Goal: Task Accomplishment & Management: Manage account settings

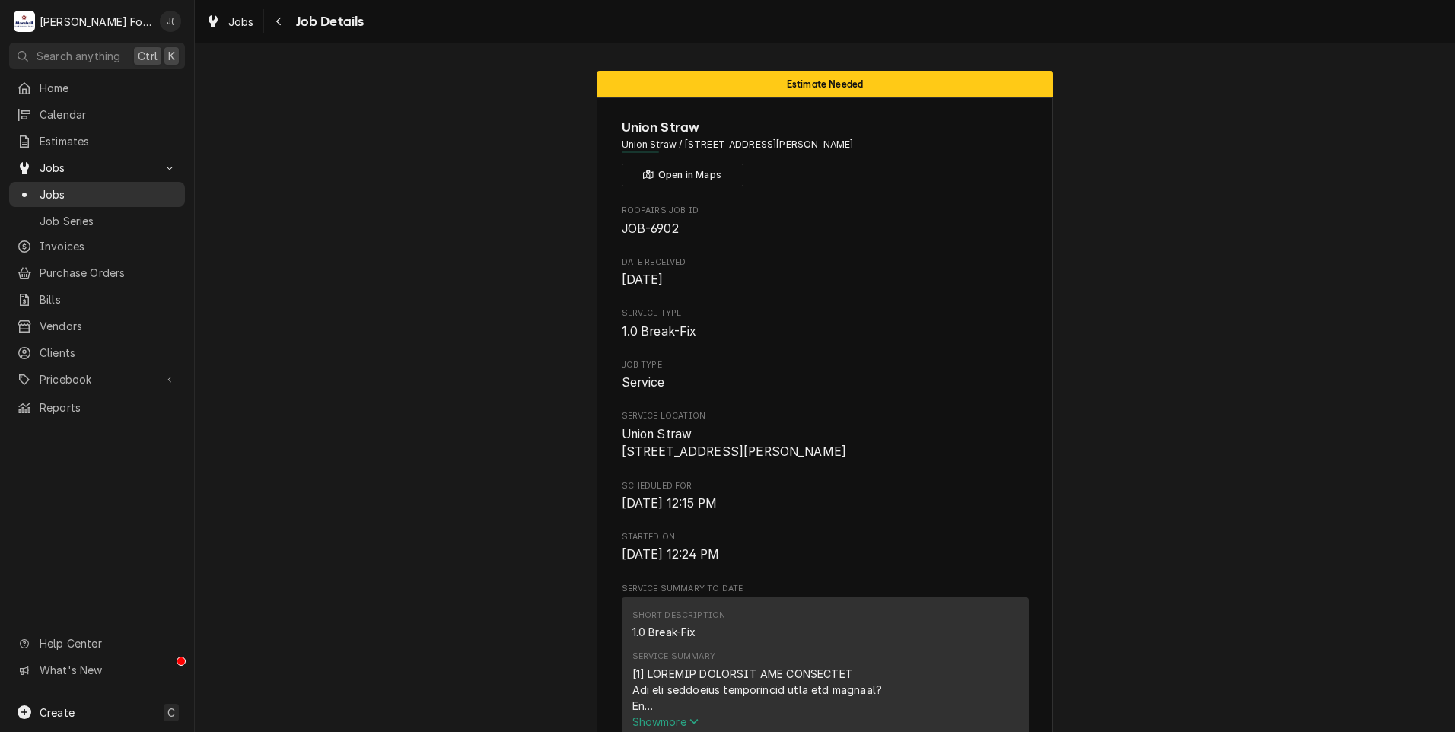
click at [53, 186] on span "Jobs" at bounding box center [109, 194] width 138 height 16
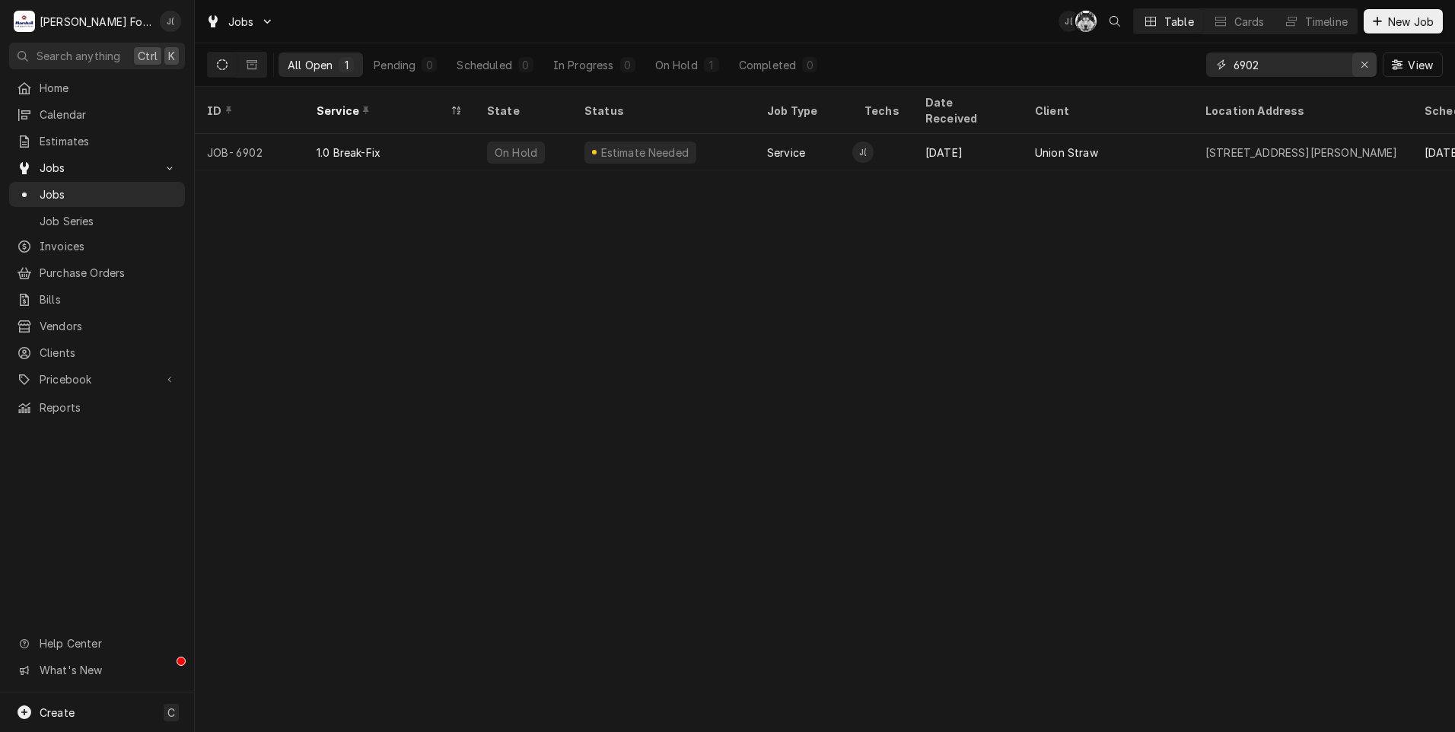
click at [1362, 71] on div "Erase input" at bounding box center [1364, 64] width 15 height 15
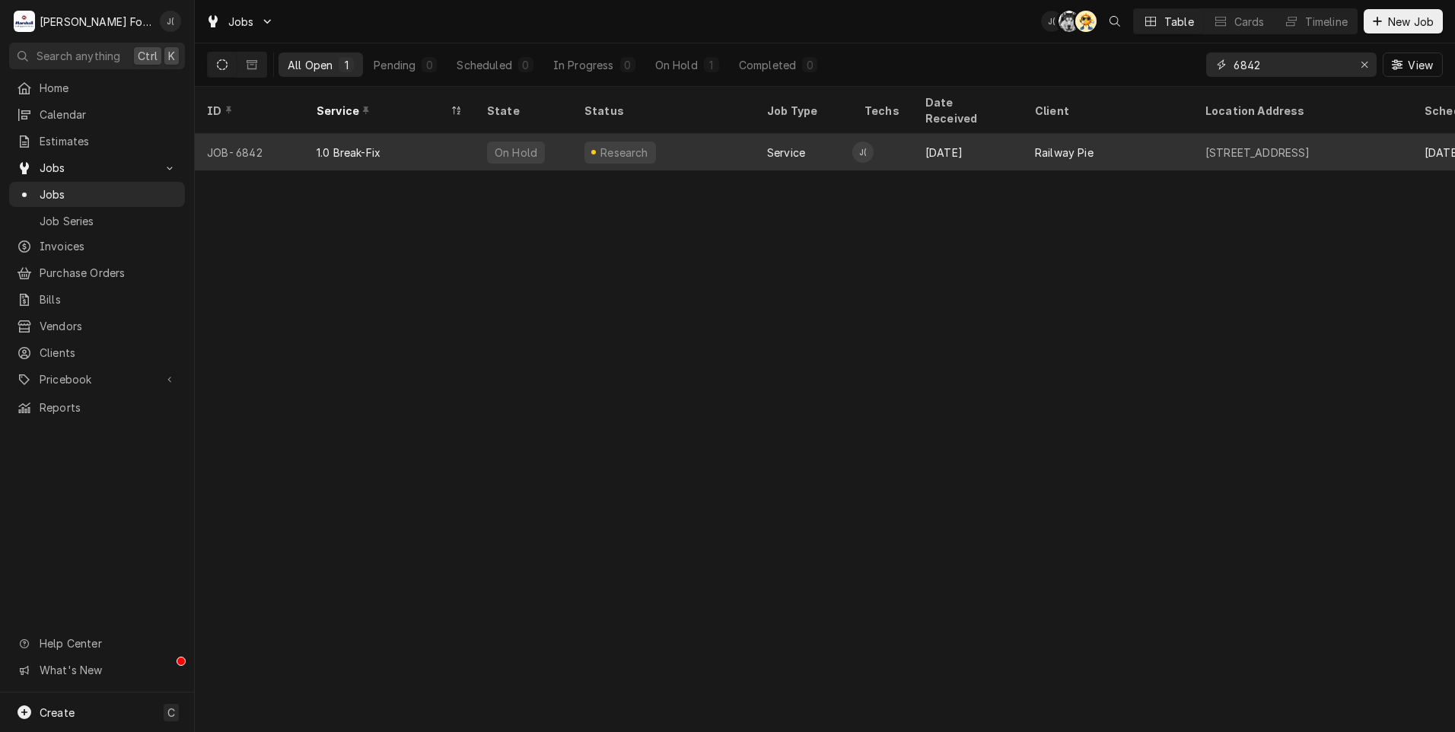
type input "6842"
click at [405, 134] on div "1.0 Break-Fix" at bounding box center [389, 152] width 170 height 37
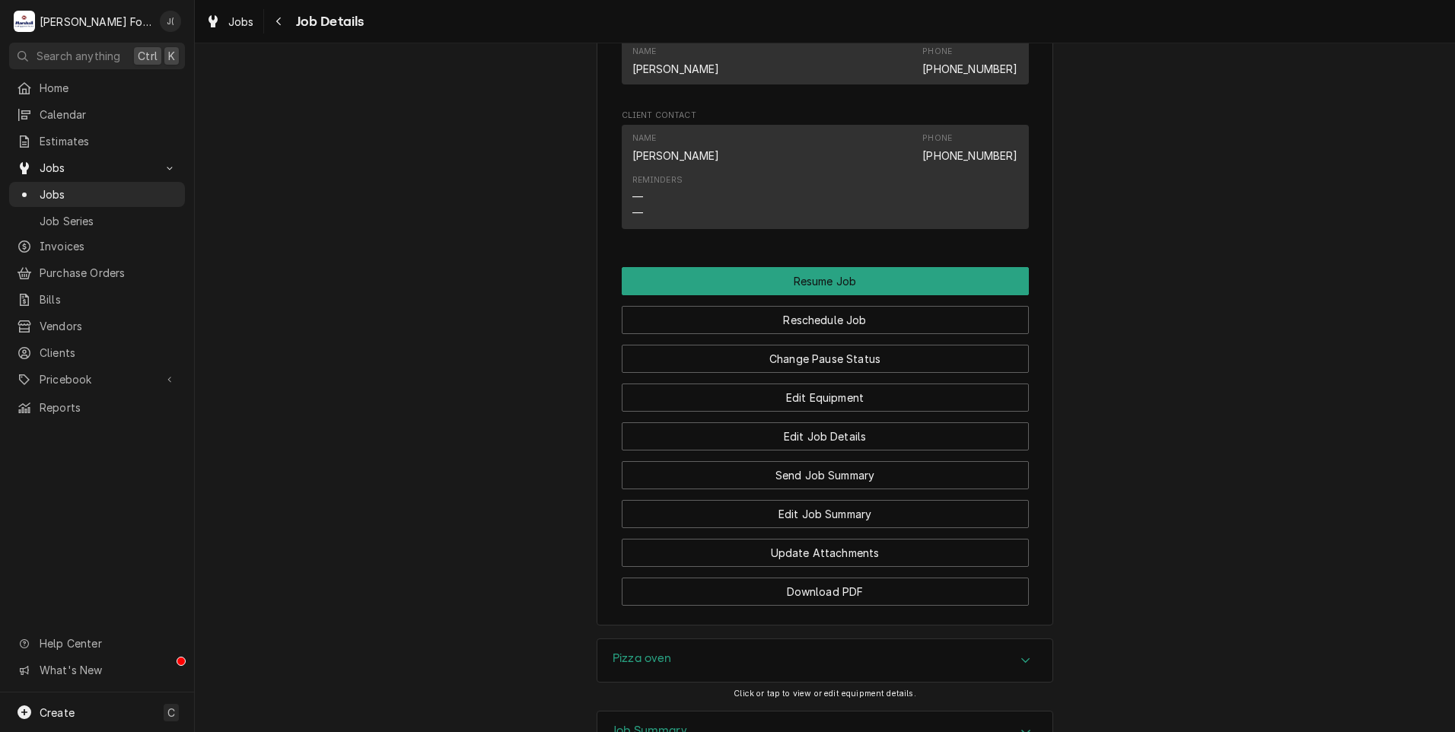
scroll to position [1527, 0]
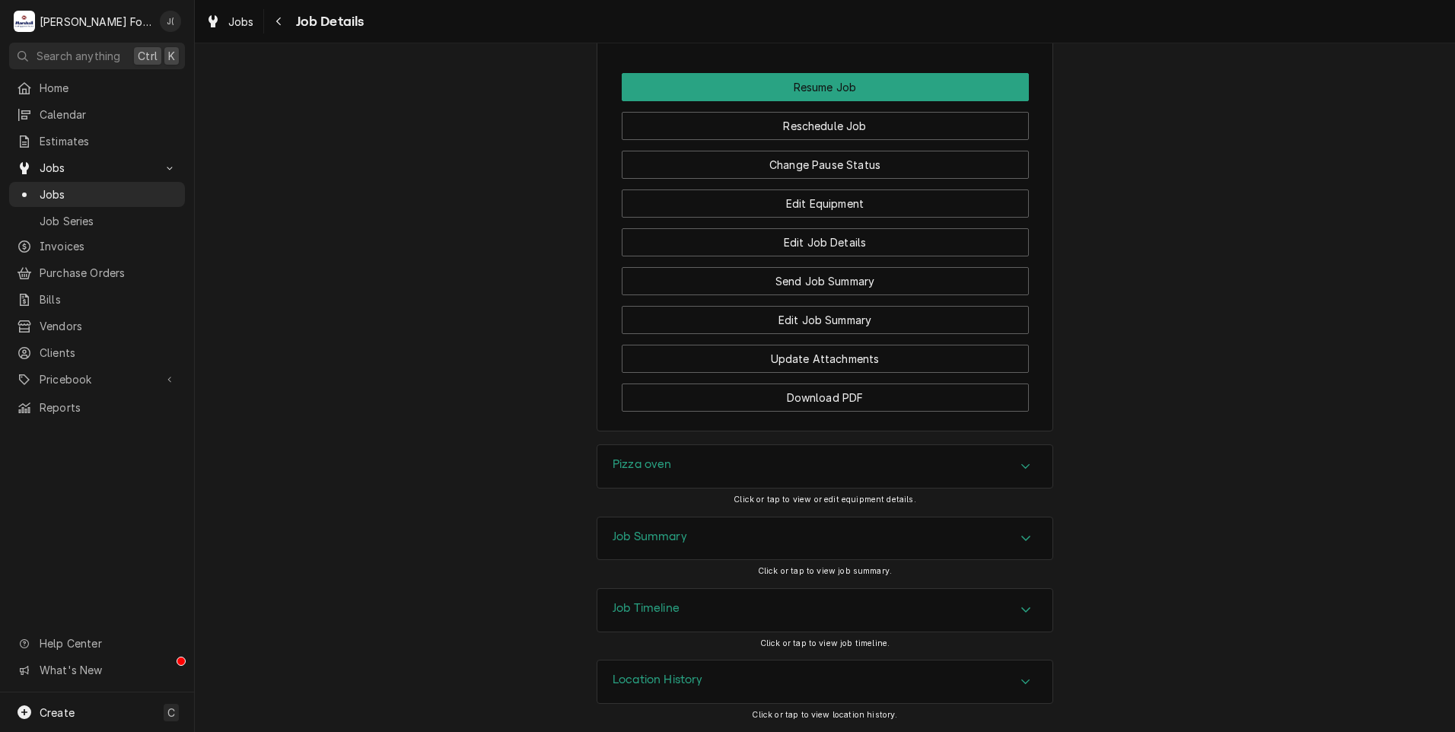
click at [699, 473] on div "Pizza oven" at bounding box center [824, 466] width 455 height 43
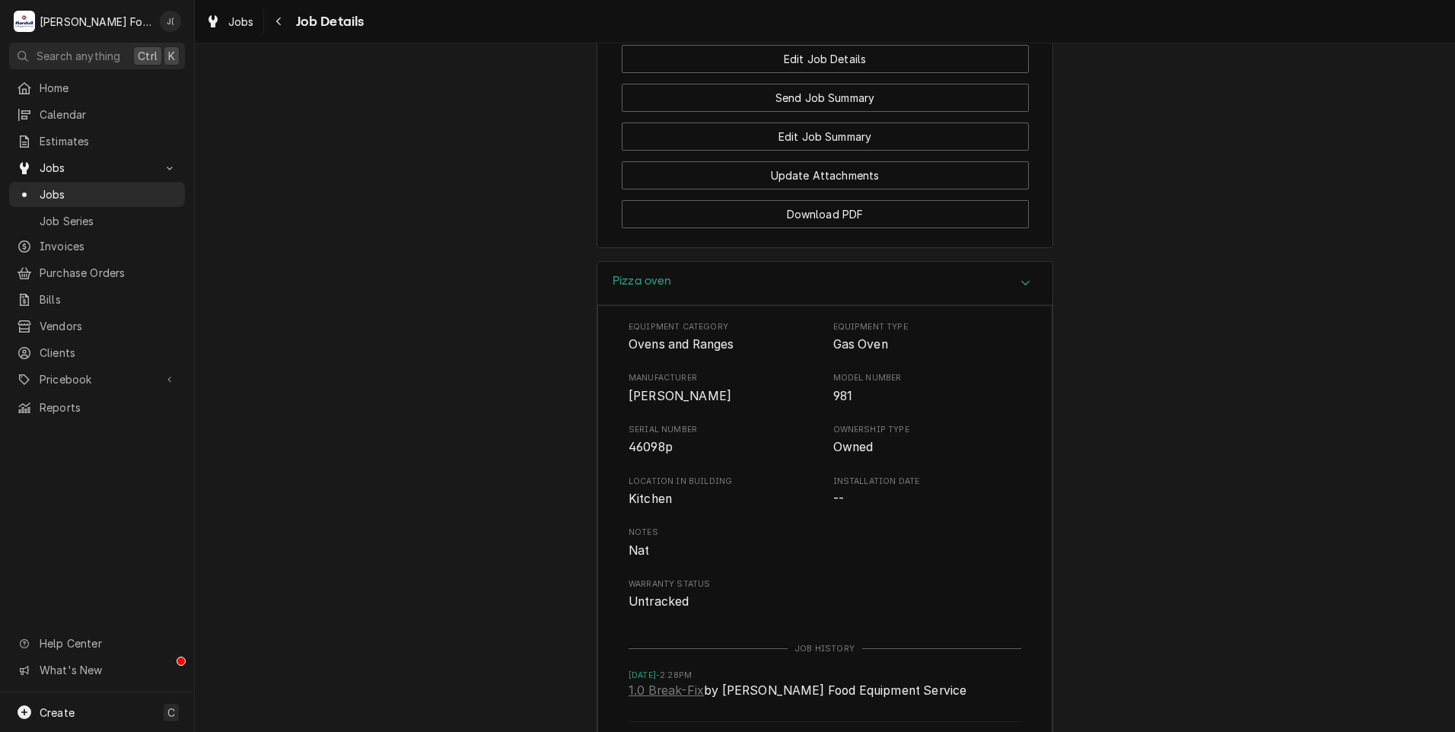
scroll to position [1984, 0]
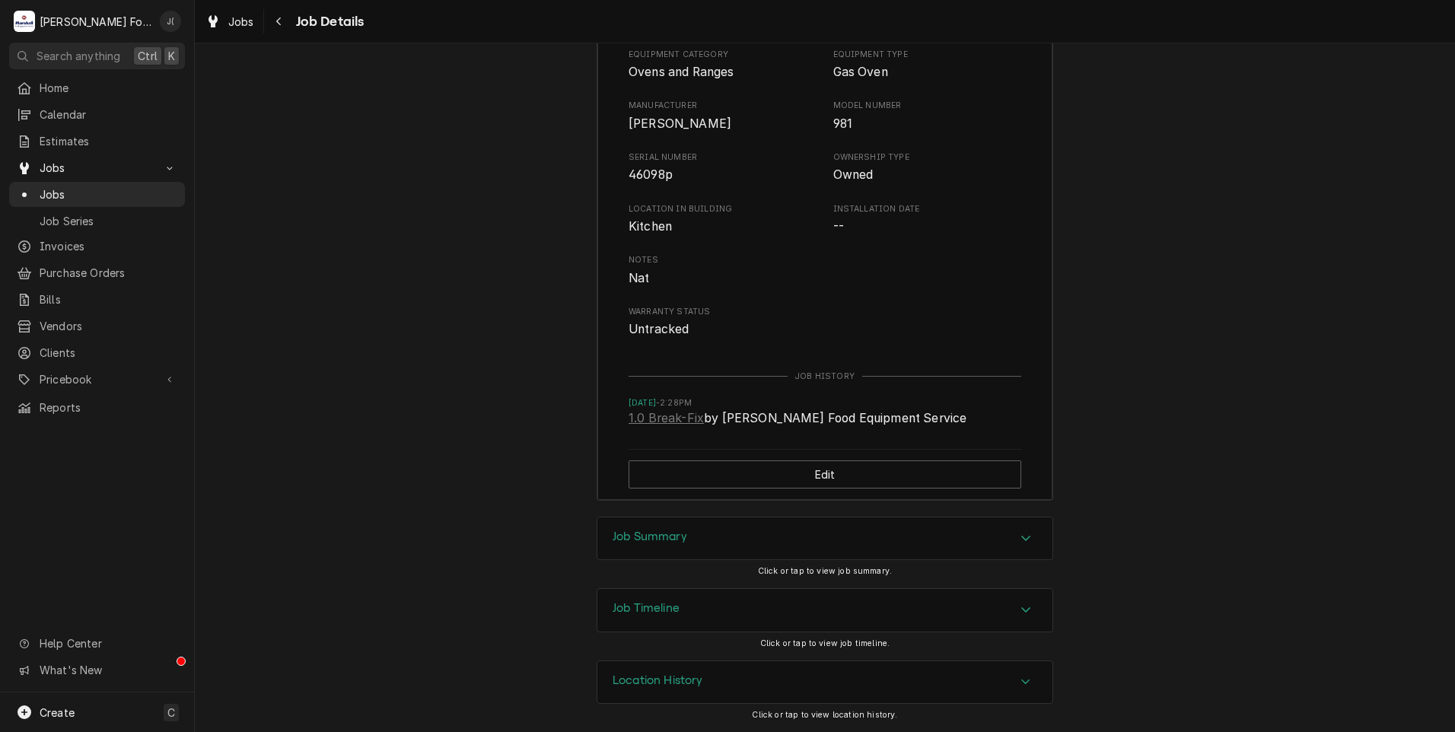
click at [664, 527] on div "Job Summary" at bounding box center [824, 539] width 455 height 43
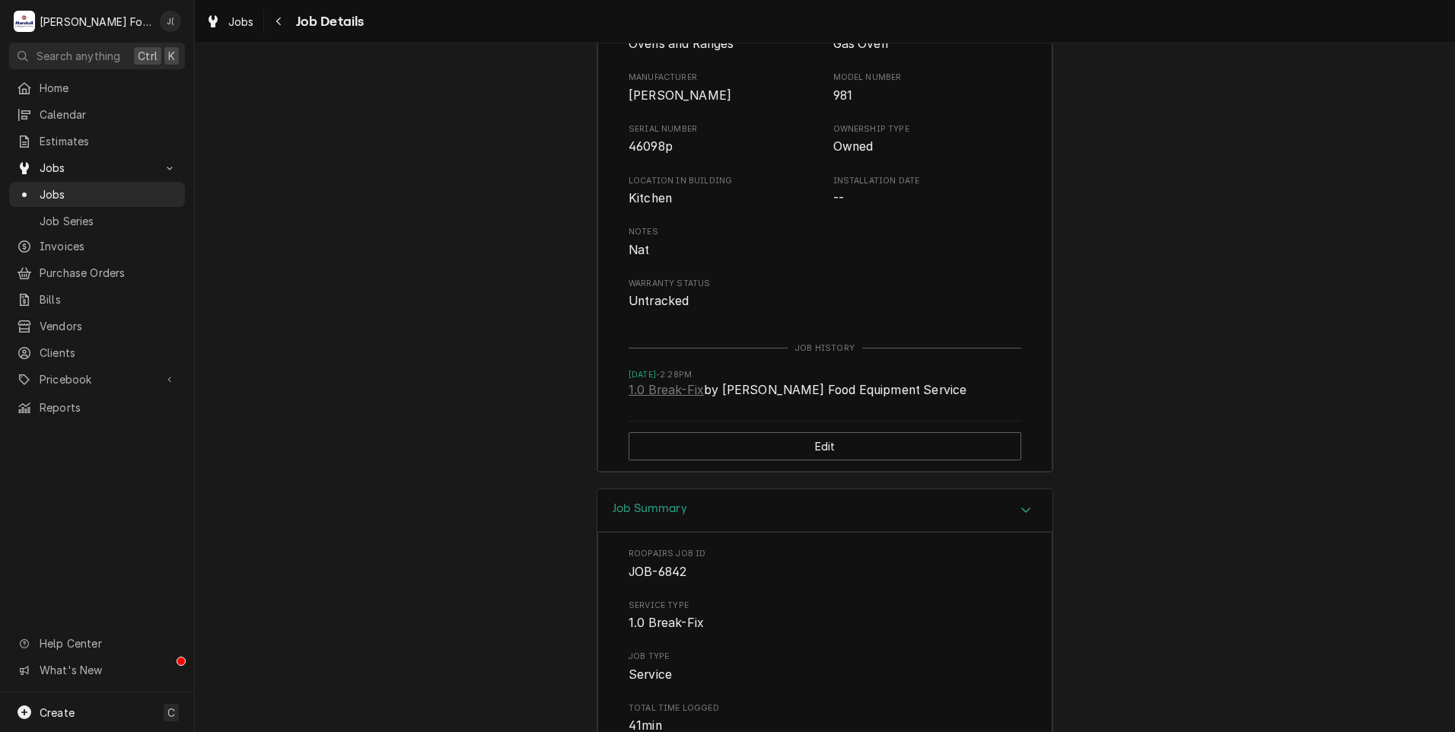
scroll to position [1970, 0]
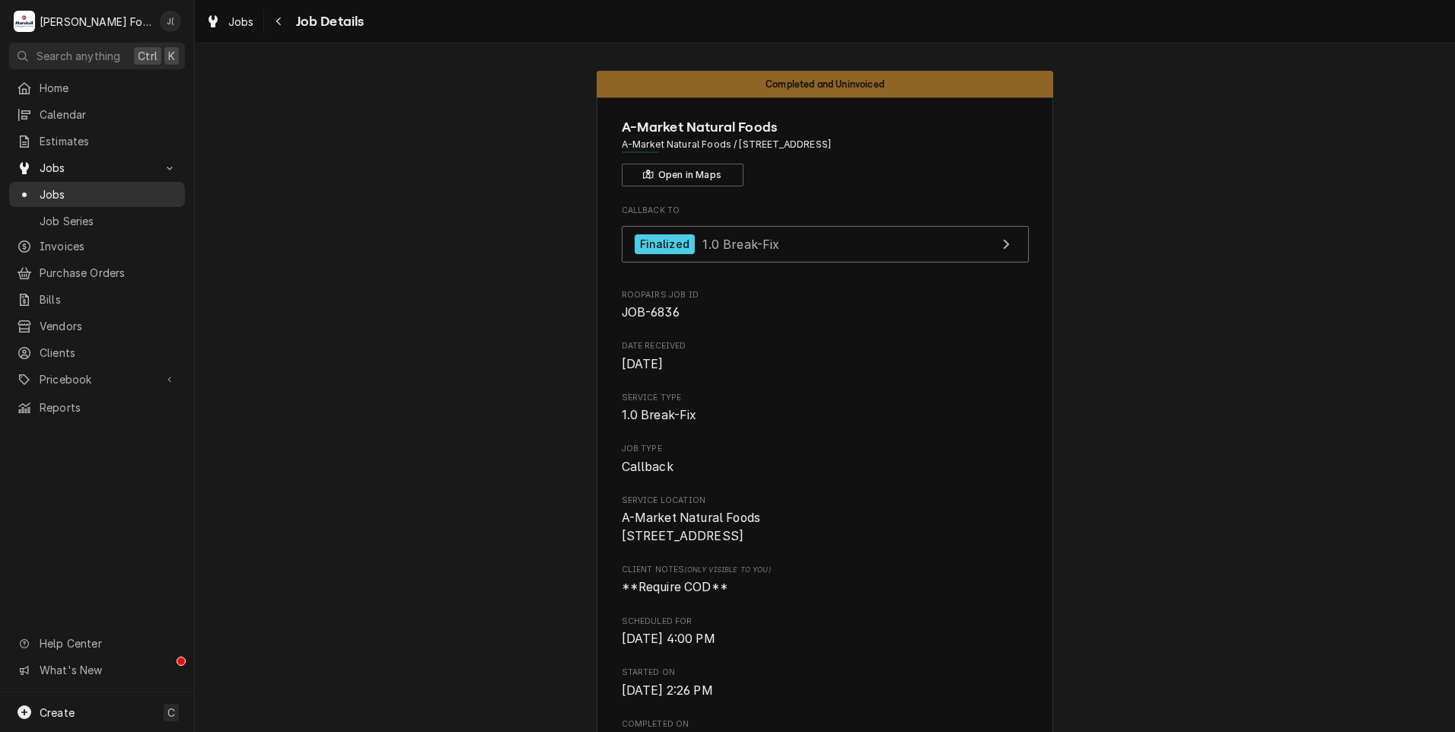
click at [62, 191] on span "Jobs" at bounding box center [109, 194] width 138 height 16
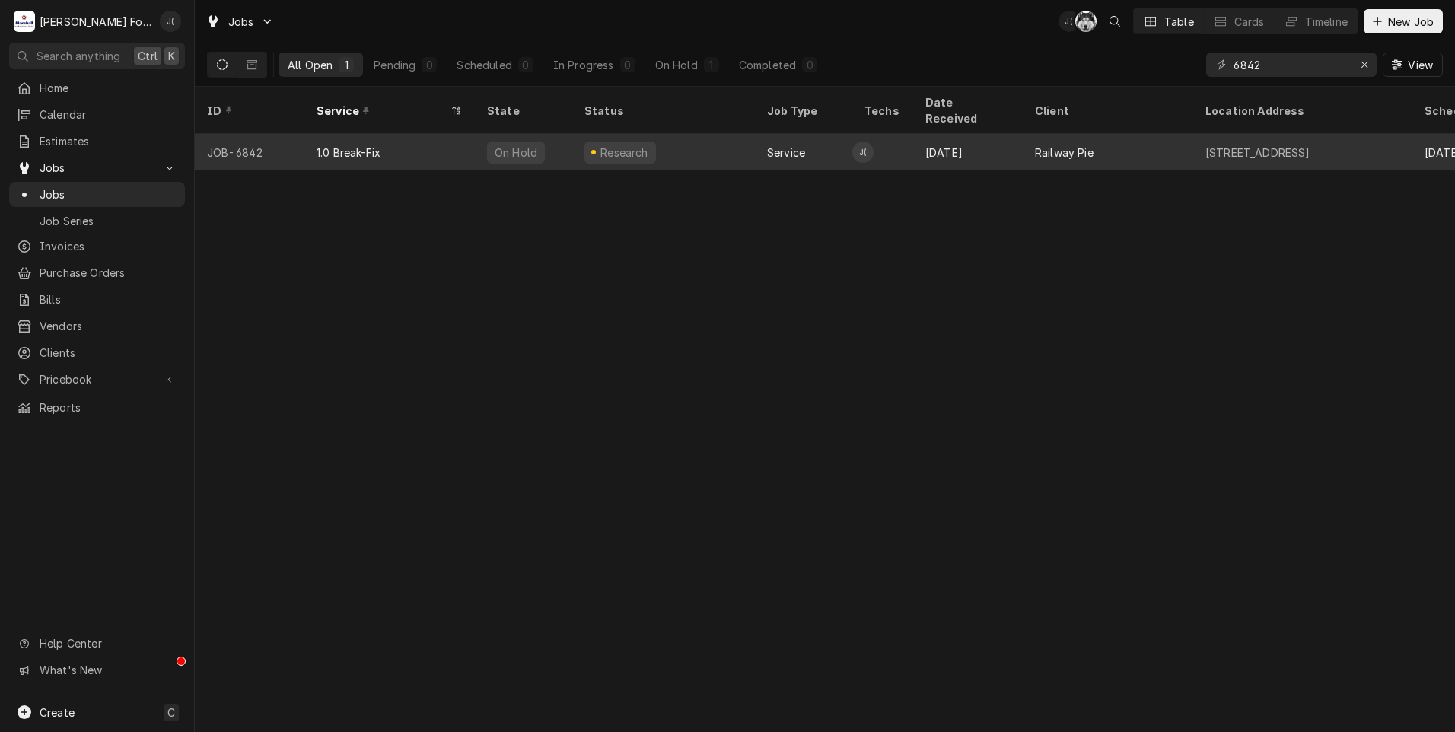
click at [464, 135] on div "1.0 Break-Fix" at bounding box center [389, 152] width 170 height 37
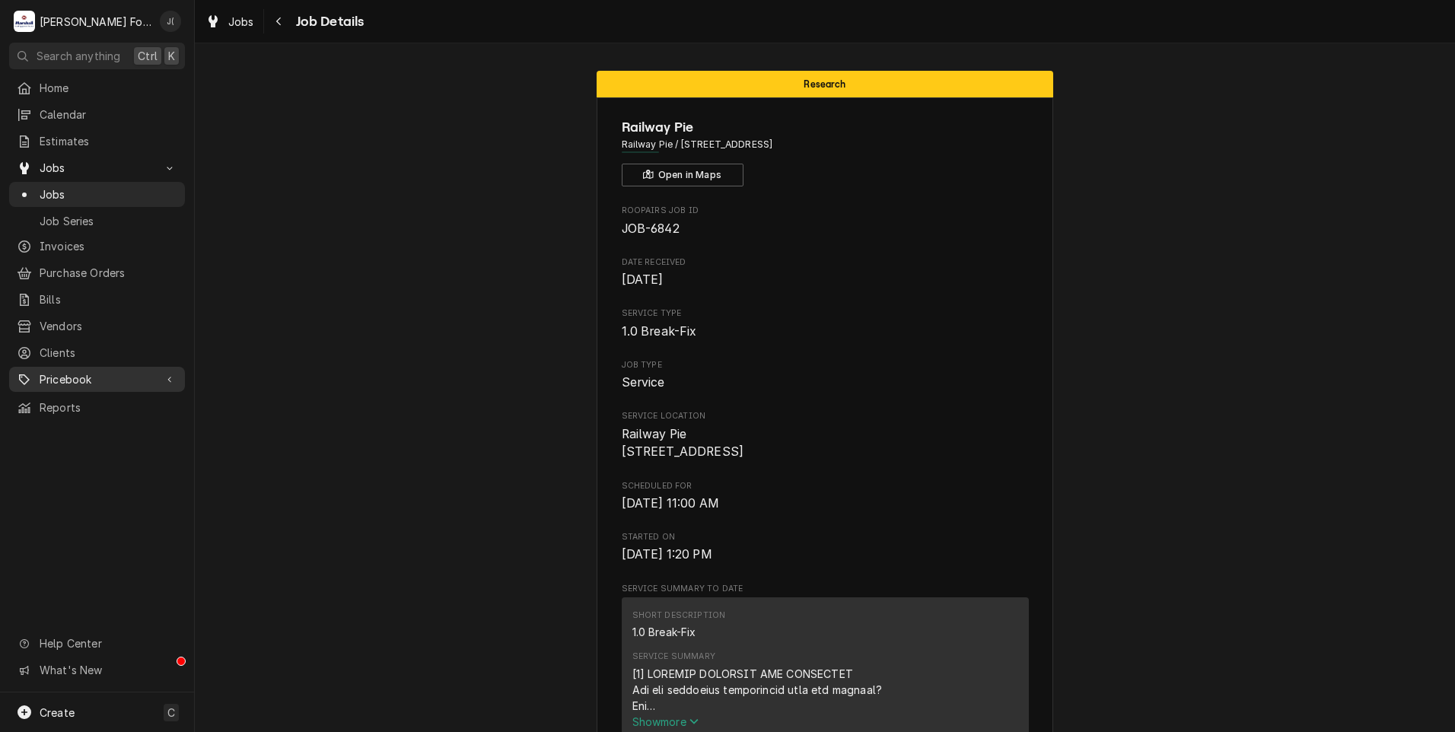
click at [68, 371] on span "Pricebook" at bounding box center [97, 379] width 115 height 16
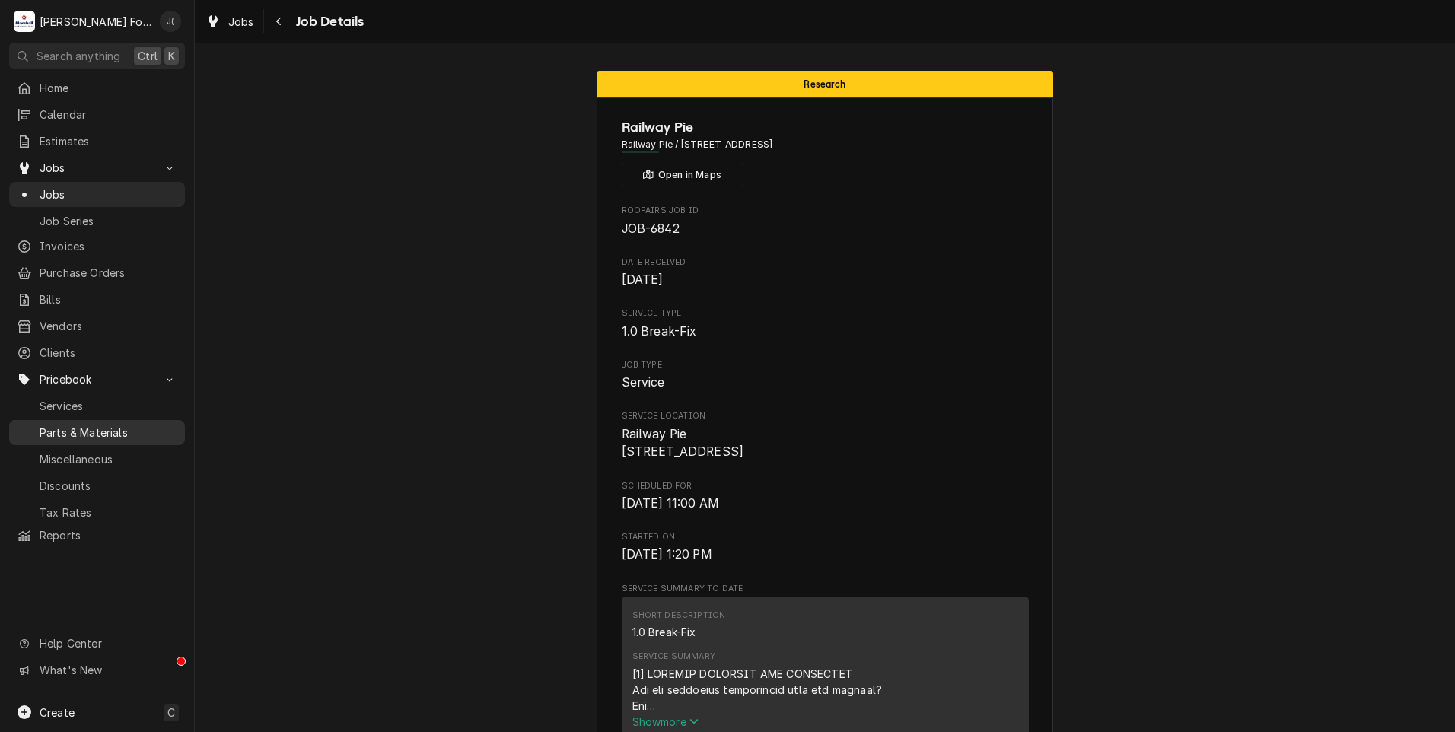
click at [97, 425] on span "Parts & Materials" at bounding box center [109, 433] width 138 height 16
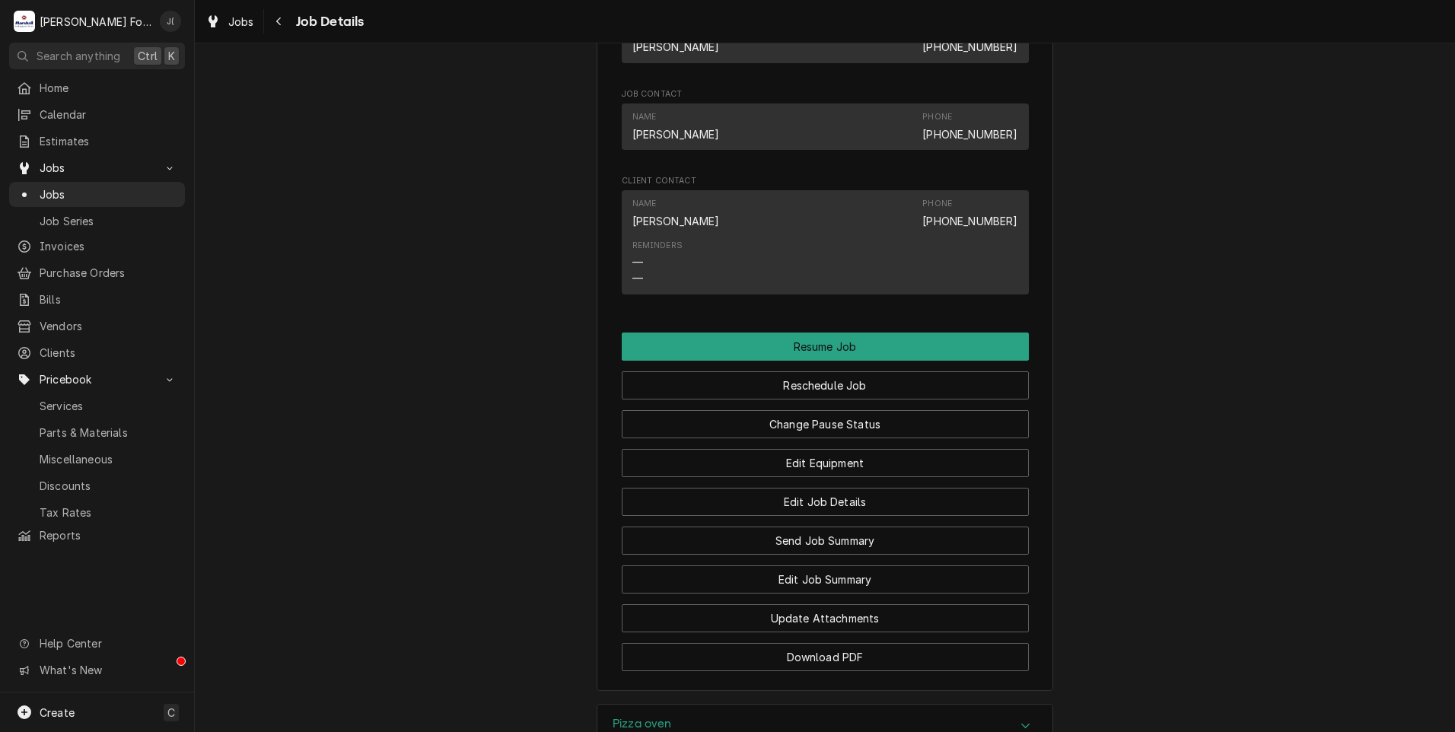
scroll to position [1446, 0]
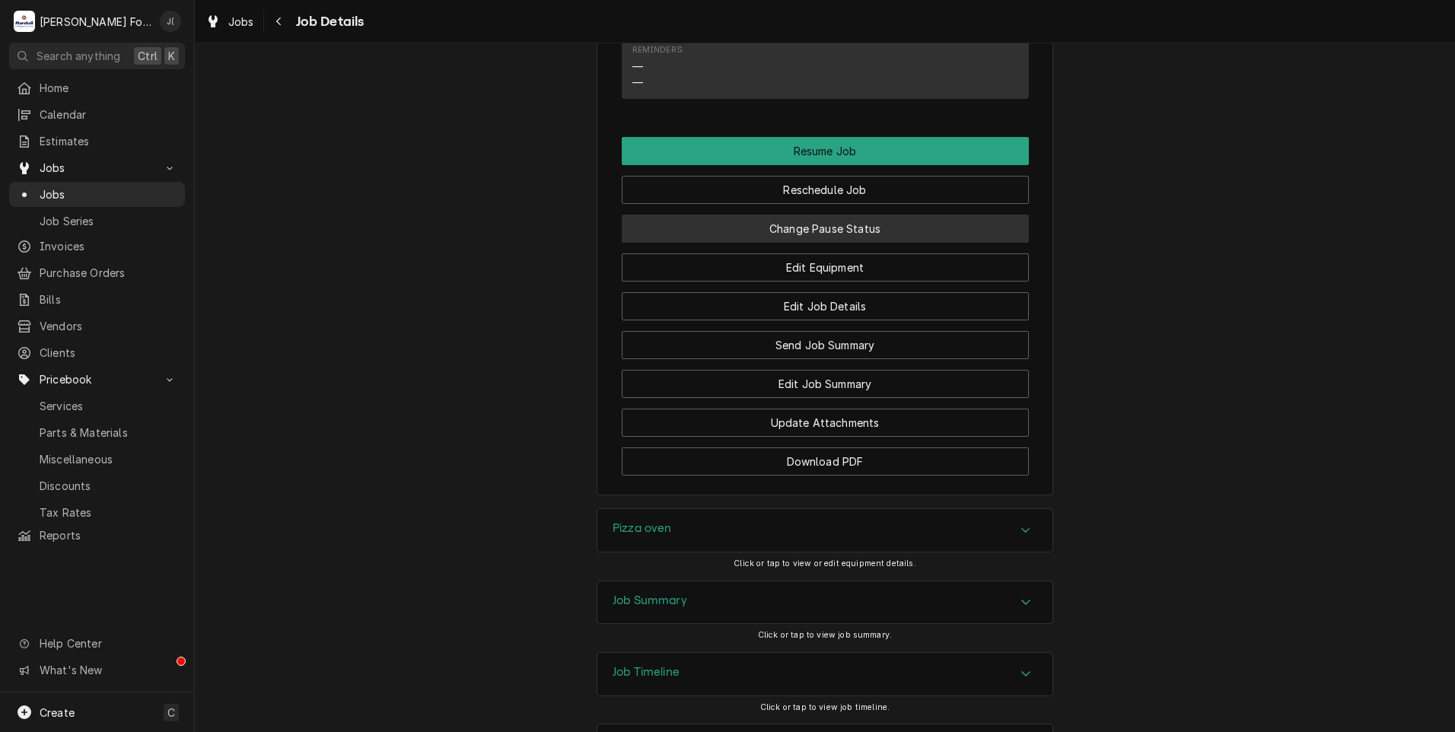
click at [720, 243] on button "Change Pause Status" at bounding box center [825, 229] width 407 height 28
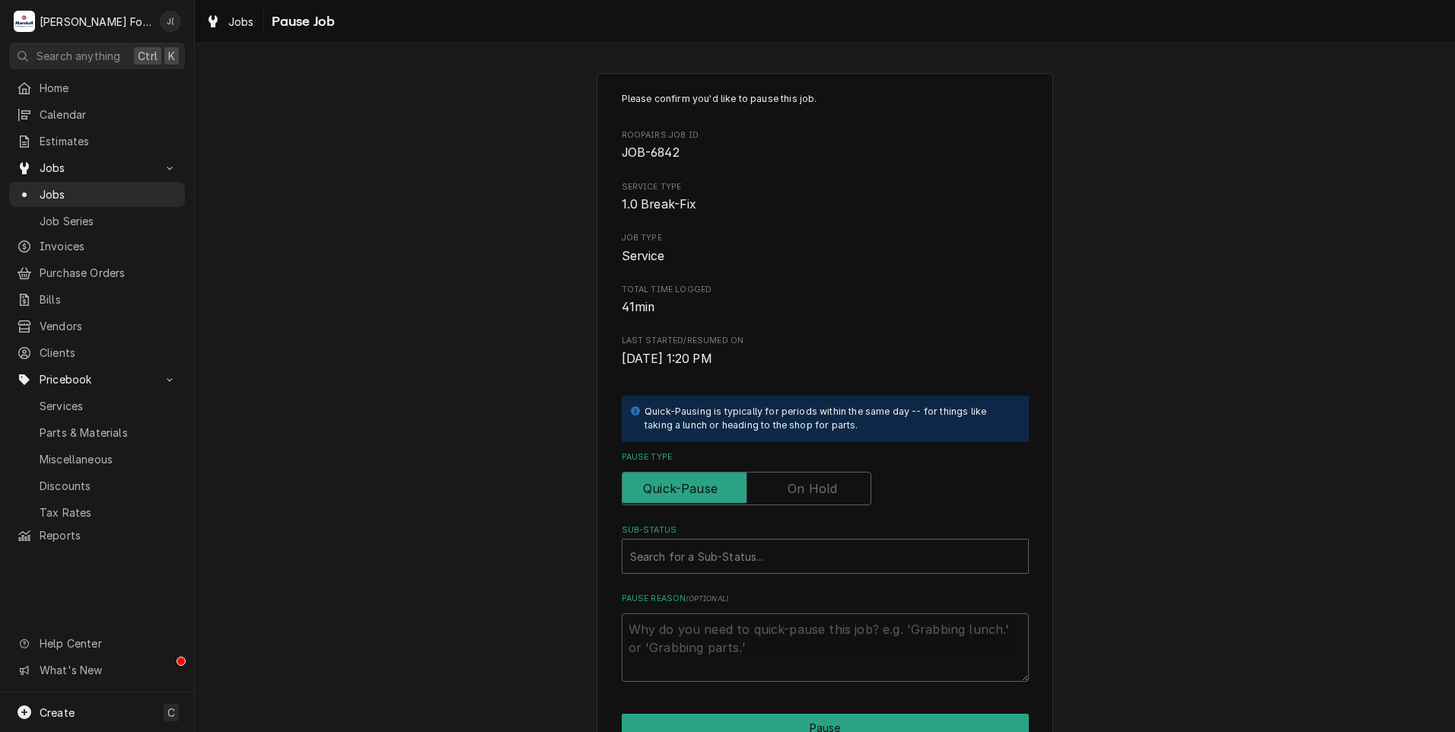
click at [798, 483] on label "Pause Type" at bounding box center [747, 488] width 250 height 33
click at [798, 483] on input "Pause Type" at bounding box center [747, 488] width 236 height 33
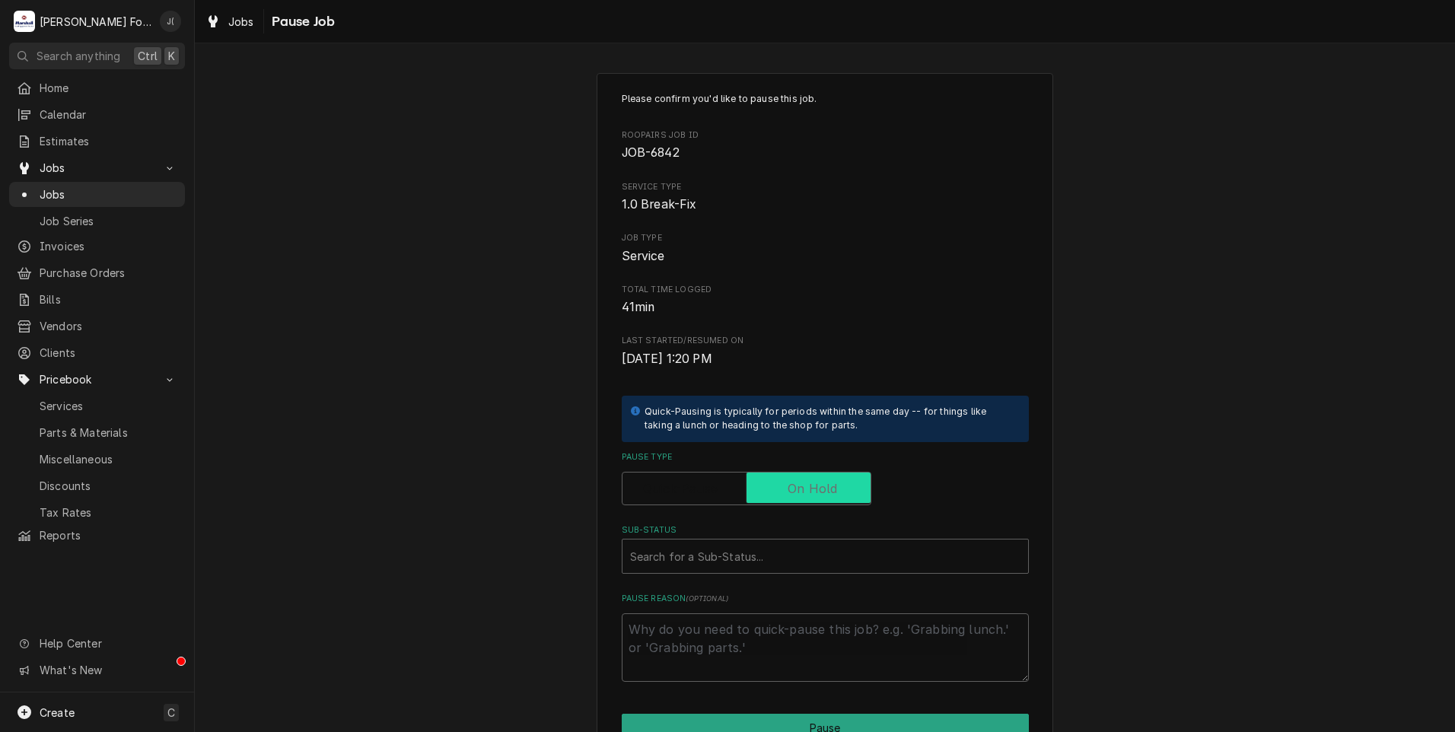
checkbox input "true"
click at [757, 547] on div "Sub-Status" at bounding box center [825, 556] width 390 height 27
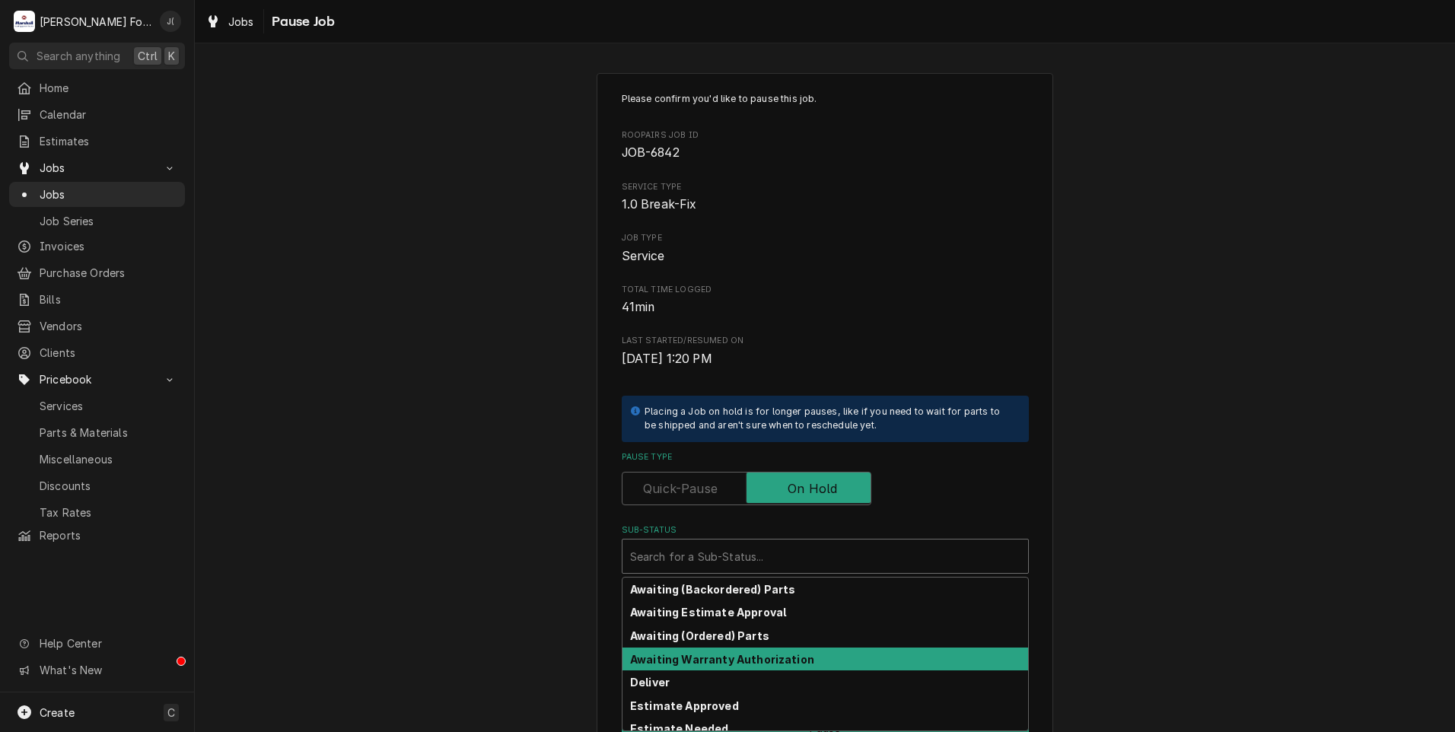
scroll to position [76, 0]
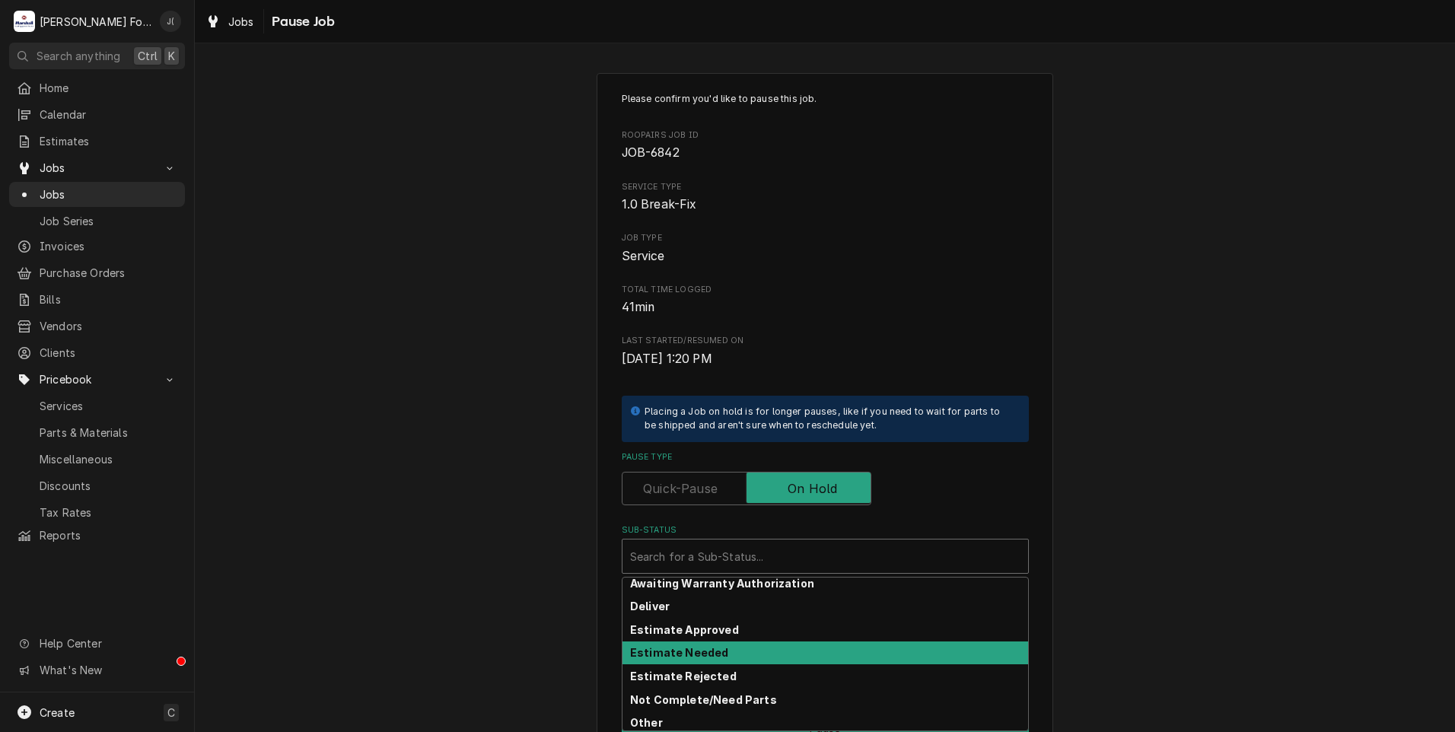
click at [722, 651] on div "Estimate Needed" at bounding box center [826, 654] width 406 height 24
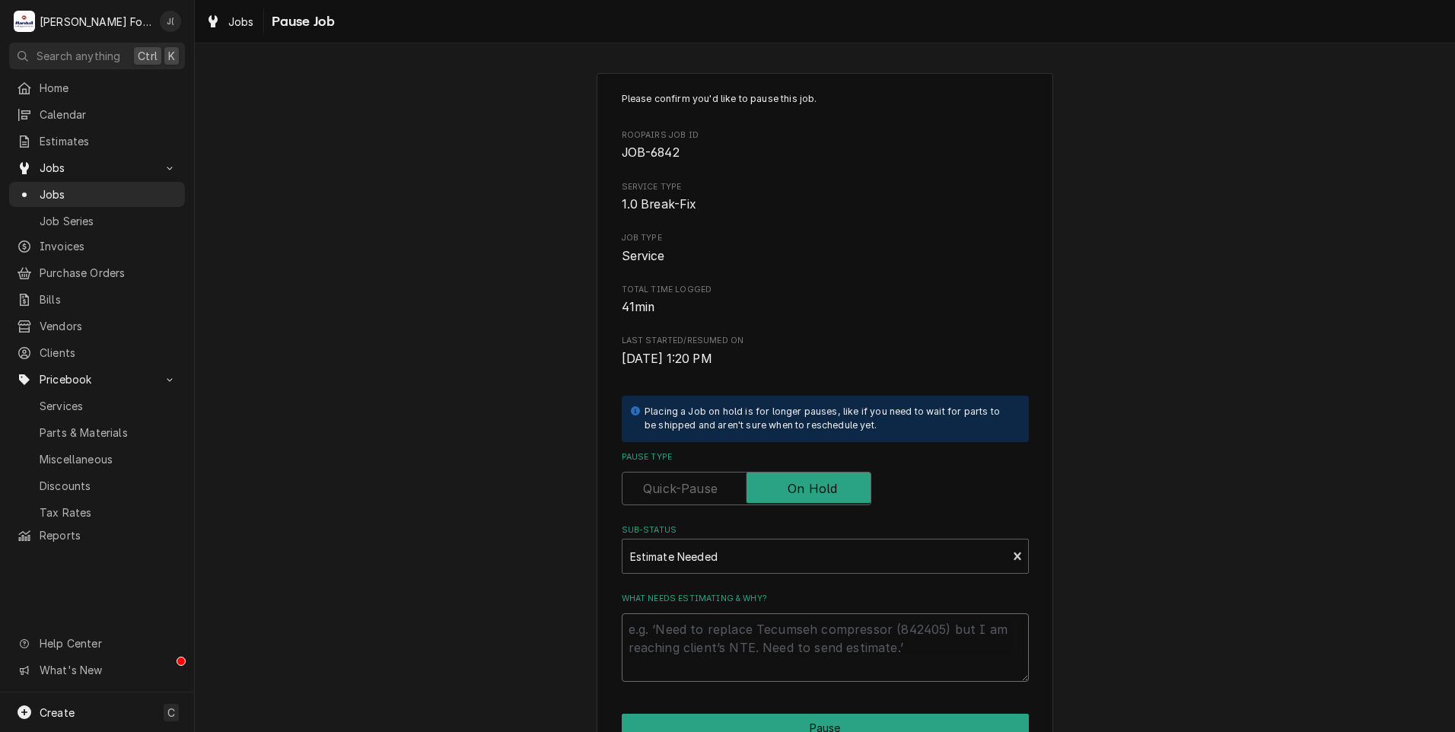
click at [722, 649] on textarea "What needs estimating & why?" at bounding box center [825, 647] width 407 height 68
type textarea "x"
type textarea "0"
type textarea "x"
type textarea "08"
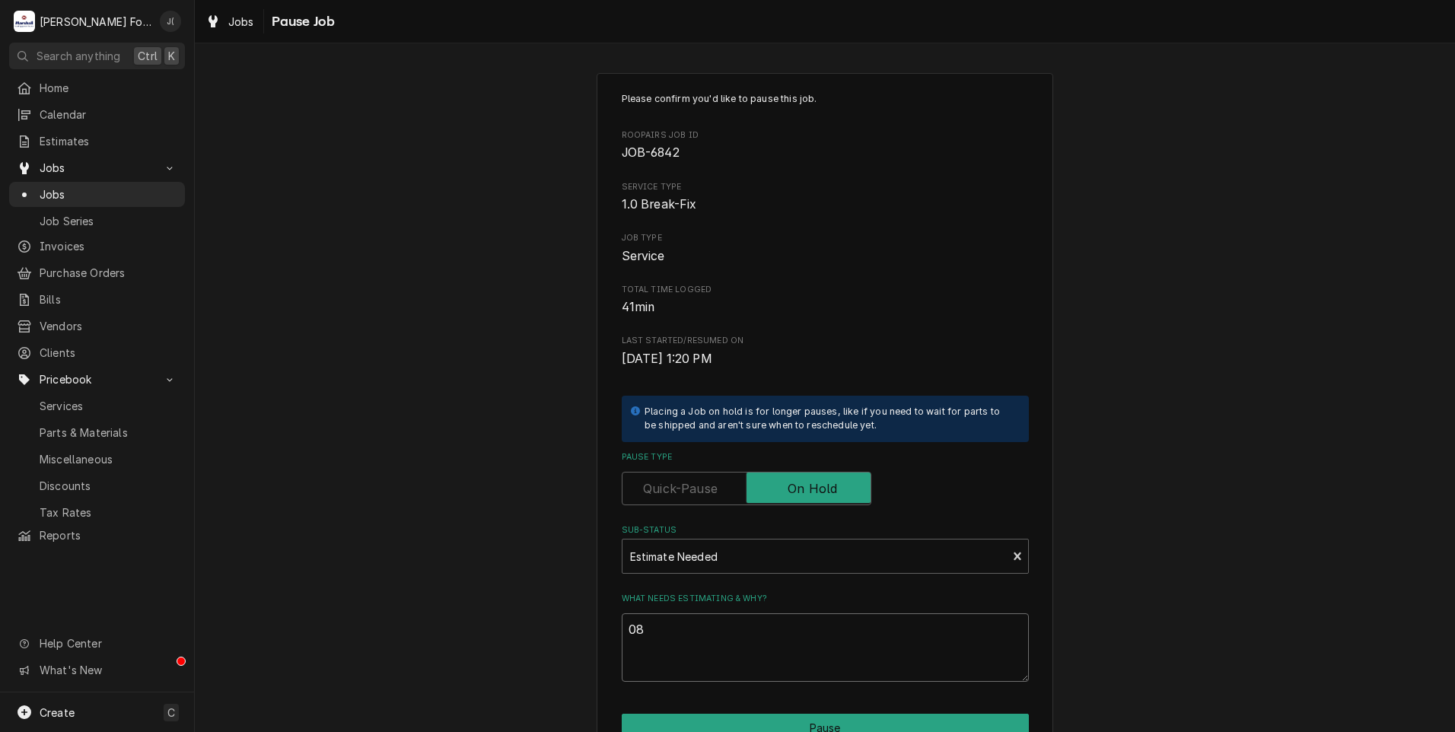
type textarea "x"
type textarea "08/"
type textarea "x"
type textarea "08/1"
type textarea "x"
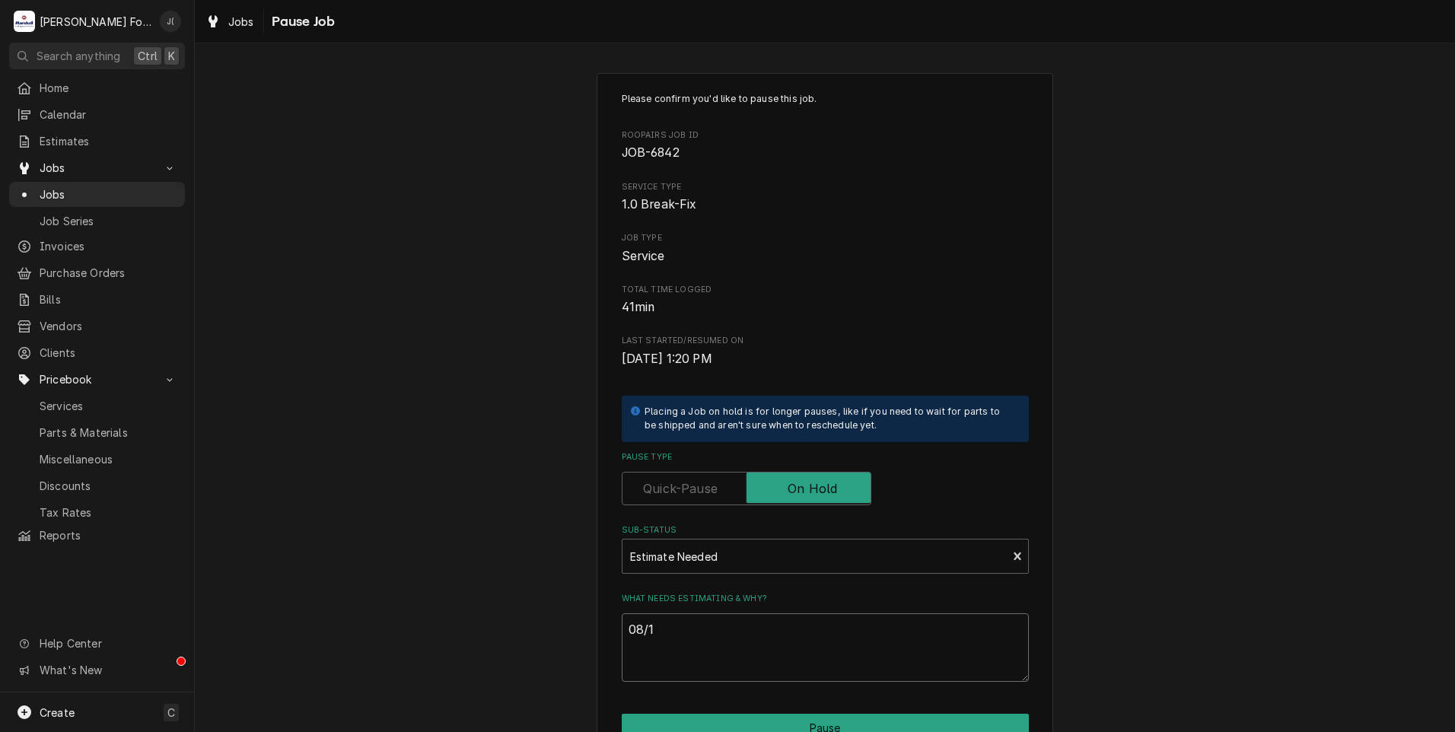
type textarea "08/14"
type textarea "x"
type textarea "08/14/"
type textarea "x"
type textarea "08/14/2"
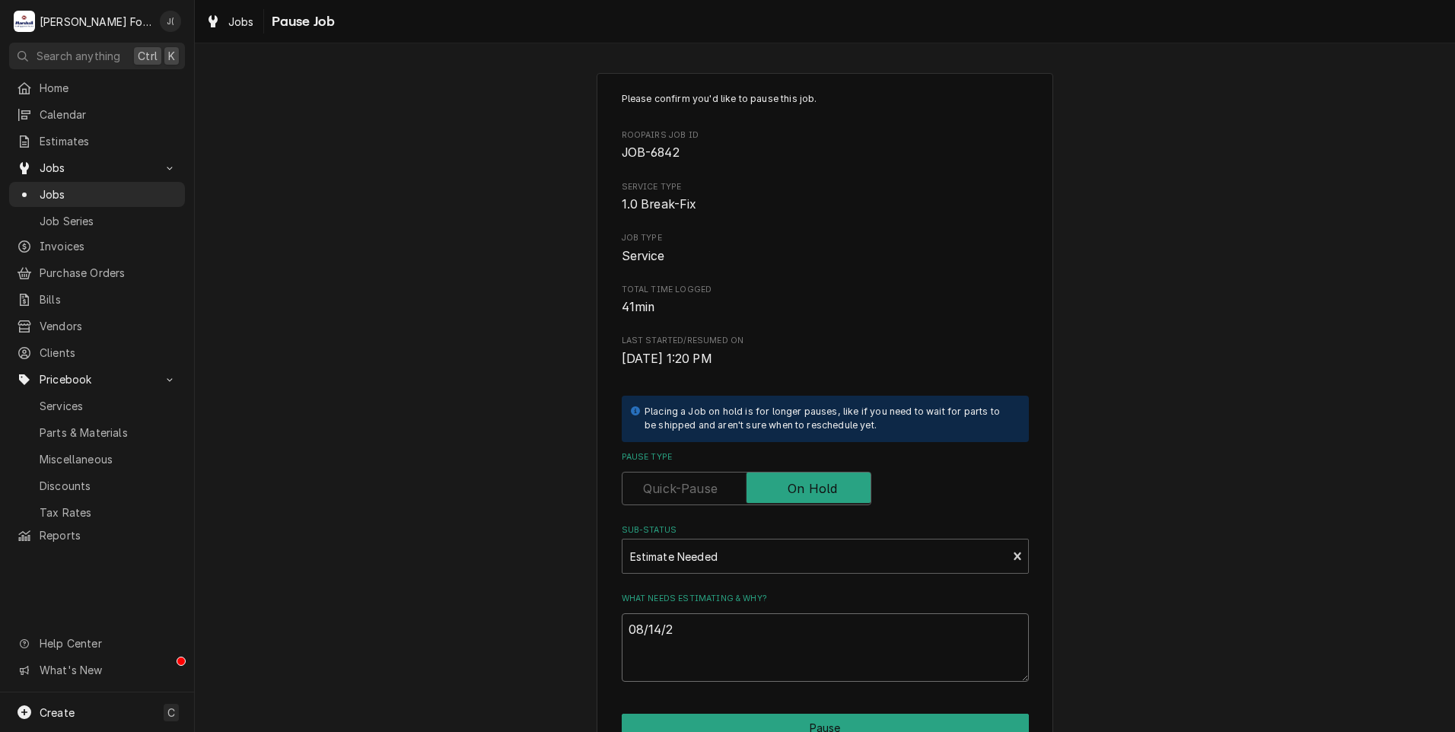
type textarea "x"
type textarea "08/14/20"
type textarea "x"
type textarea "08/14/202"
type textarea "x"
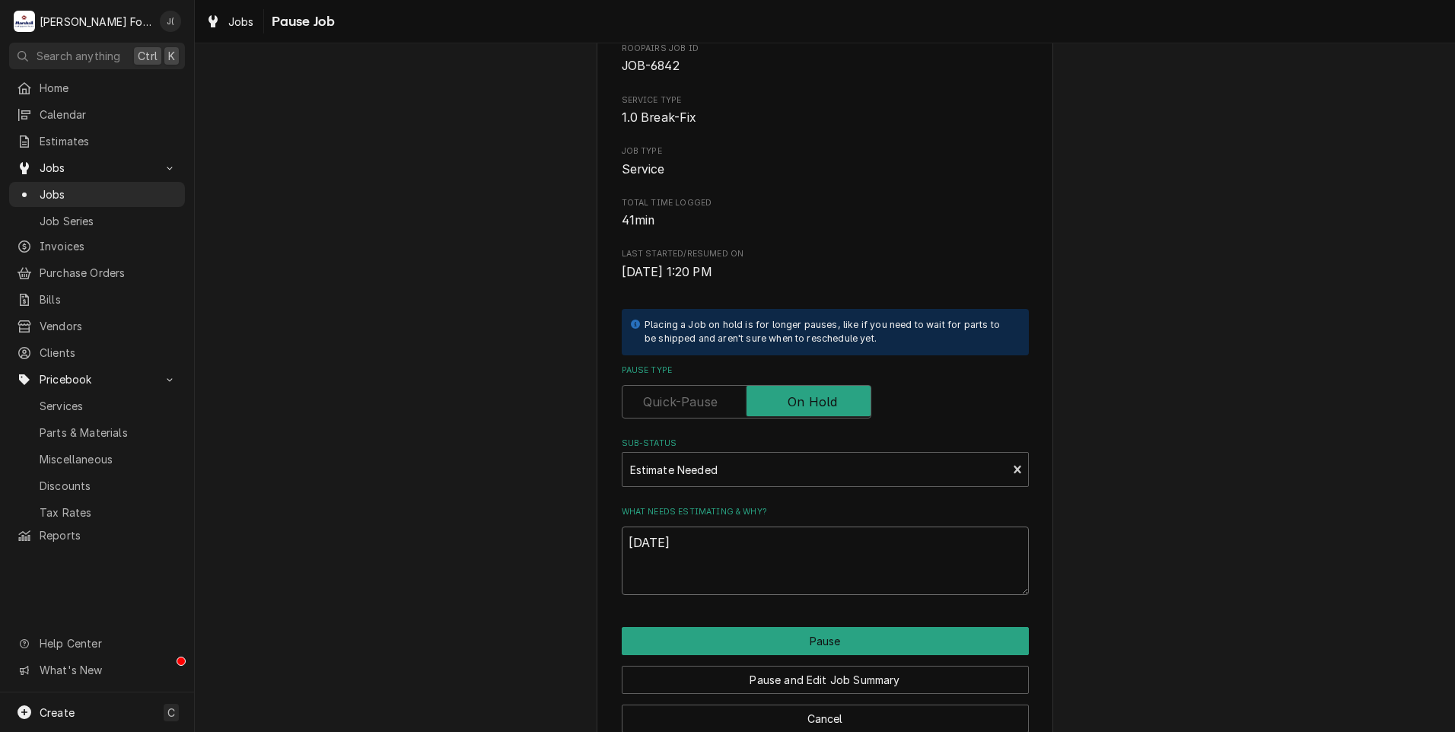
scroll to position [120, 0]
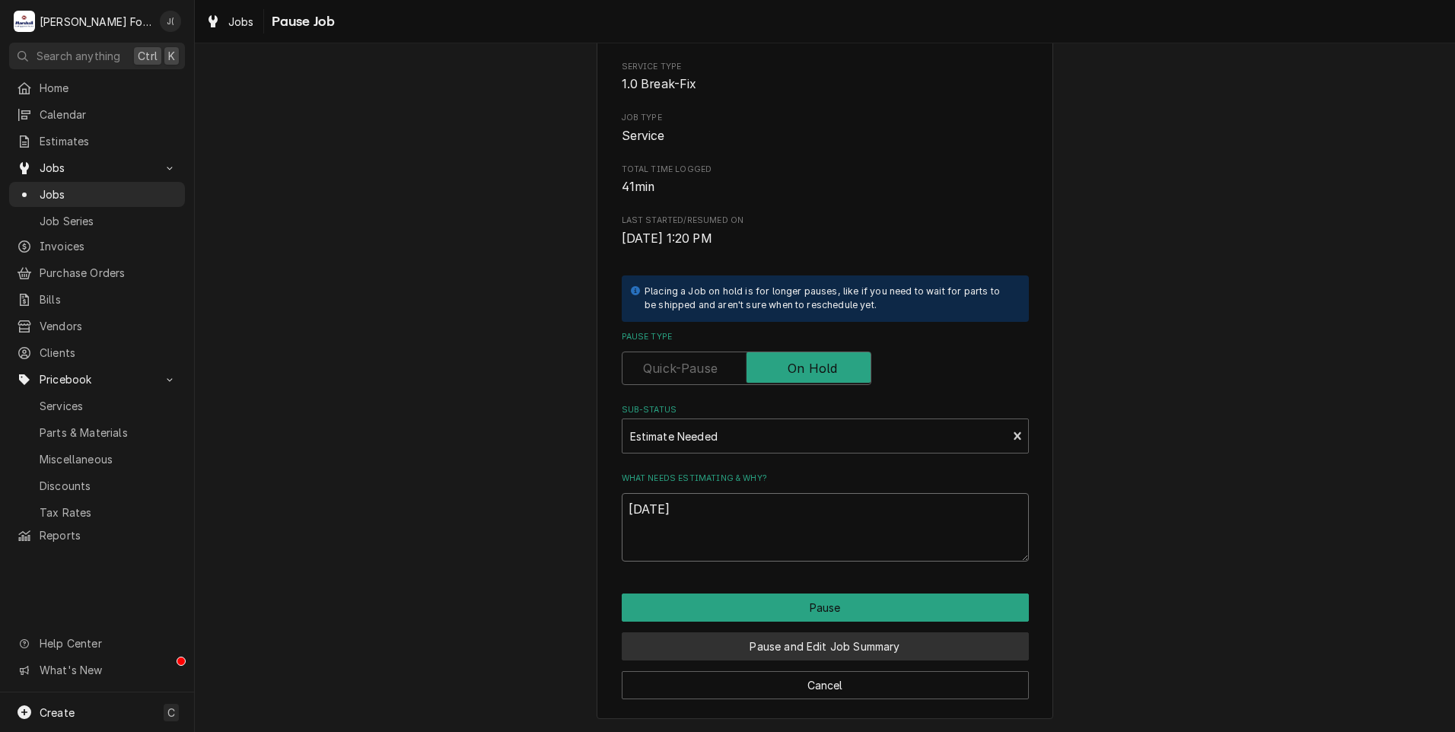
type textarea "[DATE]"
click at [753, 648] on button "Pause and Edit Job Summary" at bounding box center [825, 646] width 407 height 28
type textarea "x"
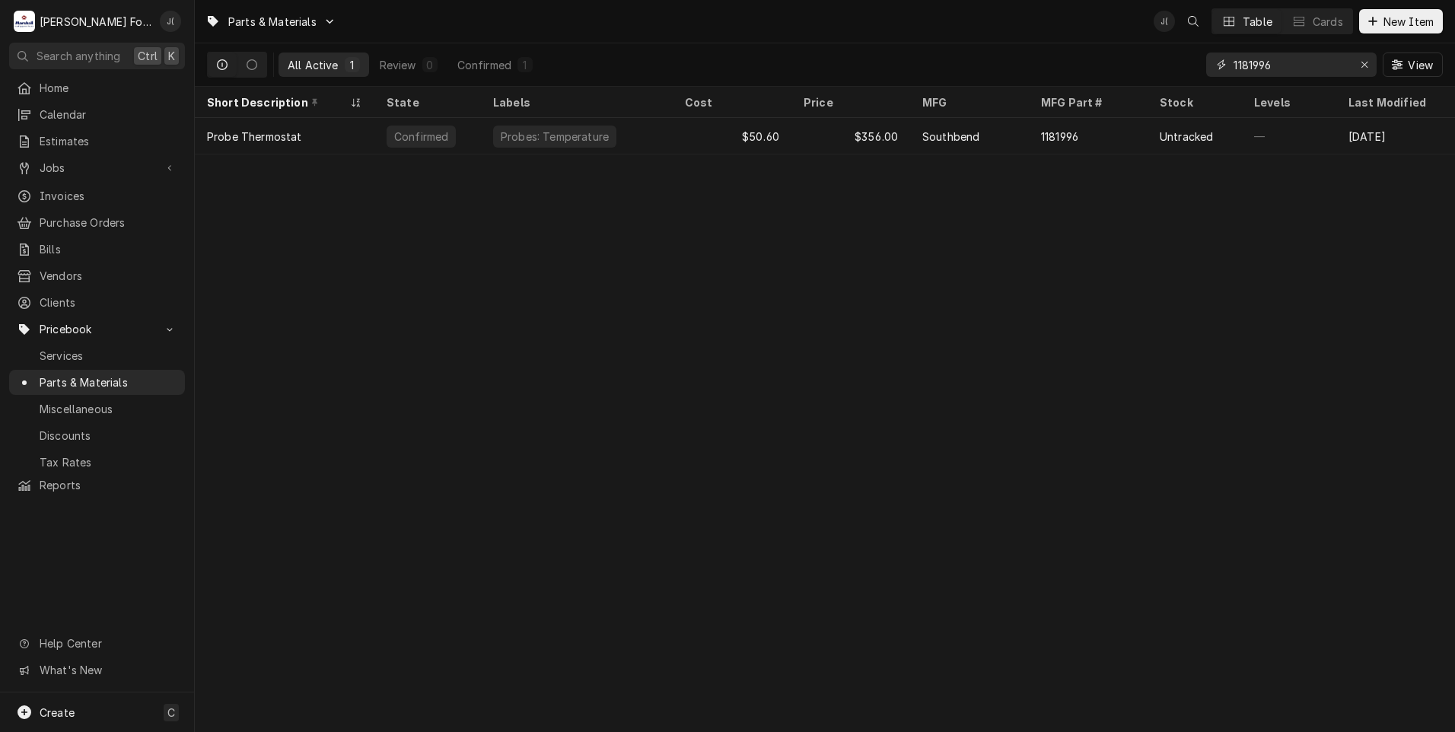
drag, startPoint x: 1206, startPoint y: 70, endPoint x: 1041, endPoint y: 75, distance: 165.2
click at [1077, 74] on div "All Active 1 Review 0 Confirmed 1 1181996 View" at bounding box center [825, 64] width 1236 height 43
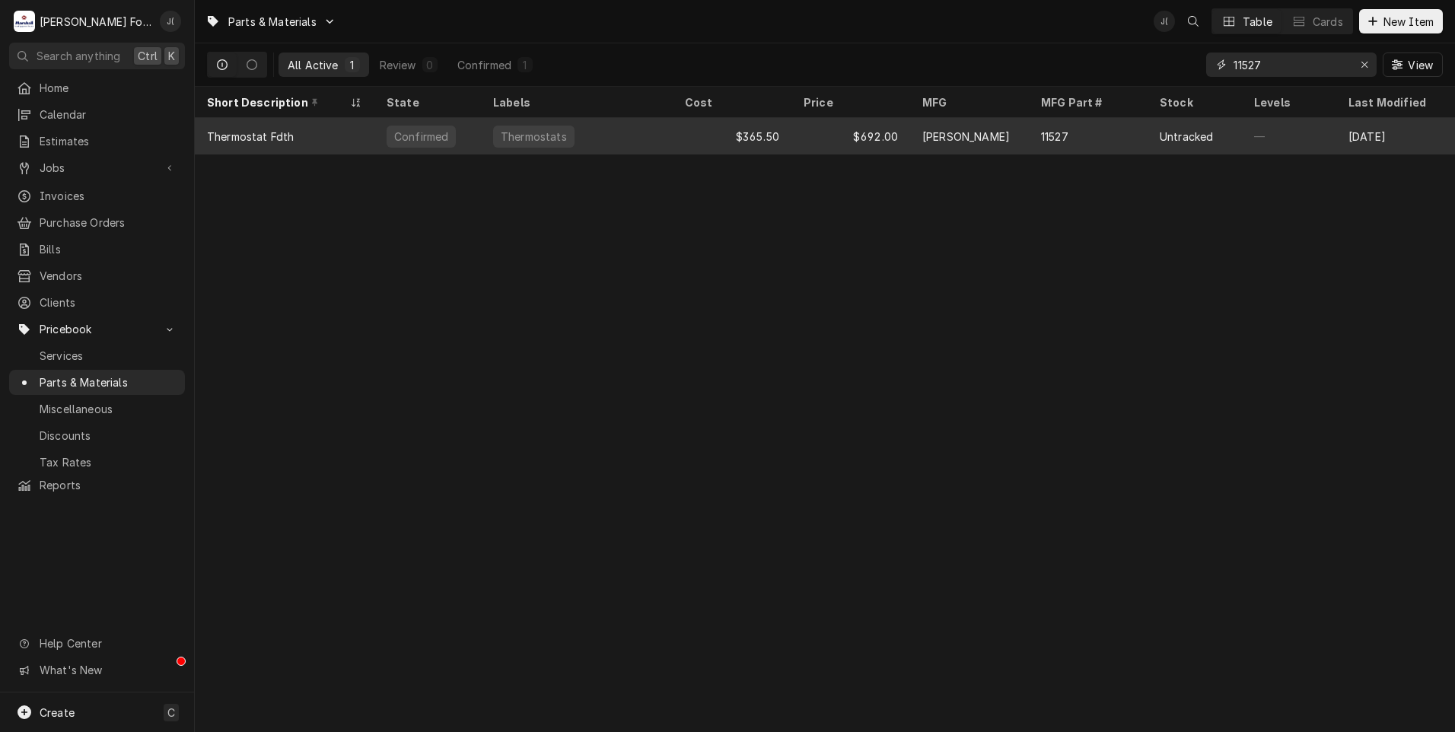
type input "11527"
click at [801, 134] on div "$692.00" at bounding box center [851, 136] width 119 height 37
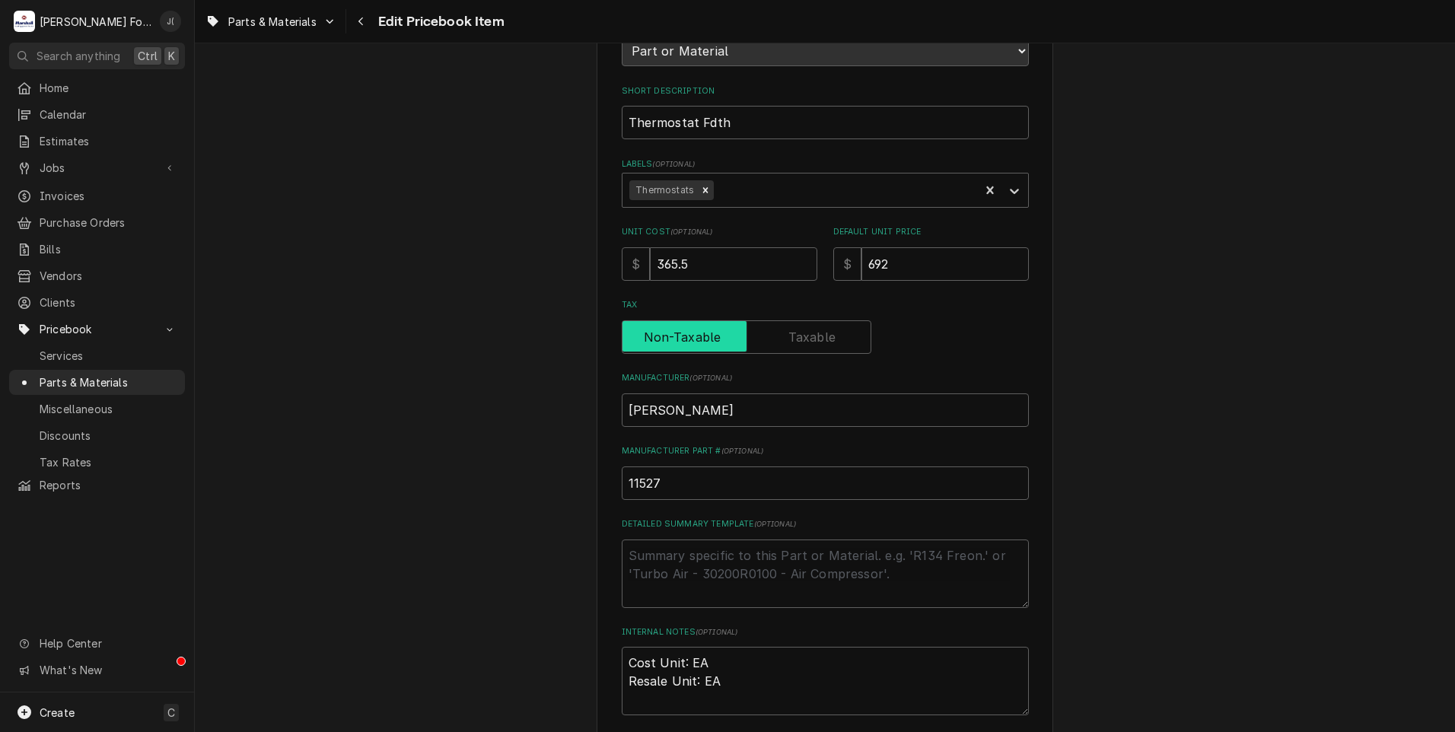
scroll to position [228, 0]
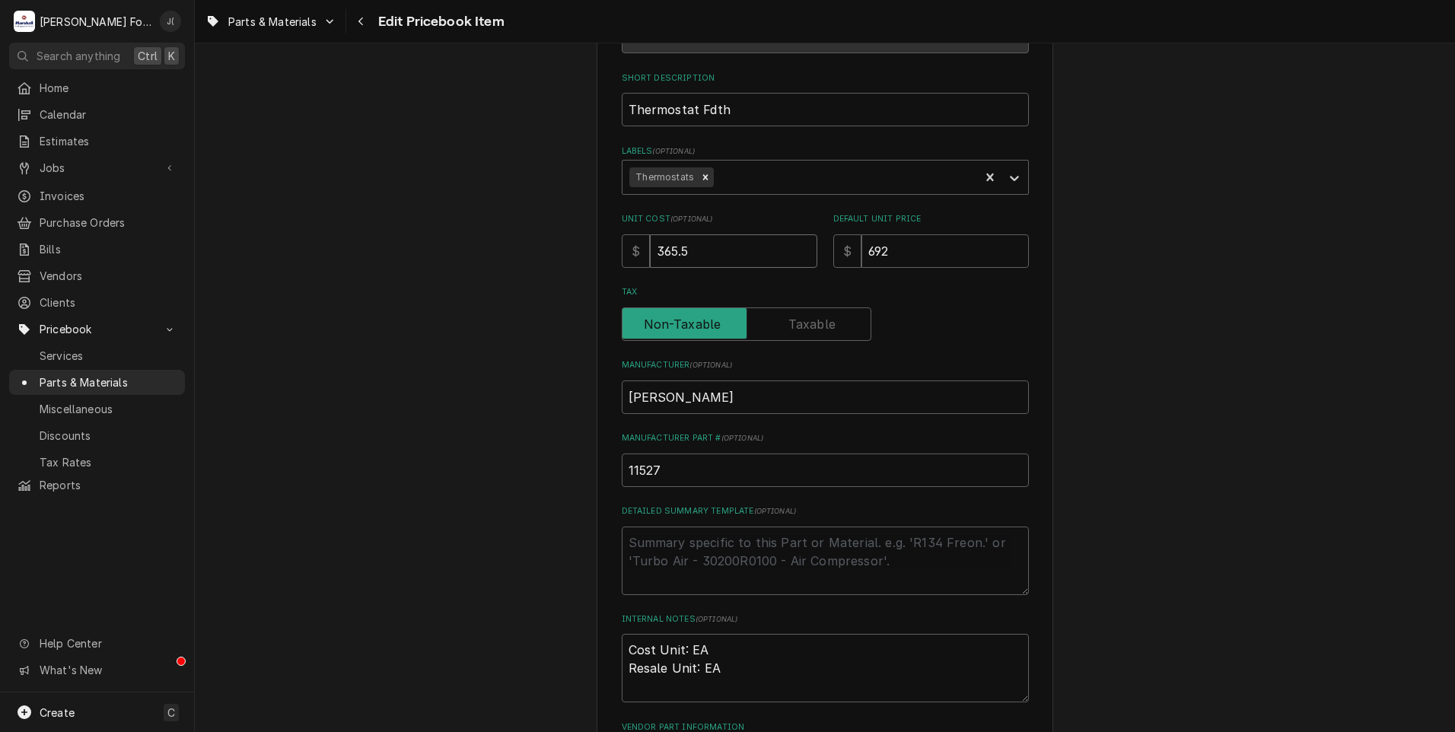
drag, startPoint x: 730, startPoint y: 247, endPoint x: 473, endPoint y: 242, distance: 256.5
click at [491, 241] on div "Use the fields below to edit this PriceBook item. Note that changes made here w…" at bounding box center [825, 367] width 1260 height 1072
type textarea "x"
type input "3"
type textarea "x"
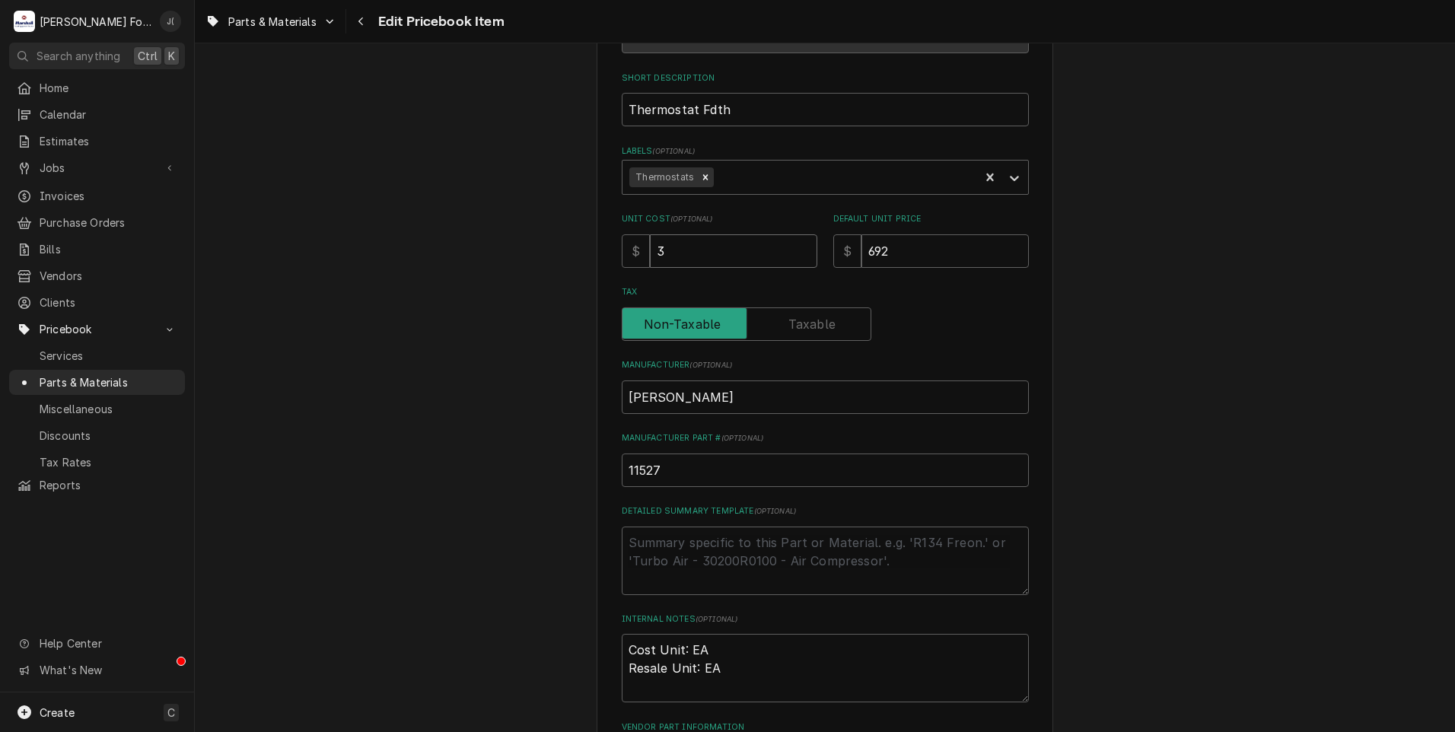
type input "30"
type textarea "x"
type input "304"
type textarea "x"
type input "304.1"
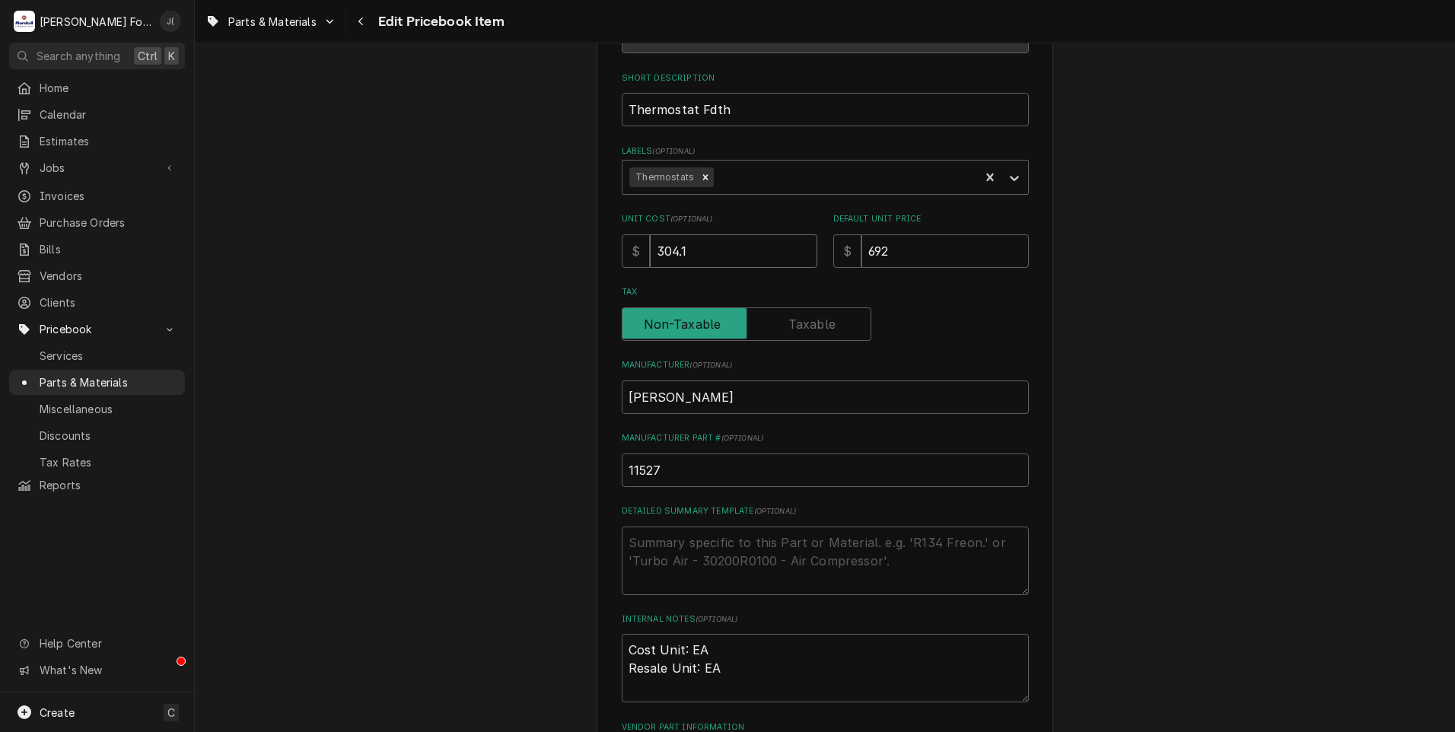
type textarea "x"
type input "304.10"
type textarea "x"
type input "8"
type textarea "x"
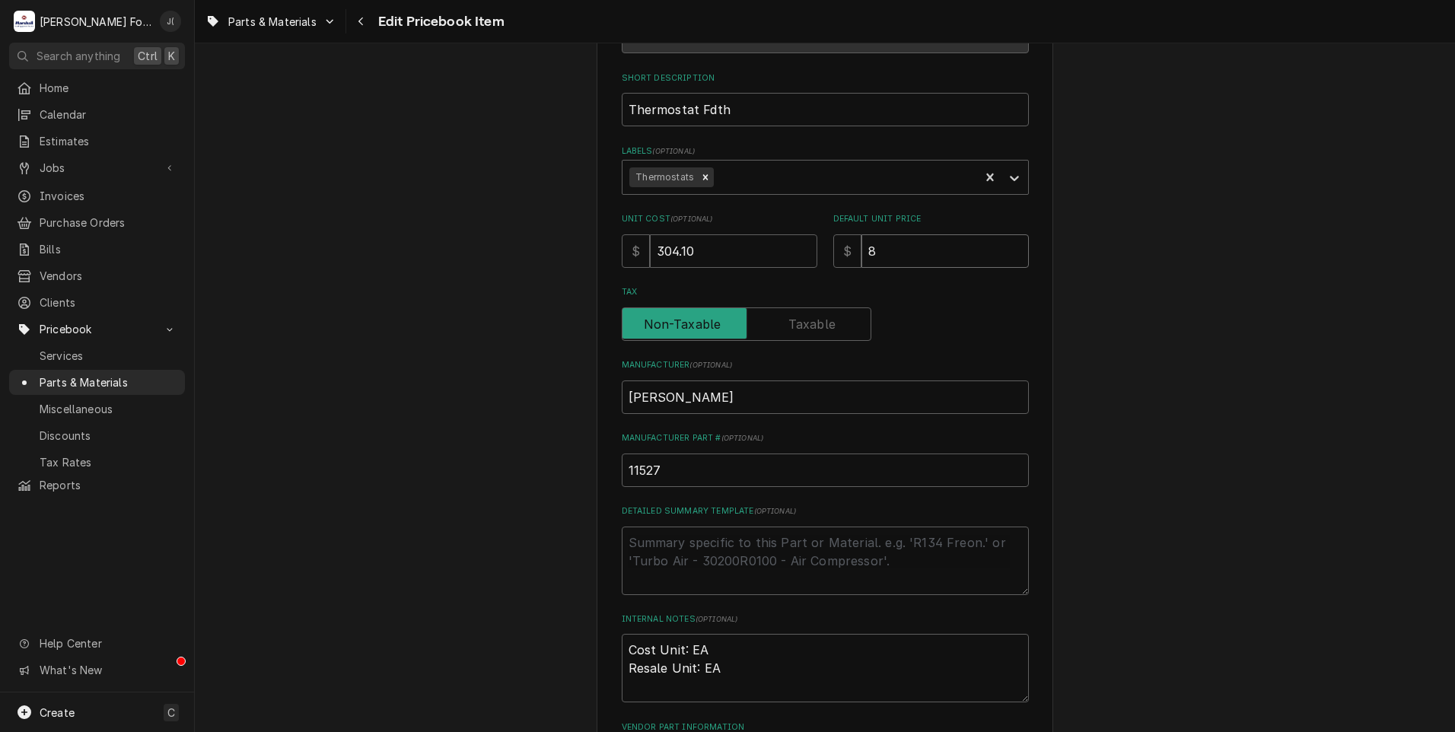
type input "85"
type textarea "x"
type input "850"
type textarea "x"
type input "850.0"
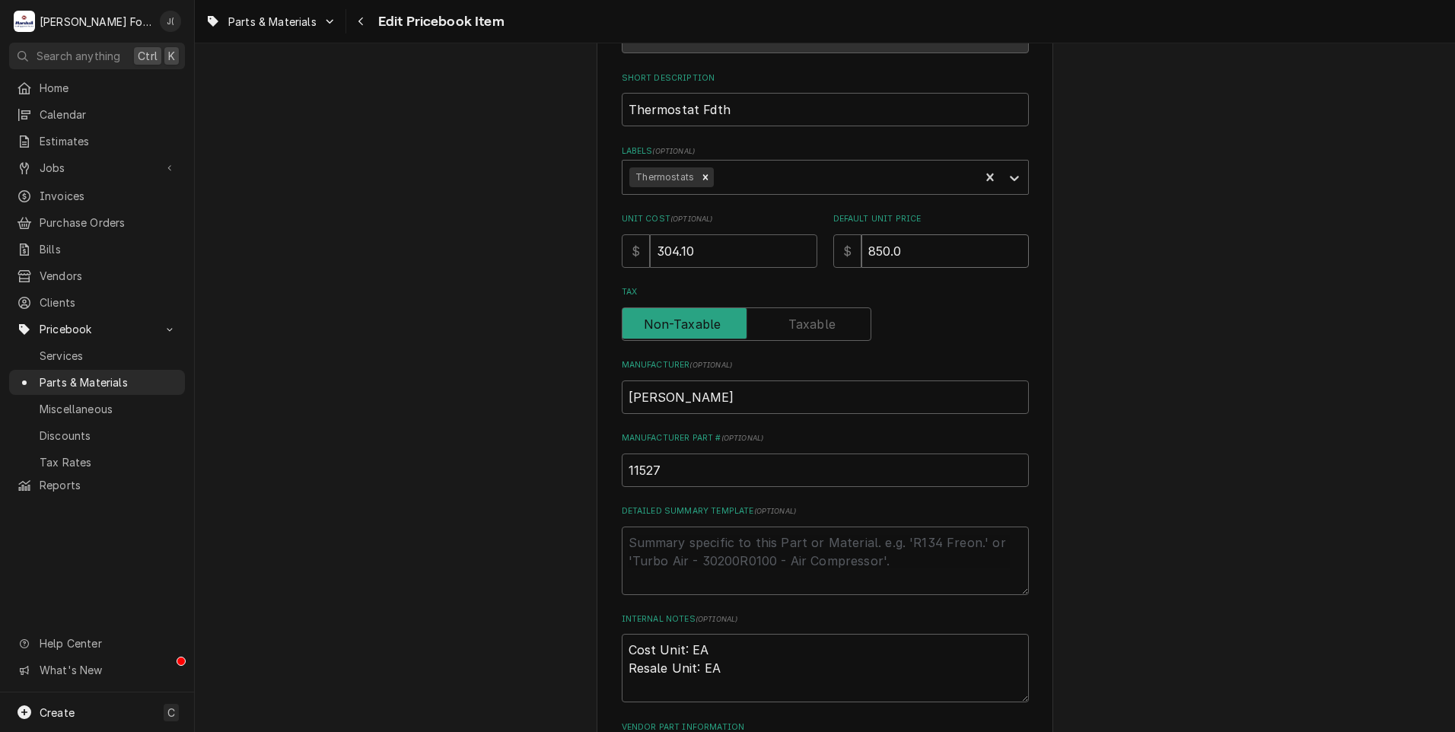
type textarea "x"
type input "850.00"
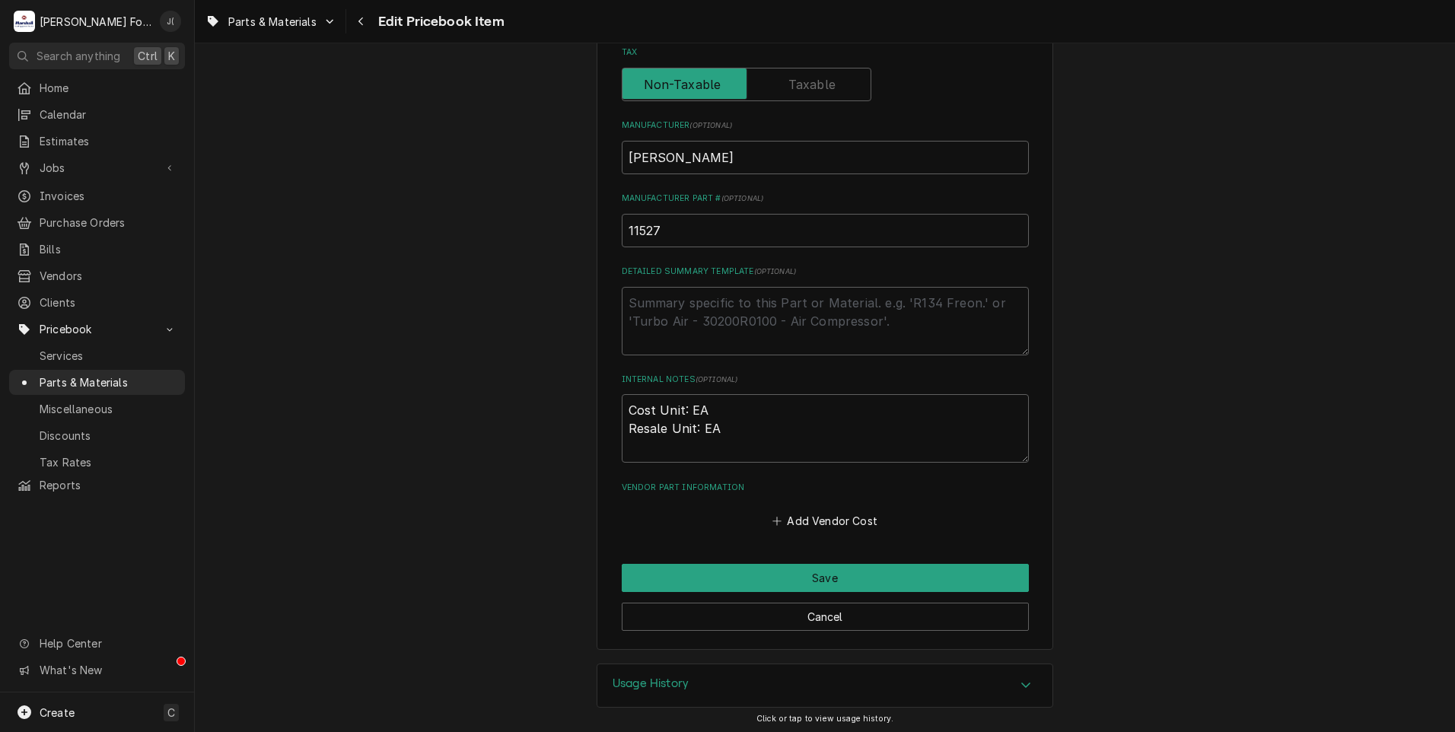
scroll to position [469, 0]
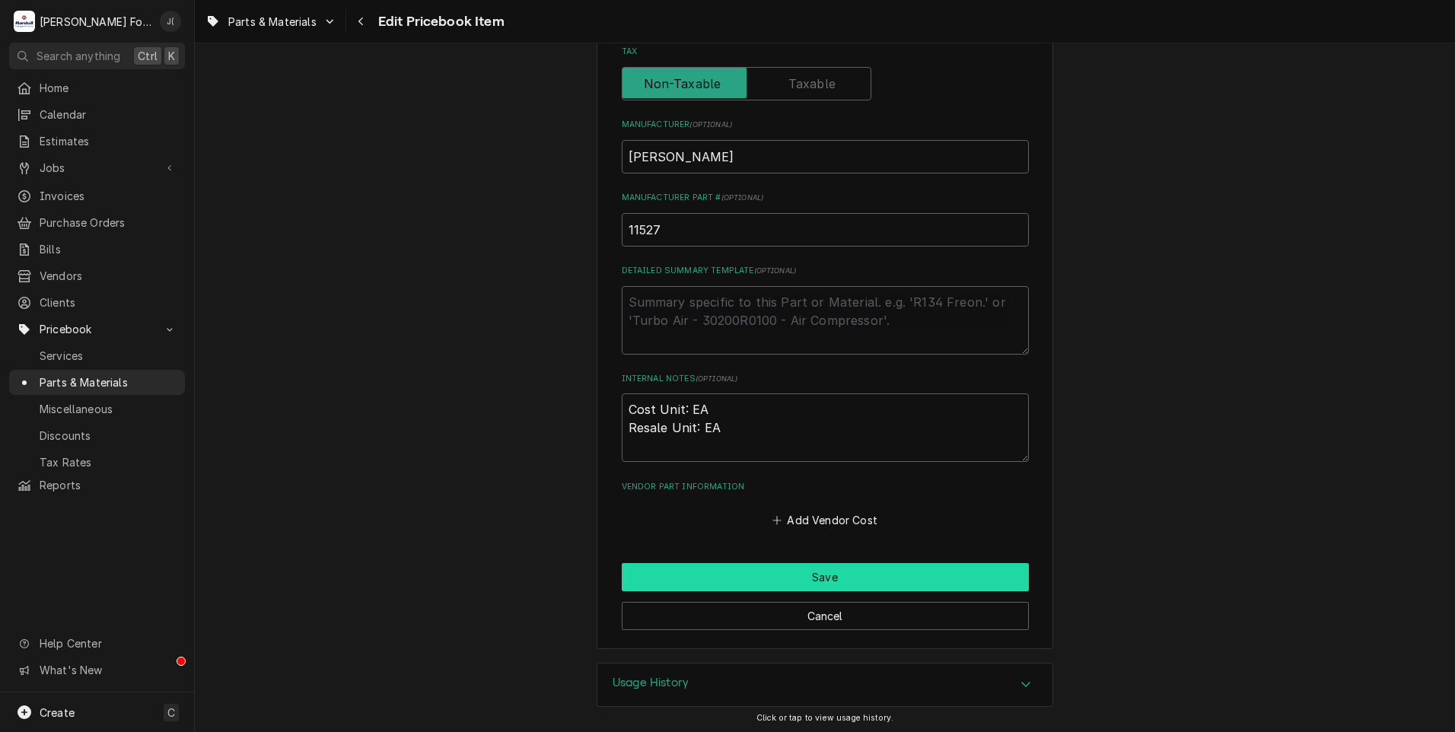
click at [756, 581] on button "Save" at bounding box center [825, 577] width 407 height 28
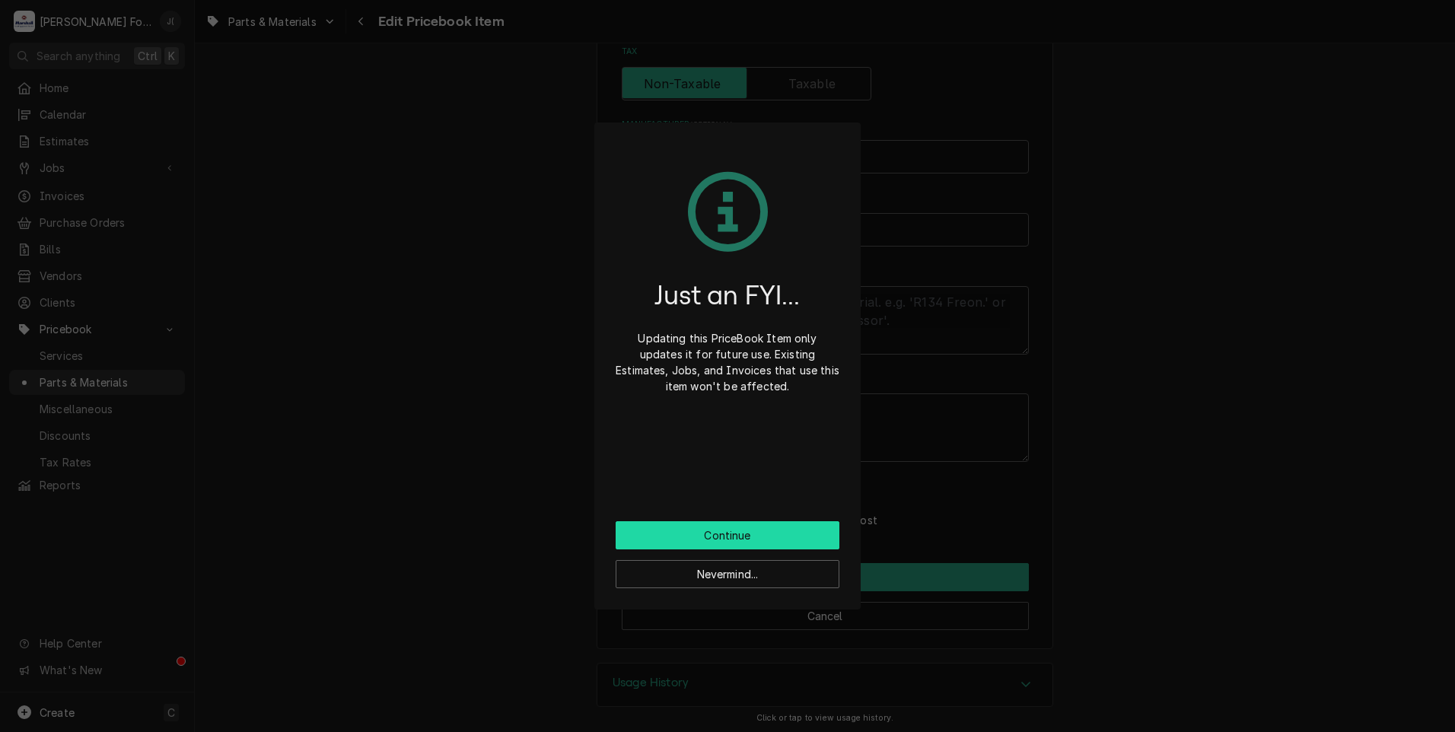
click at [734, 531] on button "Continue" at bounding box center [728, 535] width 224 height 28
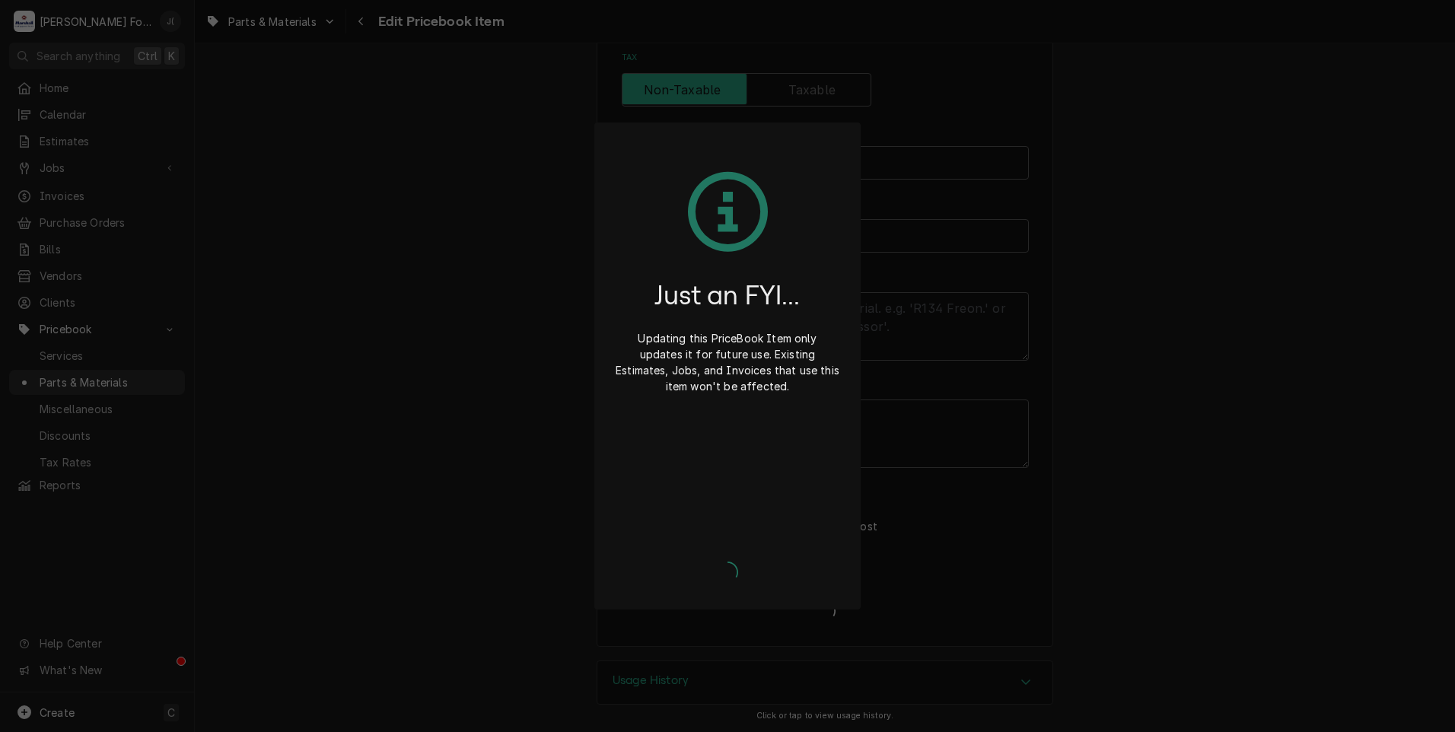
scroll to position [460, 0]
type textarea "x"
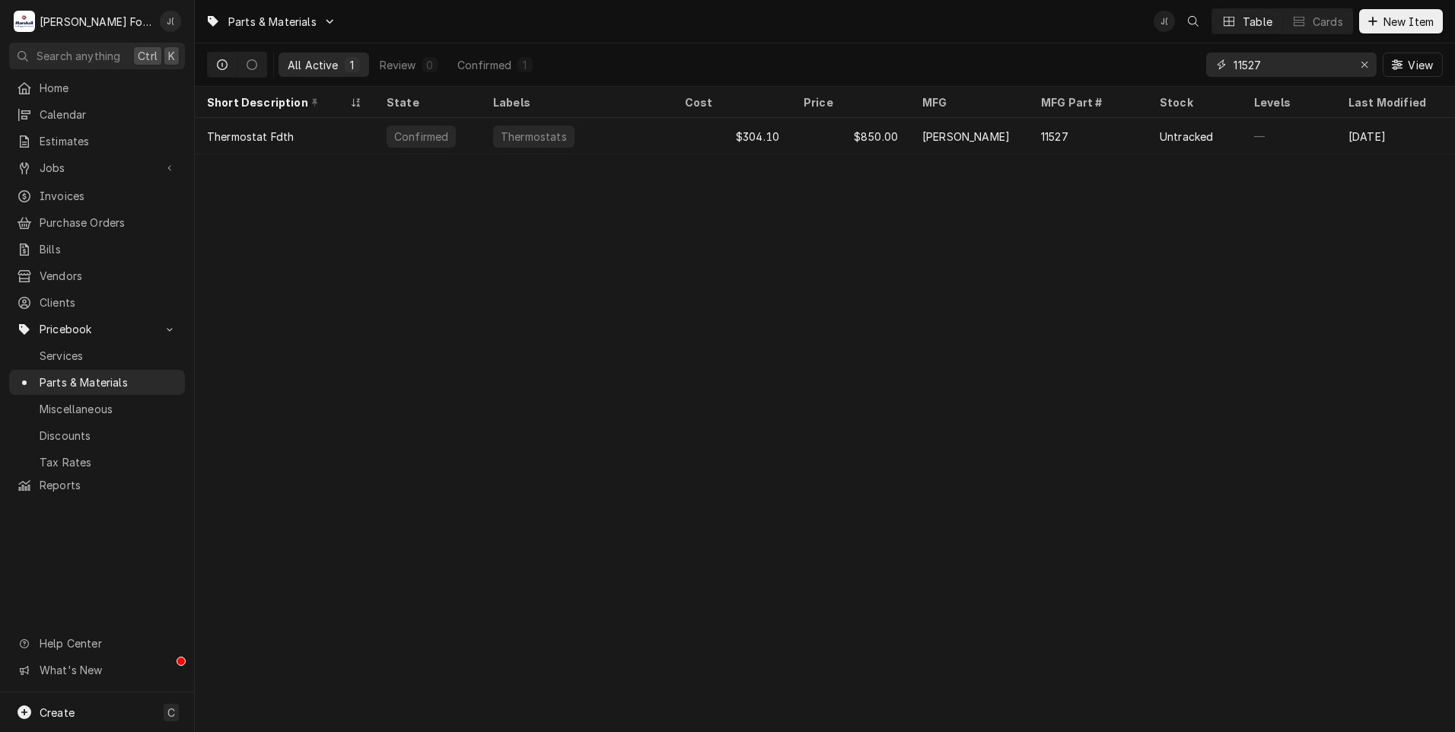
click at [1369, 67] on icon "Erase input" at bounding box center [1365, 64] width 8 height 11
drag, startPoint x: 1338, startPoint y: 64, endPoint x: 1341, endPoint y: 54, distance: 10.4
click at [1338, 63] on input "Dynamic Content Wrapper" at bounding box center [1305, 65] width 143 height 24
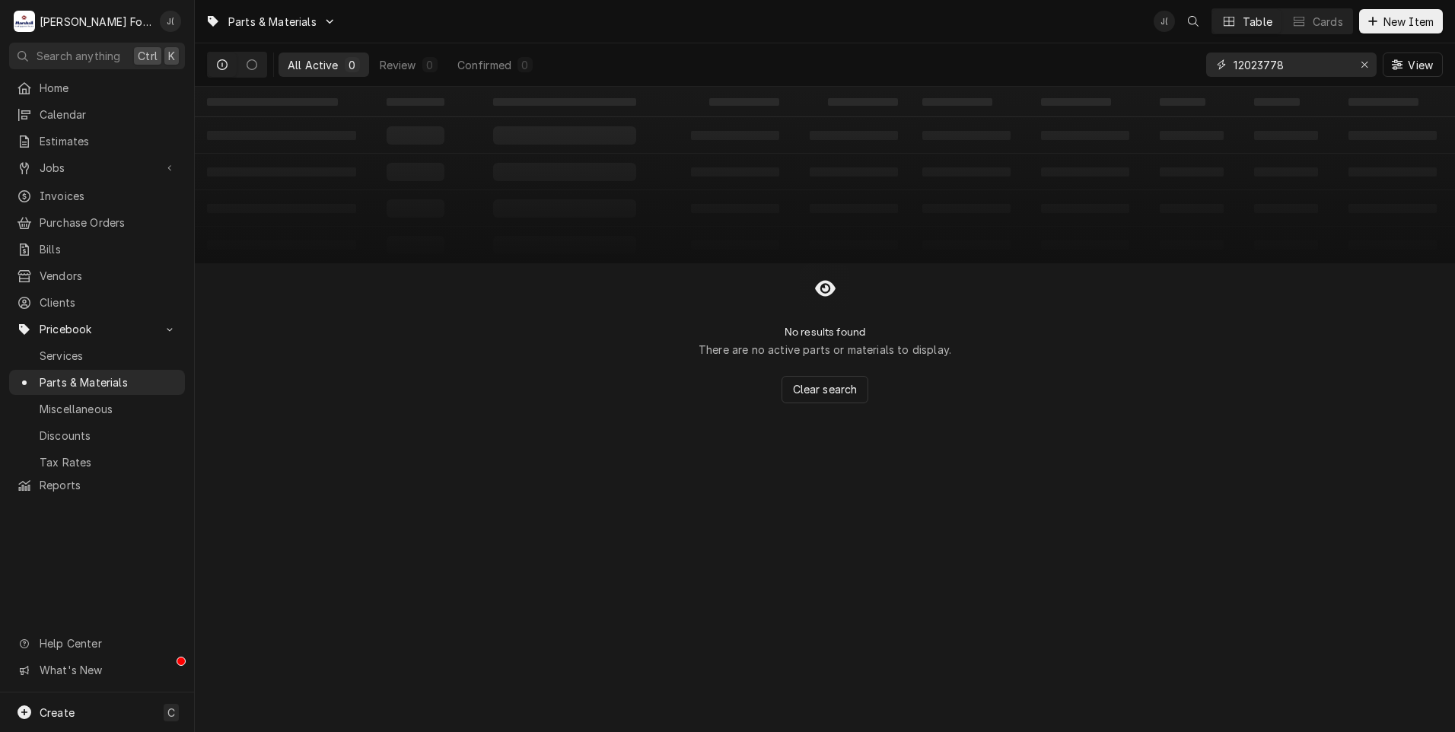
drag, startPoint x: 1297, startPoint y: 65, endPoint x: 1089, endPoint y: 71, distance: 207.8
click at [1097, 71] on div "All Active 0 Review 0 Confirmed 0 12023778 View" at bounding box center [825, 64] width 1236 height 43
drag, startPoint x: 1212, startPoint y: 65, endPoint x: 1128, endPoint y: 62, distance: 83.8
click at [1123, 63] on div "All Active 0 Review 0 Confirmed 0 12023778 View" at bounding box center [825, 64] width 1236 height 43
type input "12023778"
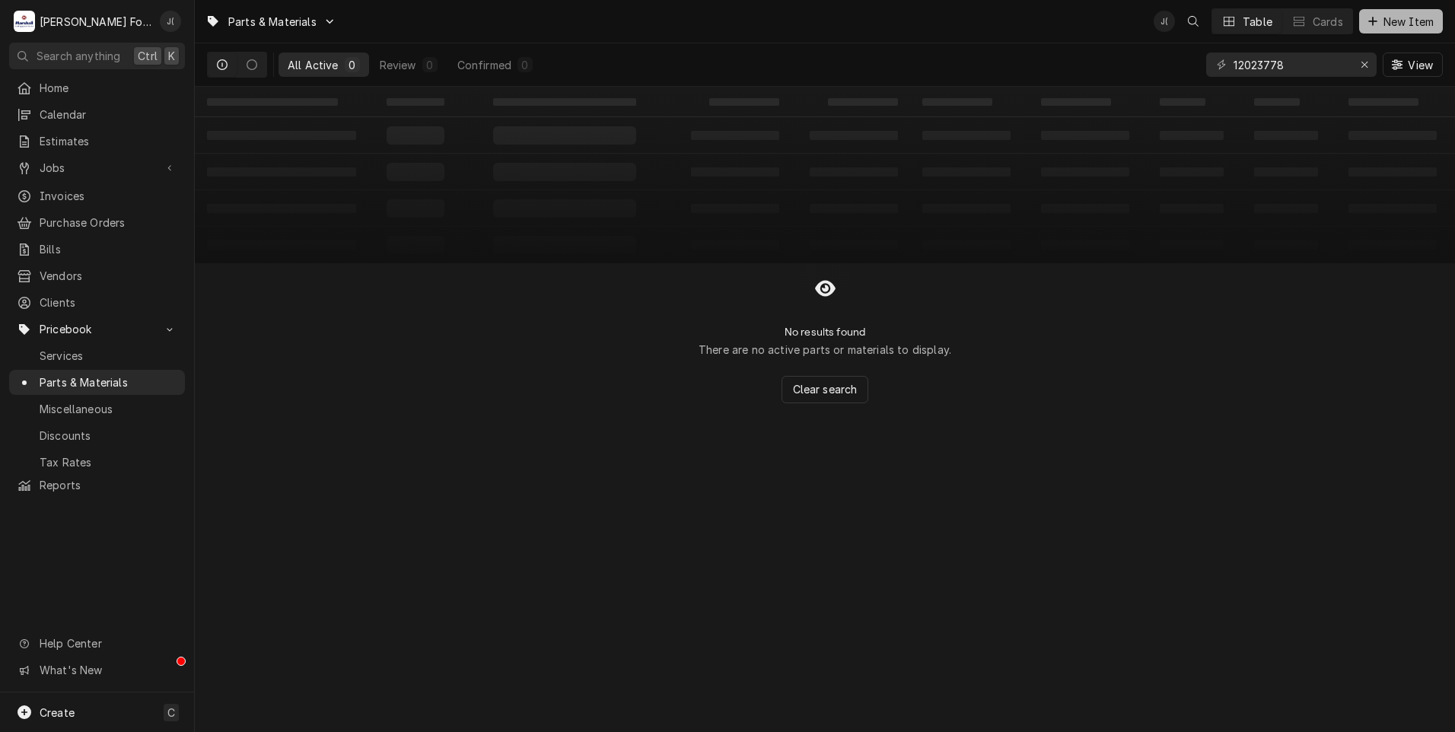
click at [1377, 22] on icon "Dynamic Content Wrapper" at bounding box center [1372, 21] width 9 height 11
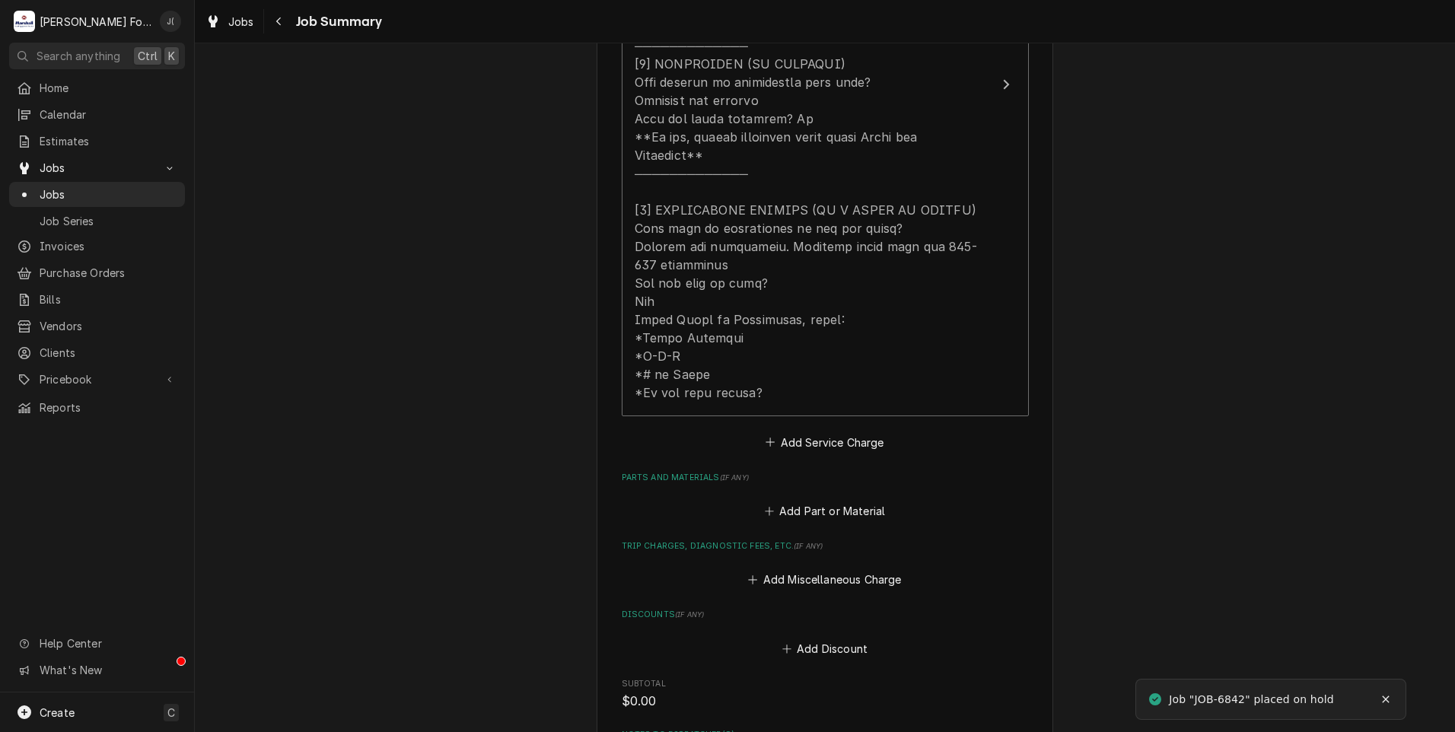
scroll to position [685, 0]
click at [780, 498] on button "Add Part or Material" at bounding box center [825, 508] width 126 height 21
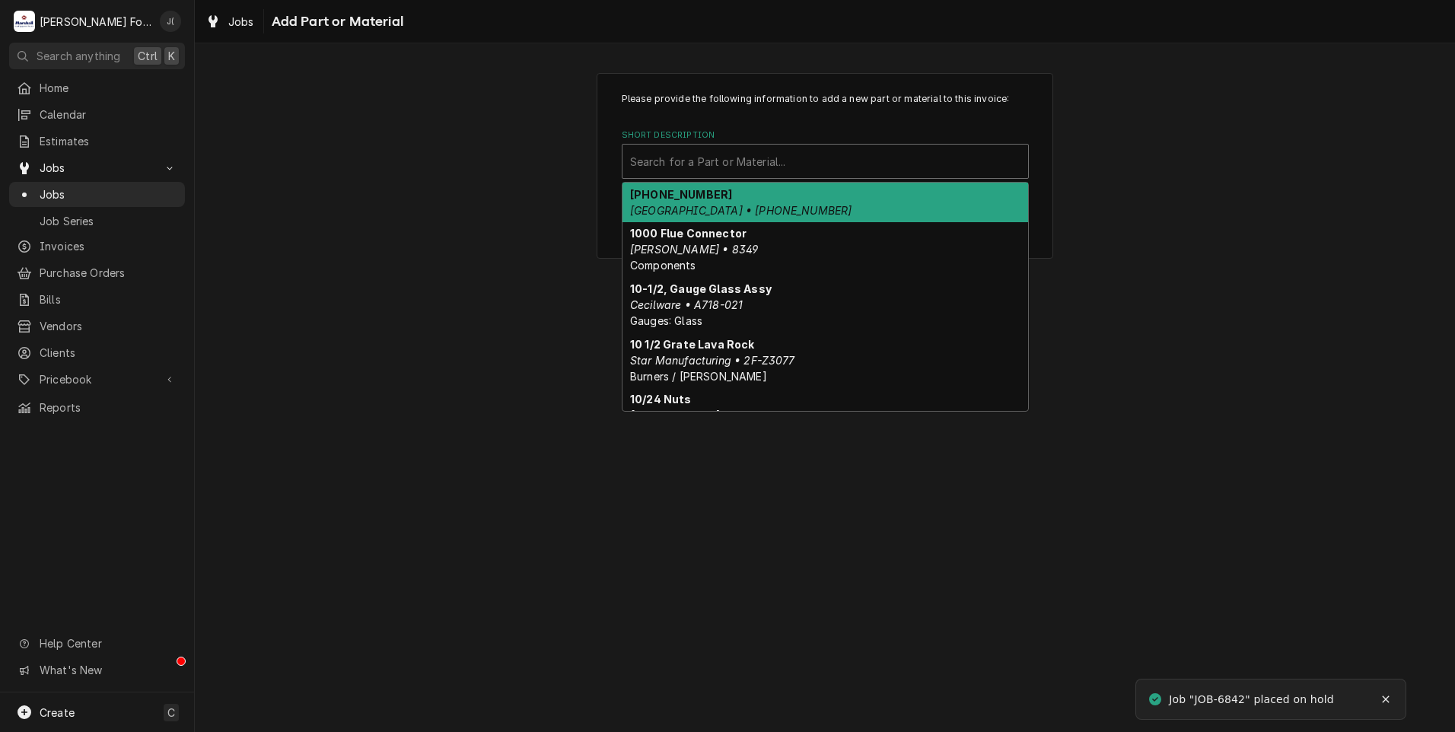
click at [708, 151] on div "Short Description" at bounding box center [825, 161] width 390 height 27
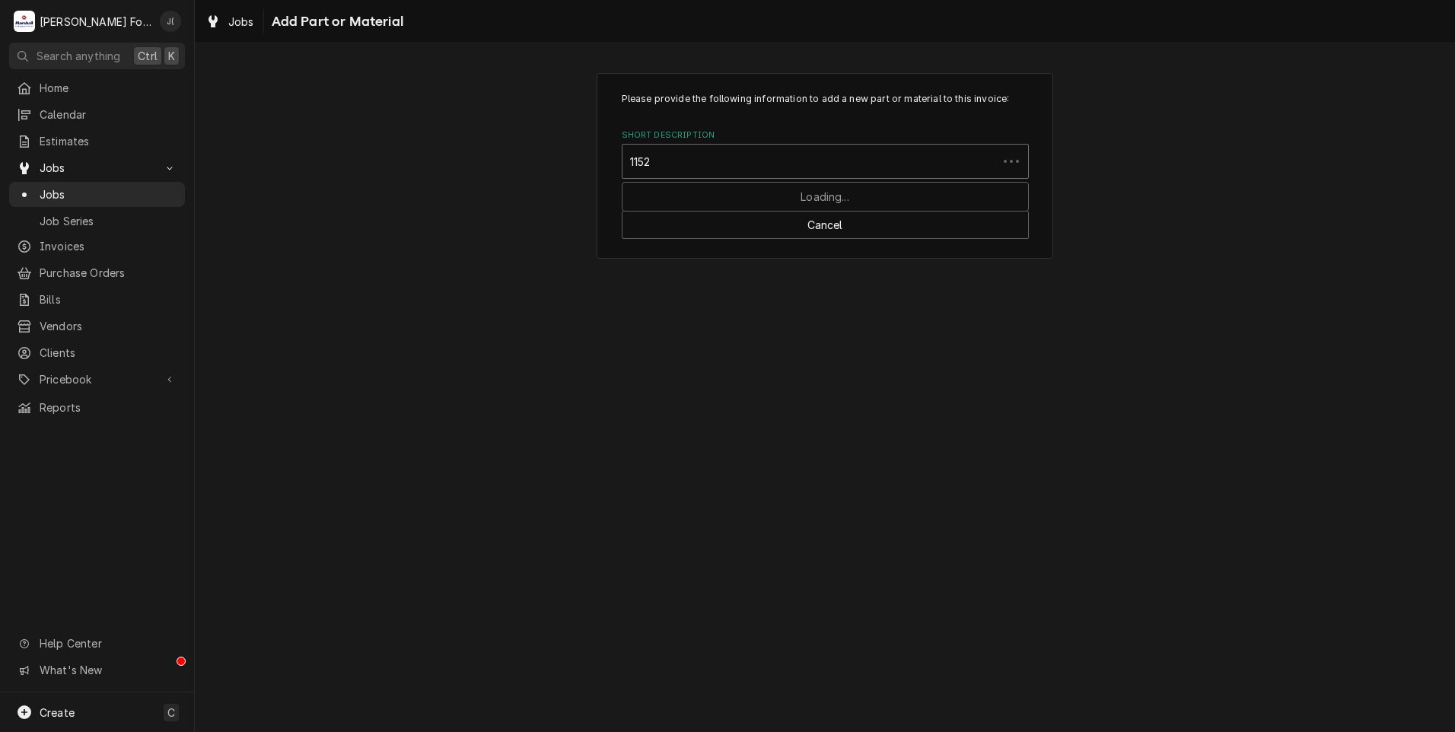
type input "11527"
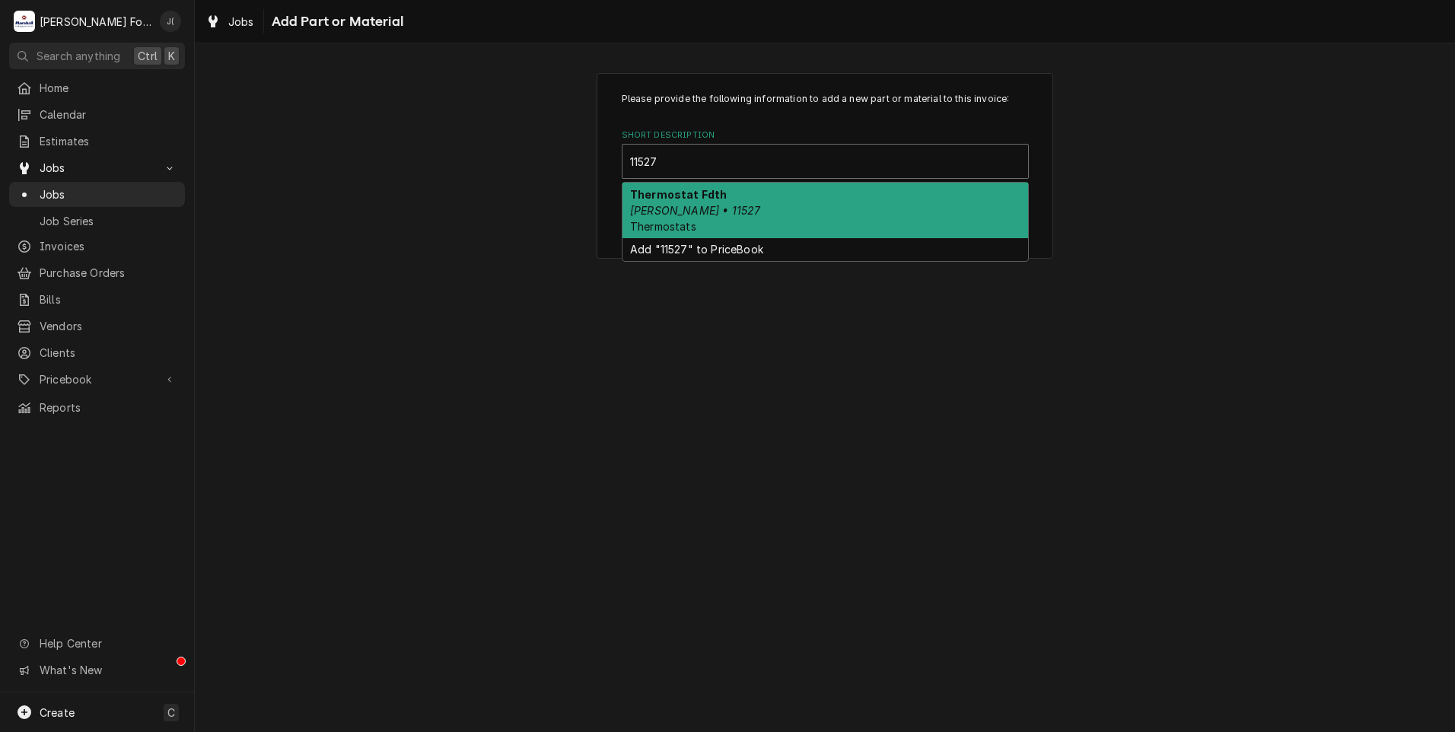
click at [665, 216] on div "Thermostat Fdth [PERSON_NAME] • 11527 Thermostats" at bounding box center [826, 211] width 406 height 56
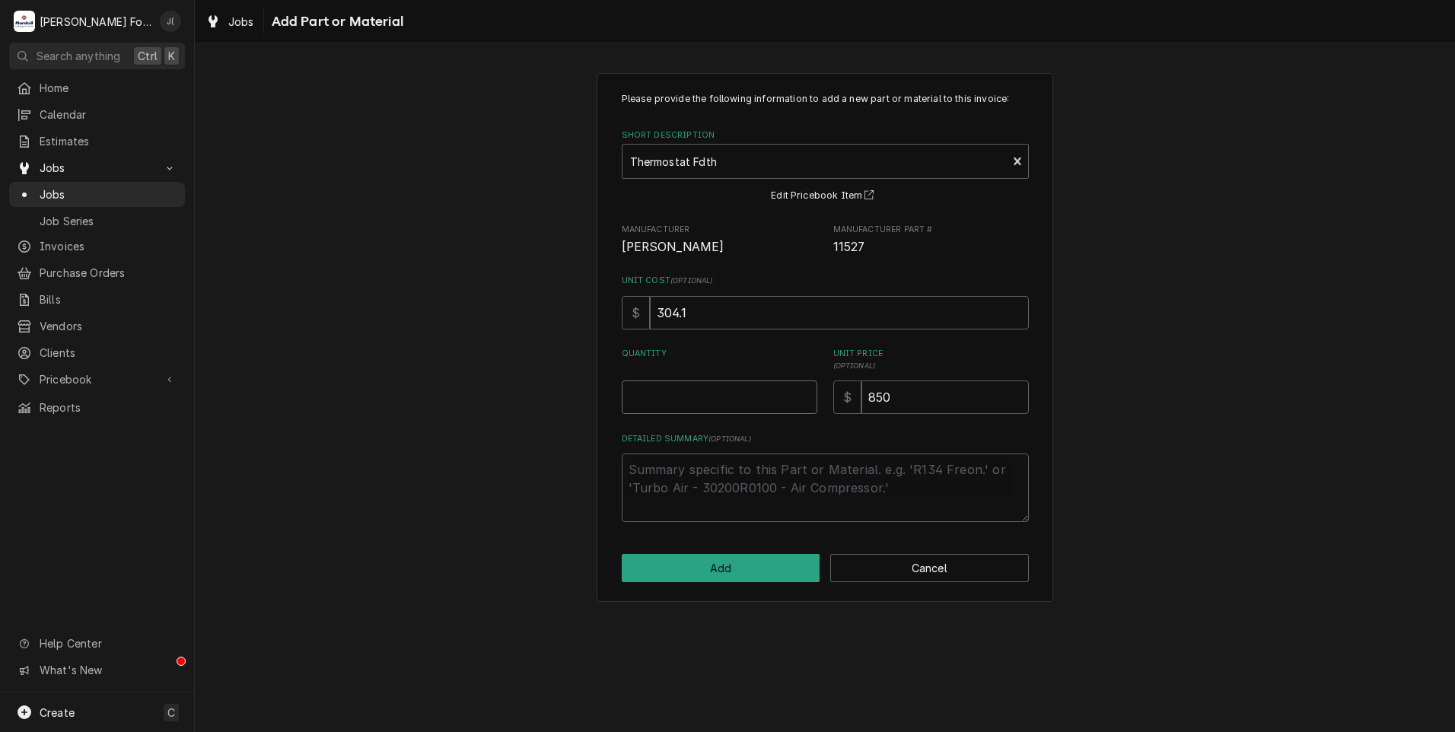
click at [718, 406] on input "Quantity" at bounding box center [720, 397] width 196 height 33
type textarea "x"
type input "1"
click at [725, 573] on button "Add" at bounding box center [721, 568] width 199 height 28
type textarea "x"
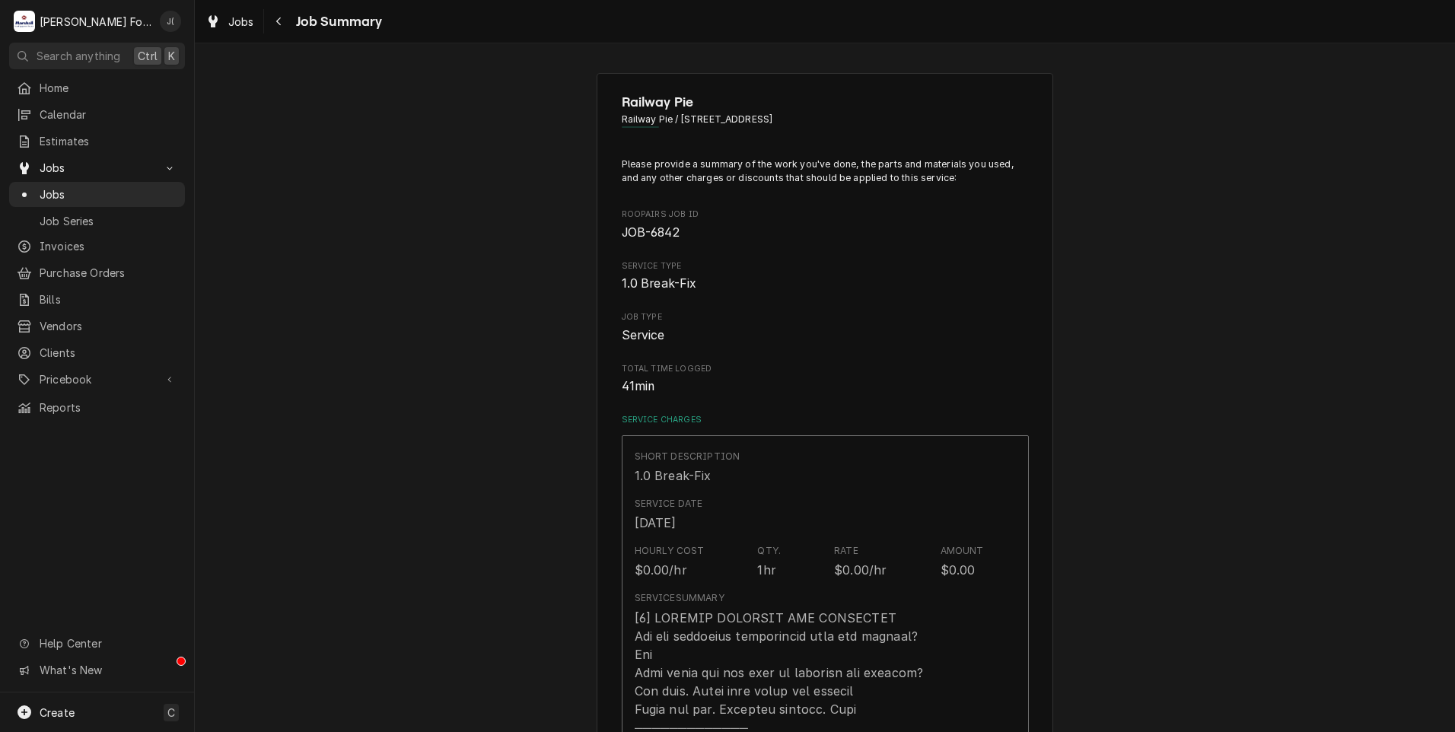
scroll to position [685, 0]
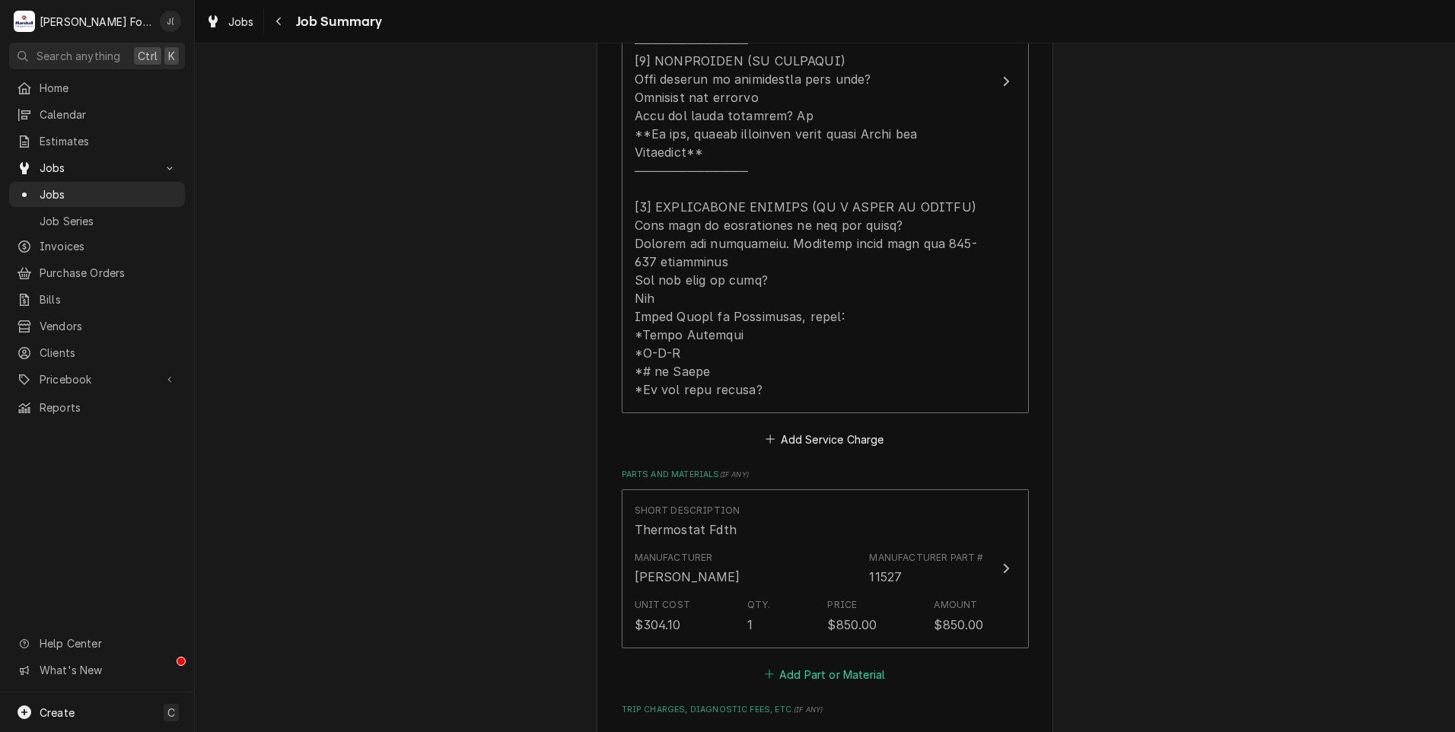
click at [823, 664] on button "Add Part or Material" at bounding box center [825, 674] width 126 height 21
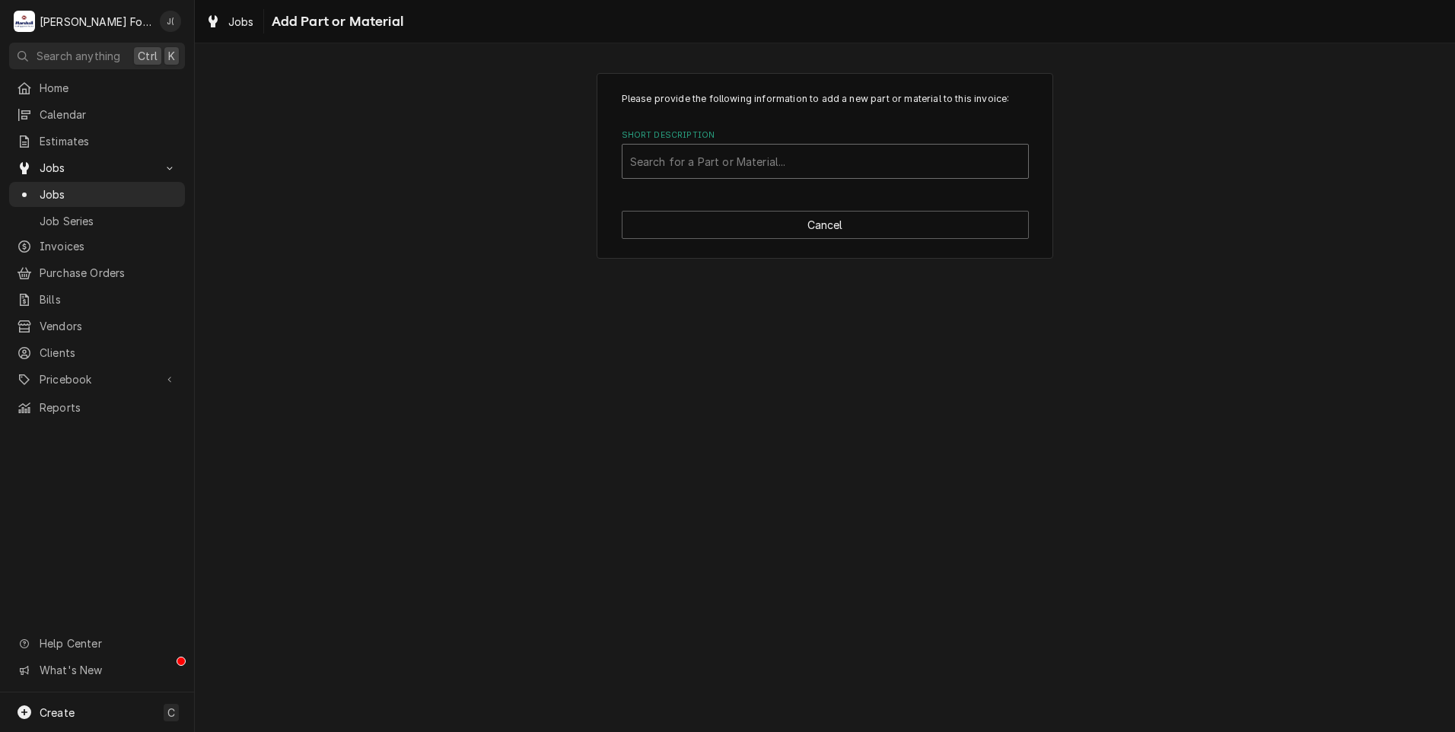
click at [754, 161] on div "Short Description" at bounding box center [825, 161] width 390 height 27
type input "ssdt"
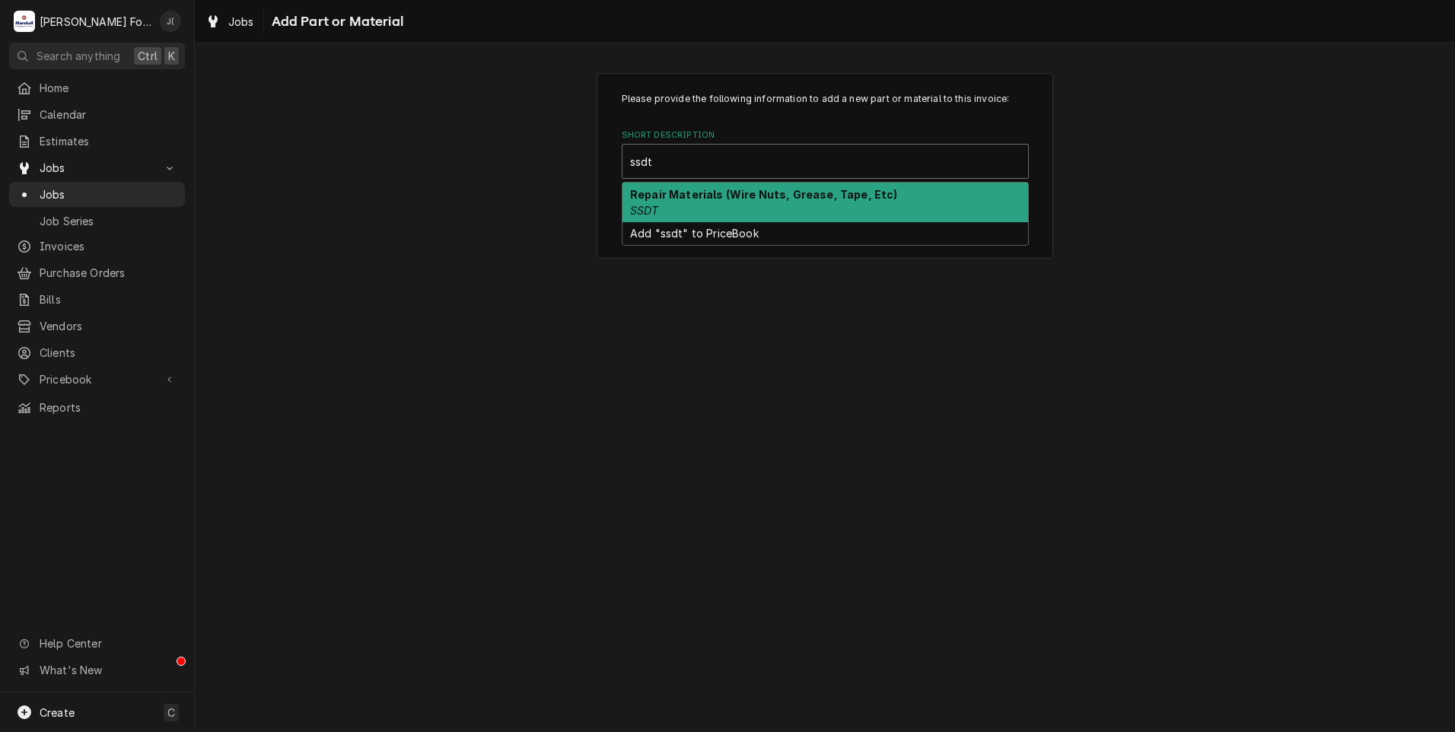
click at [723, 209] on div "Repair Materials (Wire Nuts, Grease, Tape, Etc) SSDT" at bounding box center [826, 203] width 406 height 40
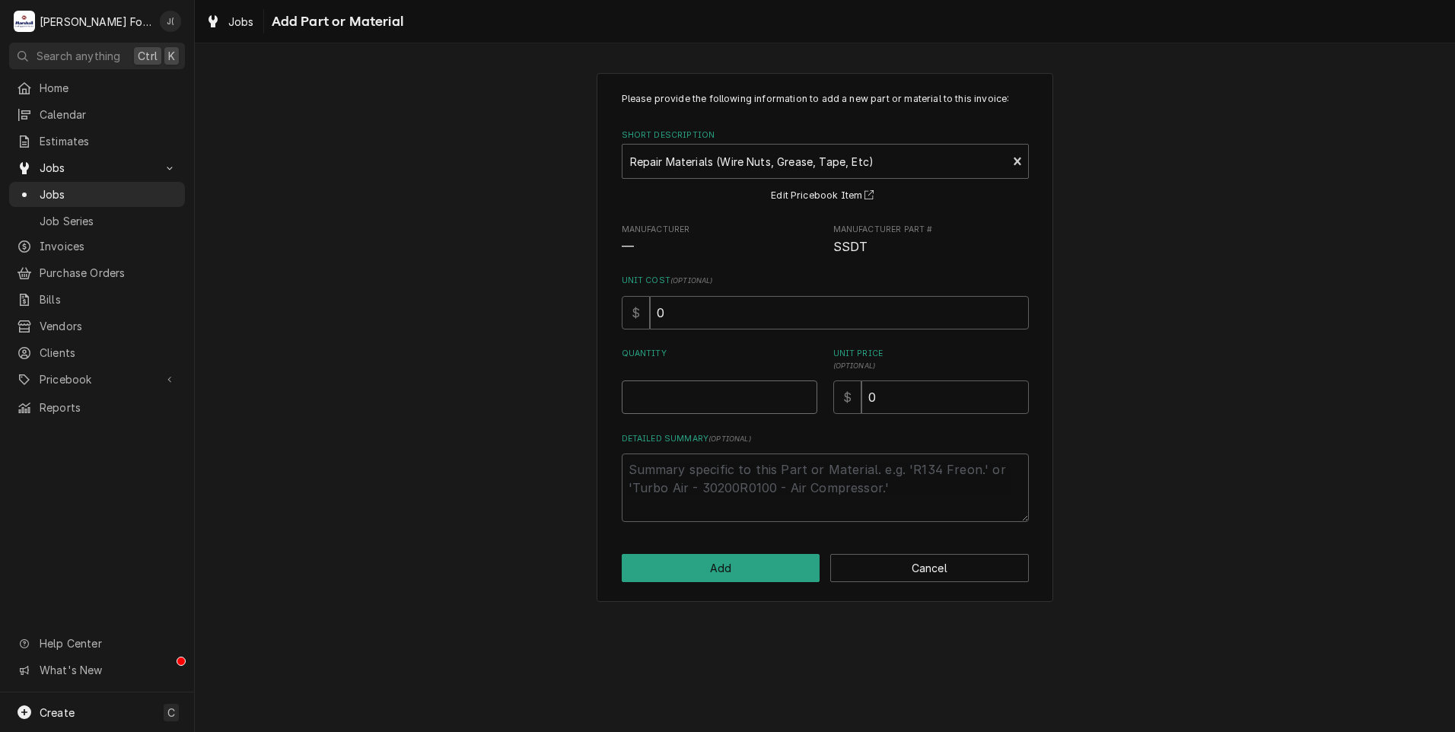
click at [700, 399] on input "Quantity" at bounding box center [720, 397] width 196 height 33
type textarea "x"
type input "1"
type textarea "x"
type input "1"
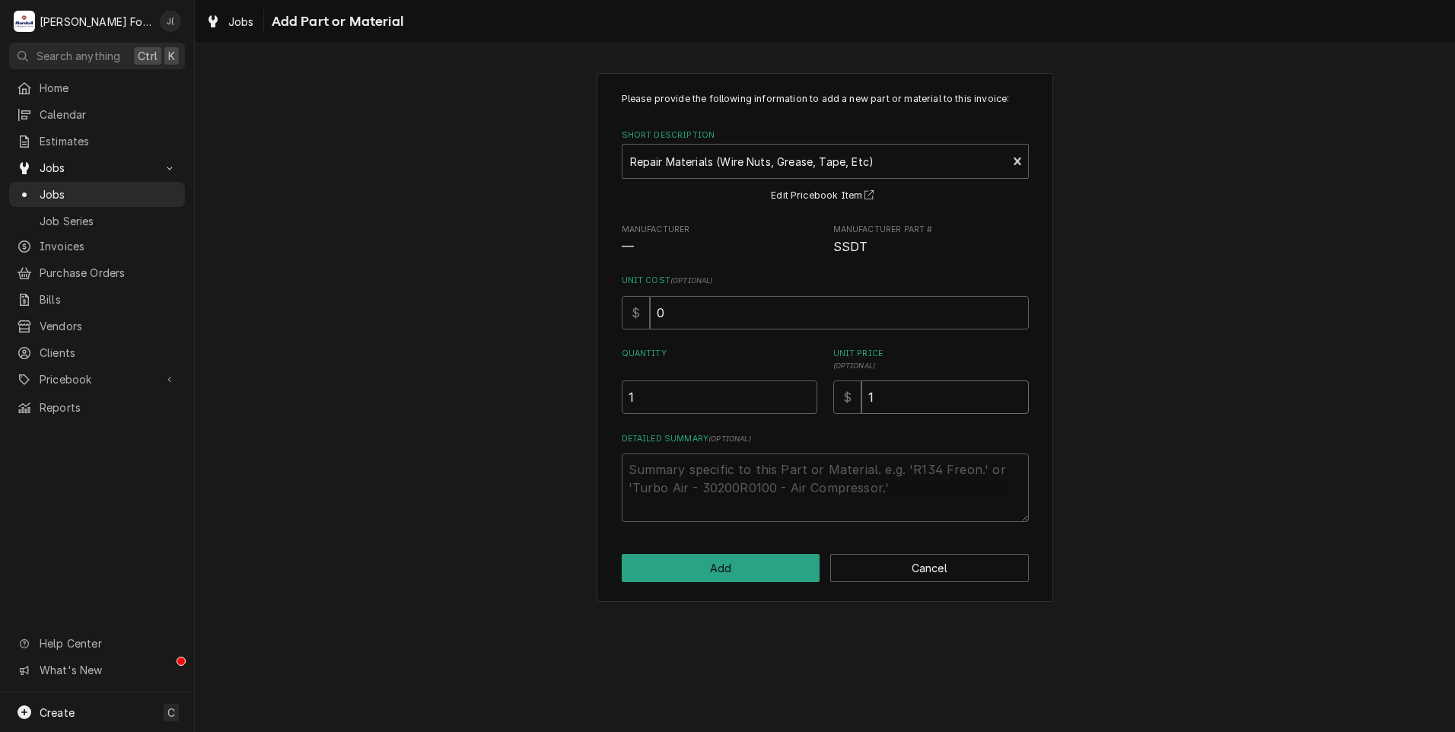
type textarea "x"
type input "18"
click at [733, 563] on button "Add" at bounding box center [721, 568] width 199 height 28
type textarea "x"
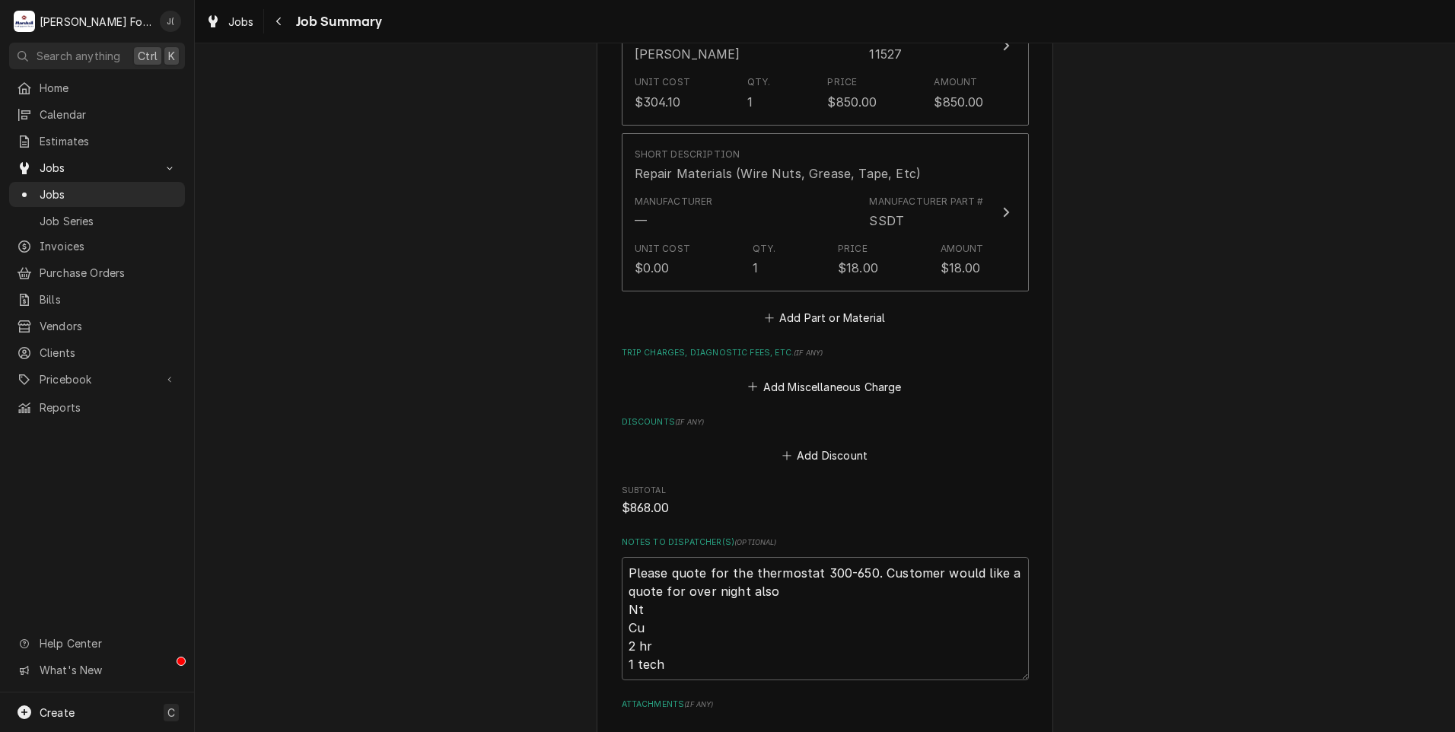
scroll to position [1218, 0]
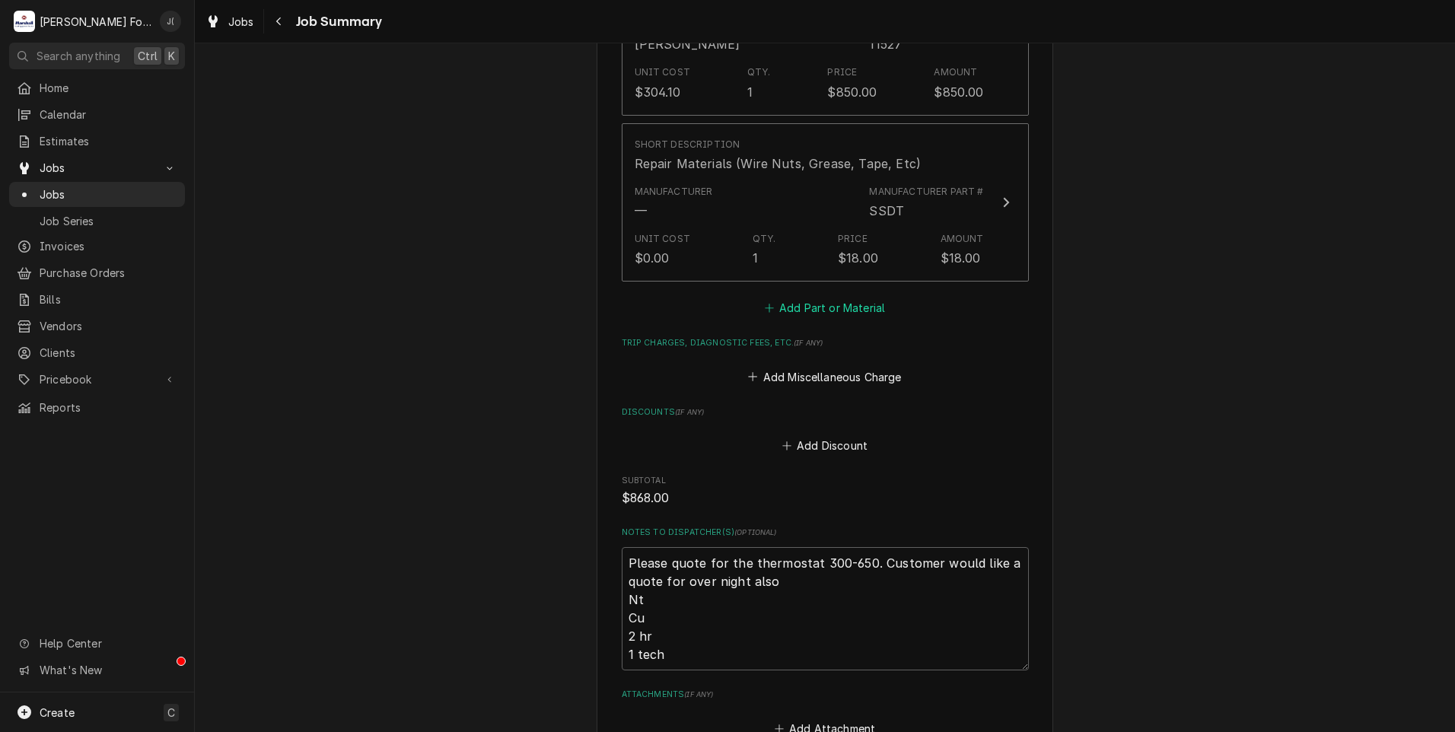
click at [803, 298] on button "Add Part or Material" at bounding box center [825, 308] width 126 height 21
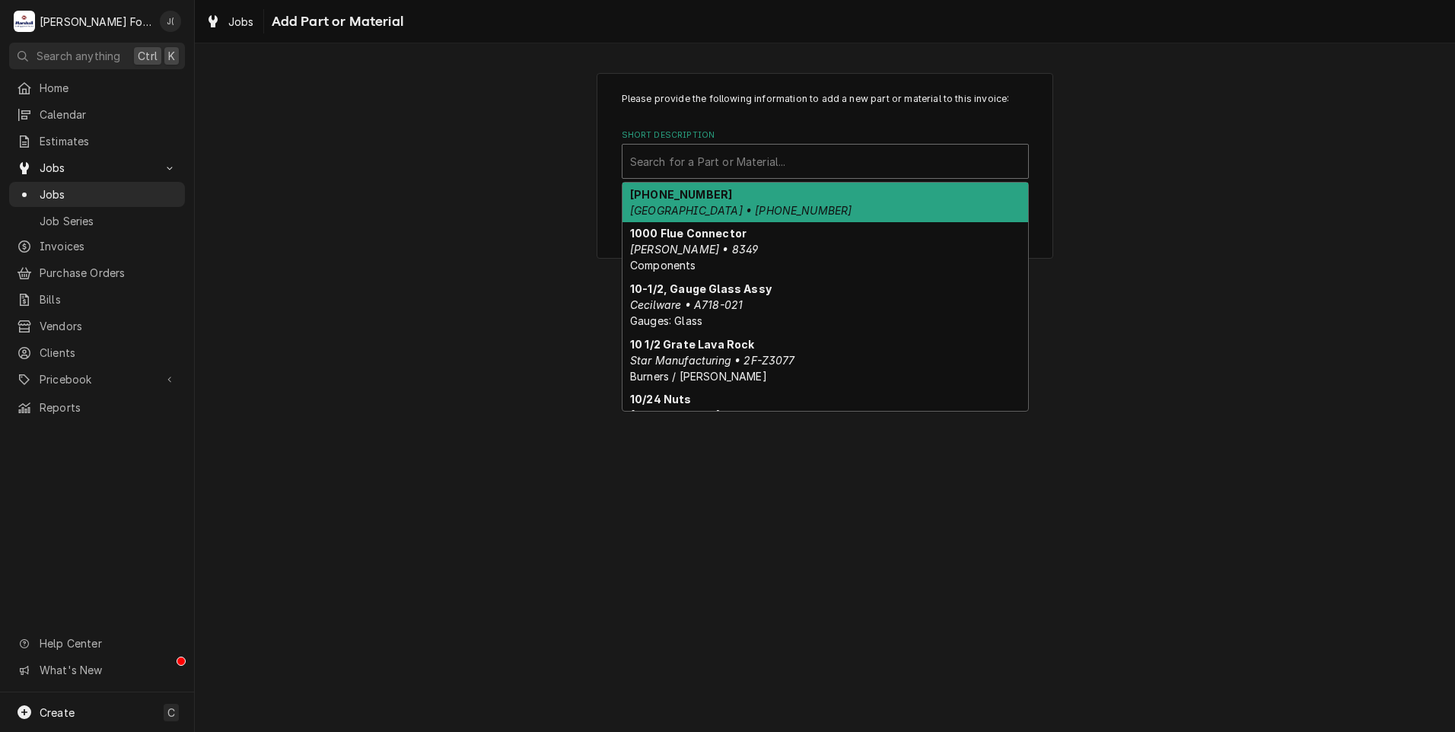
click at [723, 162] on div "Short Description" at bounding box center [825, 161] width 390 height 27
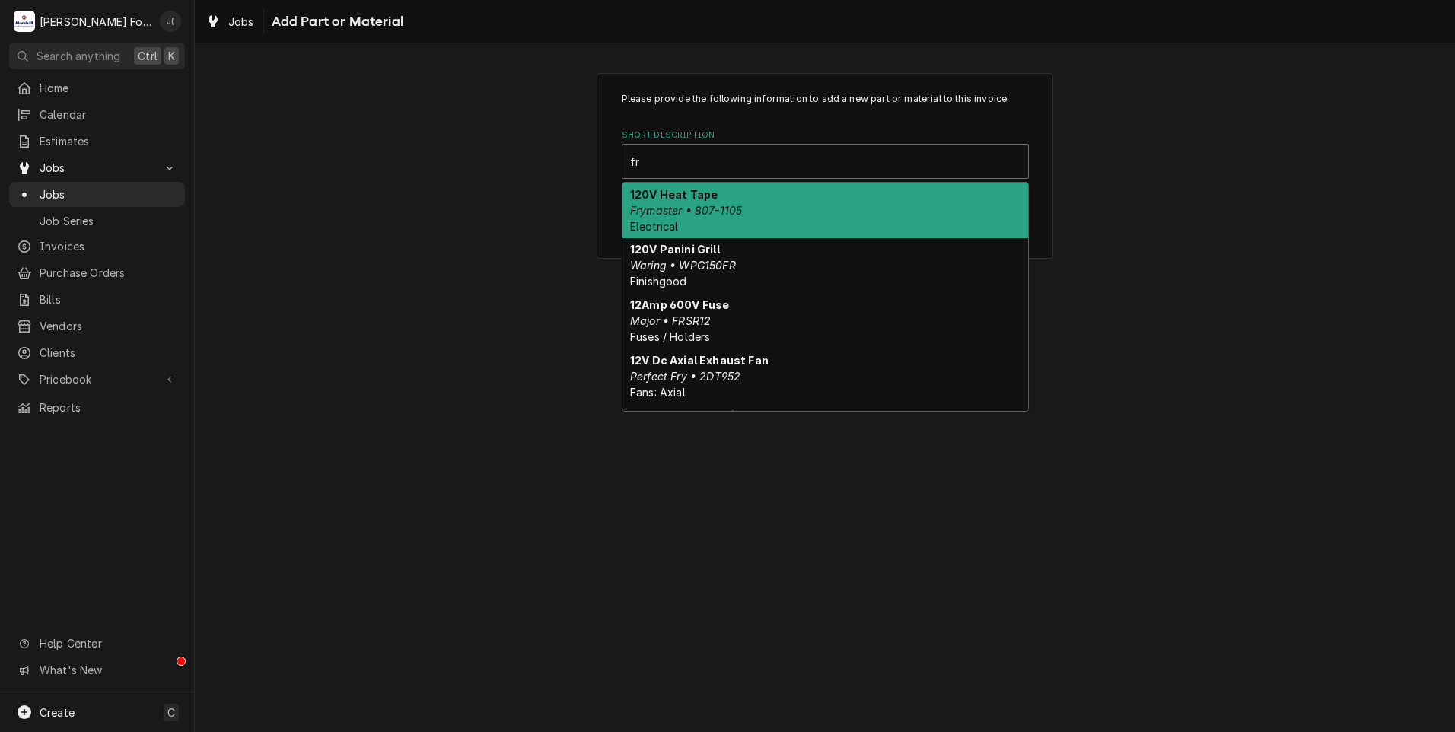
type input "f"
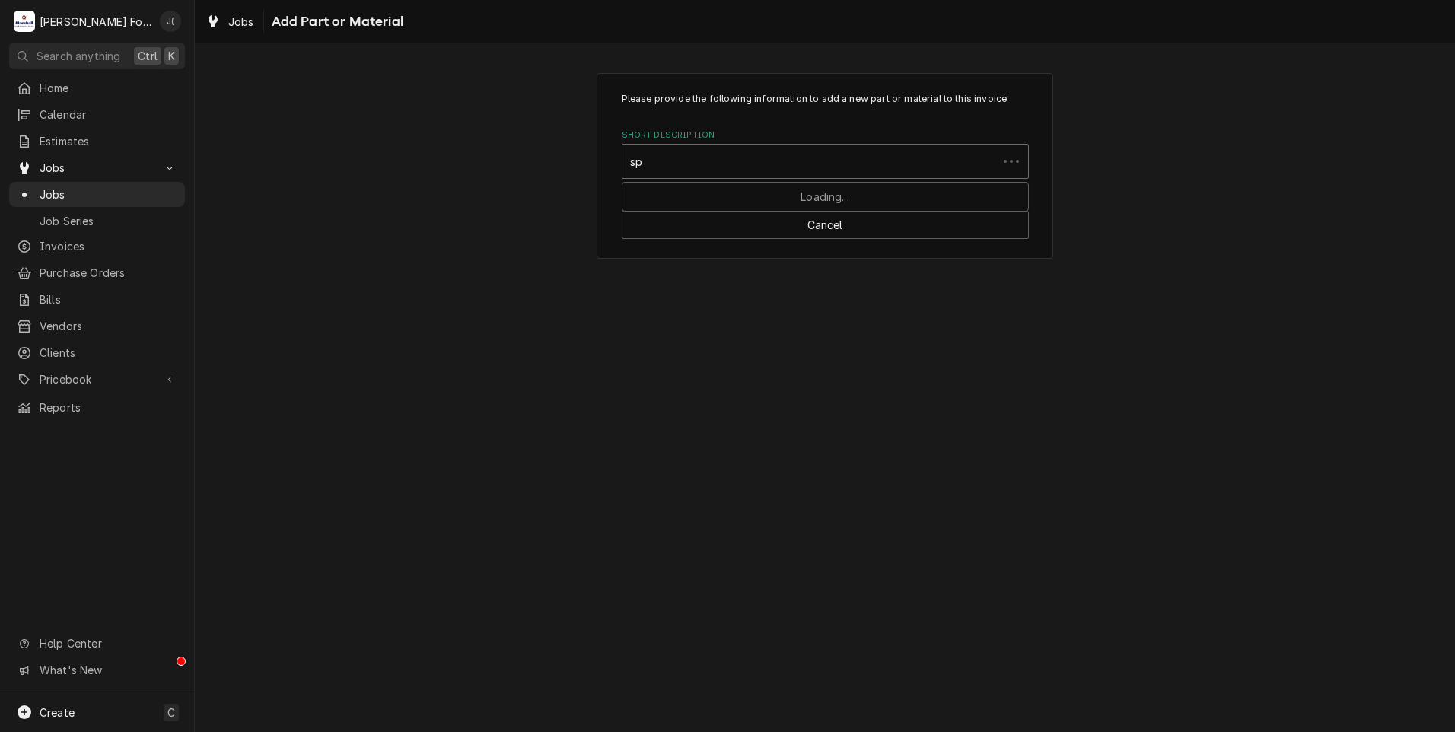
type input "s"
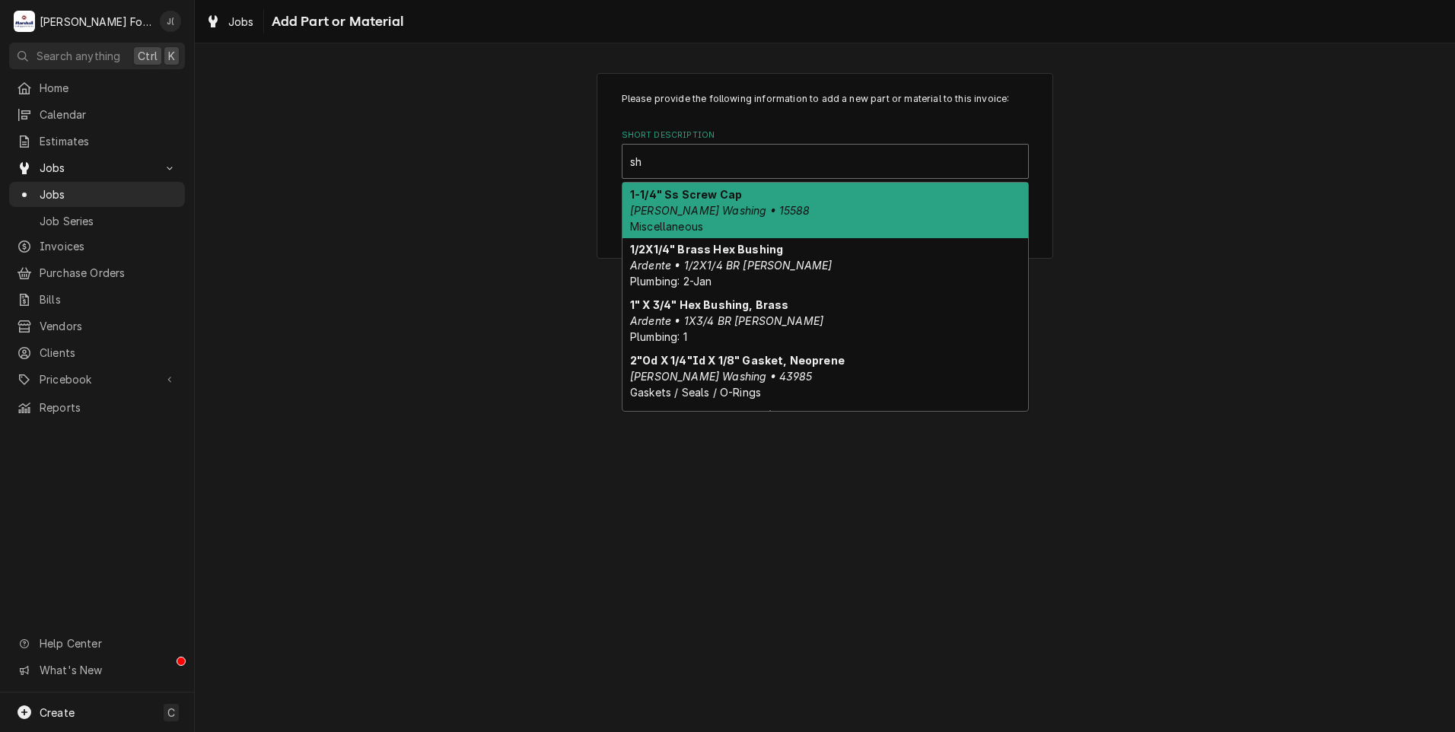
type input "s"
type input "n"
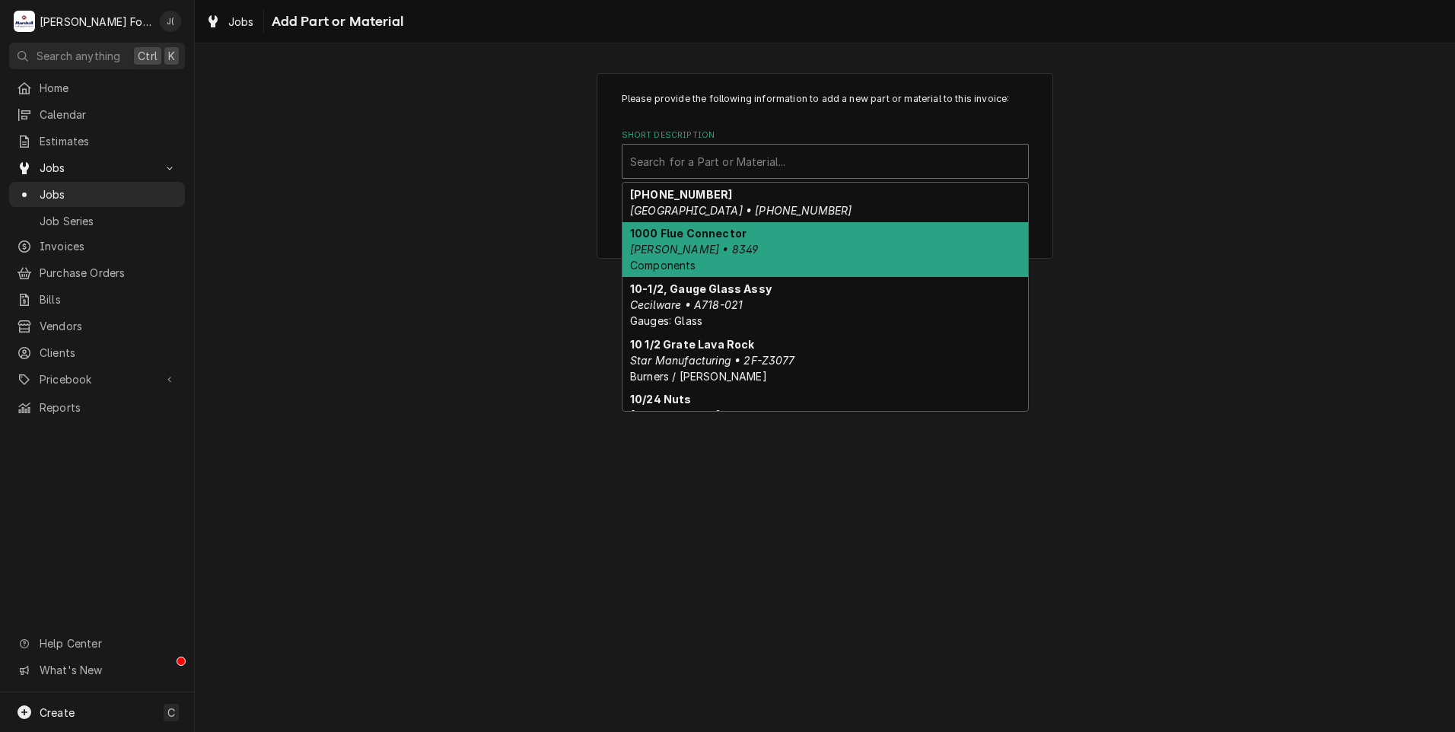
click at [384, 360] on div "Please provide the following information to add a new part or material to this …" at bounding box center [825, 387] width 1260 height 689
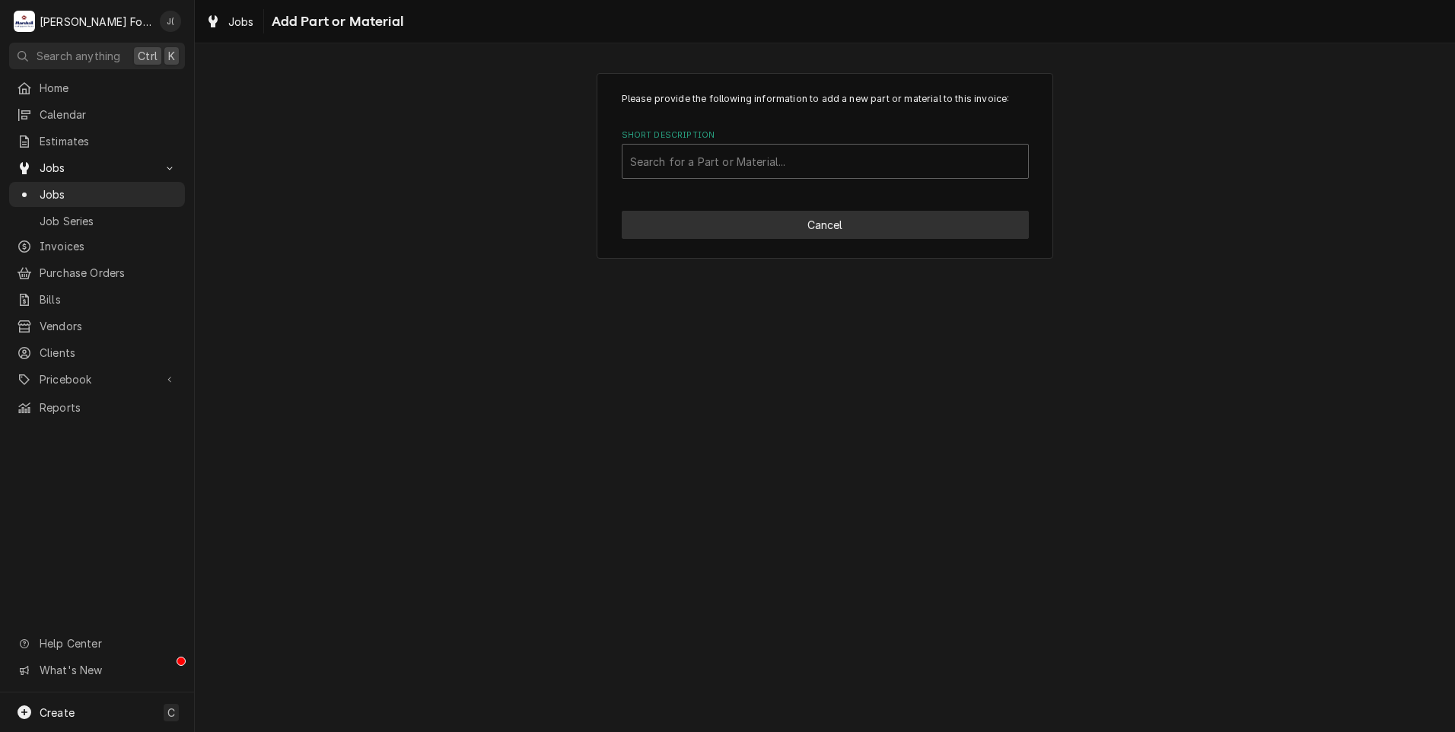
click at [740, 227] on button "Cancel" at bounding box center [825, 225] width 407 height 28
type textarea "x"
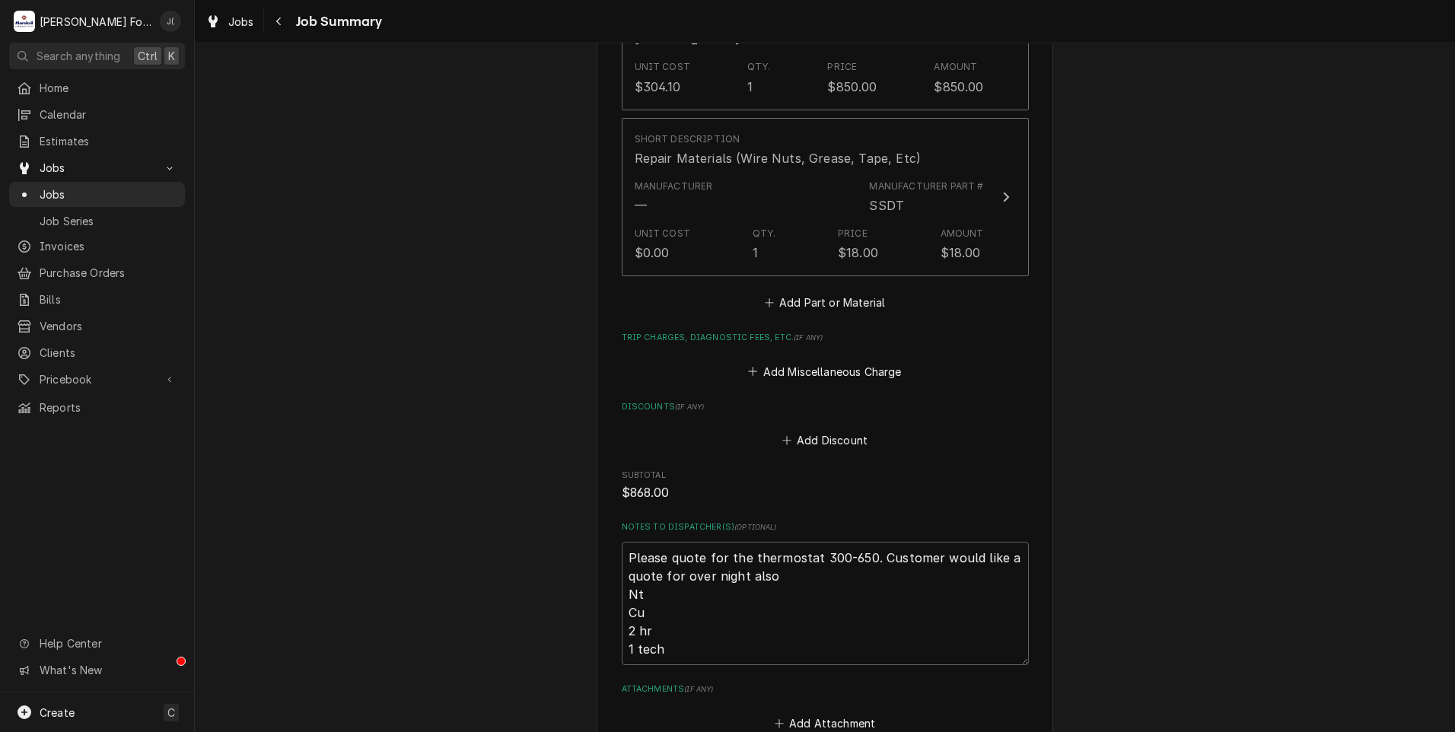
scroll to position [1215, 0]
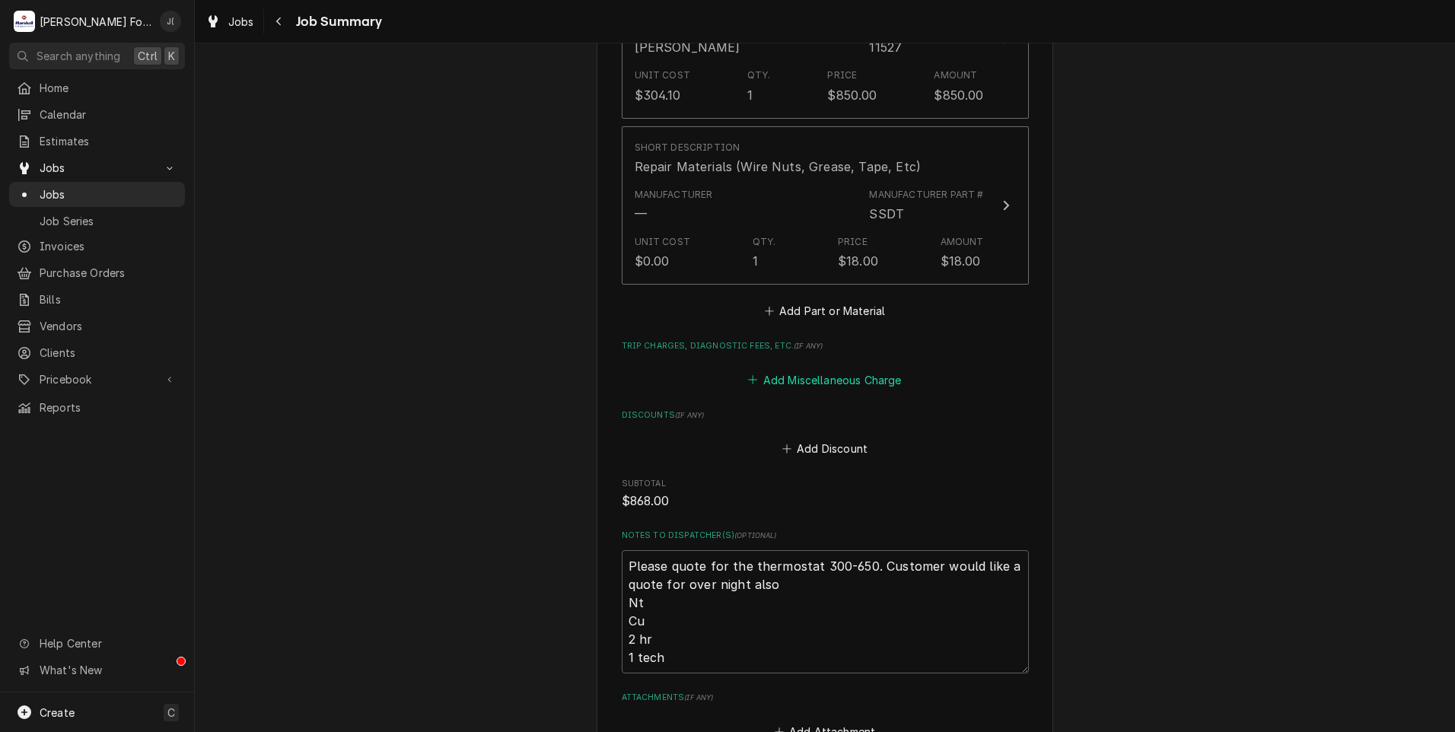
click at [804, 369] on button "Add Miscellaneous Charge" at bounding box center [825, 379] width 158 height 21
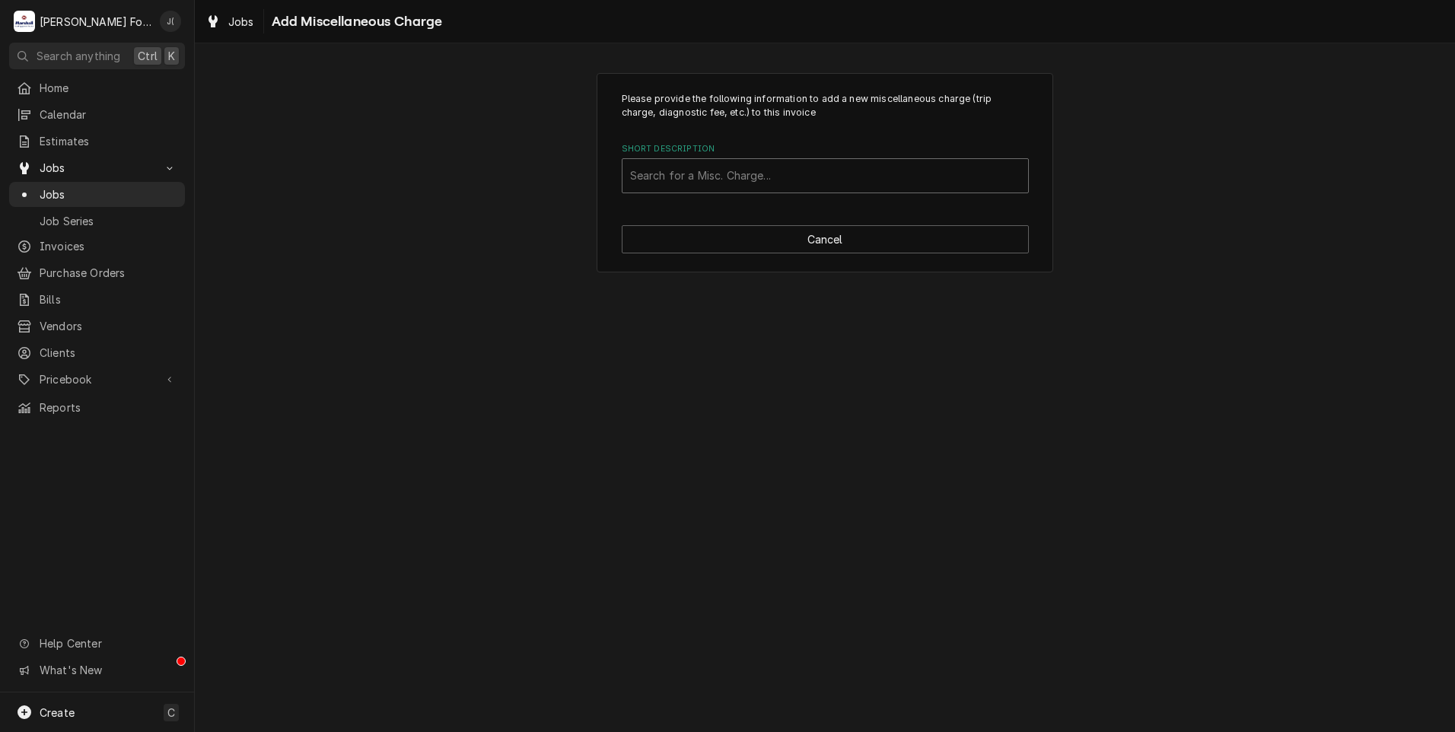
click at [717, 179] on div "Short Description" at bounding box center [825, 175] width 390 height 27
type input "f"
type input "ship"
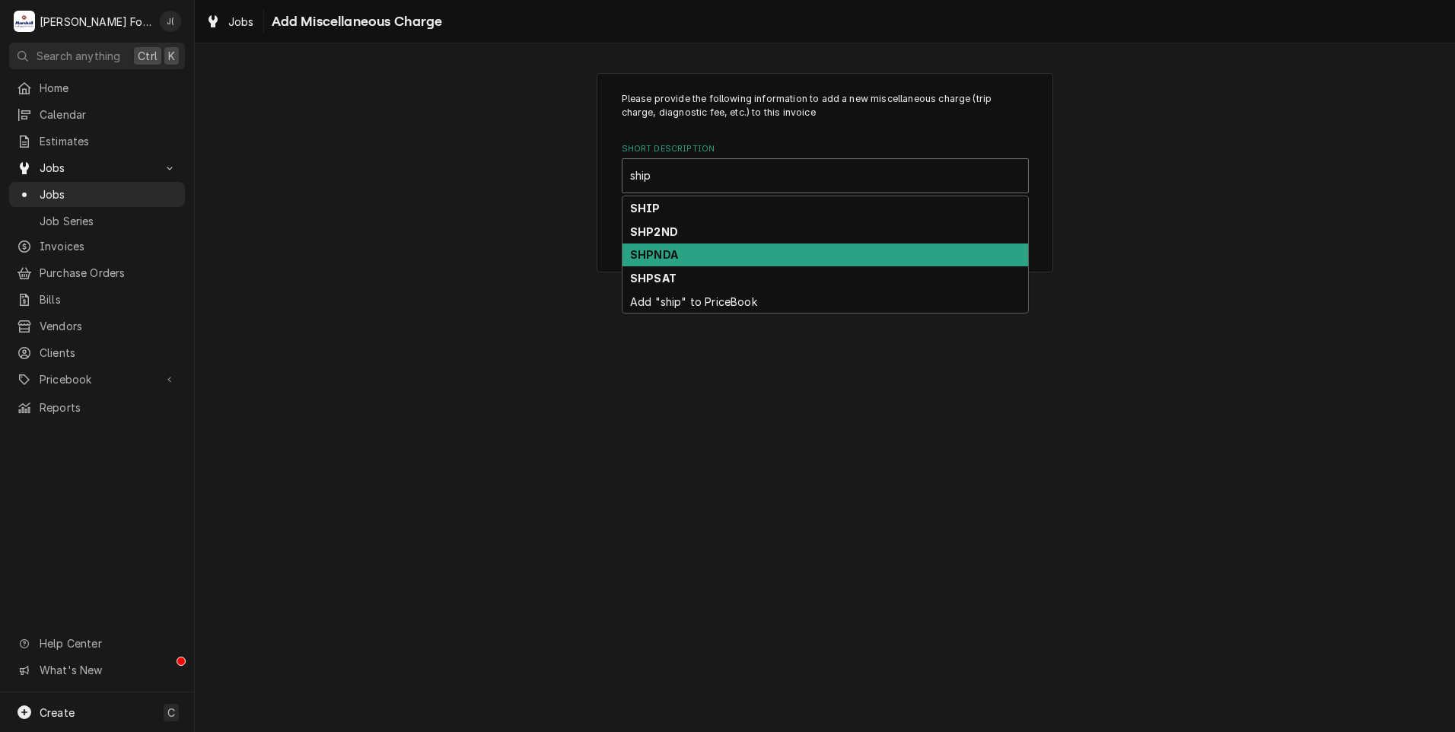
click at [675, 244] on div "SHPNDA" at bounding box center [826, 256] width 406 height 24
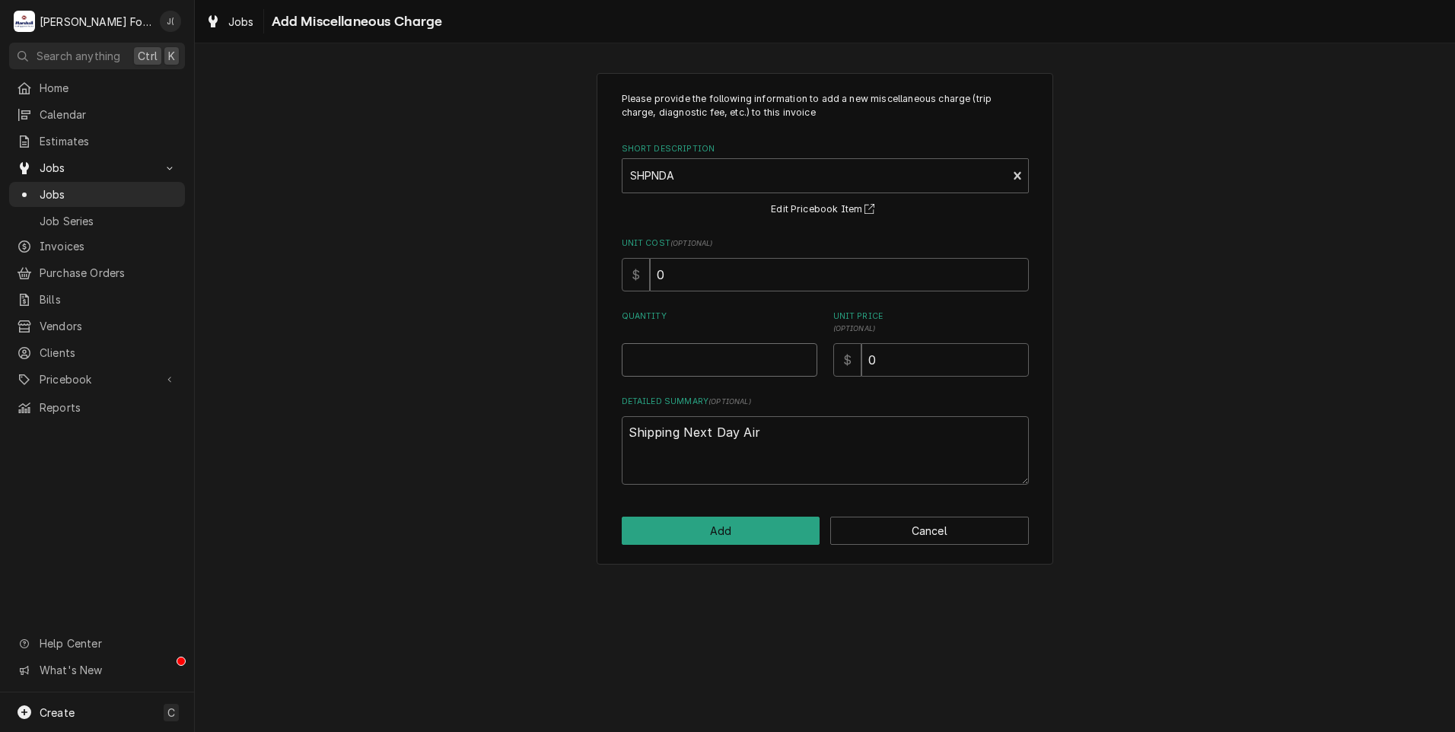
click at [702, 371] on input "Quantity" at bounding box center [720, 359] width 196 height 33
type textarea "x"
type input "1"
click at [892, 369] on input "0" at bounding box center [945, 359] width 167 height 33
type textarea "x"
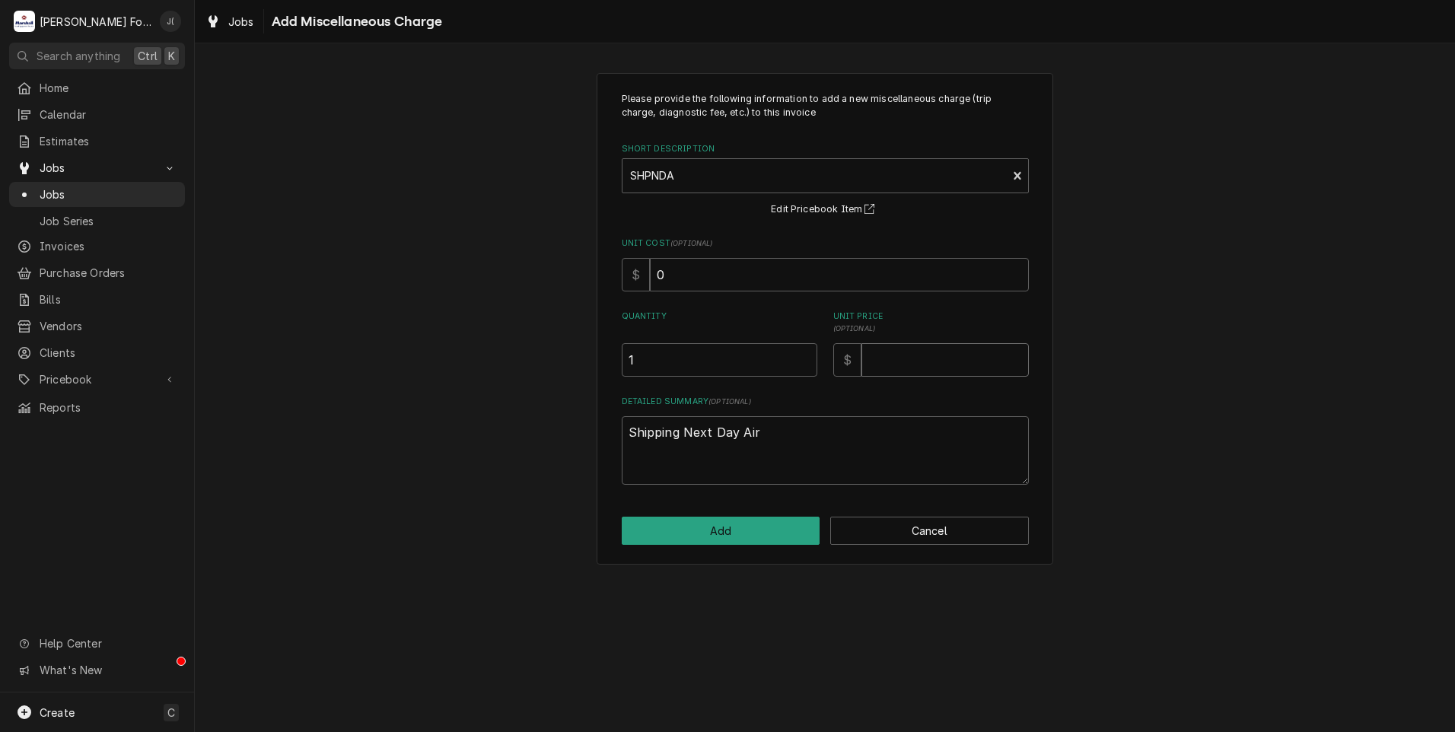
type textarea "x"
type input "1"
type textarea "x"
type input "13"
type textarea "x"
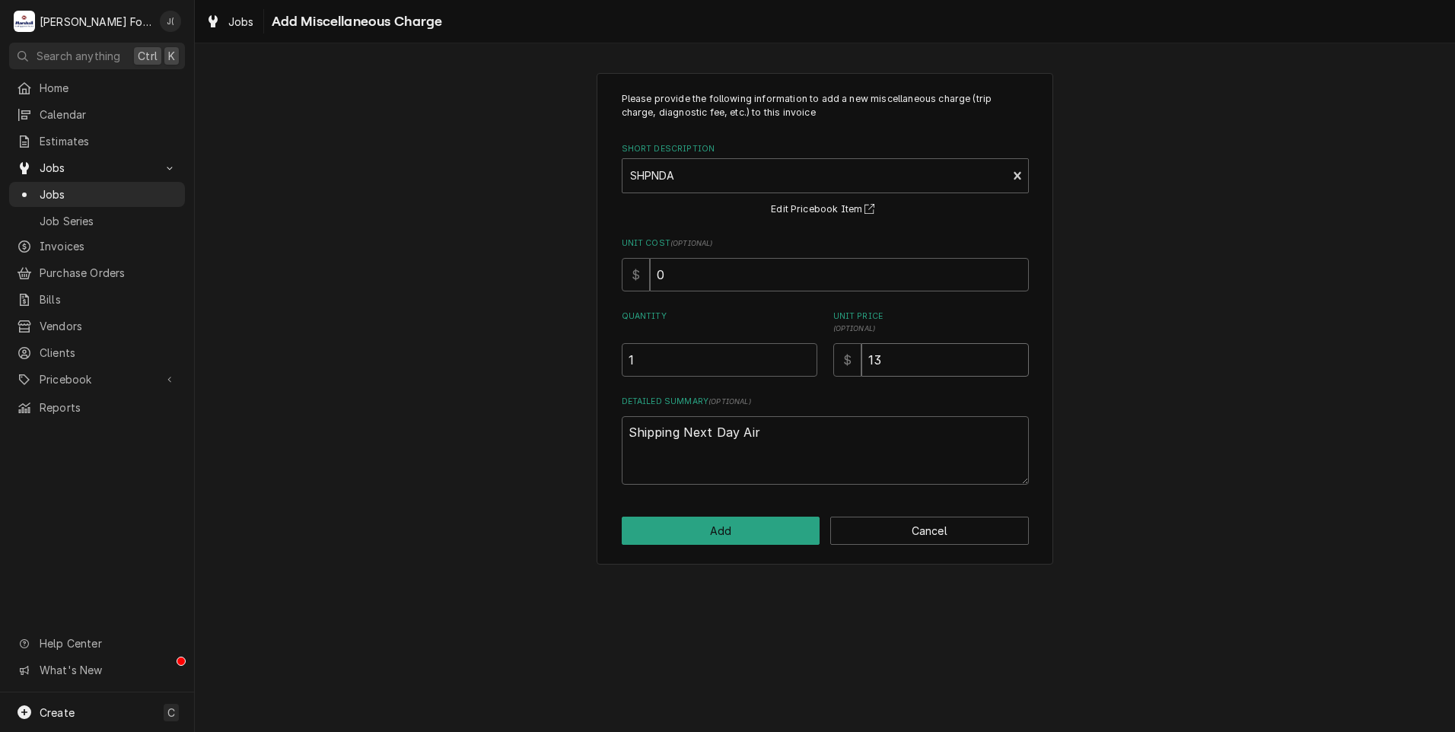
type input "132"
type textarea "x"
type input "132.0"
type textarea "x"
type input "132.00"
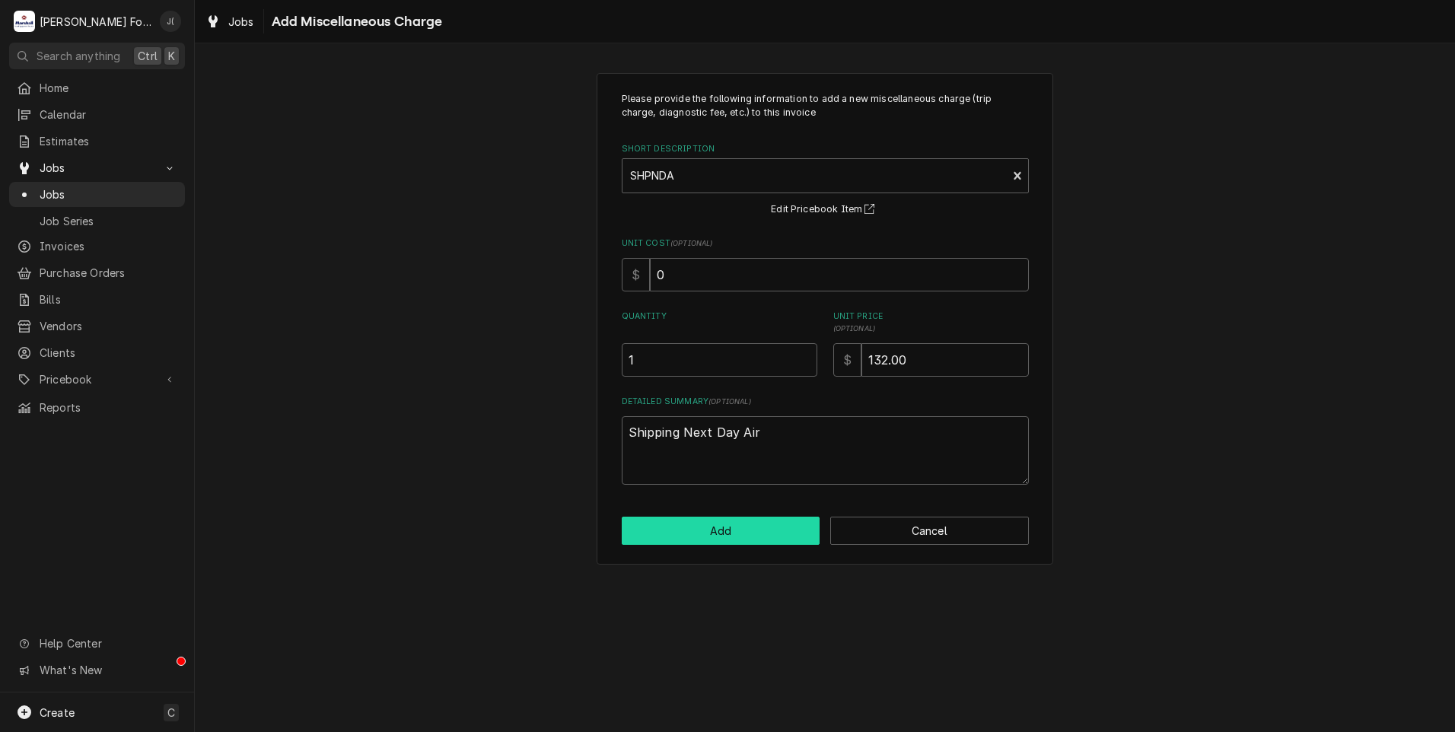
click at [763, 534] on button "Add" at bounding box center [721, 531] width 199 height 28
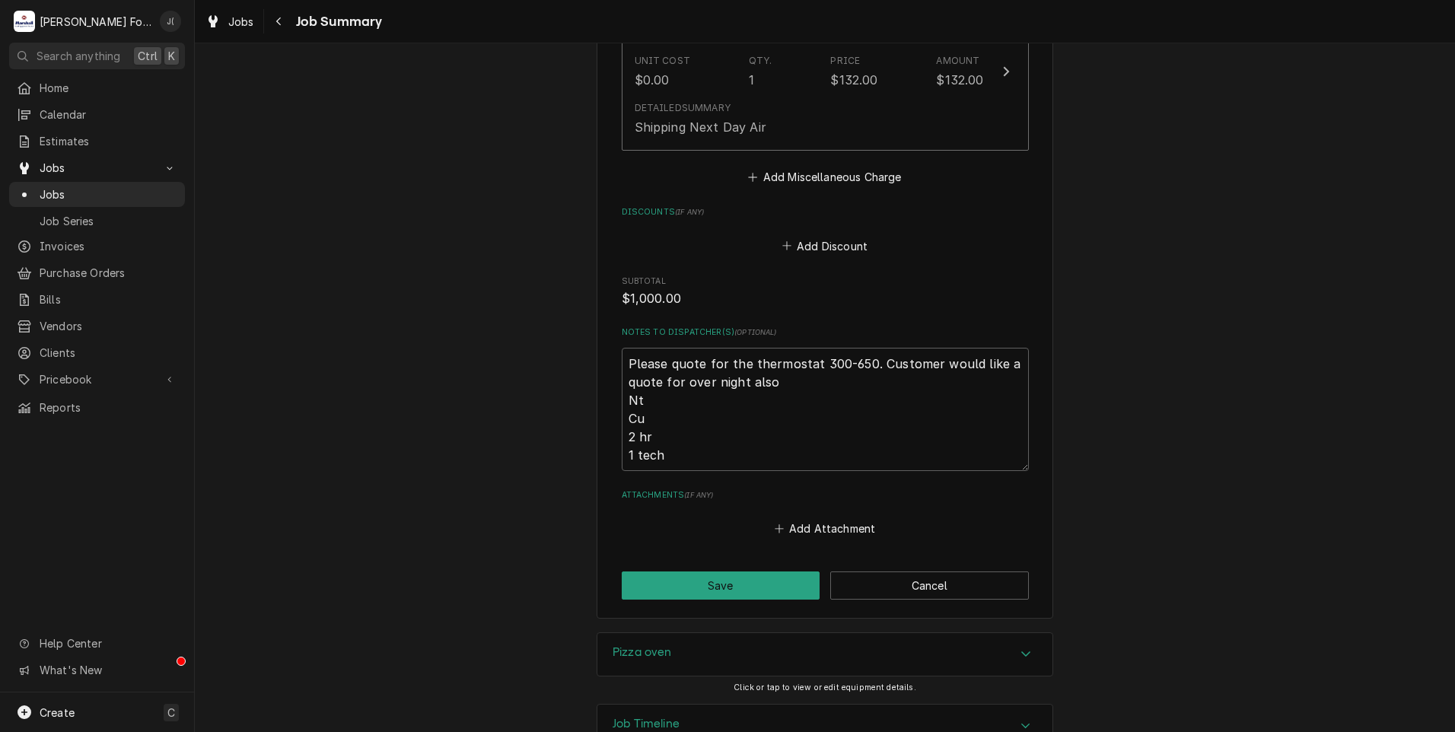
scroll to position [1610, 0]
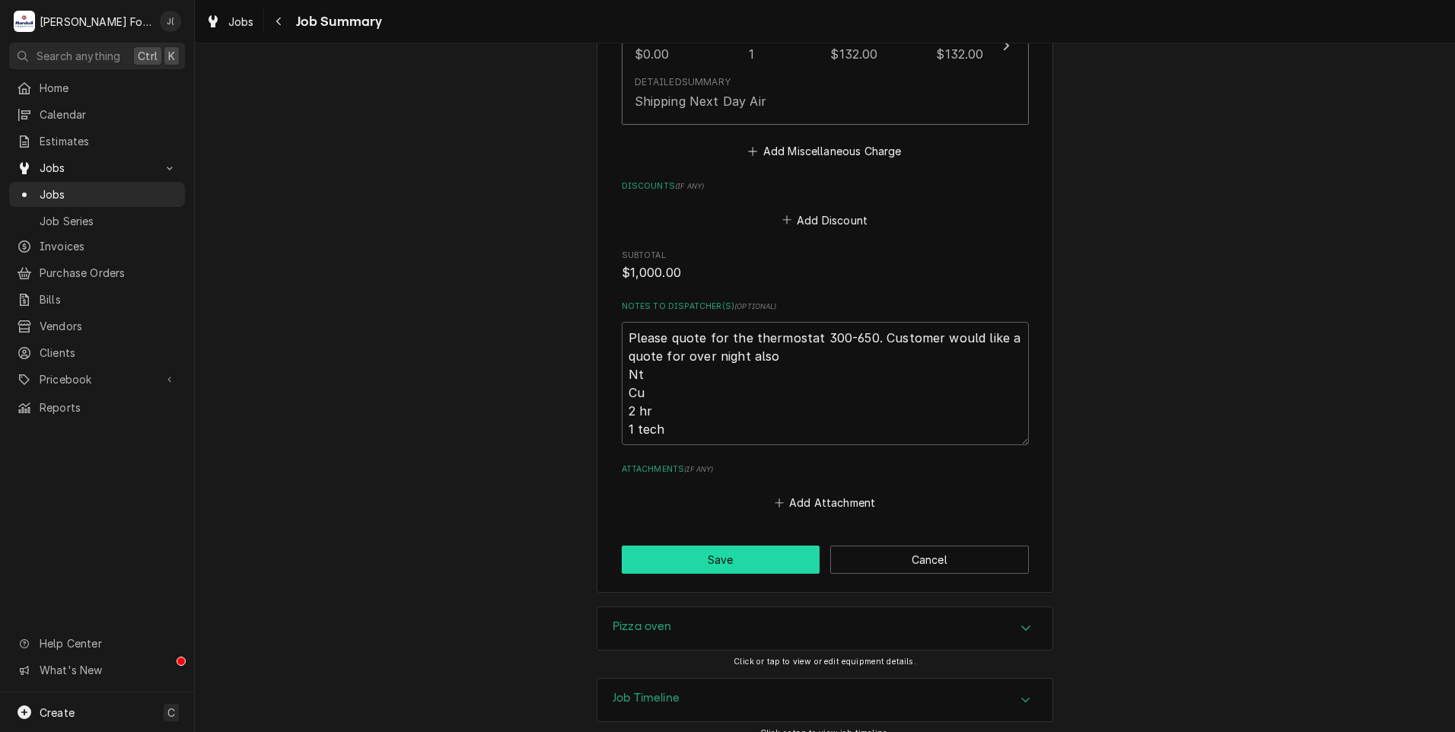
click at [706, 546] on button "Save" at bounding box center [721, 560] width 199 height 28
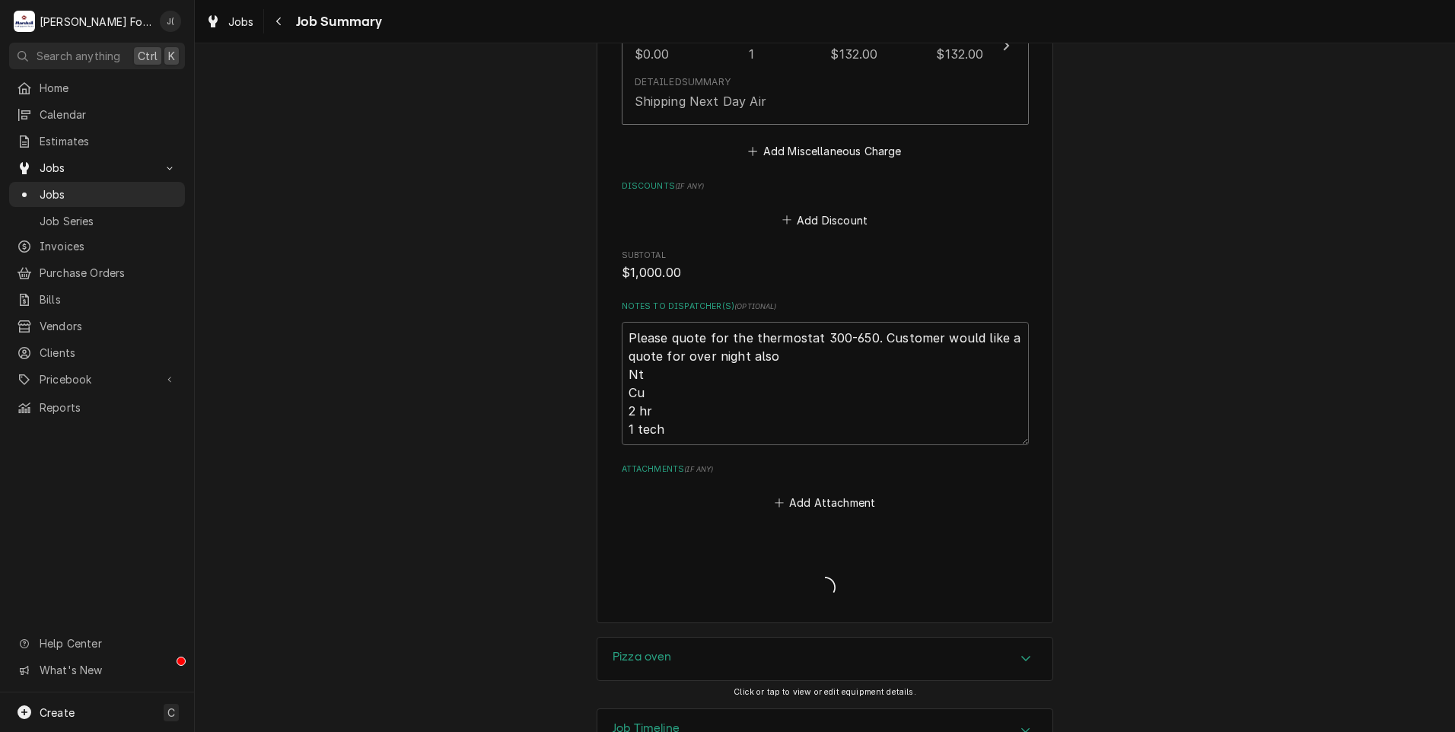
type textarea "x"
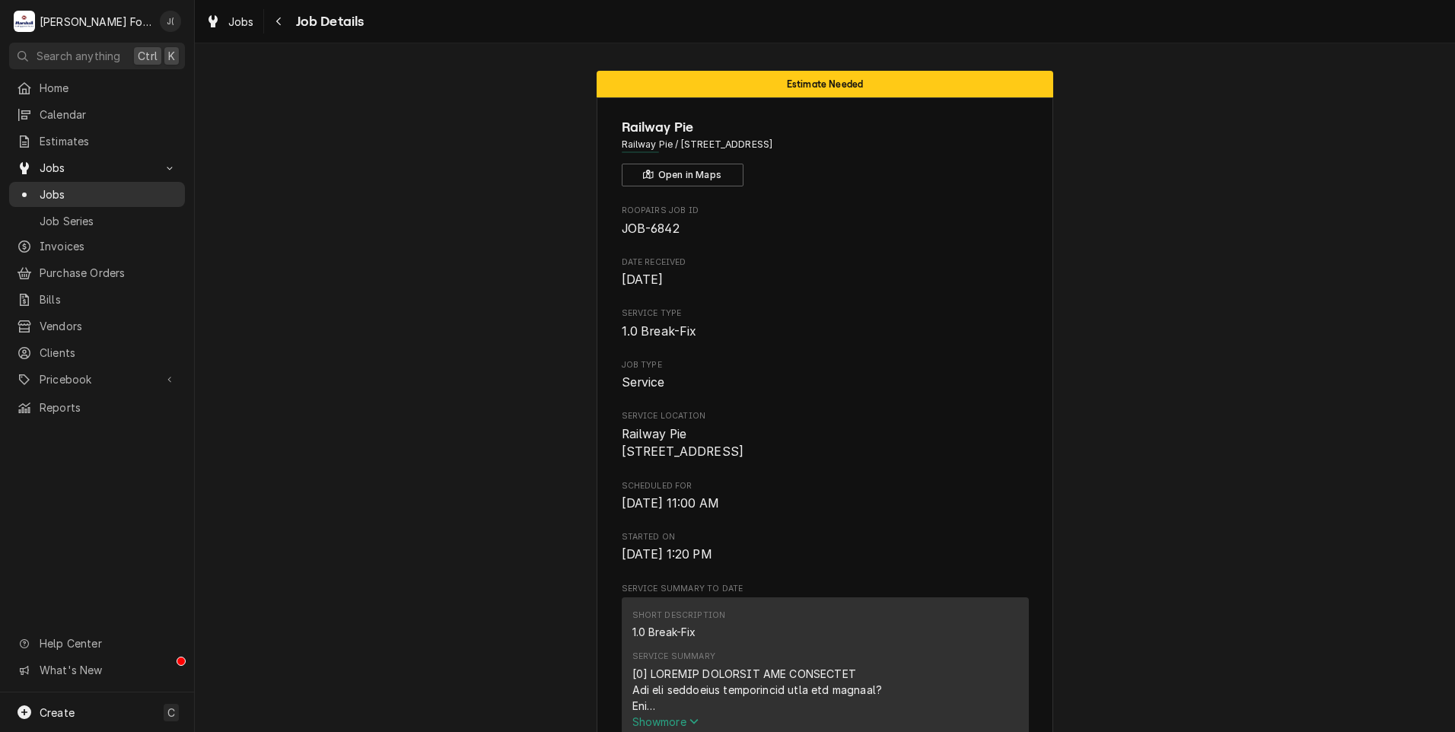
click at [78, 189] on span "Jobs" at bounding box center [109, 194] width 138 height 16
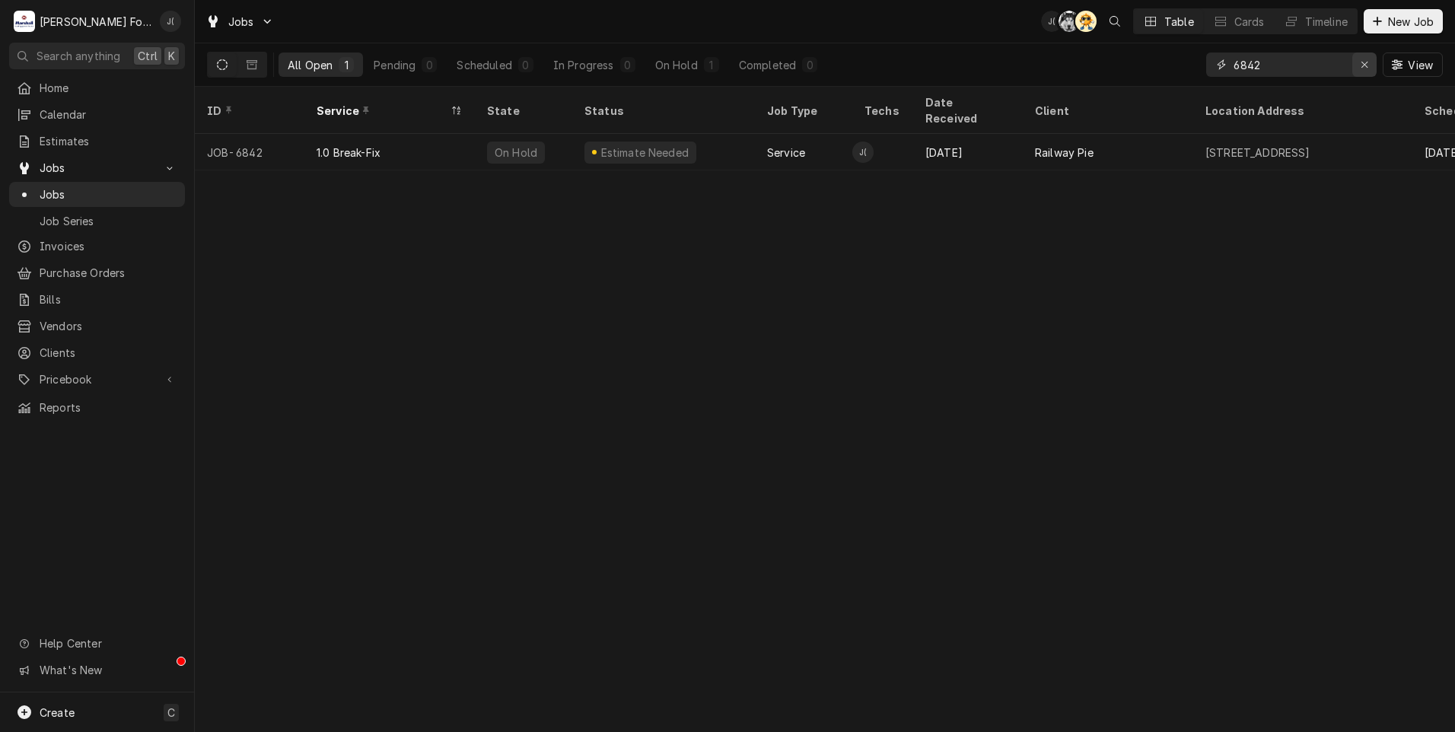
click at [1368, 68] on icon "Erase input" at bounding box center [1365, 64] width 8 height 11
click at [1320, 68] on input "Dynamic Content Wrapper" at bounding box center [1305, 65] width 143 height 24
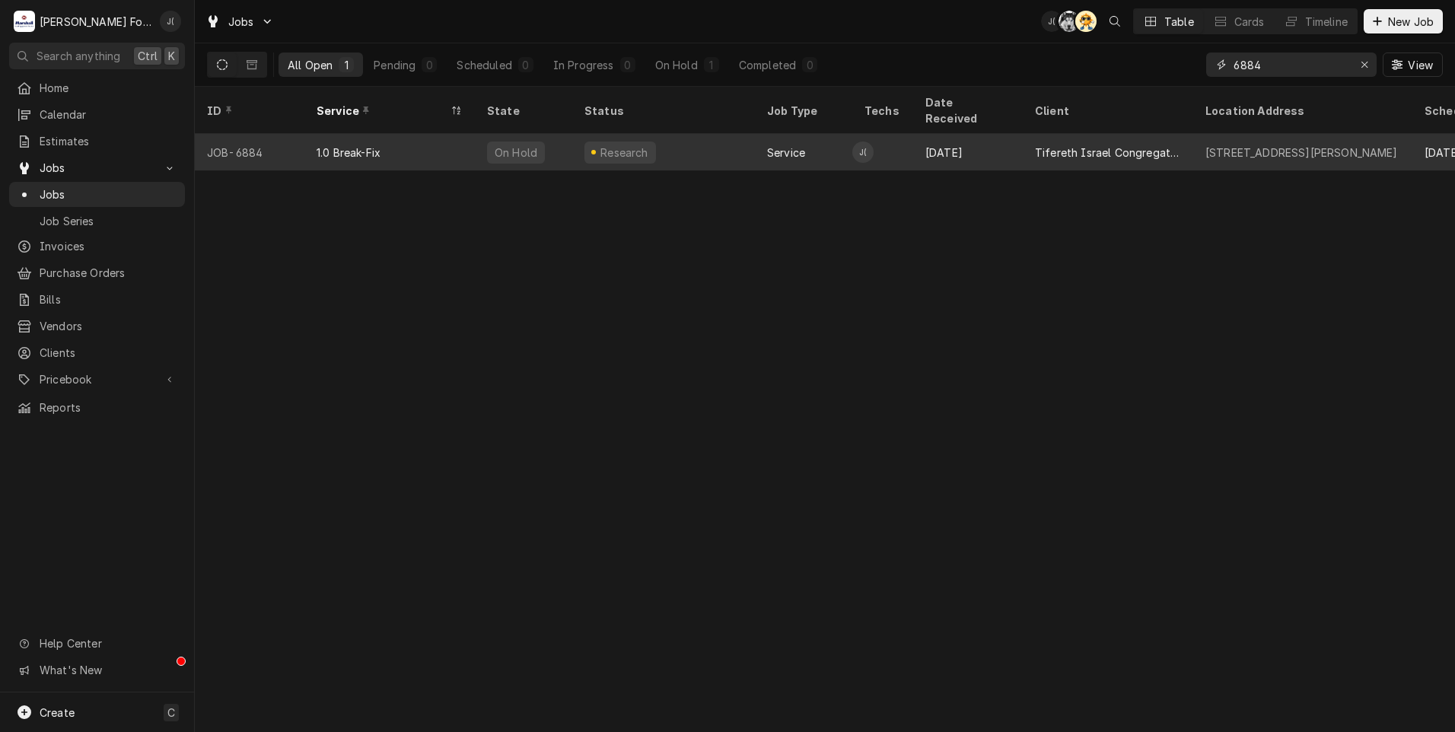
type input "6884"
click at [724, 145] on div "Research" at bounding box center [663, 152] width 183 height 37
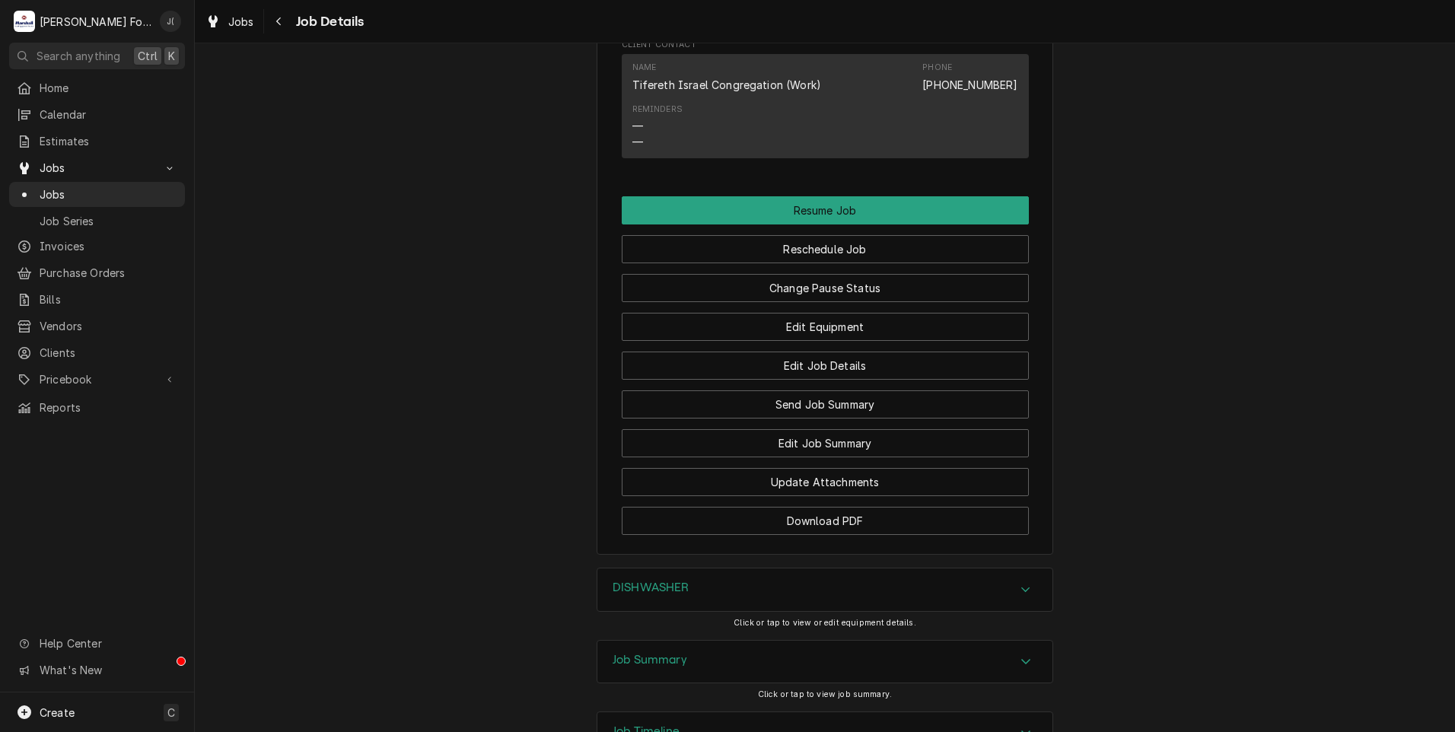
scroll to position [1740, 0]
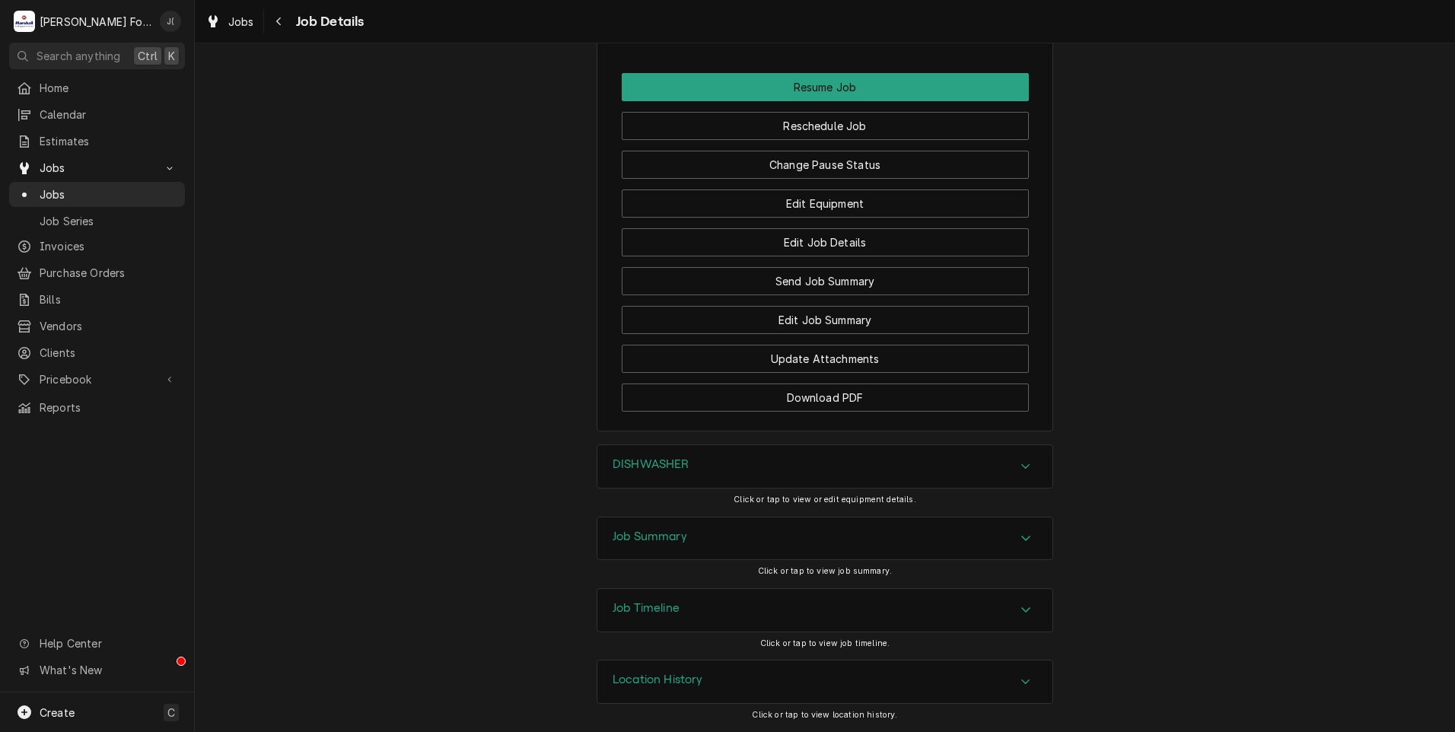
click at [613, 550] on div "Job Summary" at bounding box center [824, 539] width 455 height 43
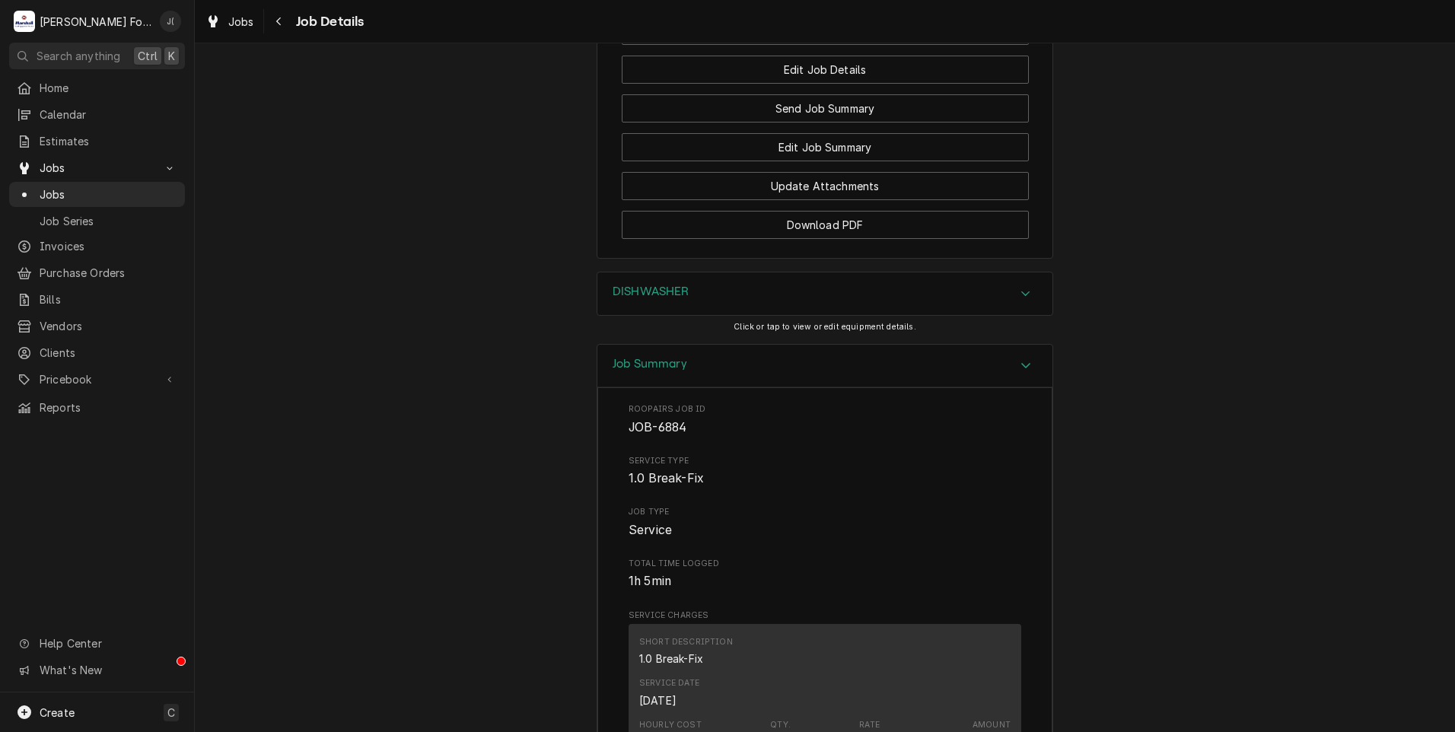
scroll to position [1859, 0]
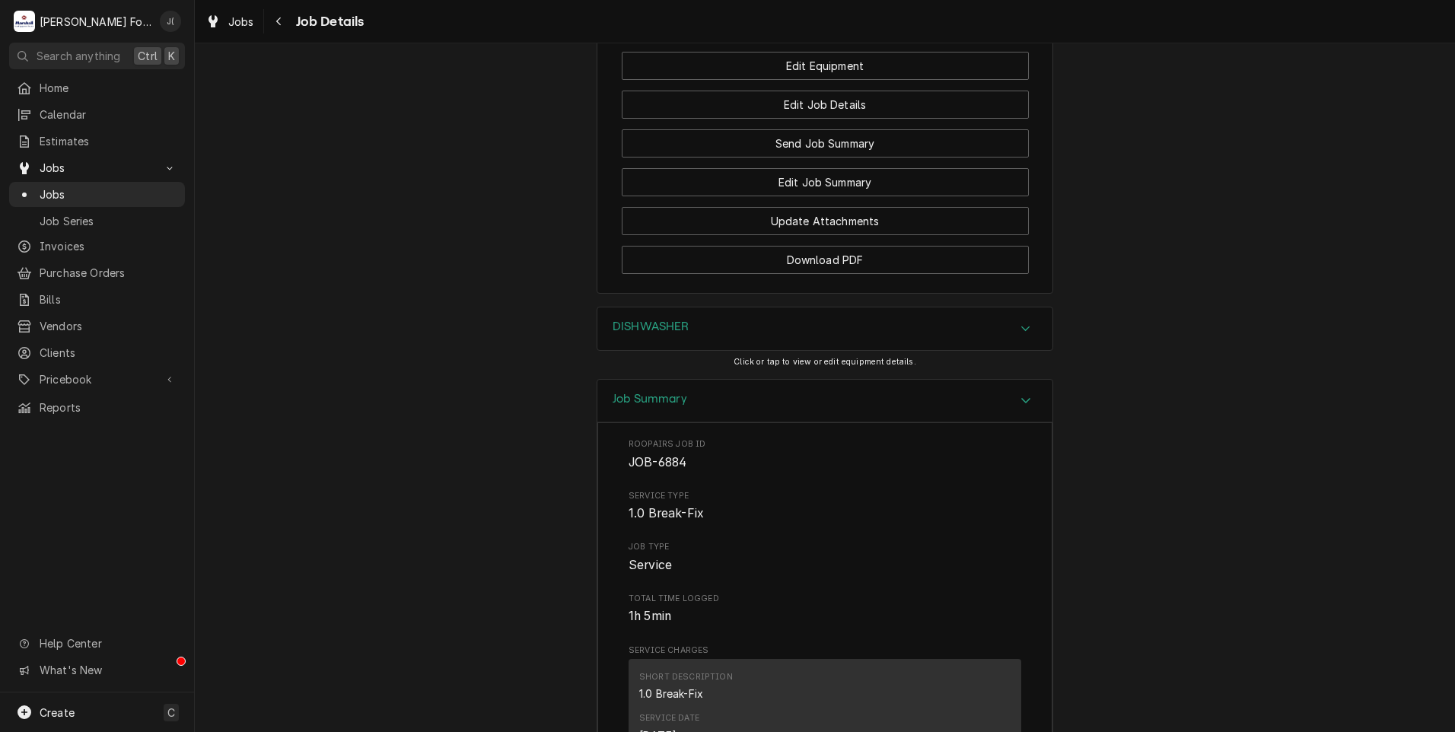
click at [727, 336] on div "DISHWASHER" at bounding box center [824, 328] width 455 height 43
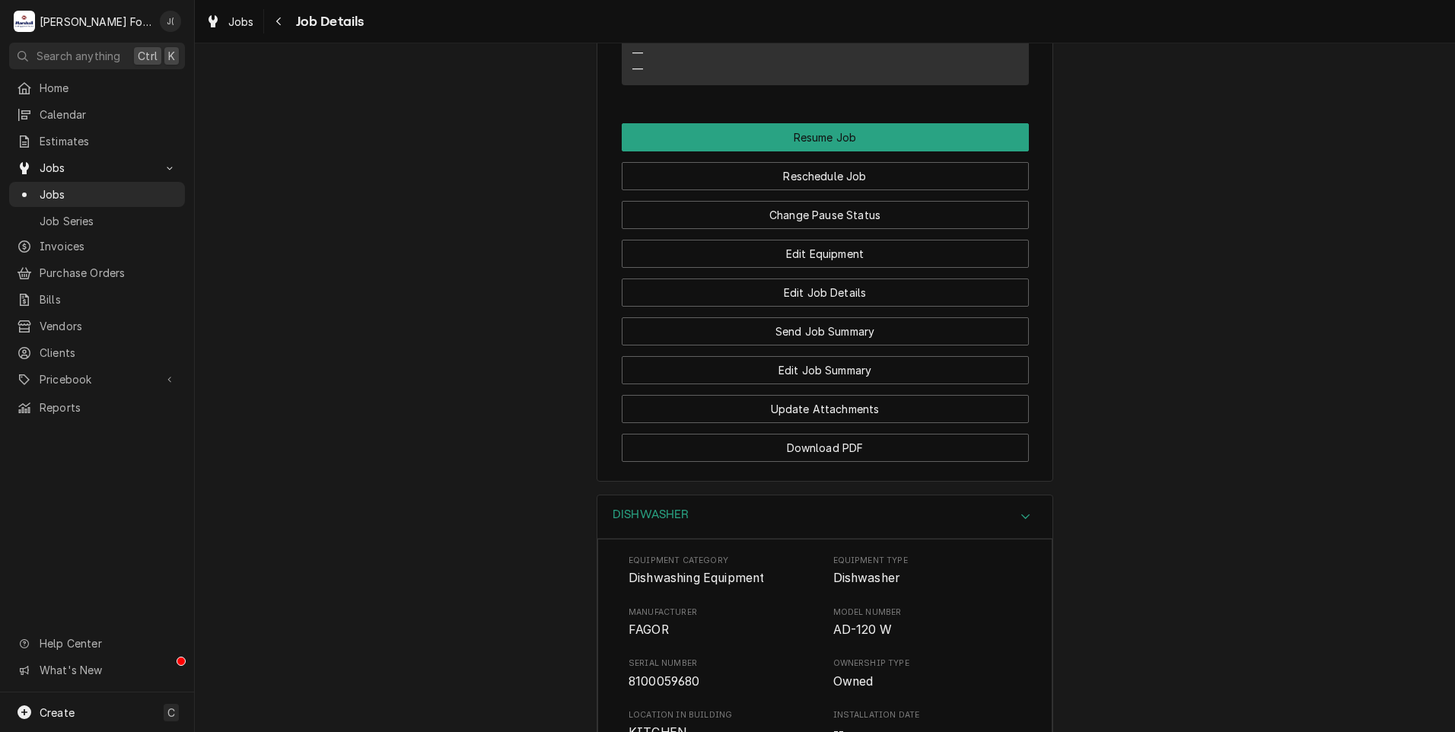
scroll to position [1378, 0]
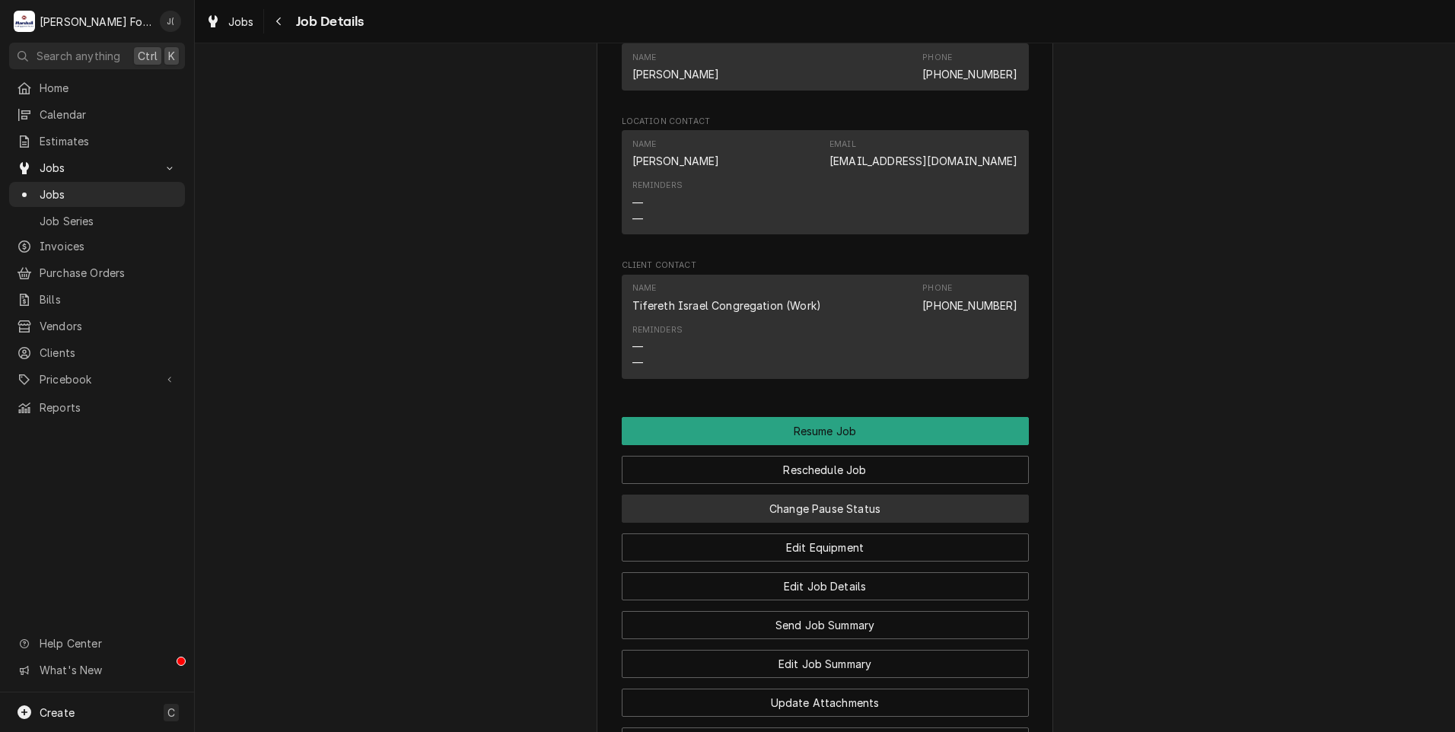
click at [781, 523] on button "Change Pause Status" at bounding box center [825, 509] width 407 height 28
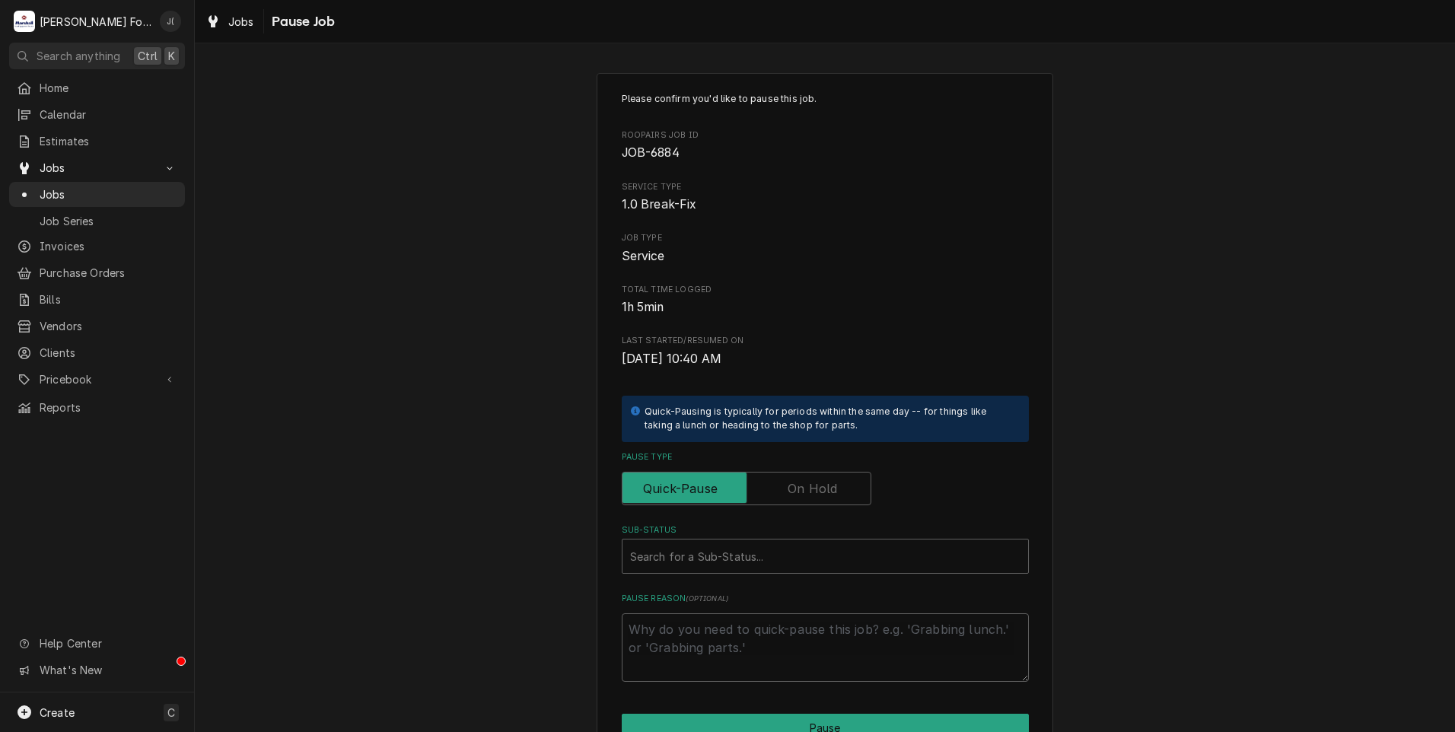
click at [822, 489] on label "Pause Type" at bounding box center [747, 488] width 250 height 33
click at [822, 489] on input "Pause Type" at bounding box center [747, 488] width 236 height 33
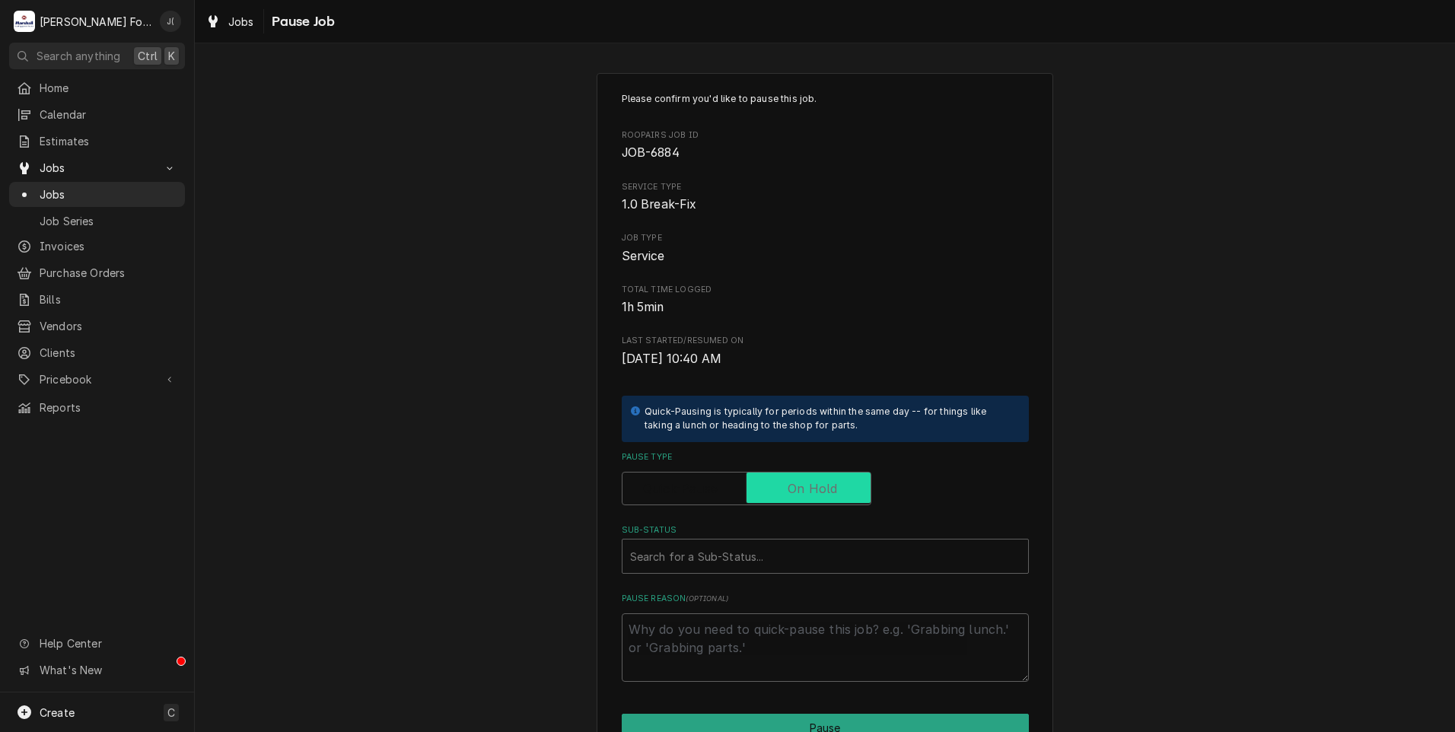
checkbox input "true"
click at [774, 553] on div "Sub-Status" at bounding box center [825, 556] width 390 height 27
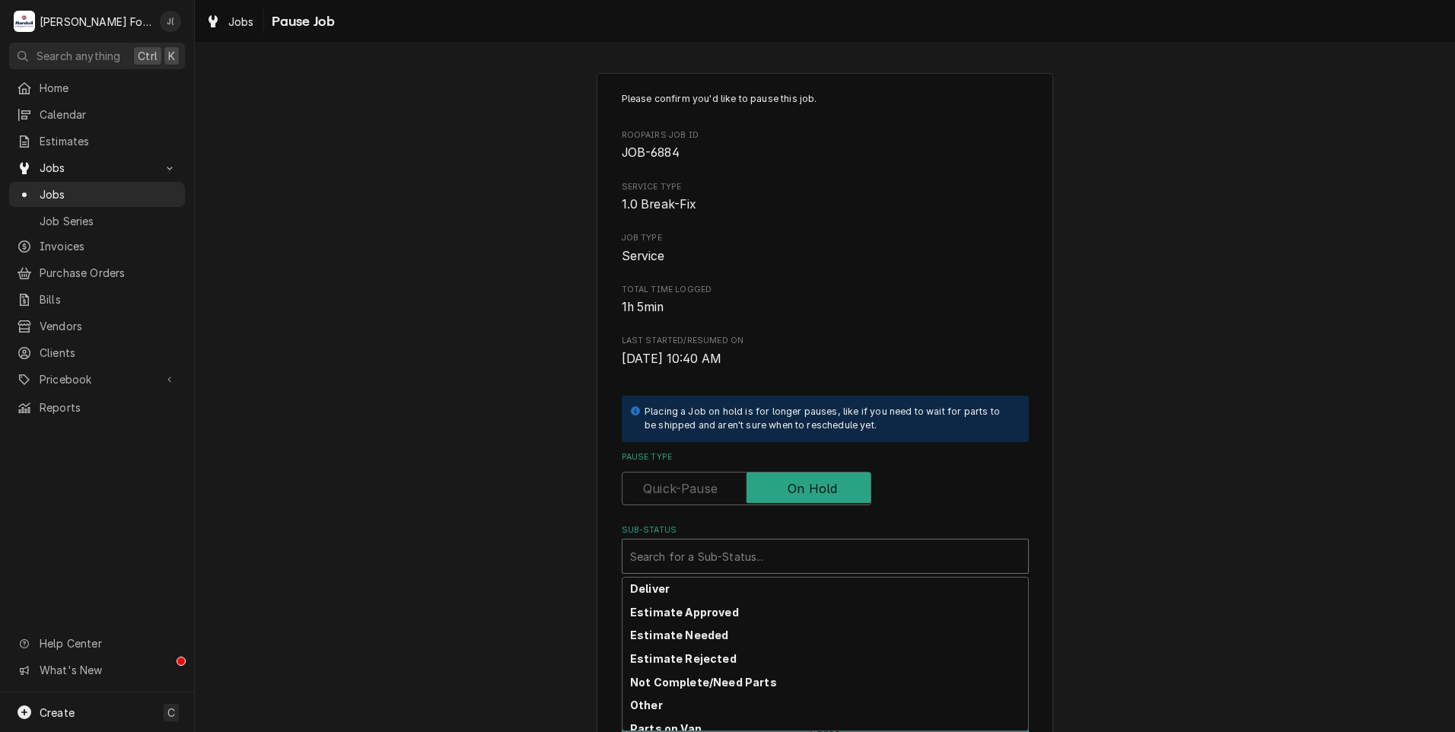
scroll to position [91, 0]
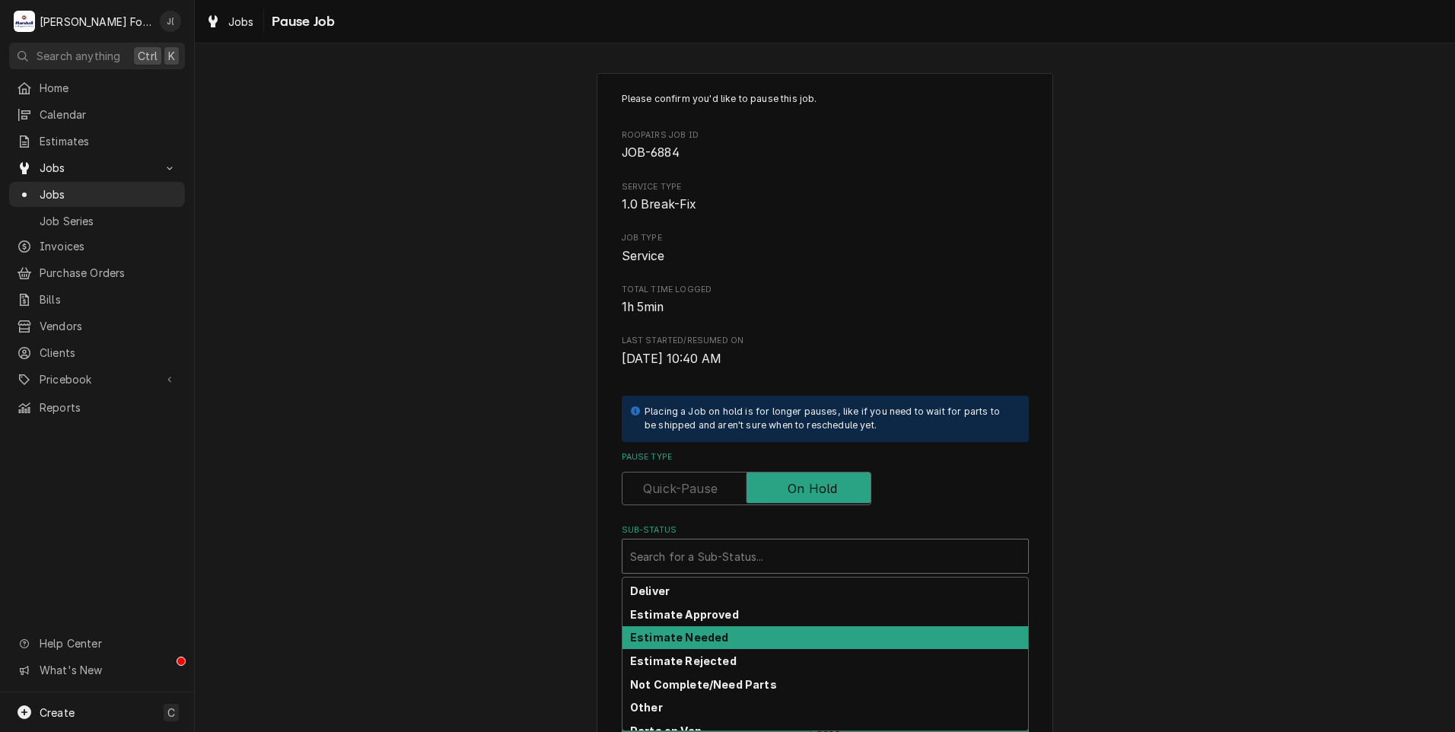
click at [717, 636] on div "Estimate Needed" at bounding box center [826, 638] width 406 height 24
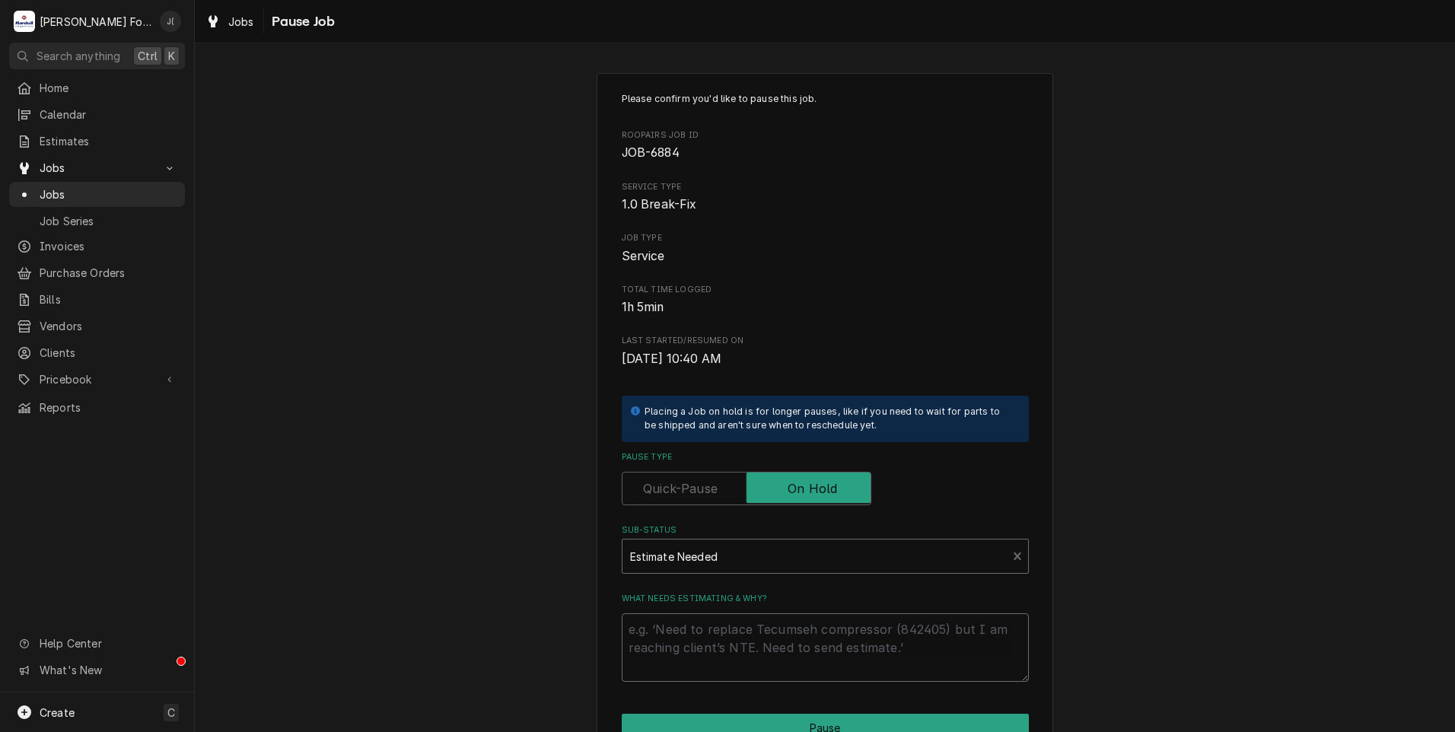
click at [717, 636] on textarea "What needs estimating & why?" at bounding box center [825, 647] width 407 height 68
type textarea "x"
type textarea "P"
type textarea "x"
type textarea "PR"
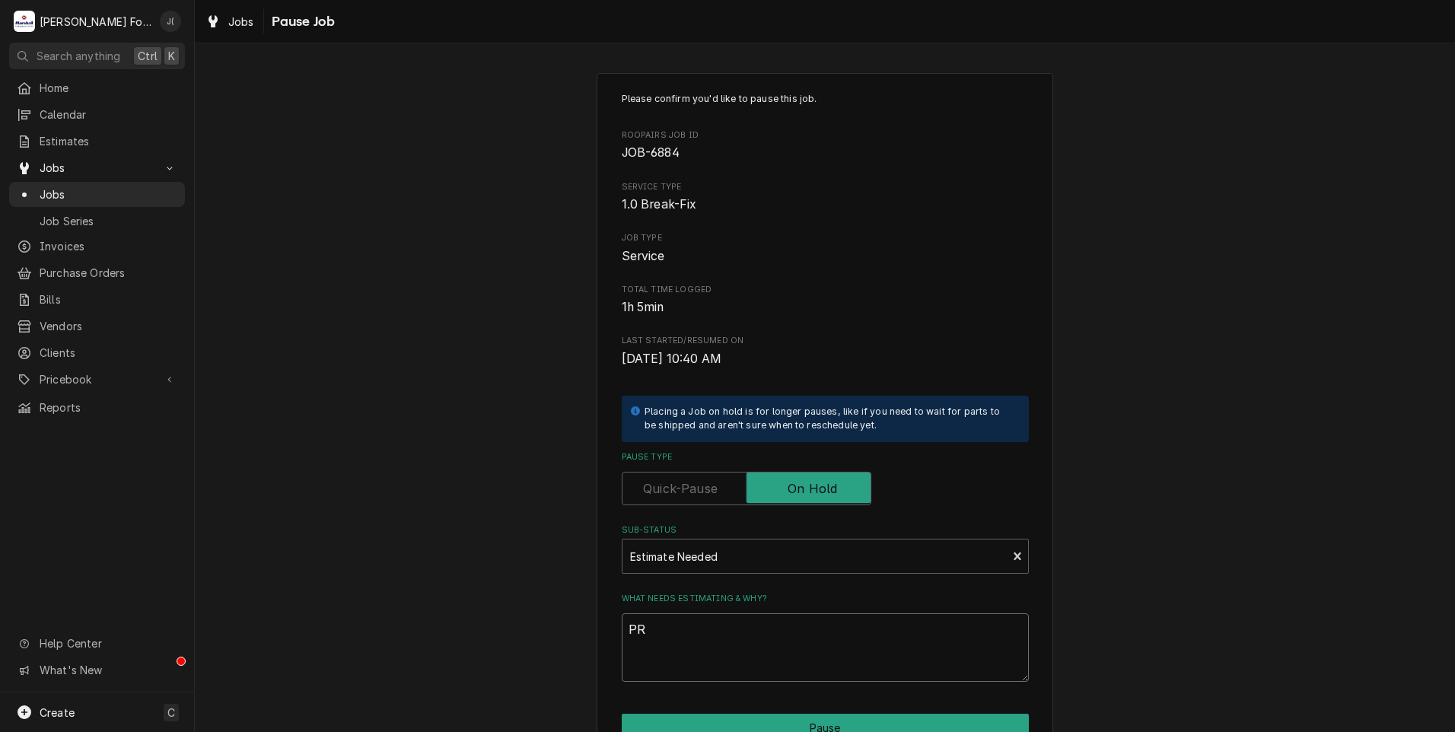
type textarea "x"
type textarea "PRI"
type textarea "x"
type textarea "PRIC"
type textarea "x"
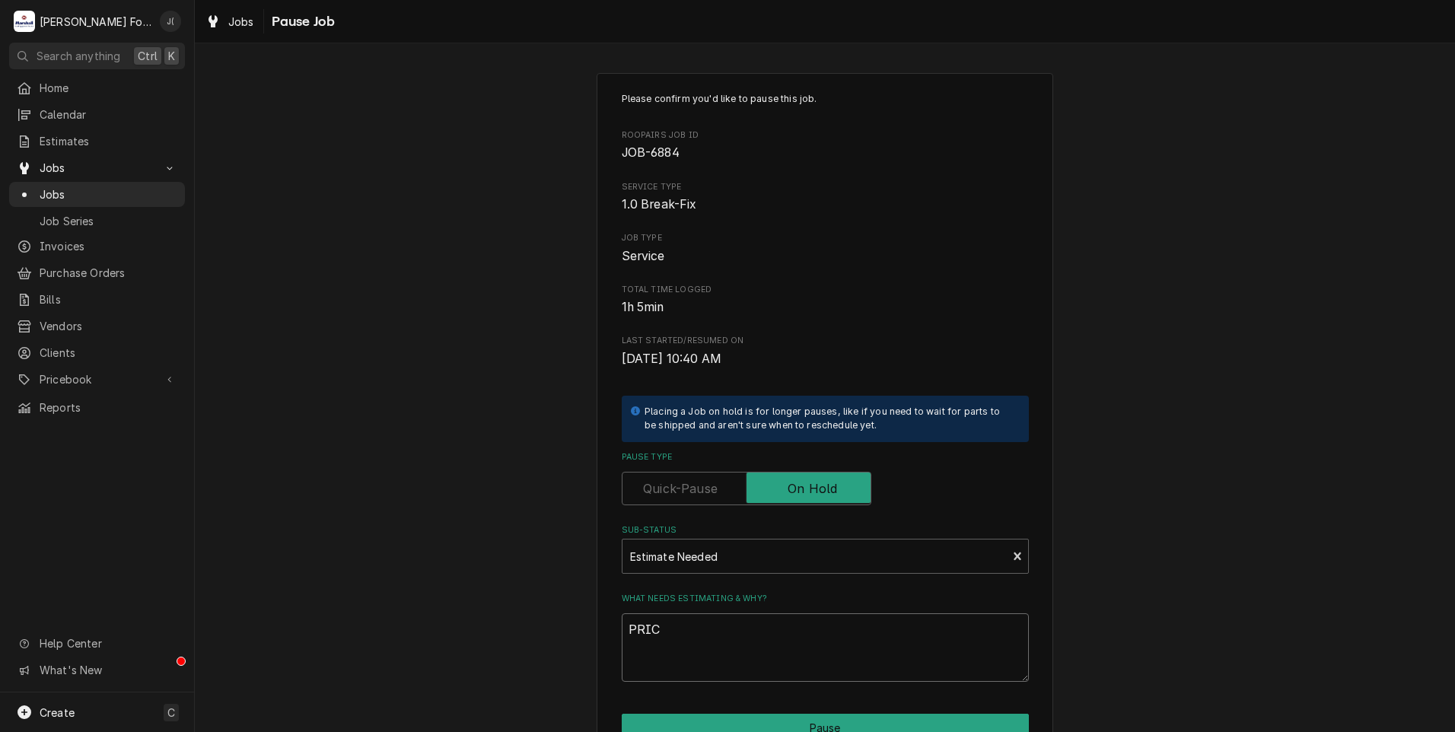
type textarea "PRICE"
type textarea "x"
type textarea "PRICES"
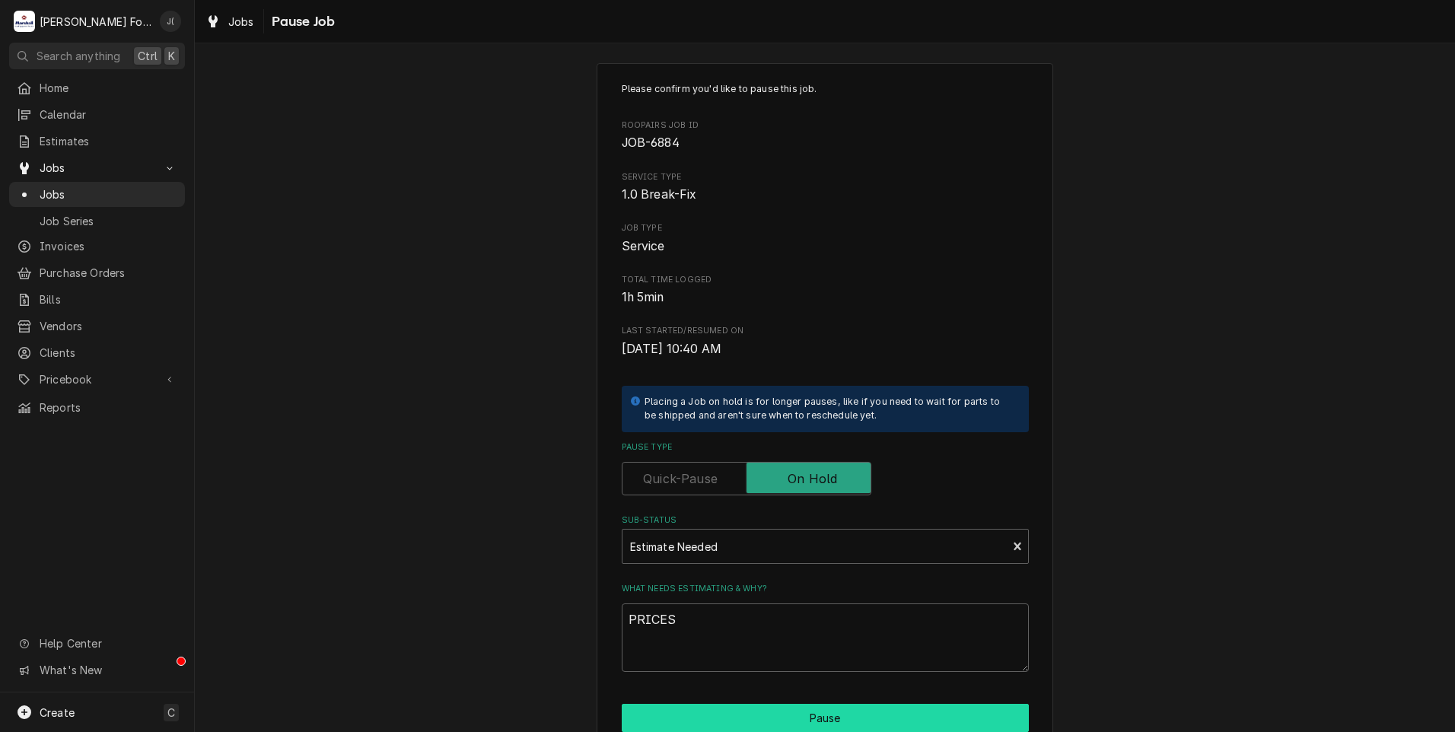
scroll to position [120, 0]
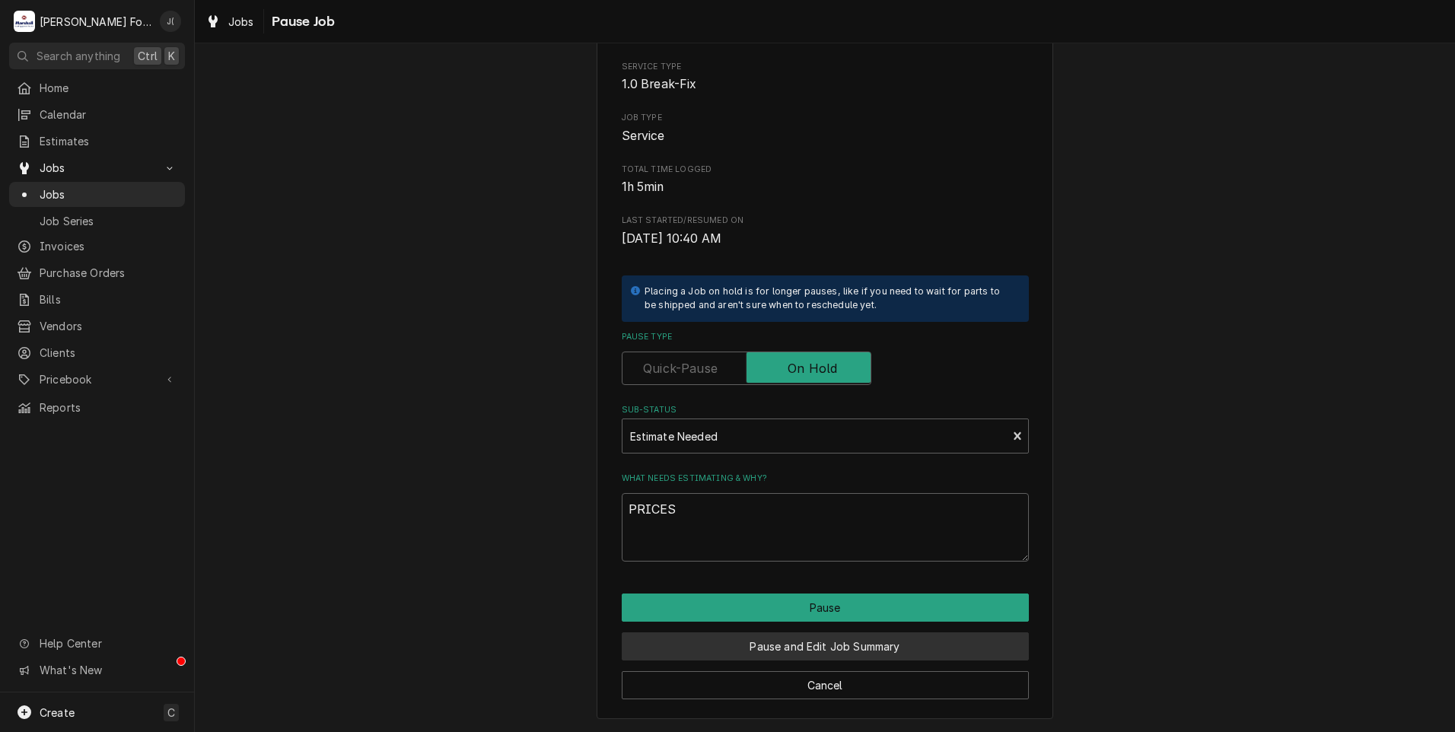
click at [760, 644] on button "Pause and Edit Job Summary" at bounding box center [825, 646] width 407 height 28
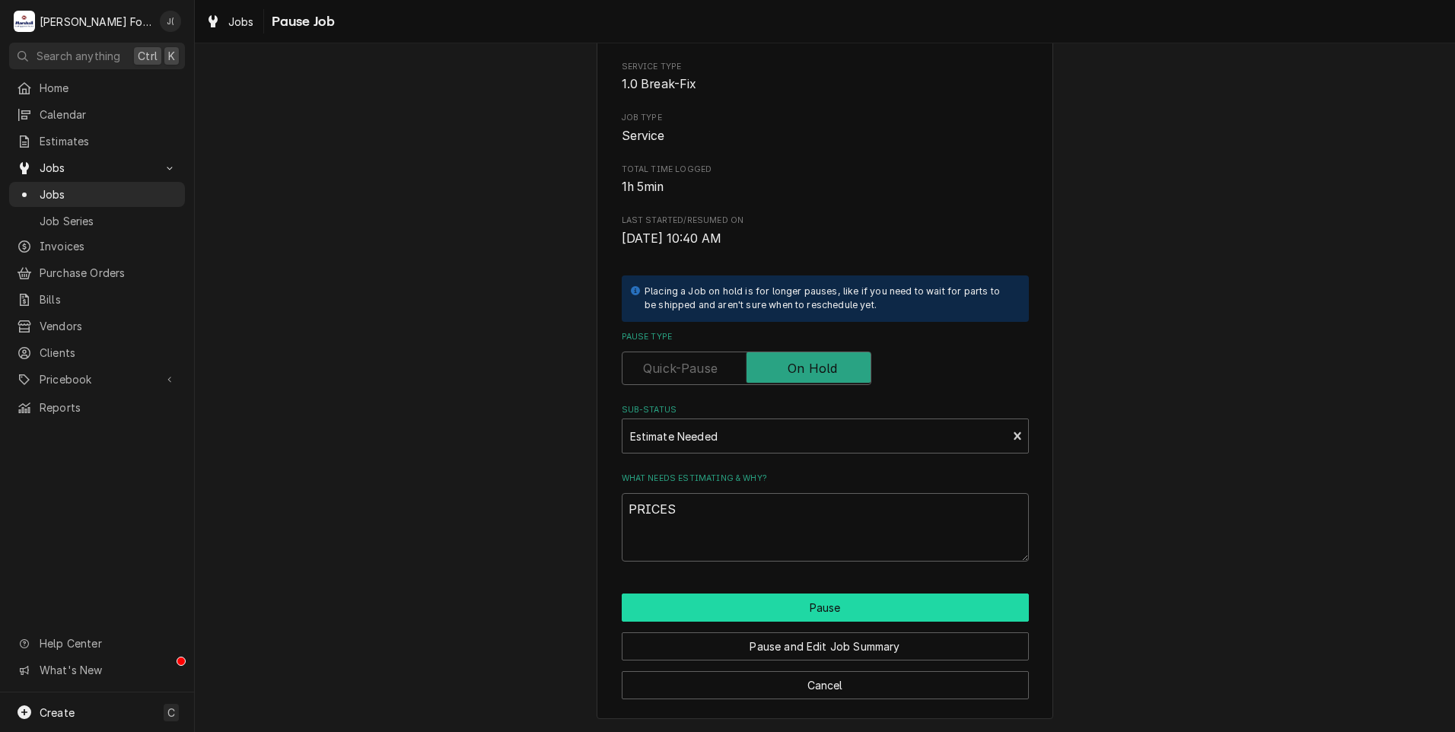
type textarea "x"
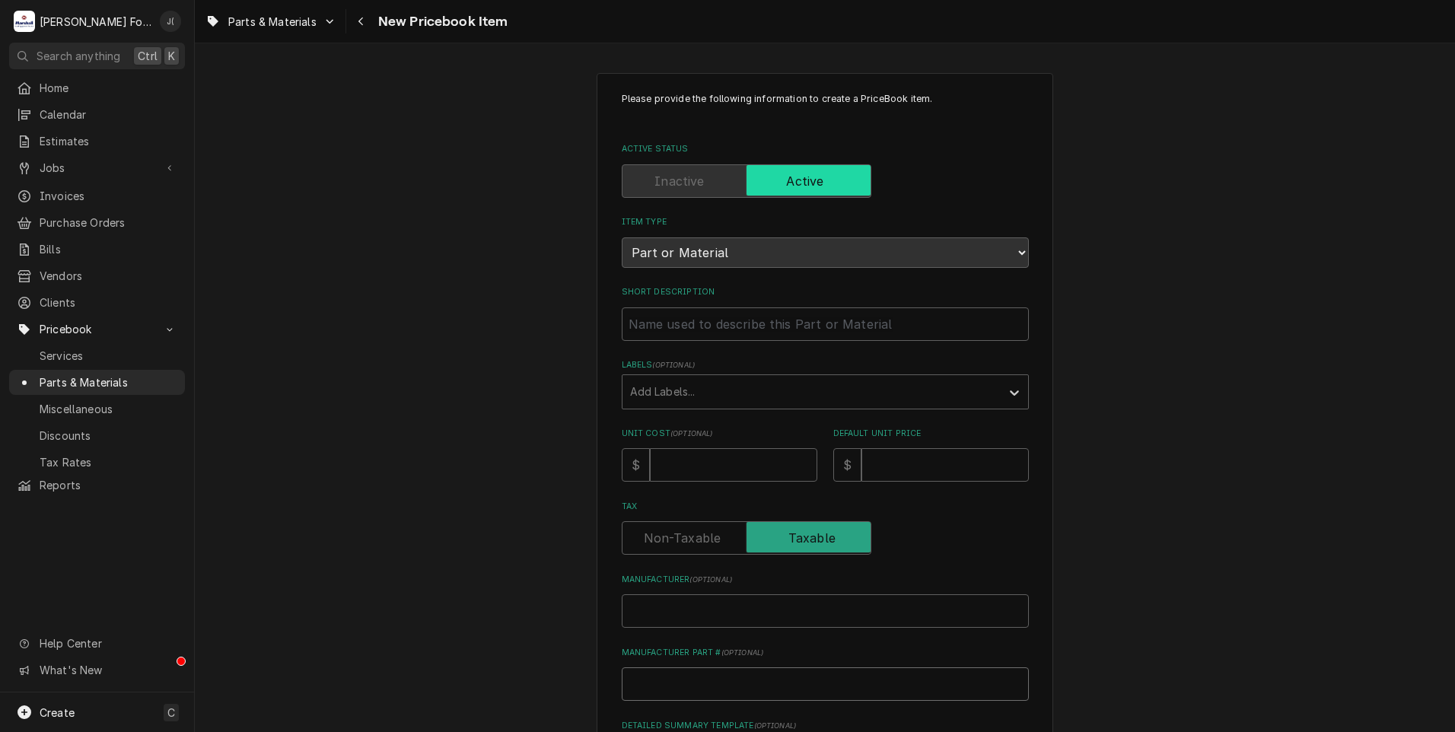
click at [691, 680] on input "Manufacturer Part # ( optional )" at bounding box center [825, 683] width 407 height 33
paste input "12023778"
type textarea "x"
type input "12023778"
click at [697, 599] on input "Manufacturer ( optional )" at bounding box center [825, 610] width 407 height 33
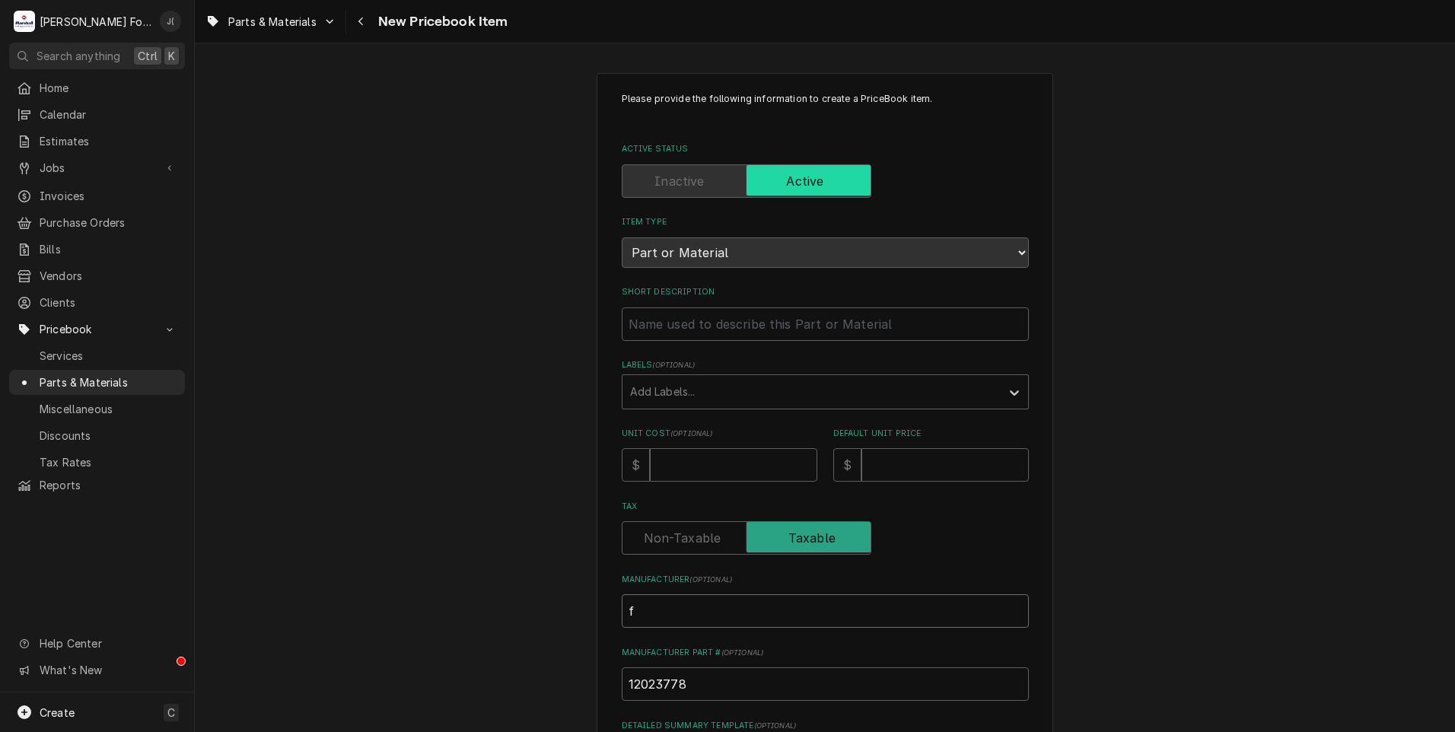
type textarea "x"
type input "f"
type textarea "x"
type input "fa"
type textarea "x"
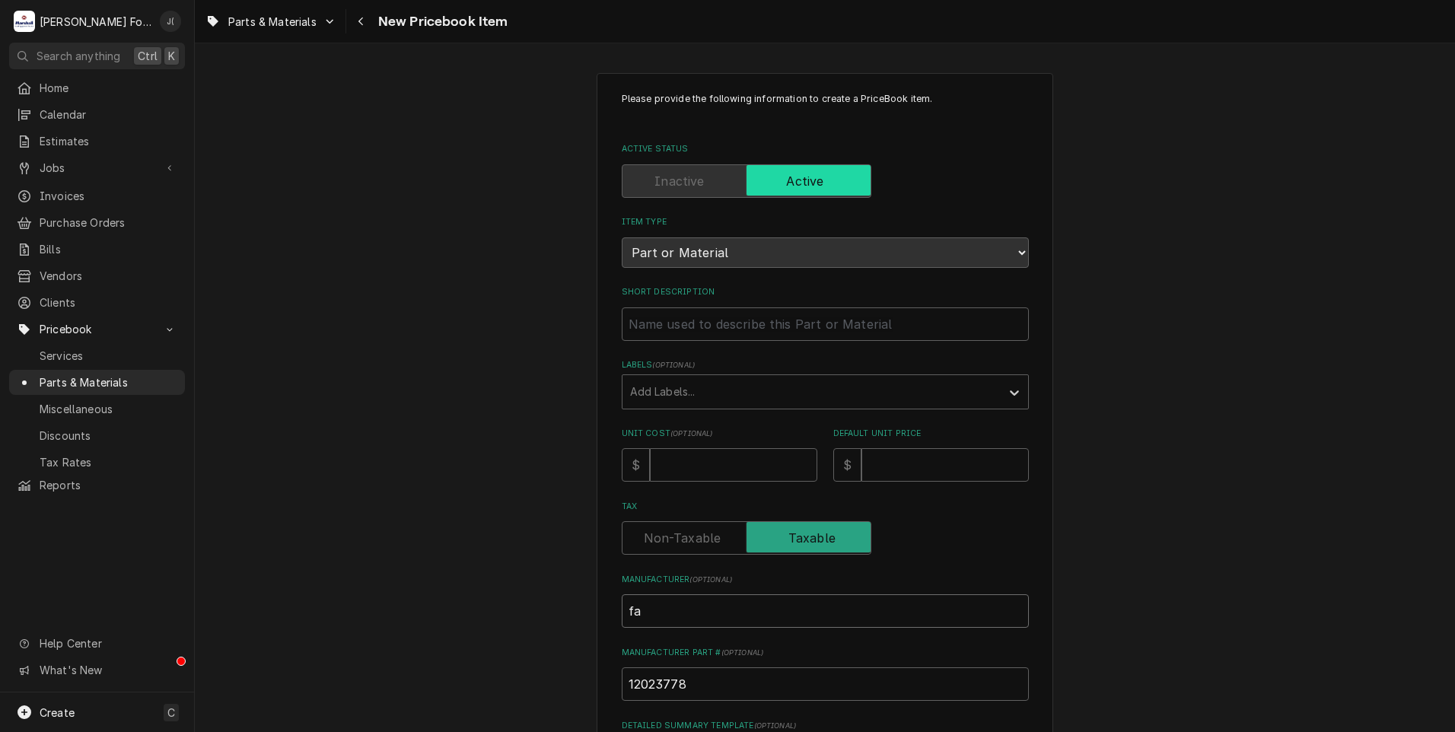
type input "fag"
type textarea "x"
type input "fa"
type textarea "x"
type input "f"
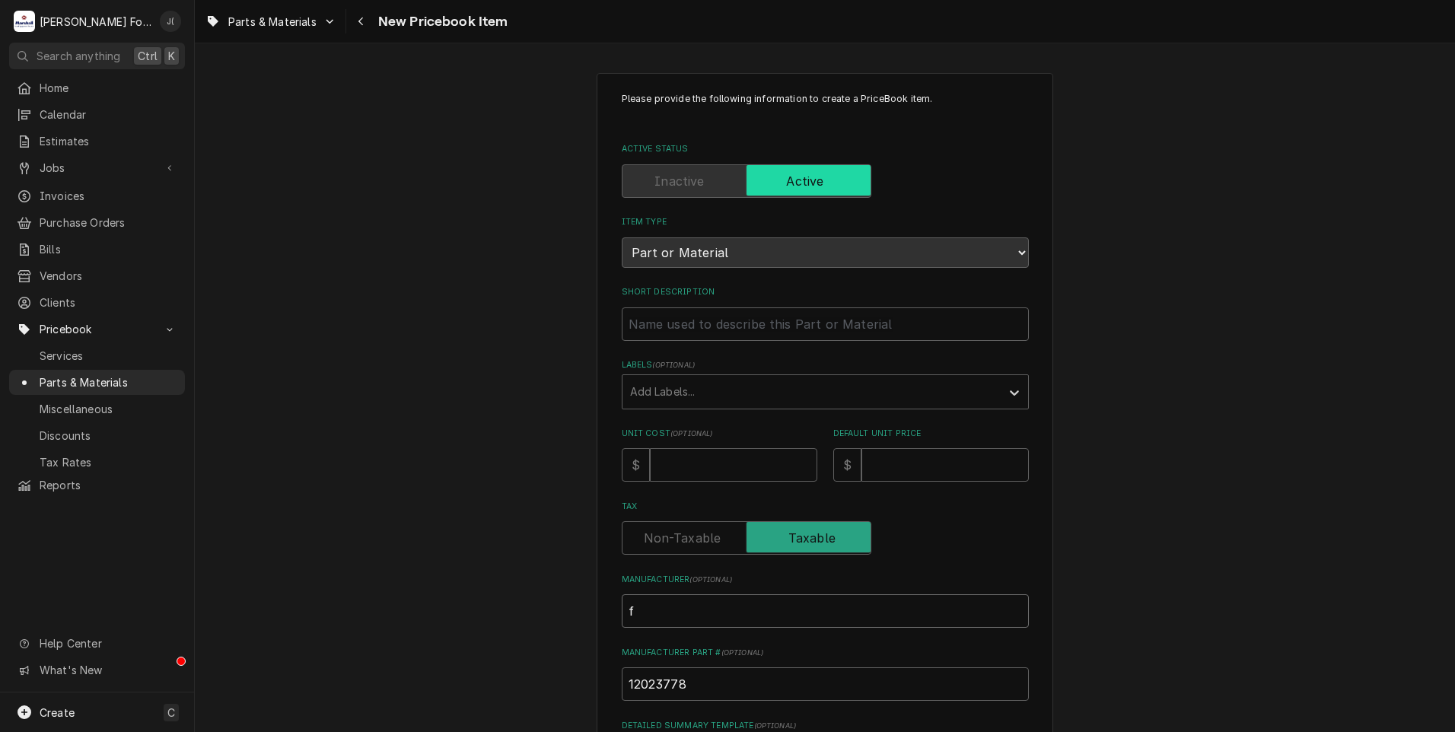
type textarea "x"
type input "F"
type textarea "x"
type input "FA"
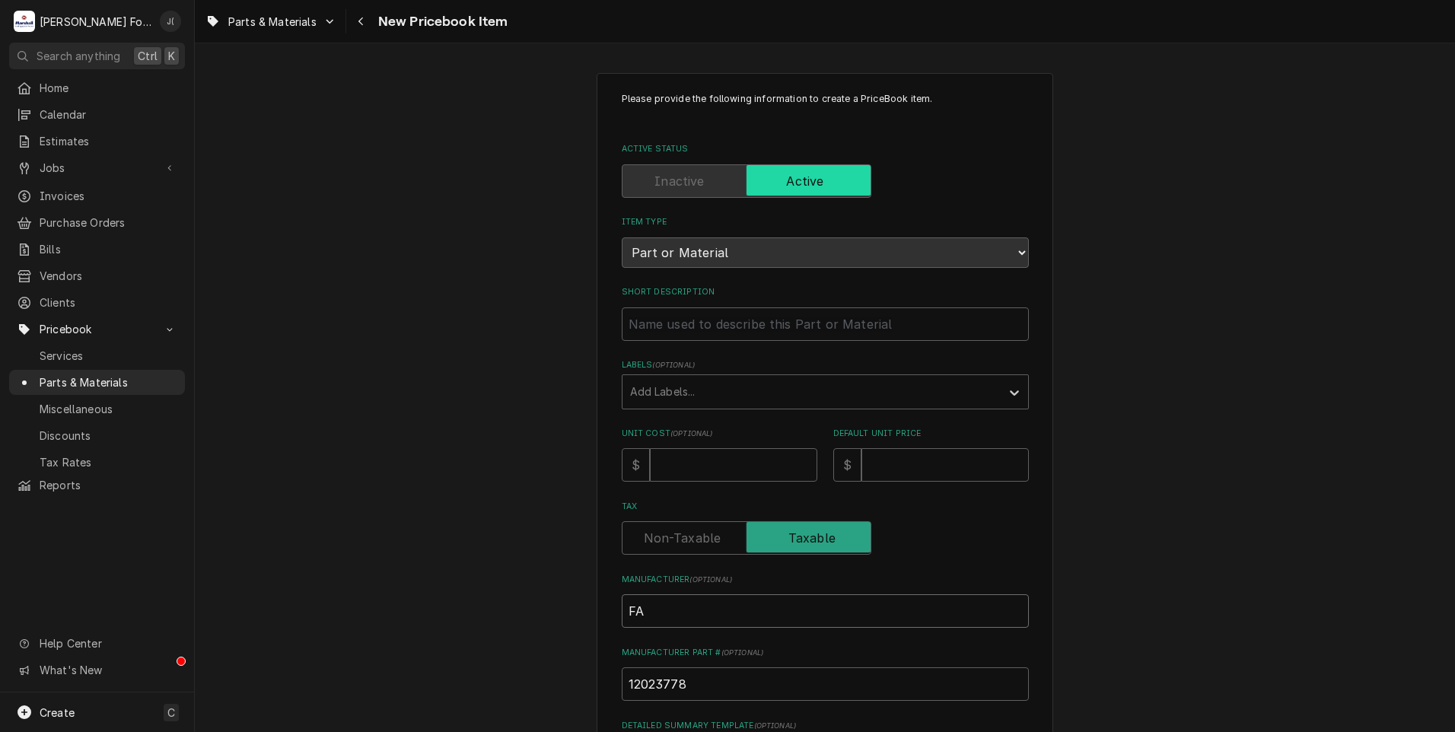
type textarea "x"
type input "FAG"
type textarea "x"
type input "FAGO"
type textarea "x"
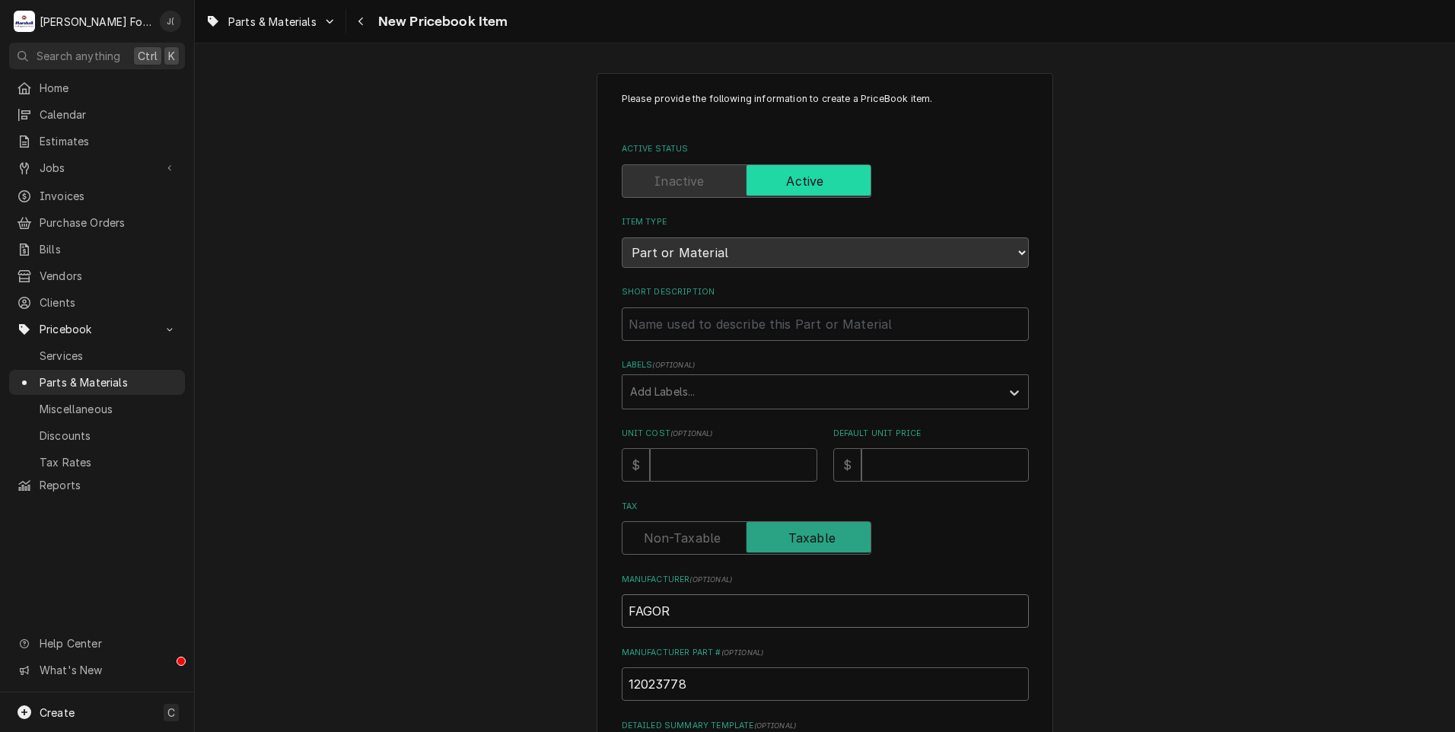
type input "FAGOR"
click at [702, 470] on input "Unit Cost ( optional )" at bounding box center [733, 464] width 167 height 33
type textarea "x"
type input "1"
type textarea "x"
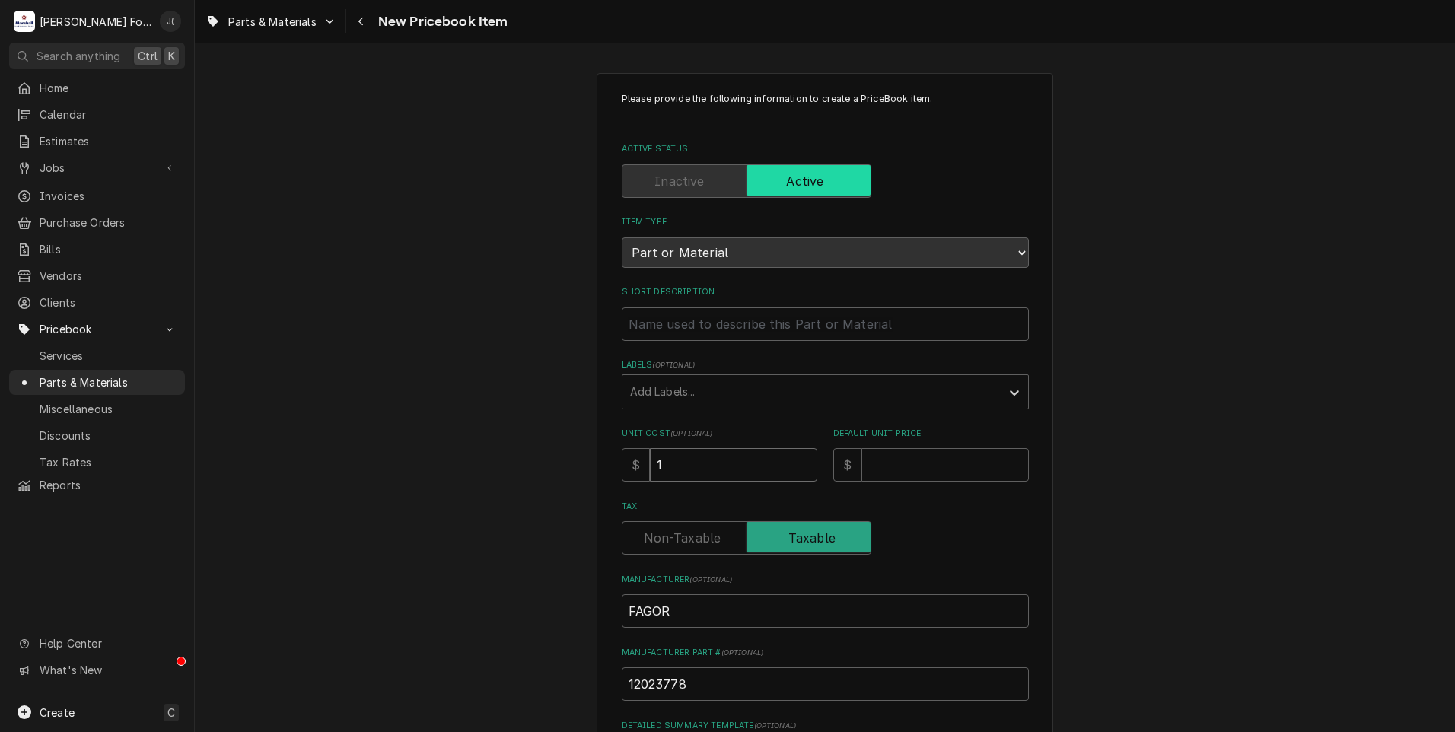
type input "19"
type textarea "x"
type input "193"
type textarea "x"
type input "193.7"
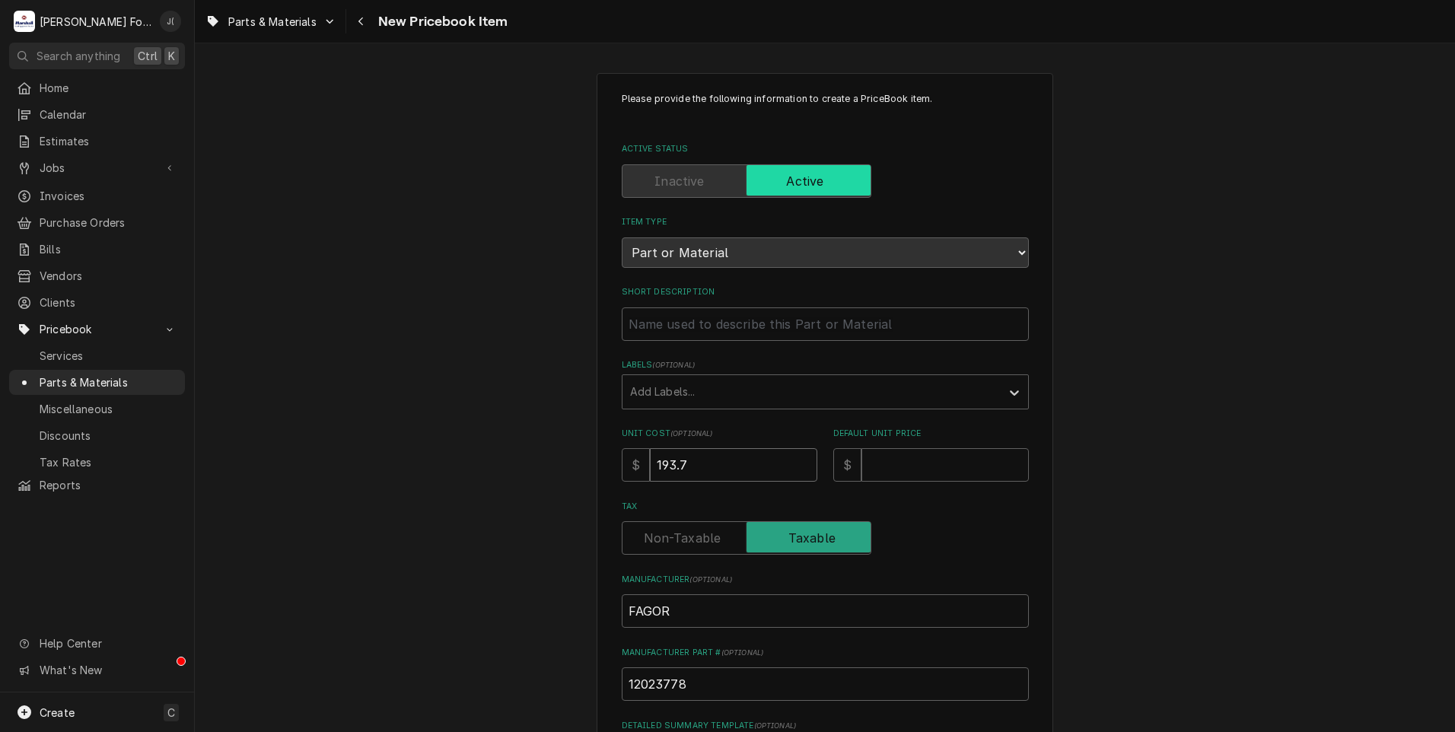
type textarea "x"
type input "193.78"
type textarea "x"
type input "2"
type textarea "x"
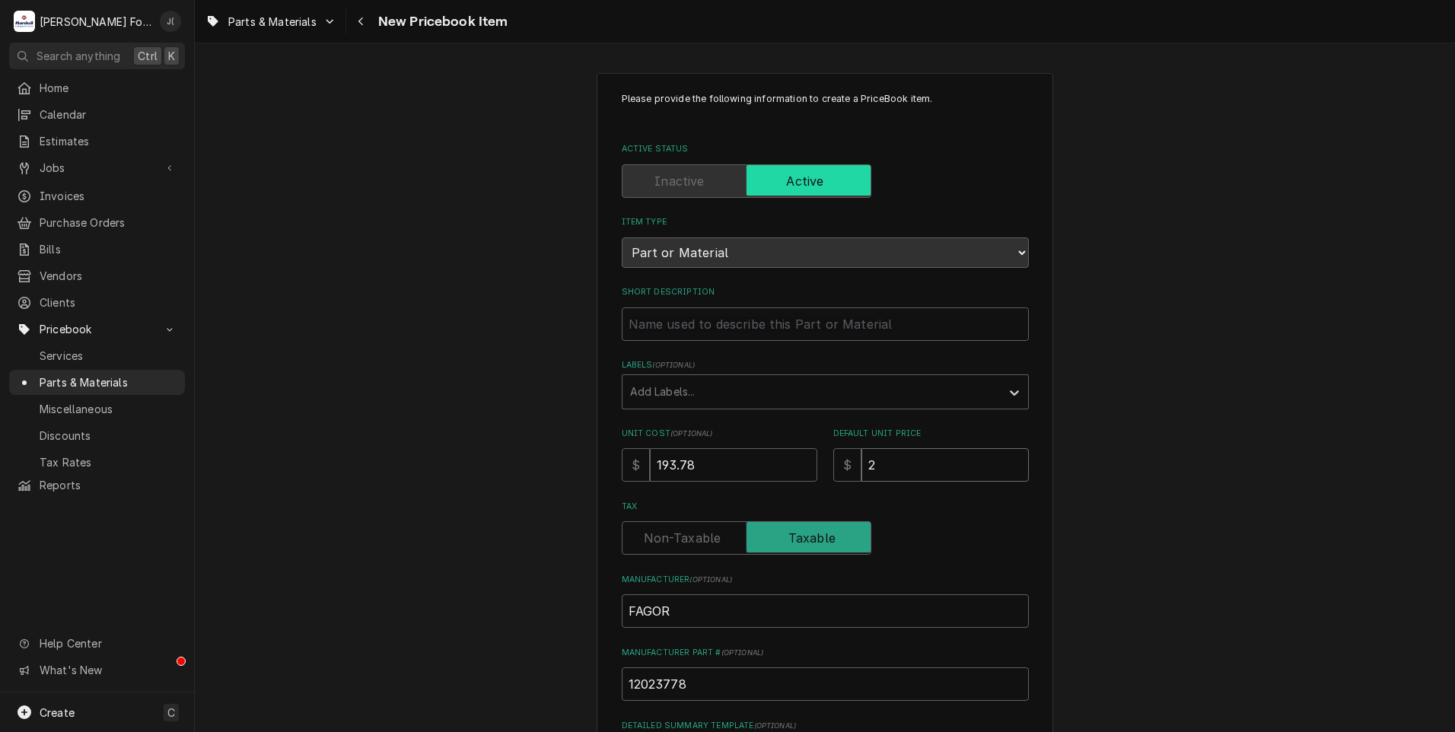
type input "29"
type textarea "x"
type input "299"
type textarea "x"
type input "299.0"
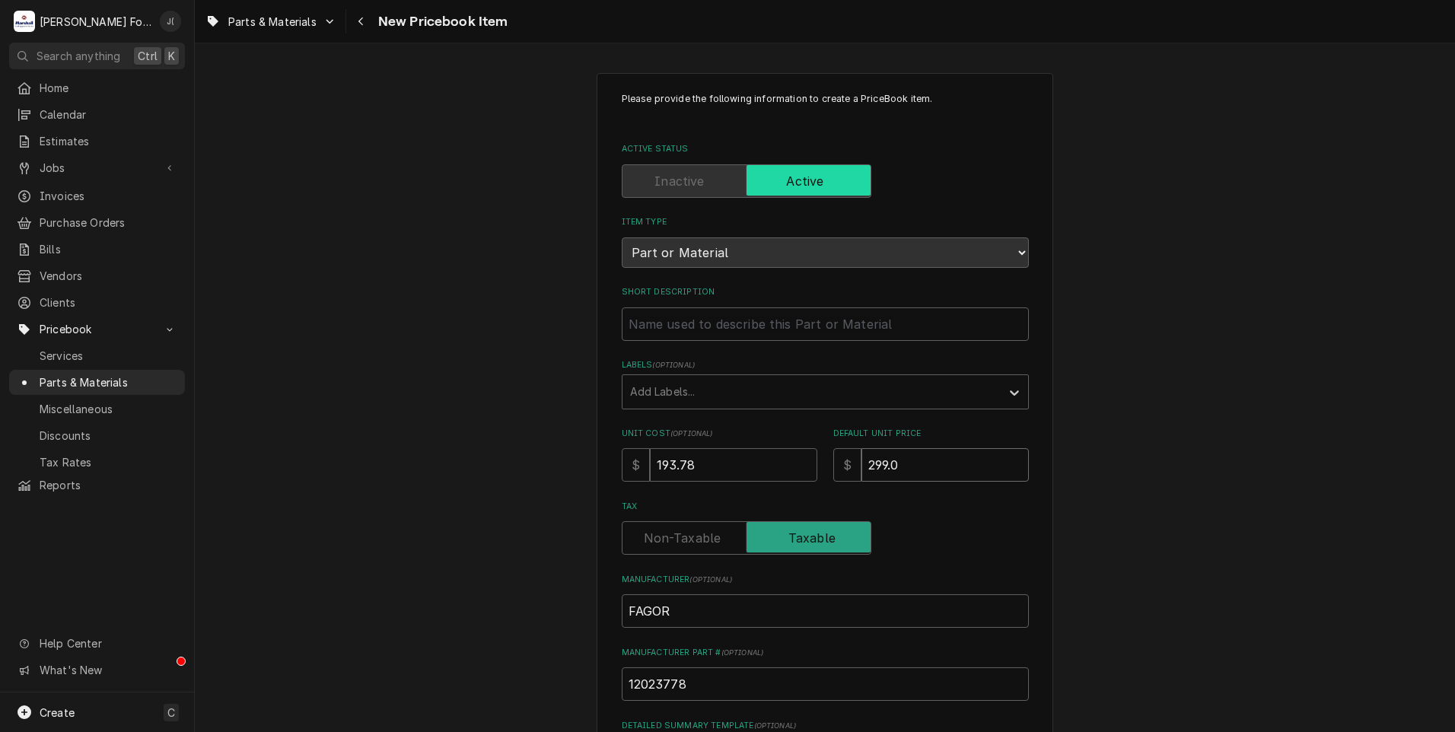
type textarea "x"
type input "299.00"
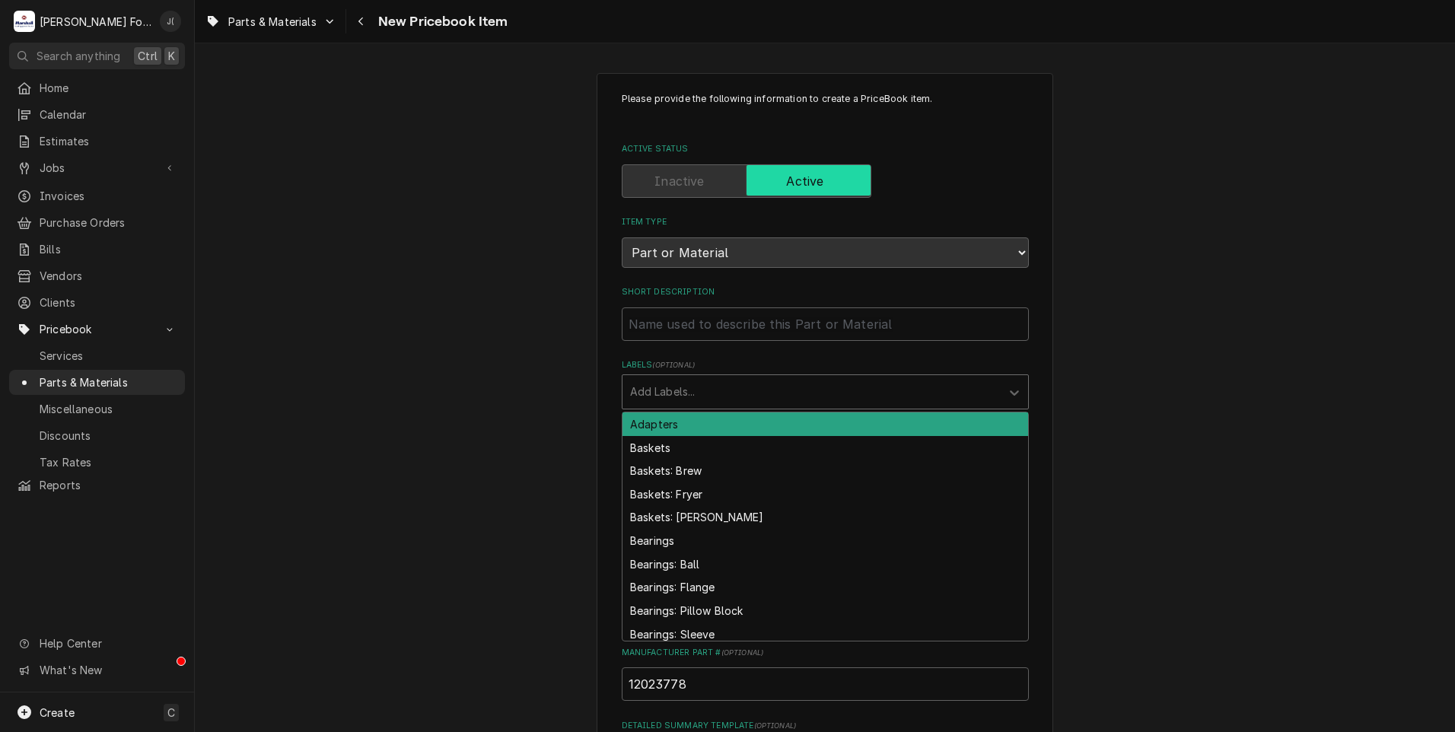
click at [711, 388] on div "Labels" at bounding box center [811, 391] width 363 height 27
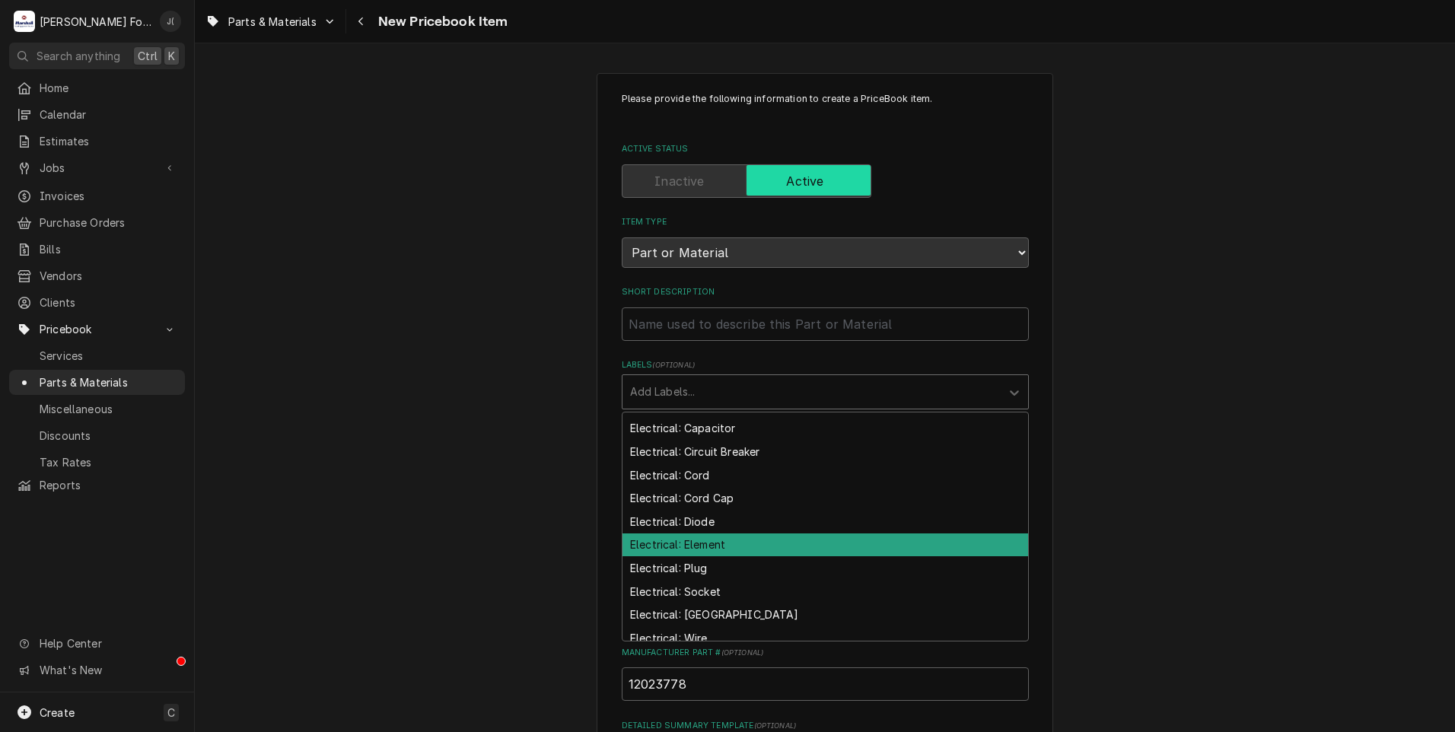
scroll to position [1674, 0]
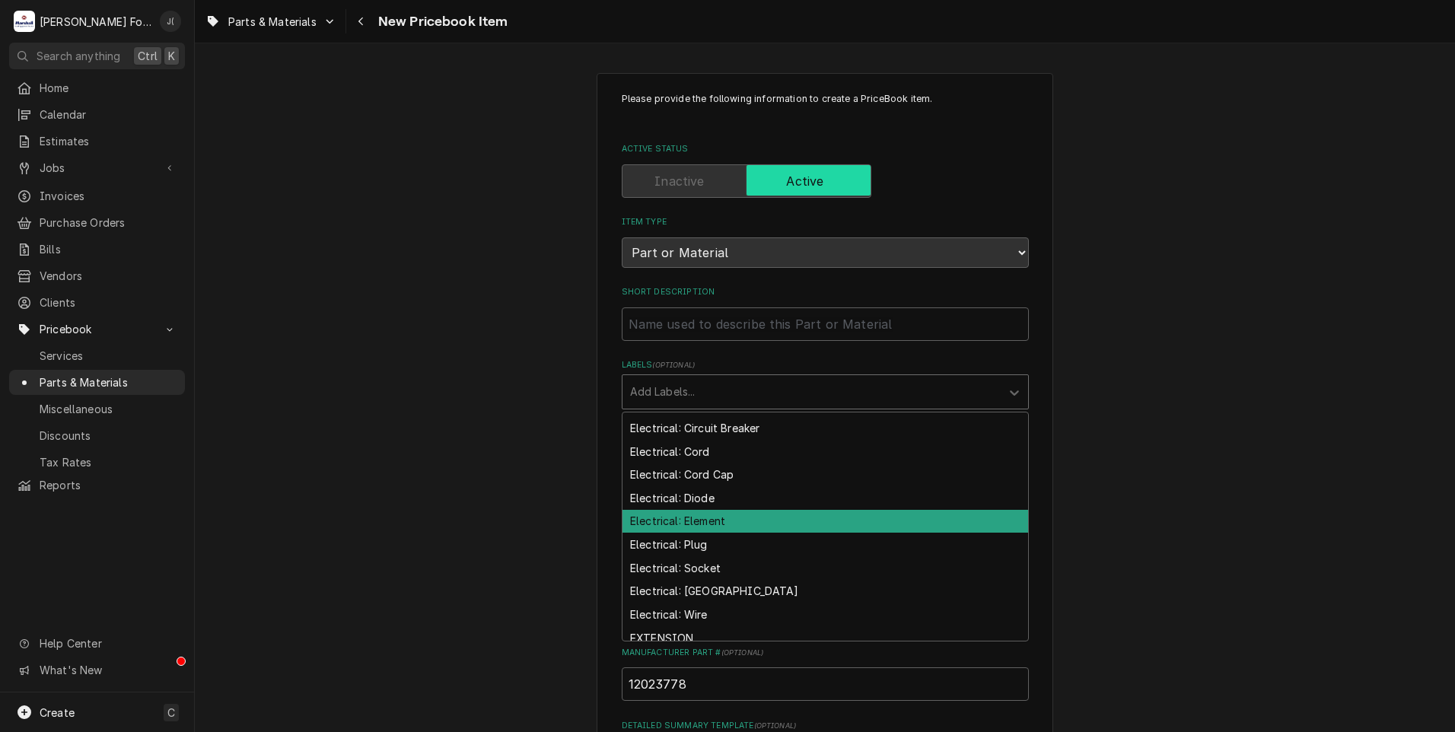
click at [709, 518] on div "Electrical: Element" at bounding box center [826, 522] width 406 height 24
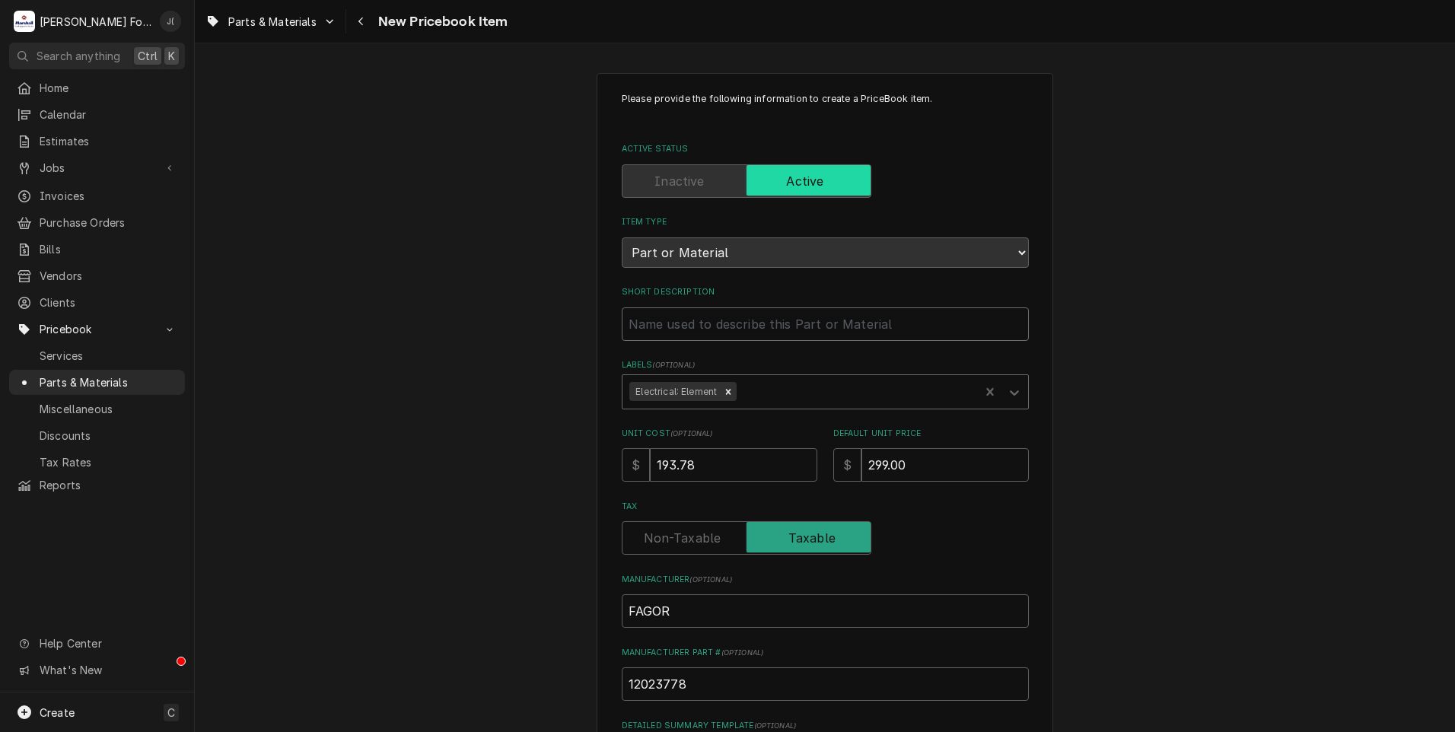
click at [683, 320] on input "Short Description" at bounding box center [825, 323] width 407 height 33
type textarea "x"
type input "T"
type textarea "x"
type input "TA"
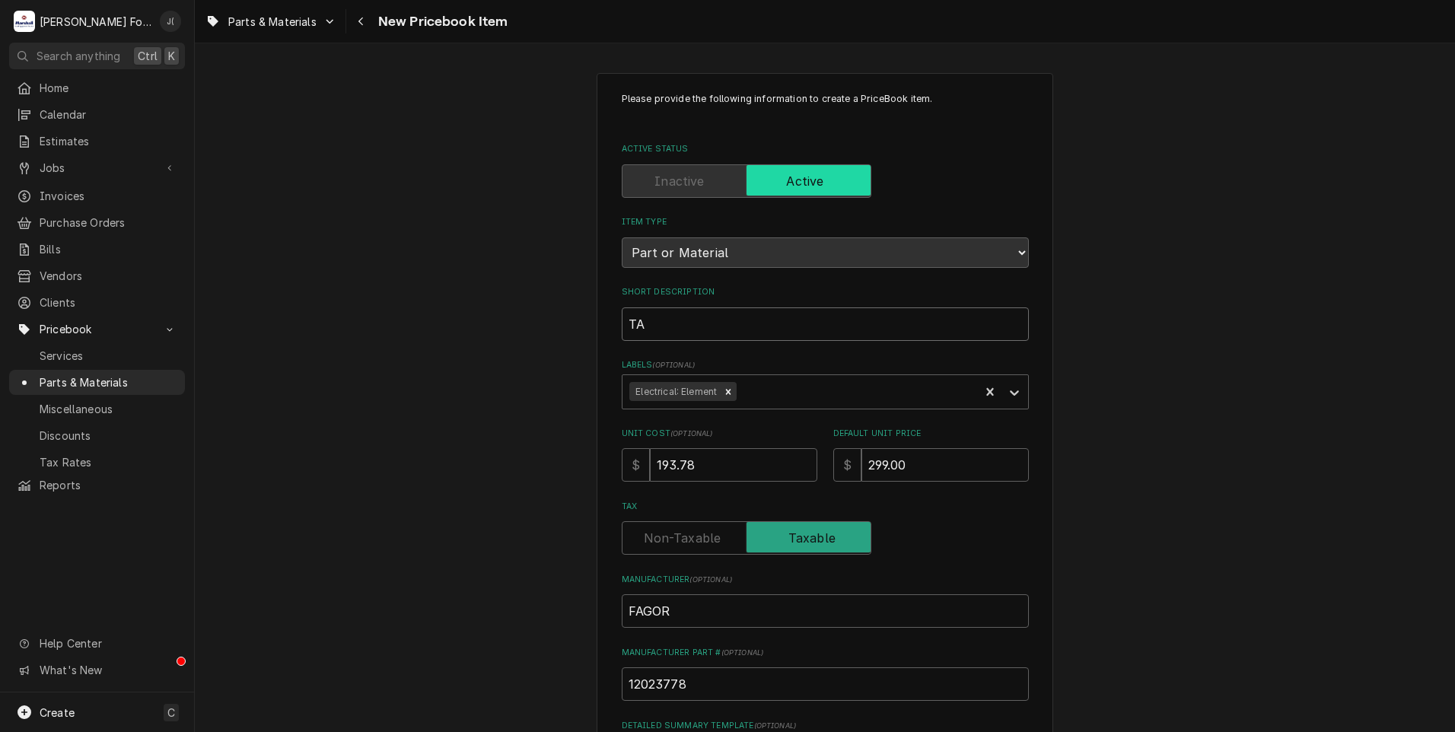
type textarea "x"
type input "TAN"
type textarea "x"
type input "TANK"
type textarea "x"
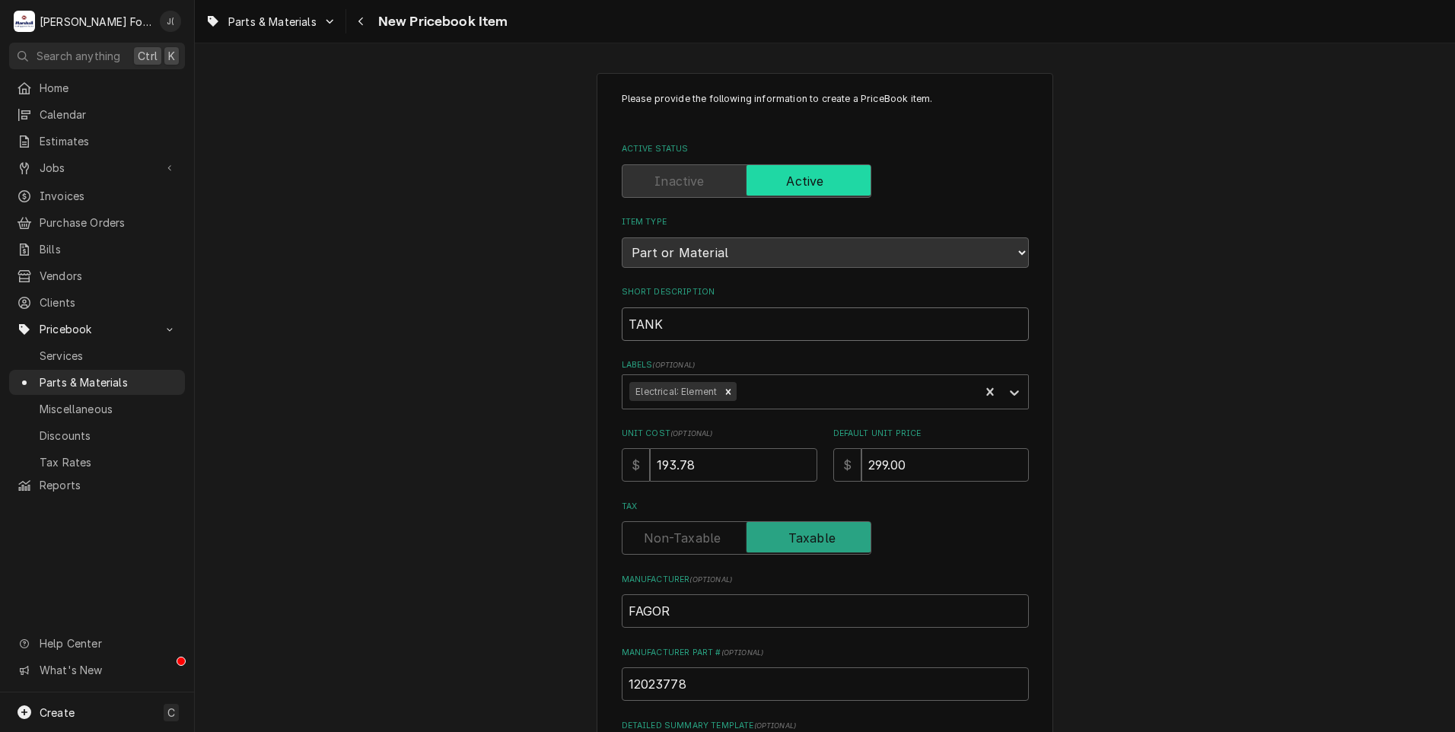
type input "TANK"
type textarea "x"
type input "TANK H"
type textarea "x"
type input "TANK HE"
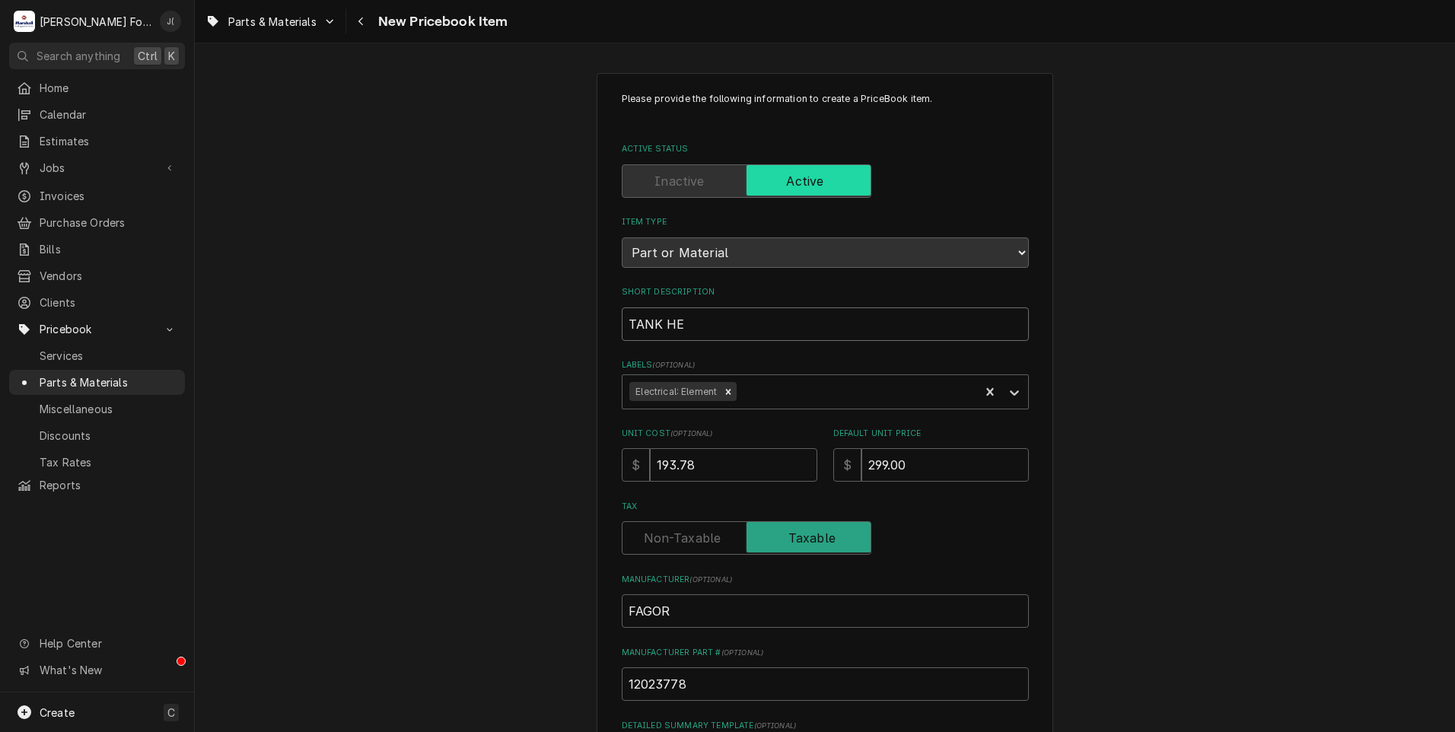
type textarea "x"
type input "TANK HEA"
type textarea "x"
type input "TANK HEAT"
type textarea "x"
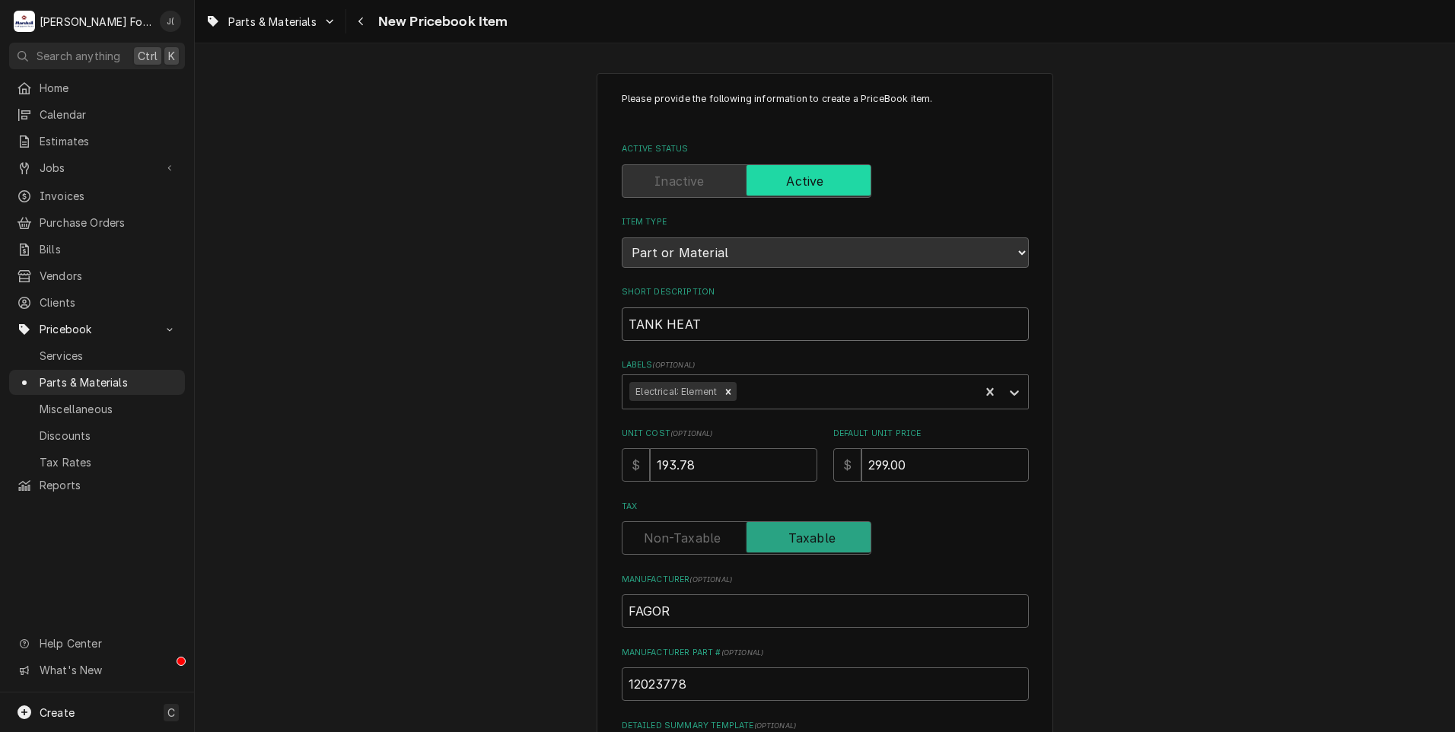
type input "TANK HEATE"
type textarea "x"
type input "TANK HEATER"
type textarea "x"
type input "TANK HEATER/"
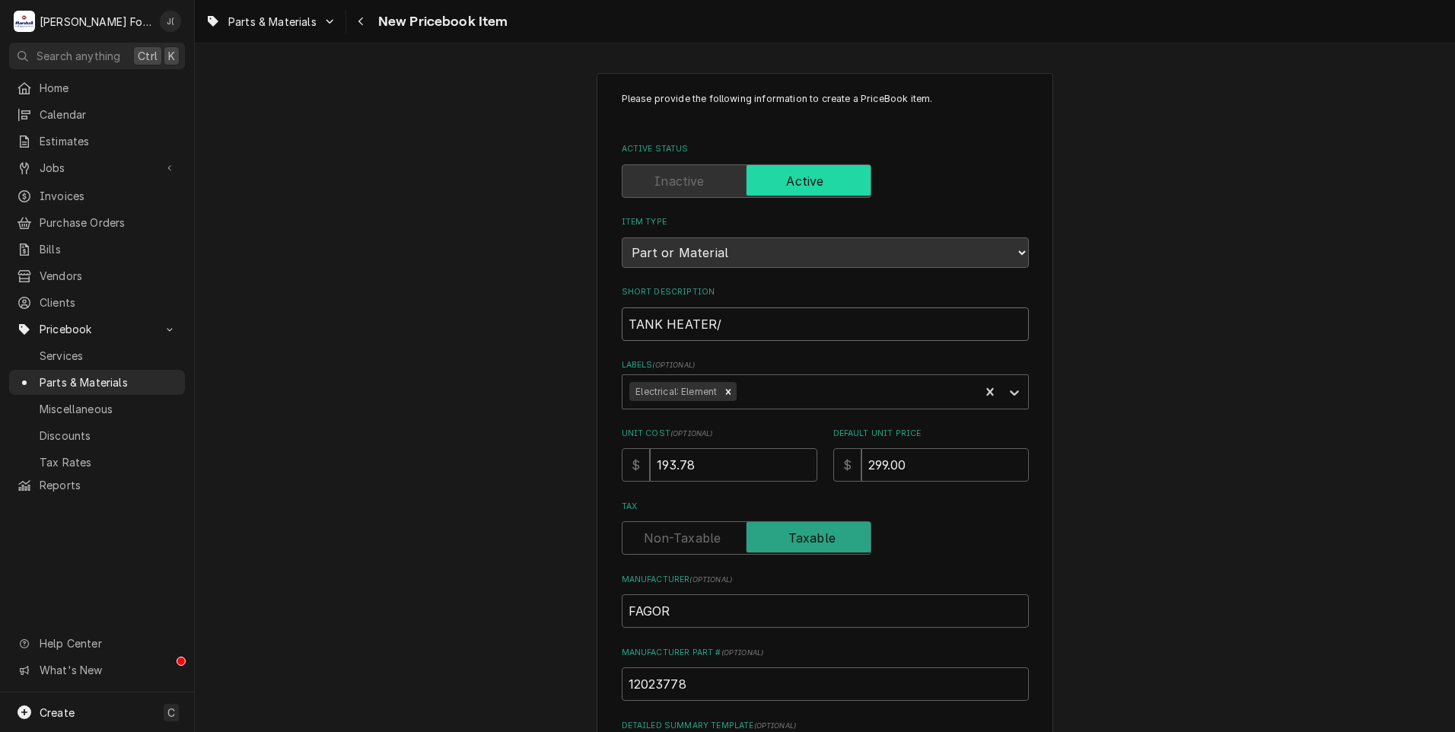
type textarea "x"
type input "TANK HEATER/"
type textarea "x"
type input "TANK HEATER/ E"
type textarea "x"
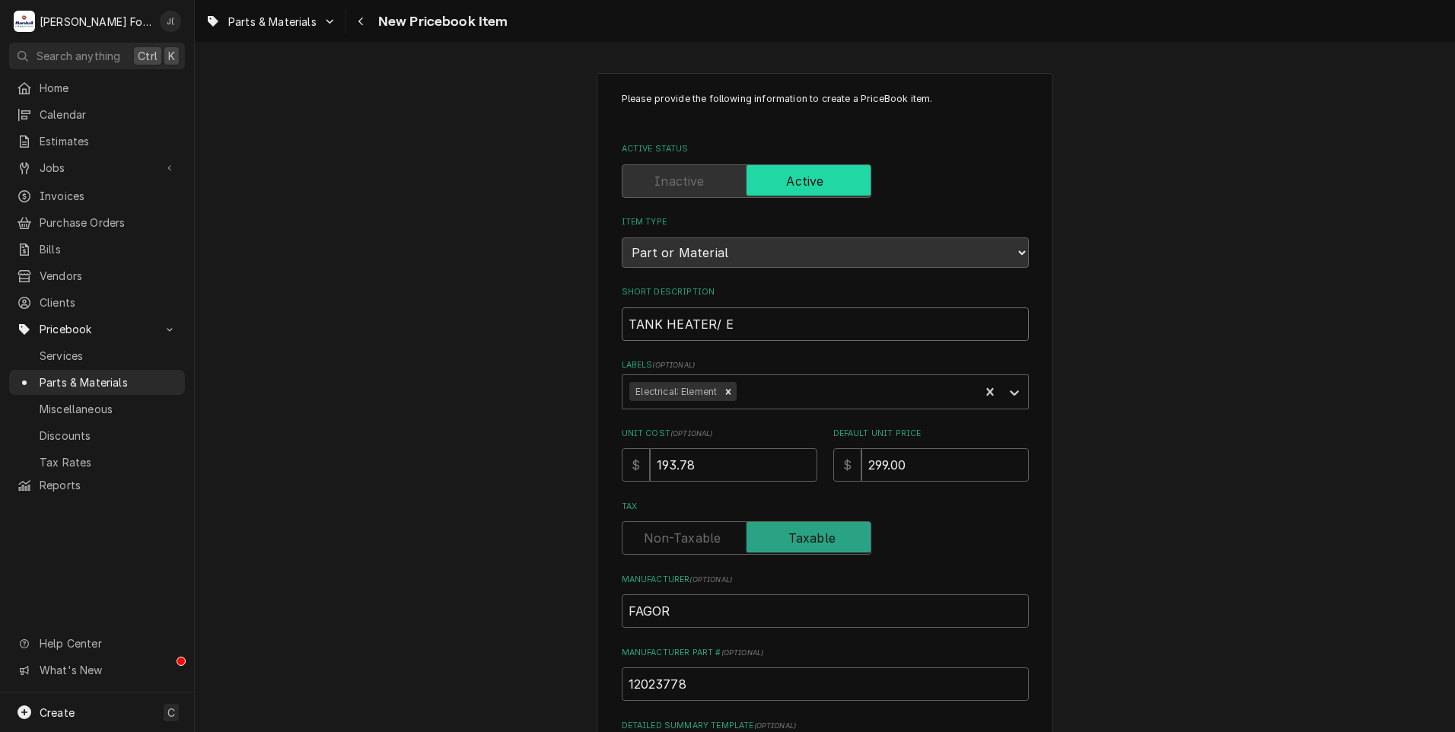
type input "TANK HEATER/ EL"
type textarea "x"
type input "TANK HEATER/ ELE"
type textarea "x"
type input "TANK HEATER/ ELEM"
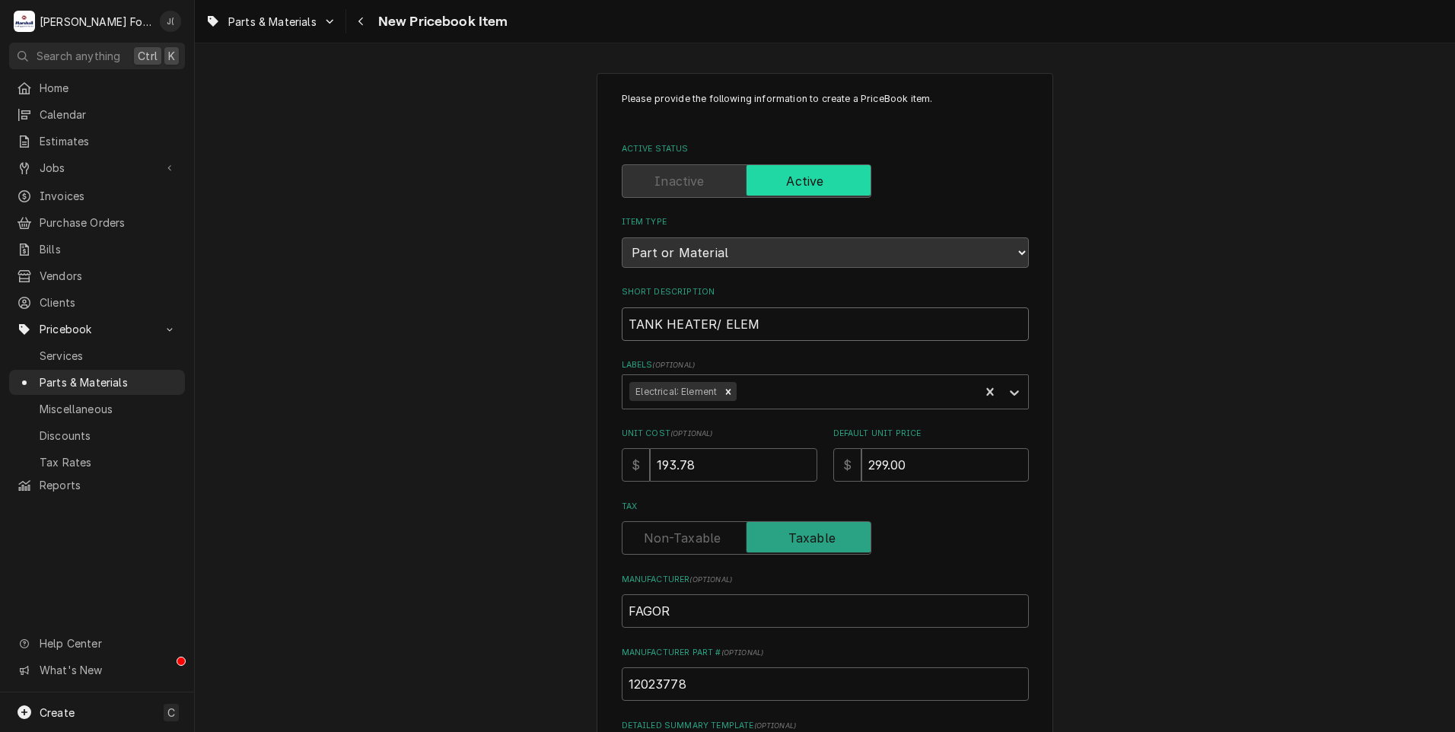
type textarea "x"
type input "TANK HEATER/ ELEME"
type textarea "x"
type input "TANK HEATER/ ELEMEN"
type textarea "x"
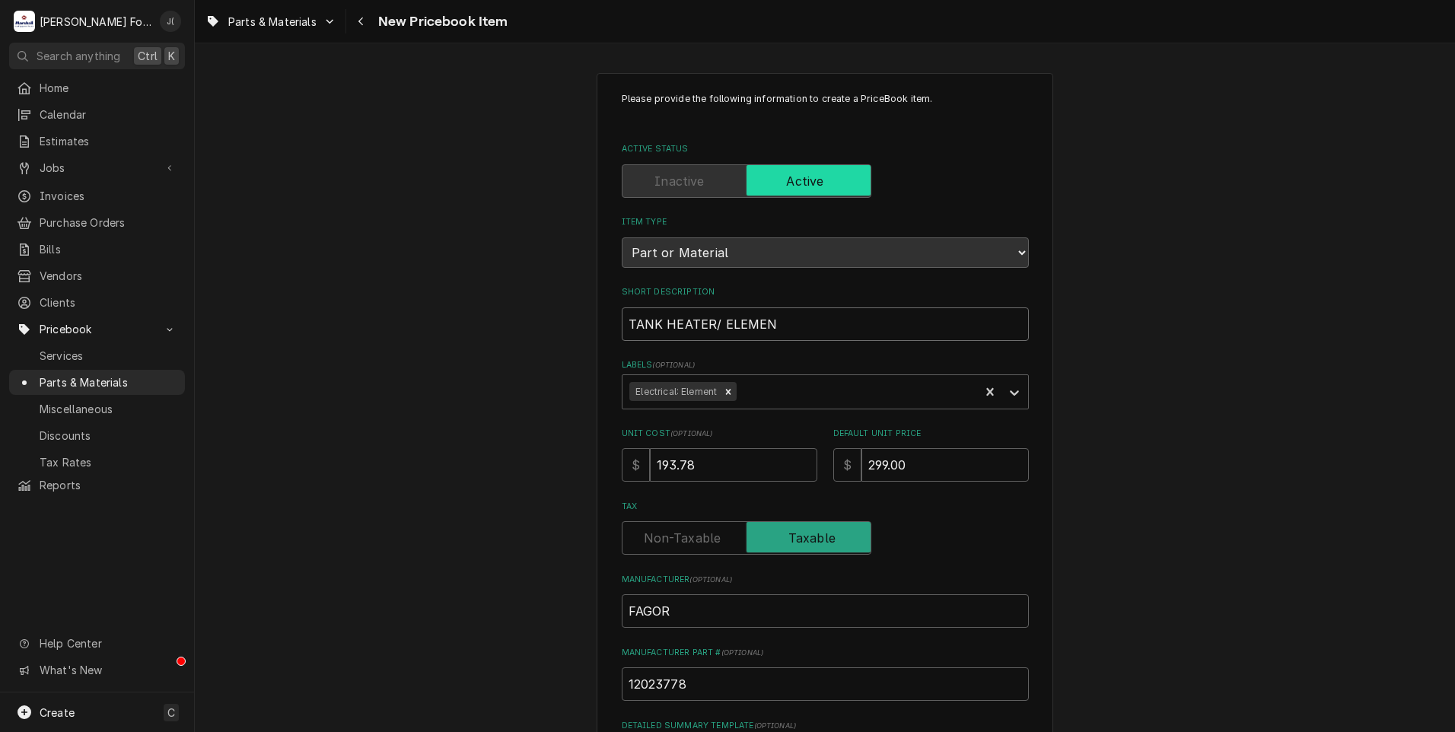
type input "TANK HEATER/ ELEMENT"
type textarea "x"
type input "TANK HEATER/ ELEMENT"
type textarea "x"
type input "TANK HEATER/ ELEMENT"
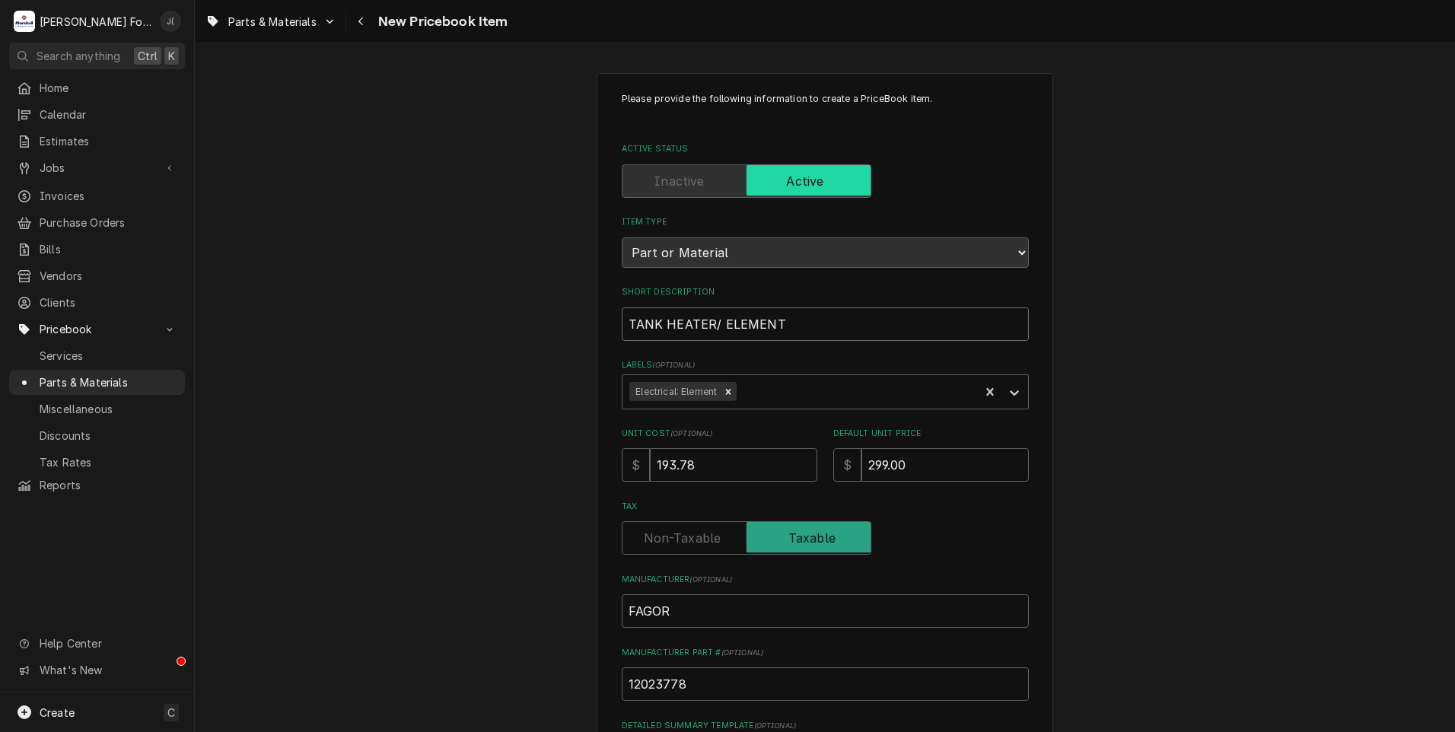
type textarea "x"
type input "TANK HEATER/ ELEMENT,"
type textarea "x"
type input "TANK HEATER/ ELEMENT,"
type textarea "x"
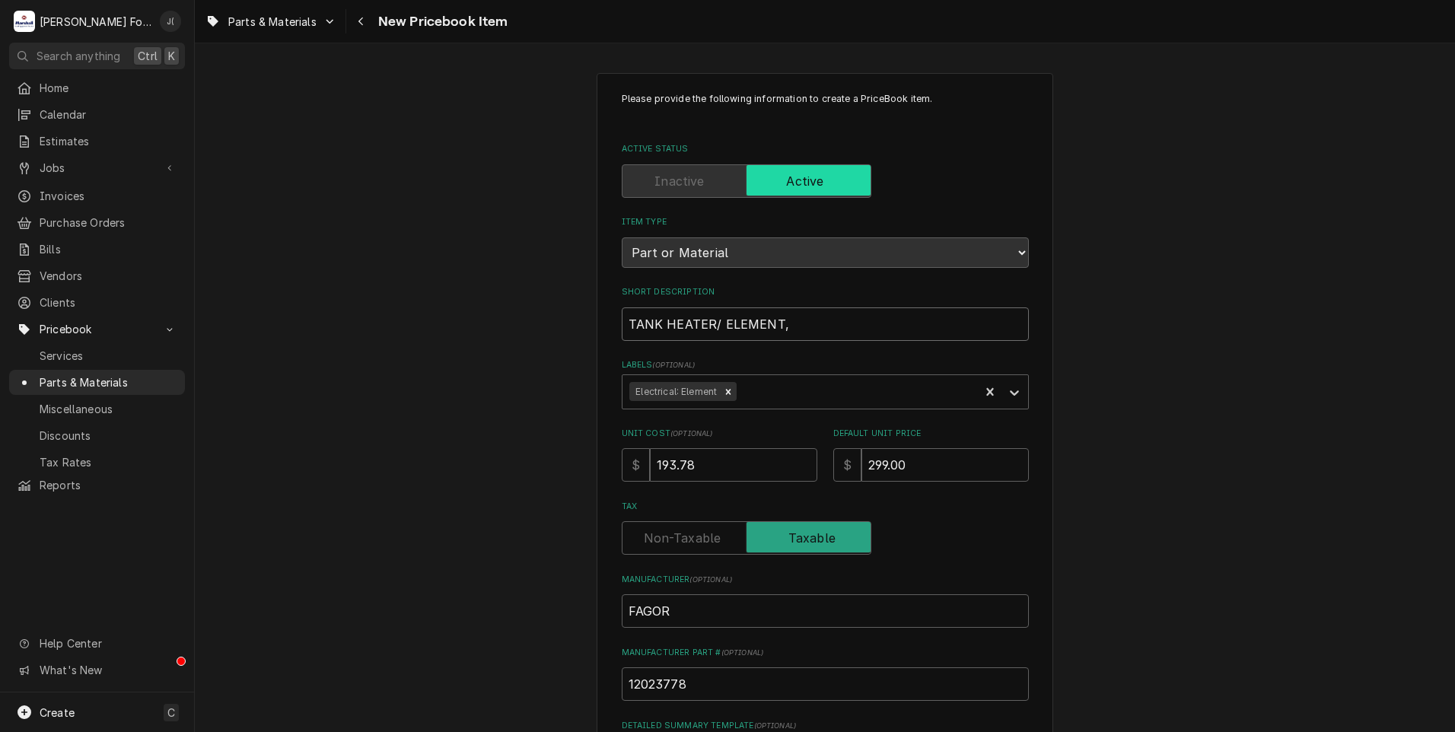
type input "TANK HEATER/ ELEMENT, 2"
type textarea "x"
type input "TANK HEATER/ ELEMENT, 23"
type textarea "x"
type input "TANK HEATER/ ELEMENT, 230"
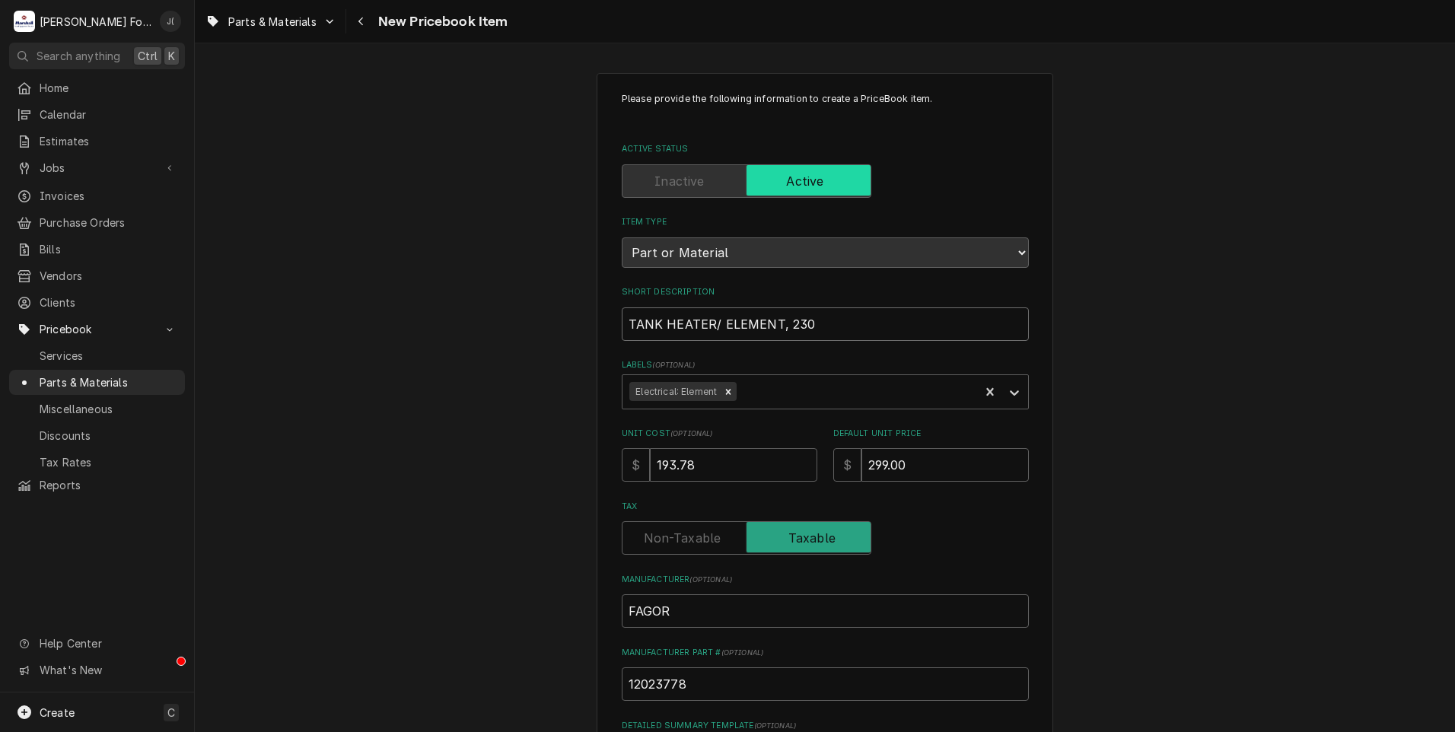
type textarea "x"
type input "TANK HEATER/ ELEMENT, 230V"
type textarea "x"
type input "TANK HEATER/ ELEMENT, 230V,"
type textarea "x"
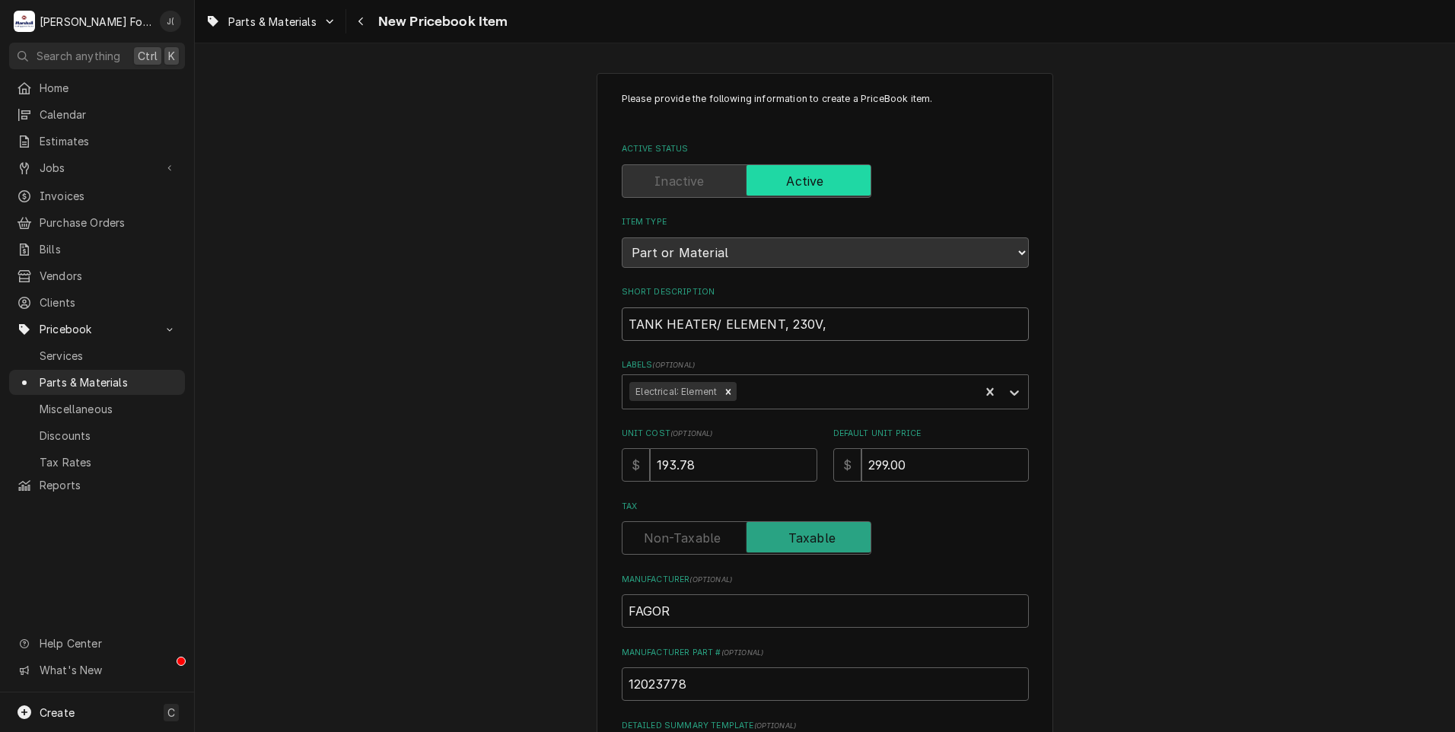
type input "TANK HEATER/ ELEMENT, 230V,"
type textarea "x"
type input "TANK HEATER/ ELEMENT, 230V, 4"
type textarea "x"
type input "TANK HEATER/ ELEMENT, 230V, 45"
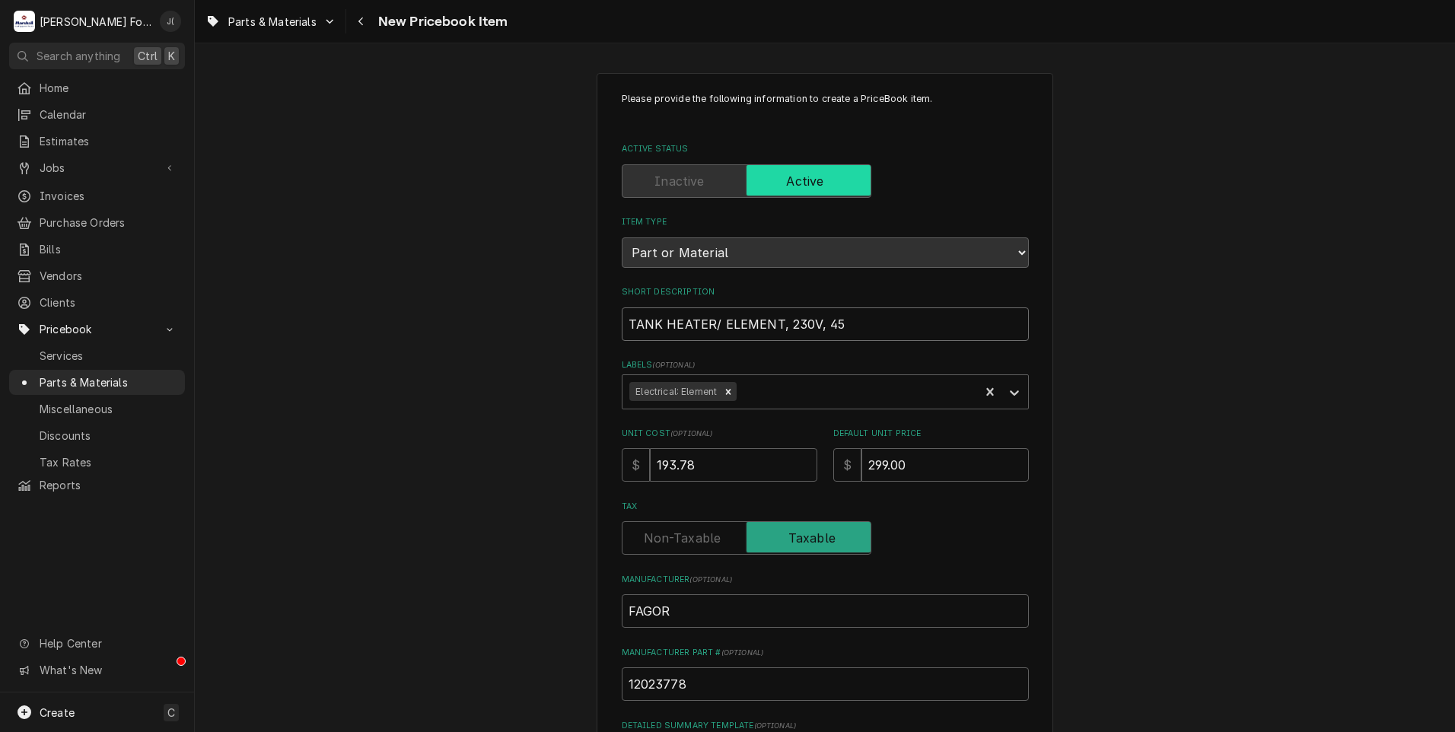
type textarea "x"
type input "TANK HEATER/ ELEMENT, 230V, 450"
type textarea "x"
type input "TANK HEATER/ ELEMENT, 230V, 4500"
type textarea "x"
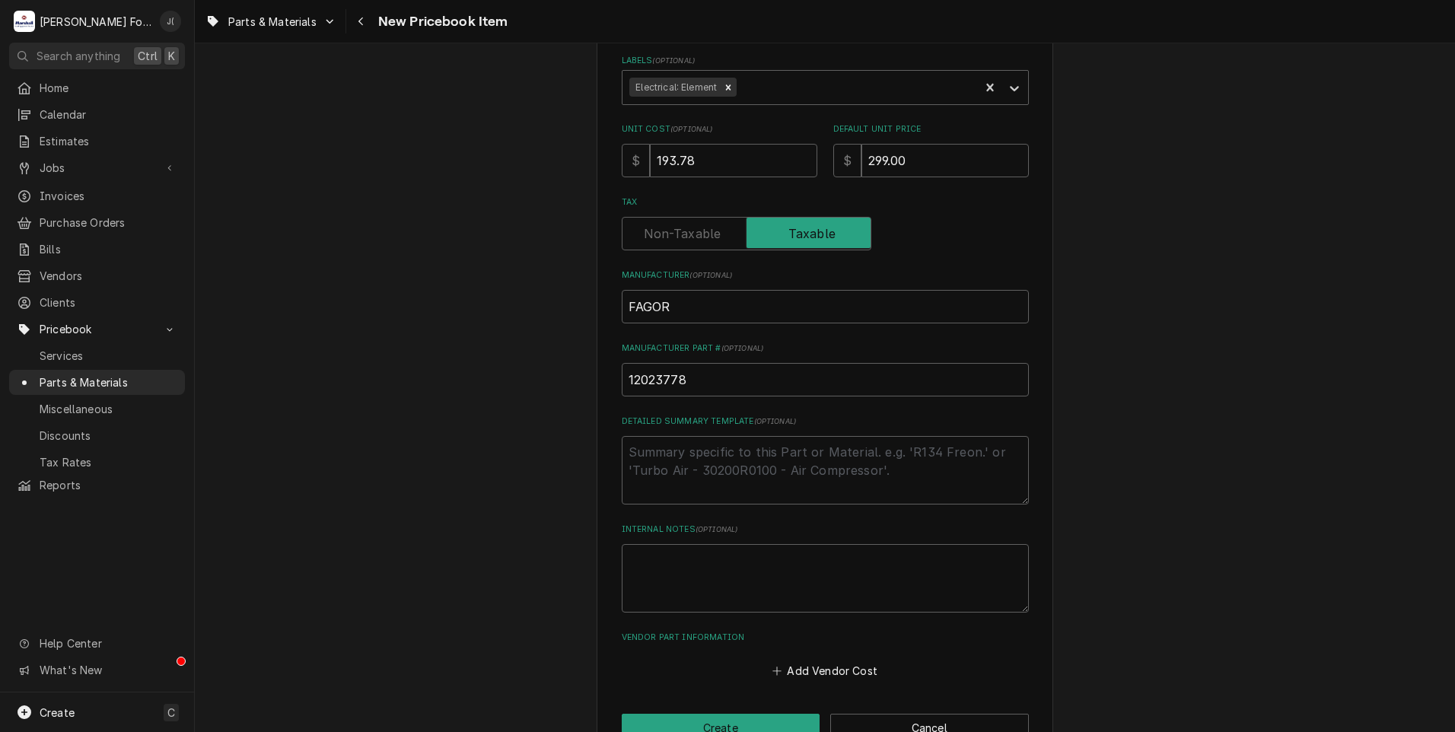
scroll to position [76, 0]
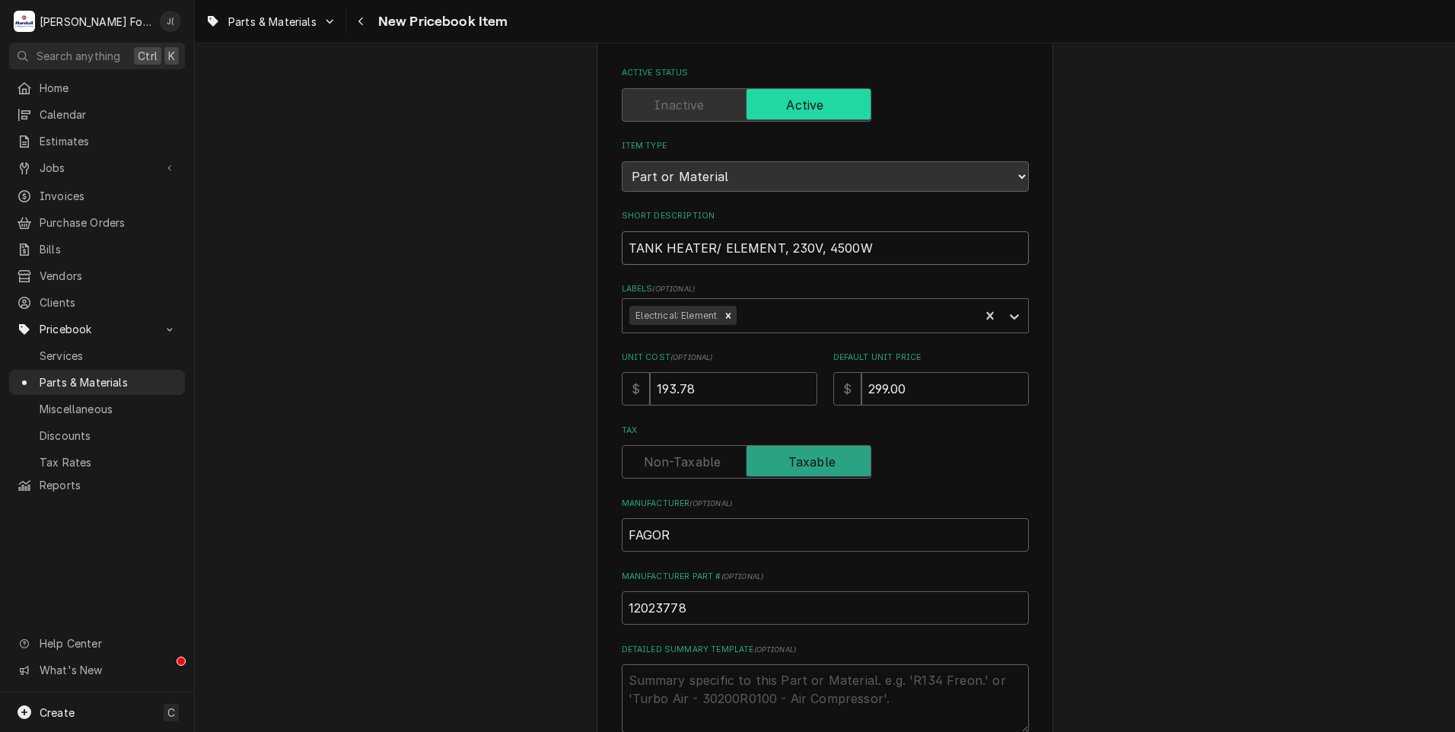
drag, startPoint x: 810, startPoint y: 250, endPoint x: 555, endPoint y: 272, distance: 255.9
click at [561, 272] on div "Please provide the following information to create a PriceBook item. Active Sta…" at bounding box center [825, 493] width 1260 height 1020
type input "TANK HEATER/ ELEMENT, 230V, 4500W"
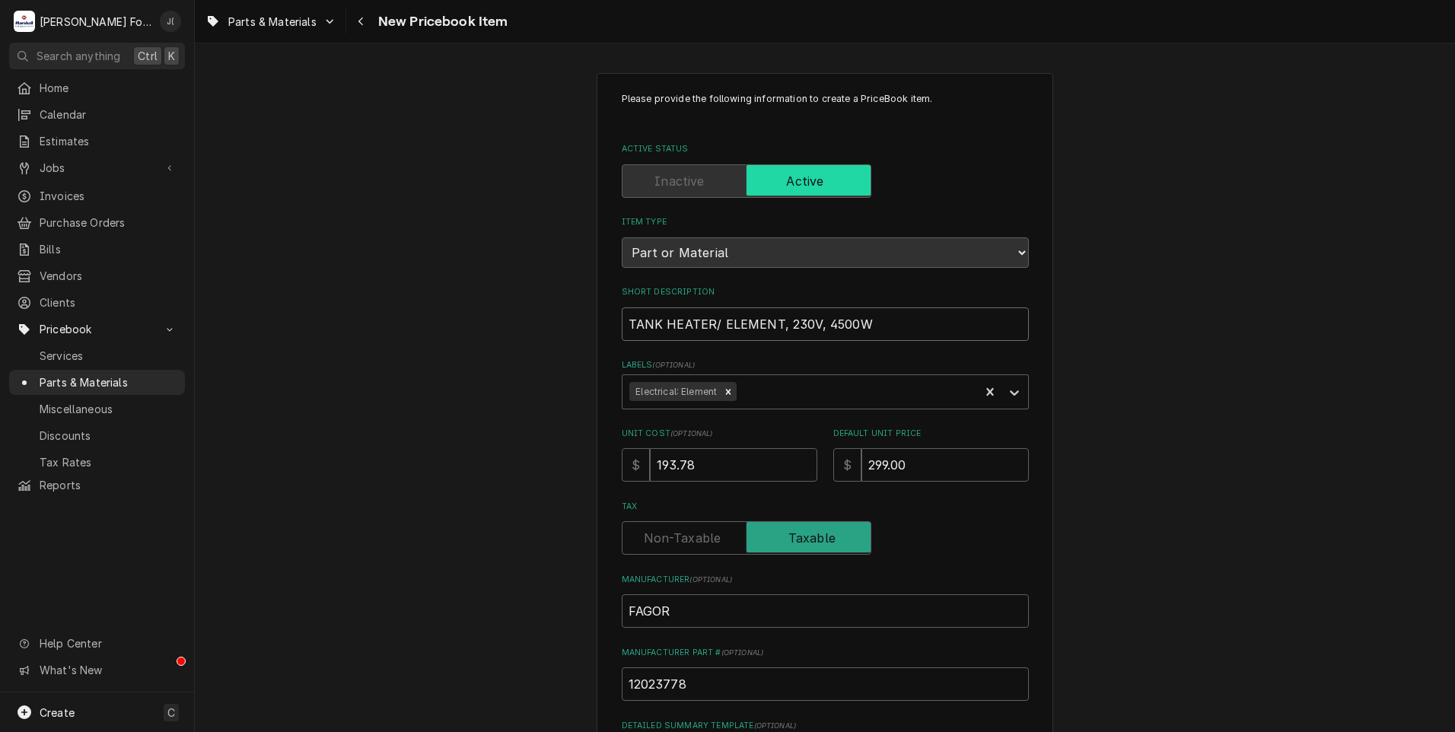
scroll to position [345, 0]
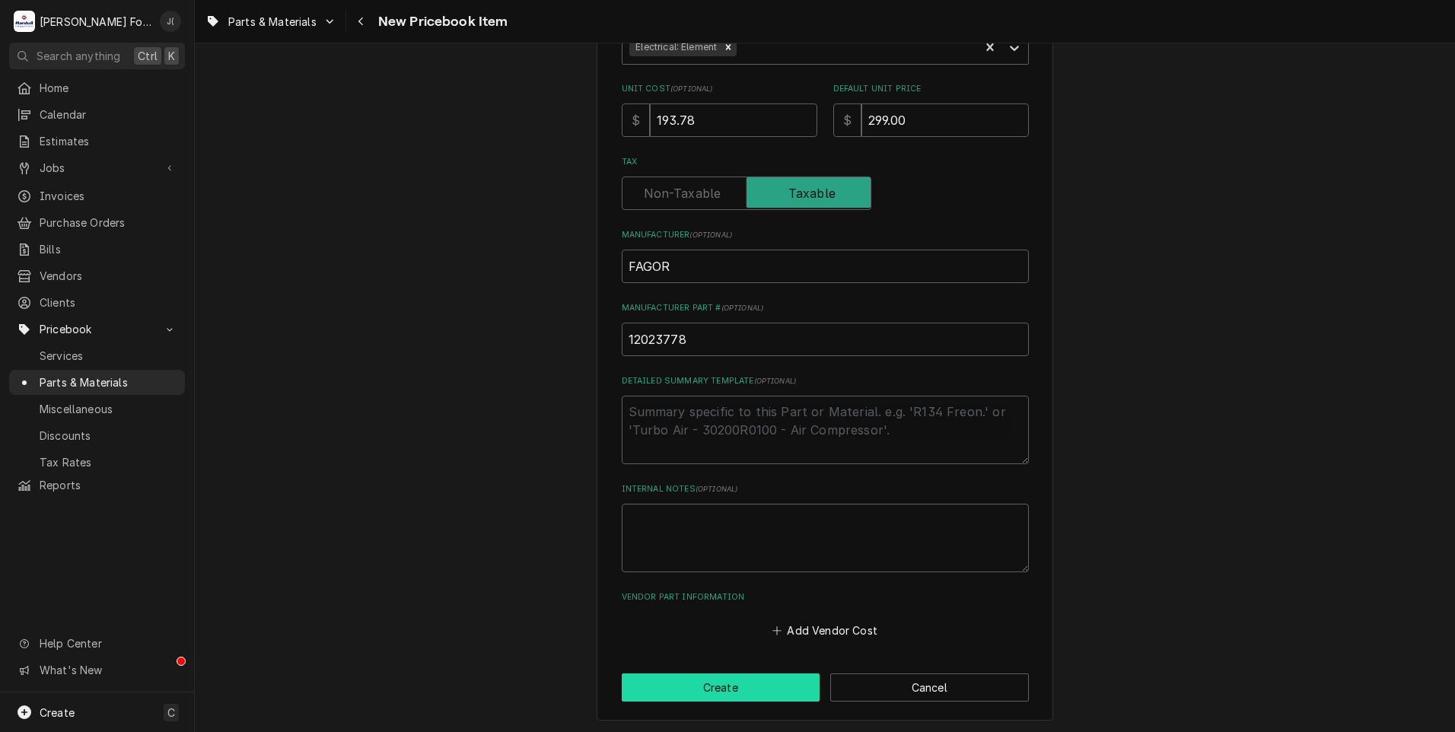
click at [672, 684] on button "Create" at bounding box center [721, 688] width 199 height 28
type textarea "x"
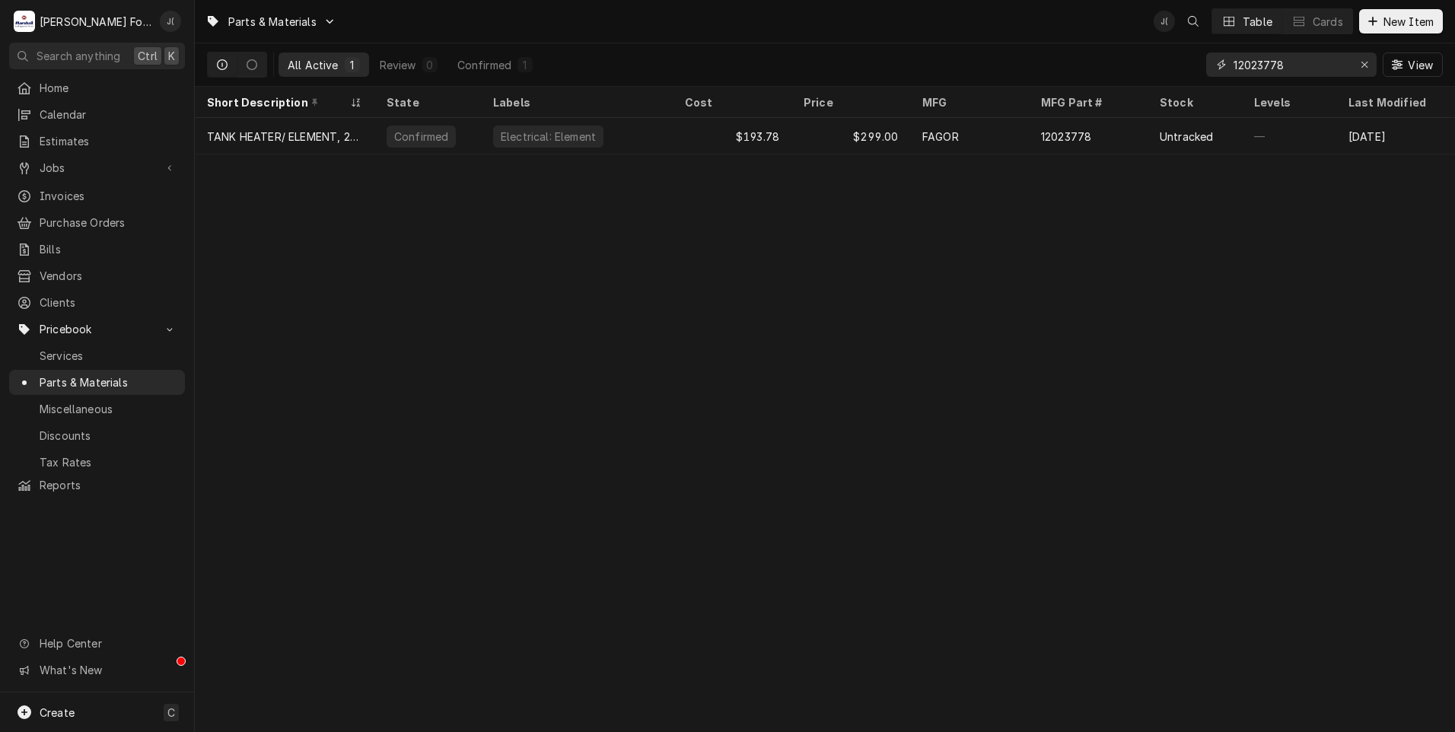
drag, startPoint x: 1285, startPoint y: 62, endPoint x: 1238, endPoint y: 65, distance: 47.3
click at [1238, 65] on input "12023778" at bounding box center [1291, 65] width 114 height 24
click at [1368, 63] on icon "Erase input" at bounding box center [1365, 65] width 6 height 6
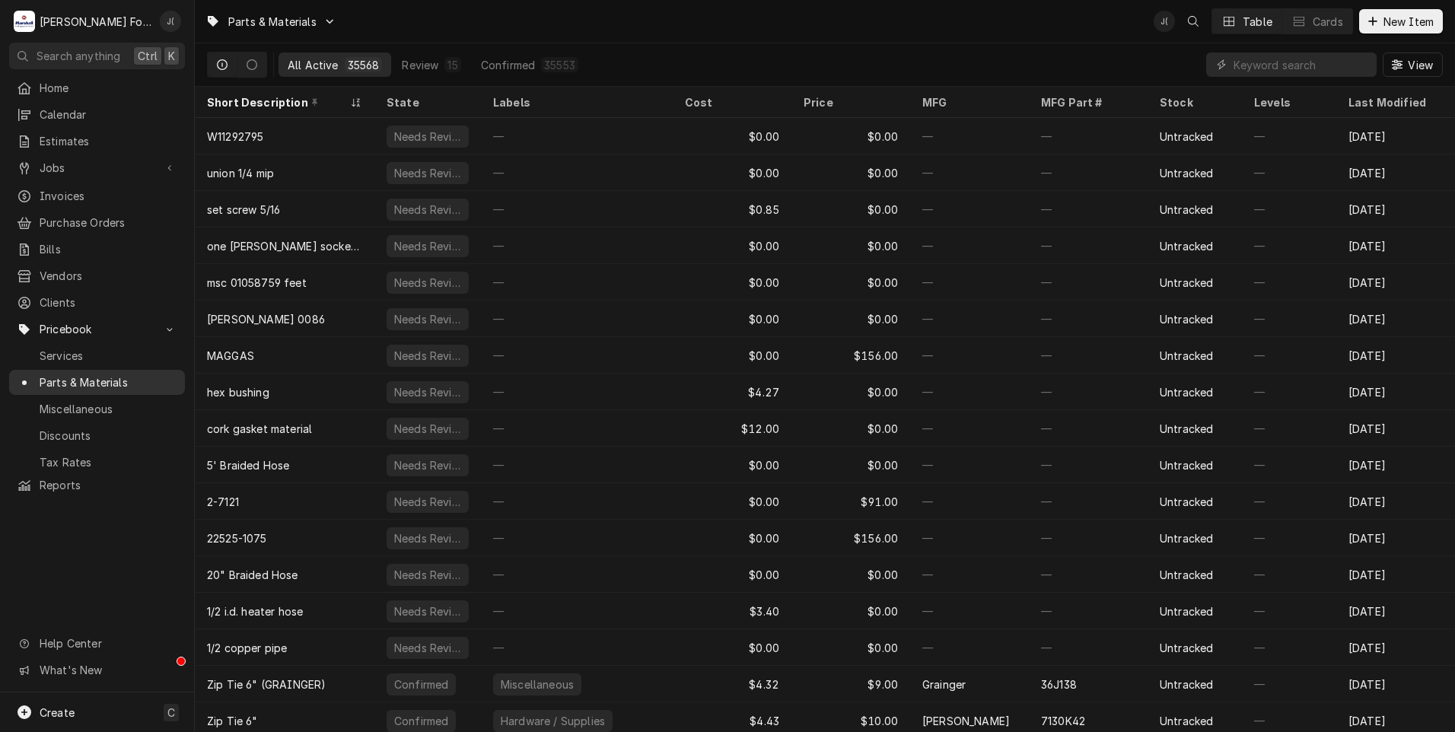
click at [71, 374] on span "Parts & Materials" at bounding box center [109, 382] width 138 height 16
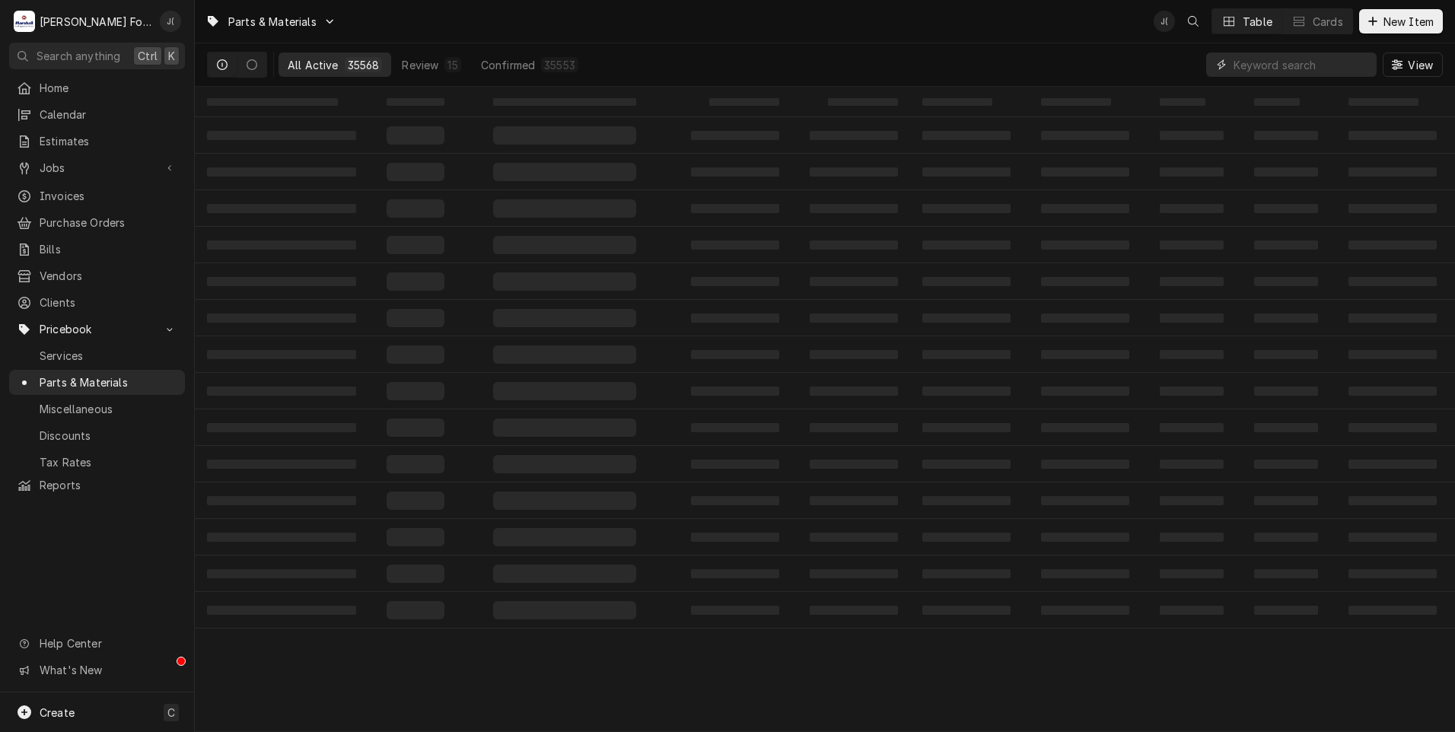
click at [1262, 63] on input "Dynamic Content Wrapper" at bounding box center [1301, 65] width 135 height 24
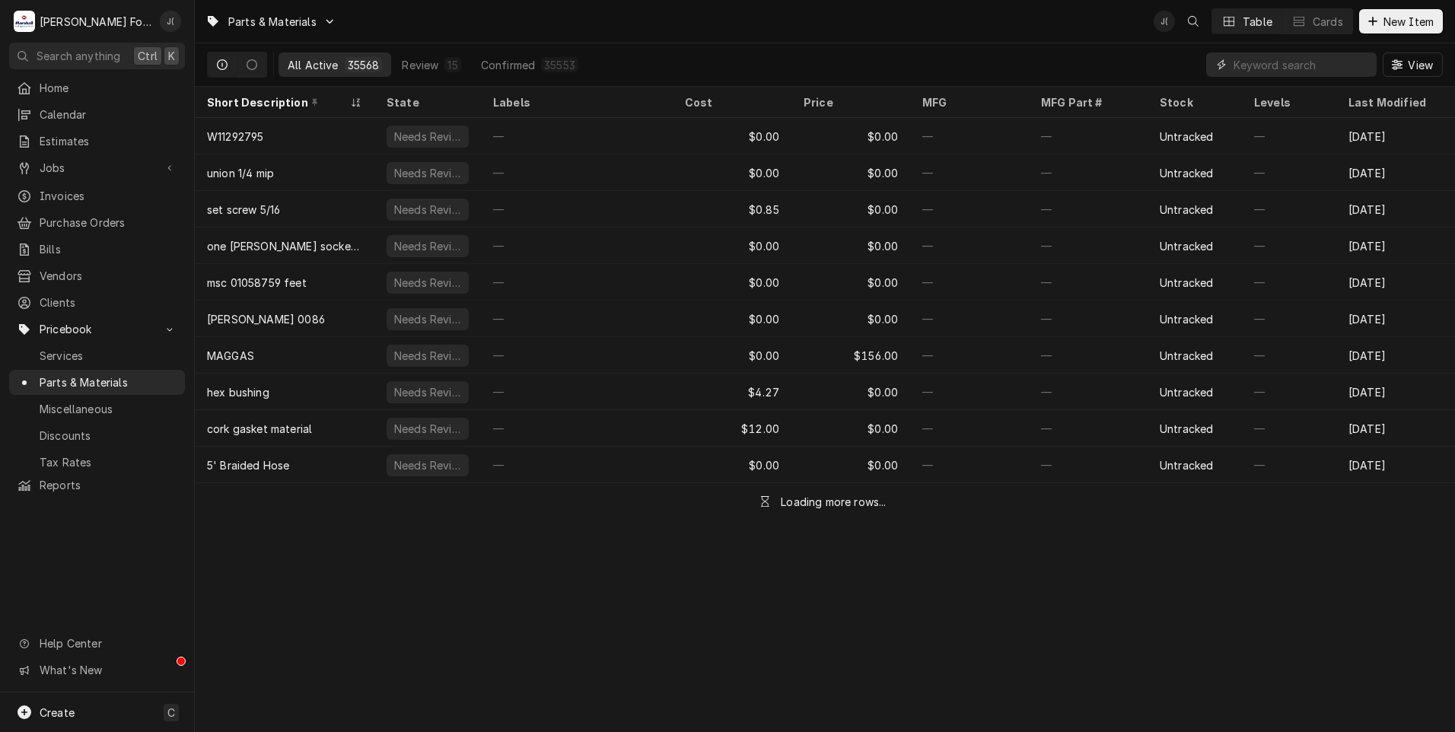
paste input "12038329"
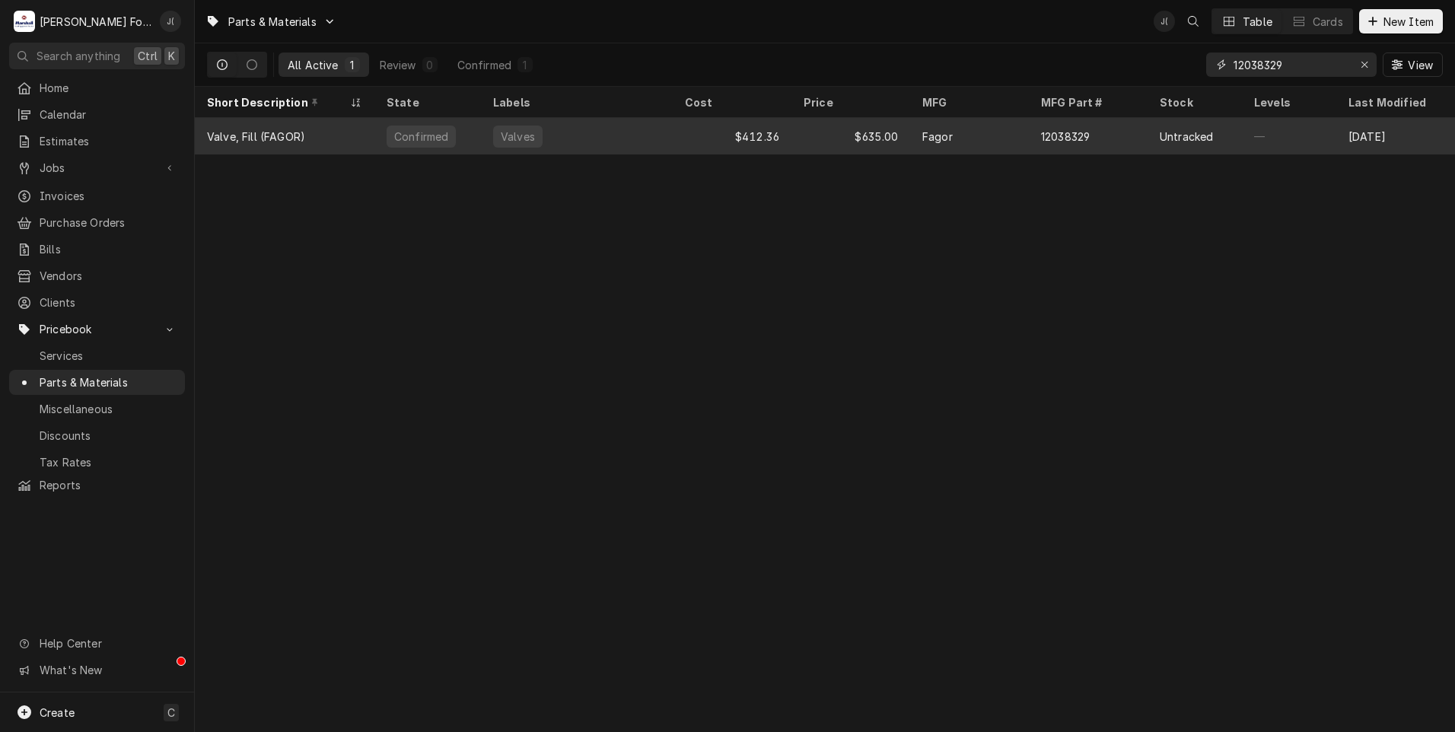
type input "12038329"
click at [613, 140] on div "Valves" at bounding box center [577, 136] width 192 height 37
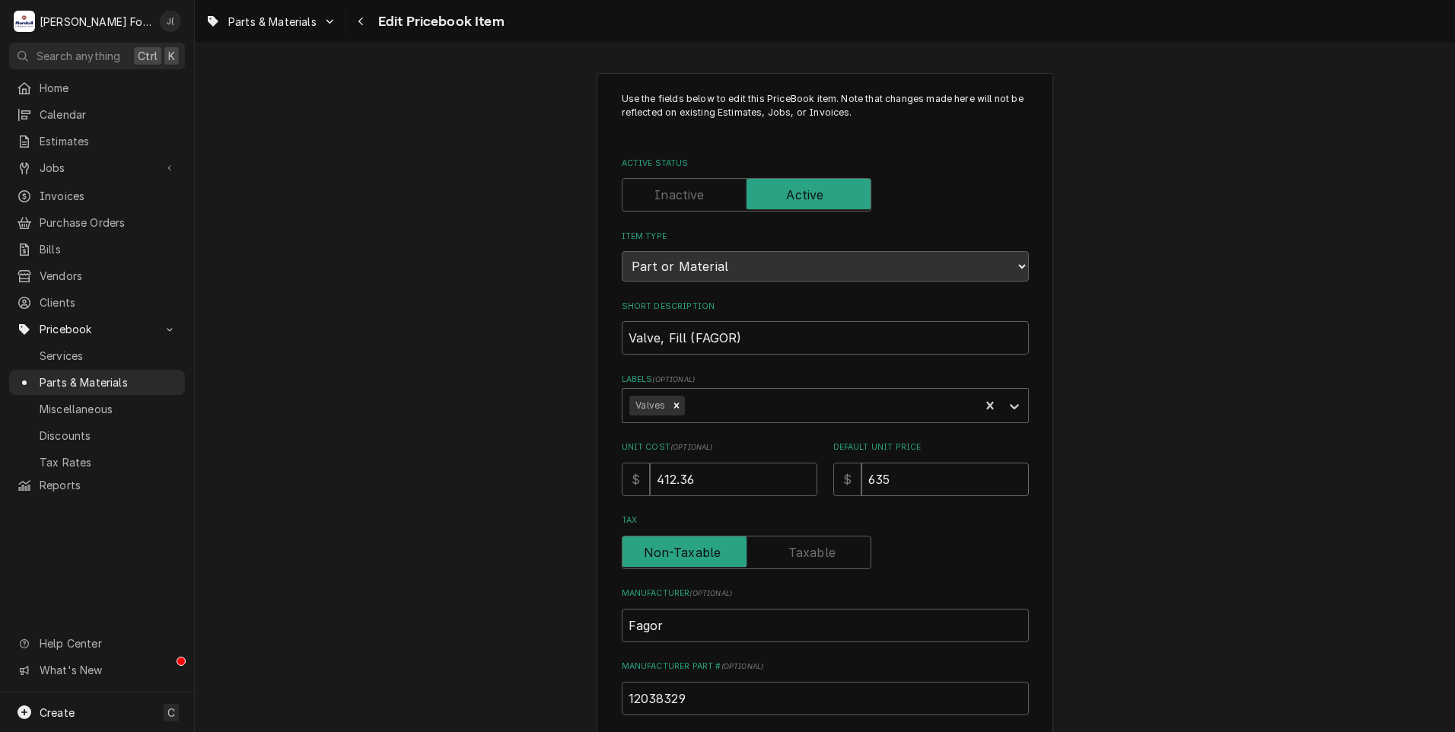
drag, startPoint x: 900, startPoint y: 474, endPoint x: 749, endPoint y: 460, distance: 152.1
click at [752, 460] on div "Unit Cost ( optional ) $ 412.36 Default Unit Price $ 635" at bounding box center [825, 468] width 407 height 54
type textarea "x"
type input "8"
type textarea "x"
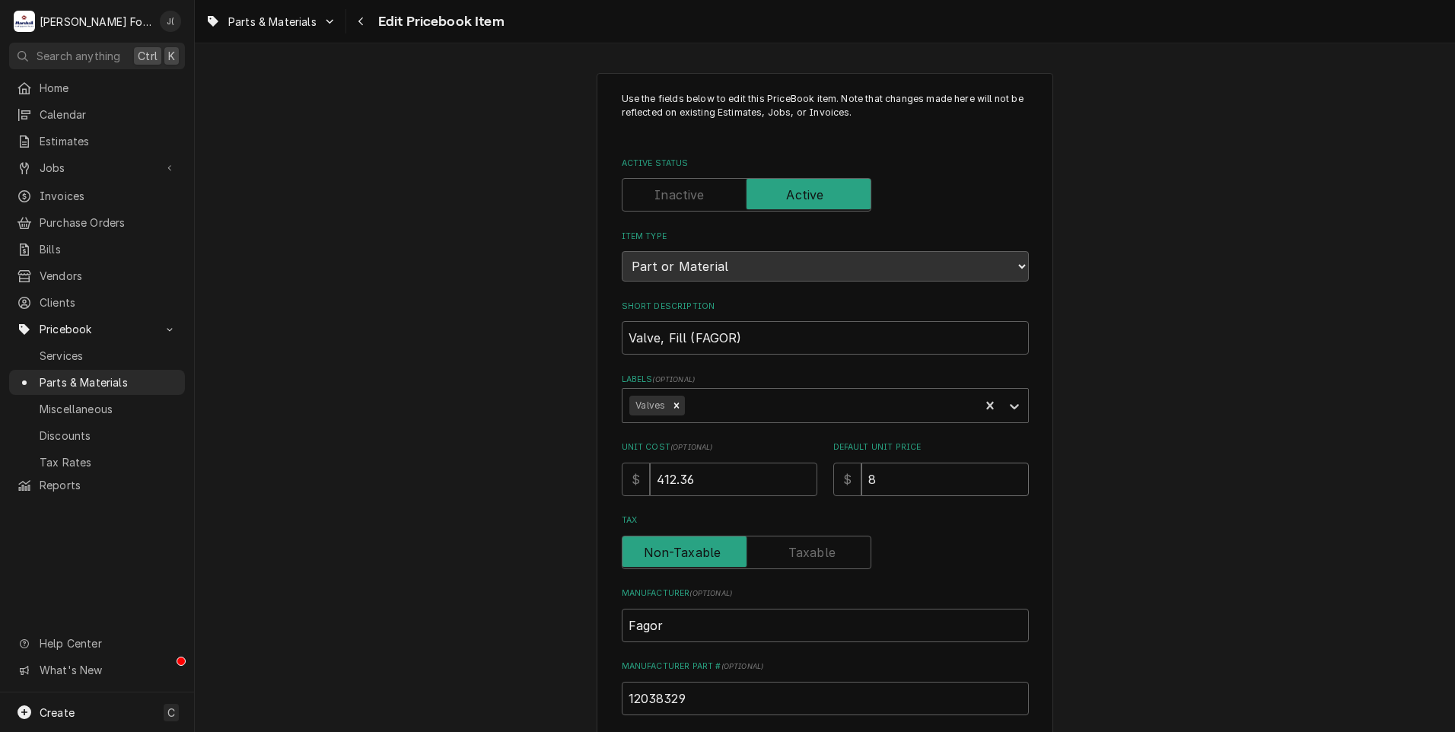
type input "81"
type textarea "x"
type input "818"
type textarea "x"
type input "818.0"
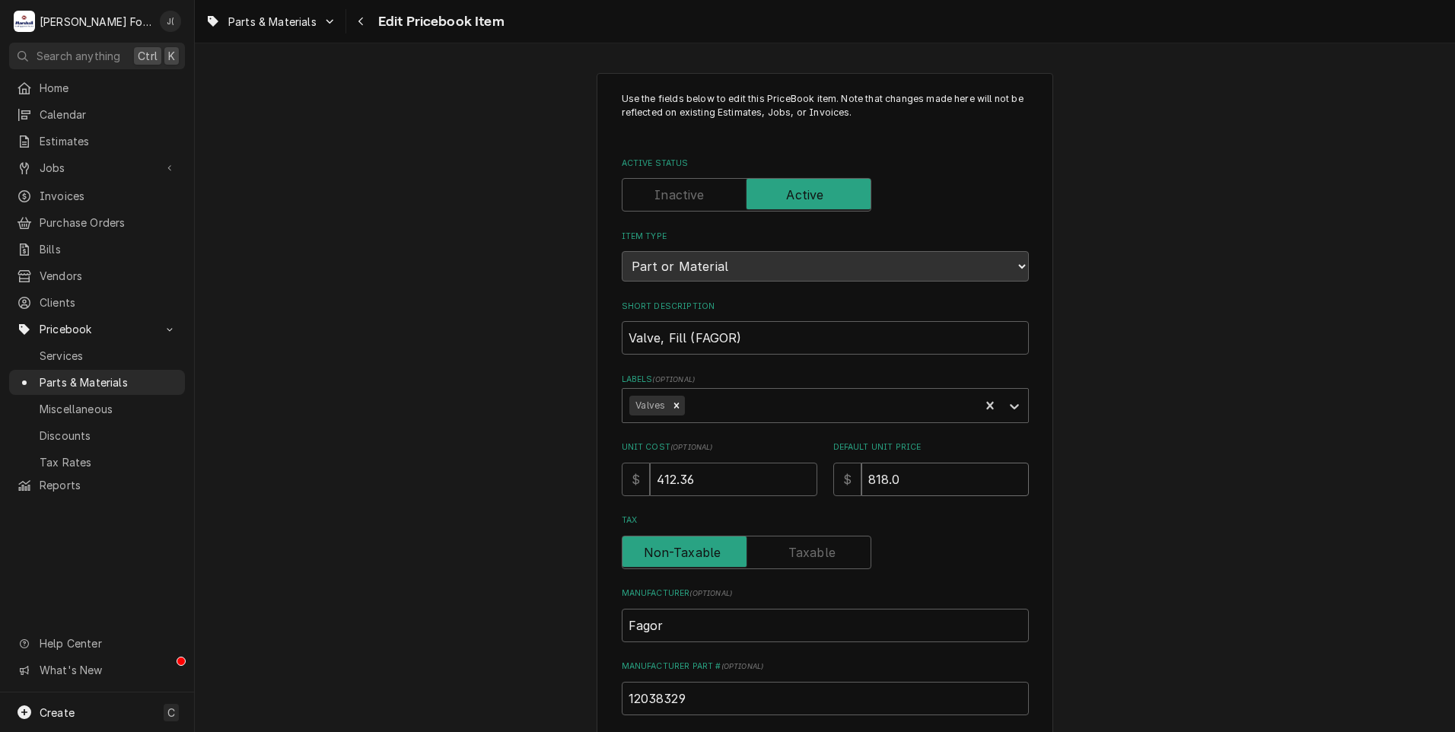
type textarea "x"
type input "818.00"
drag, startPoint x: 702, startPoint y: 469, endPoint x: 499, endPoint y: 464, distance: 202.5
click at [521, 464] on div "Use the fields below to edit this PriceBook item. Note that changes made here w…" at bounding box center [825, 595] width 1260 height 1072
type textarea "x"
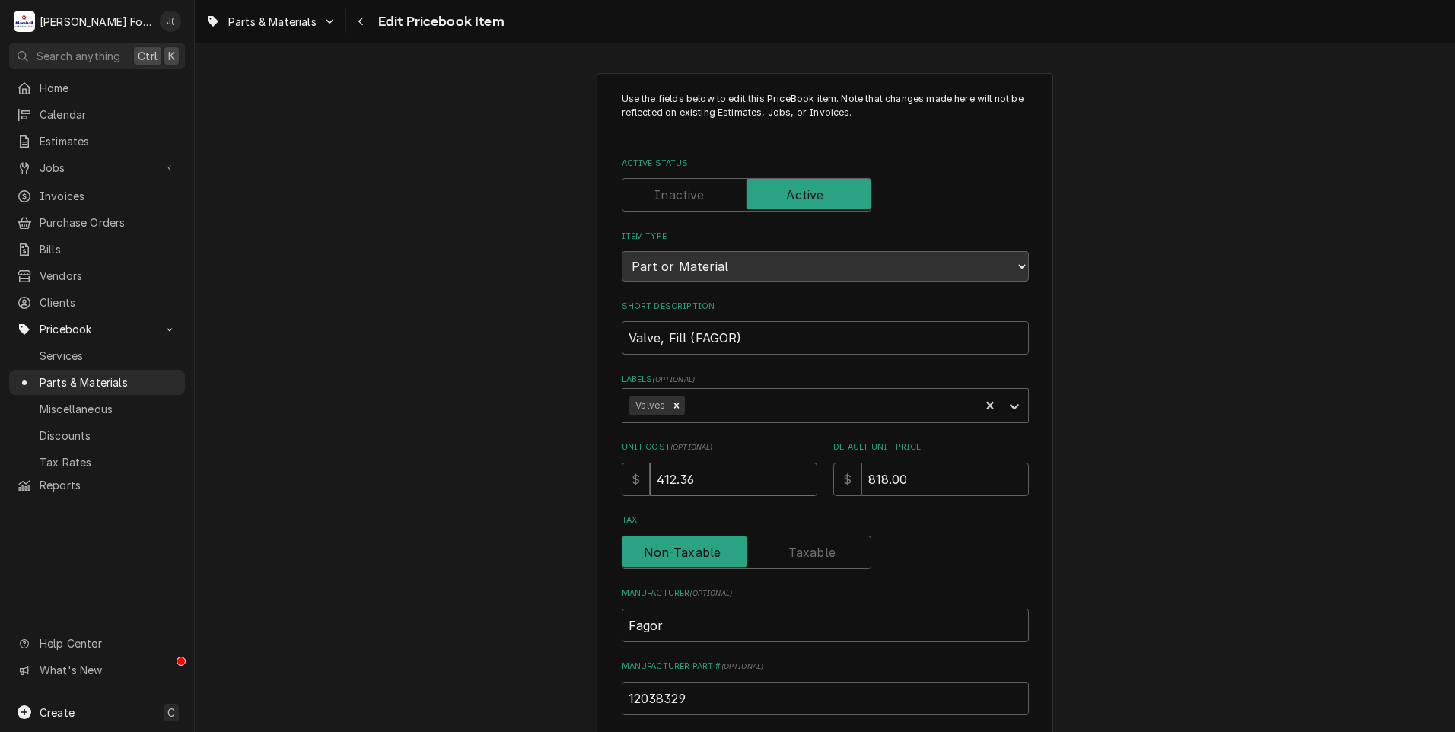
type input "5"
type textarea "x"
type input "53"
type textarea "x"
type input "531"
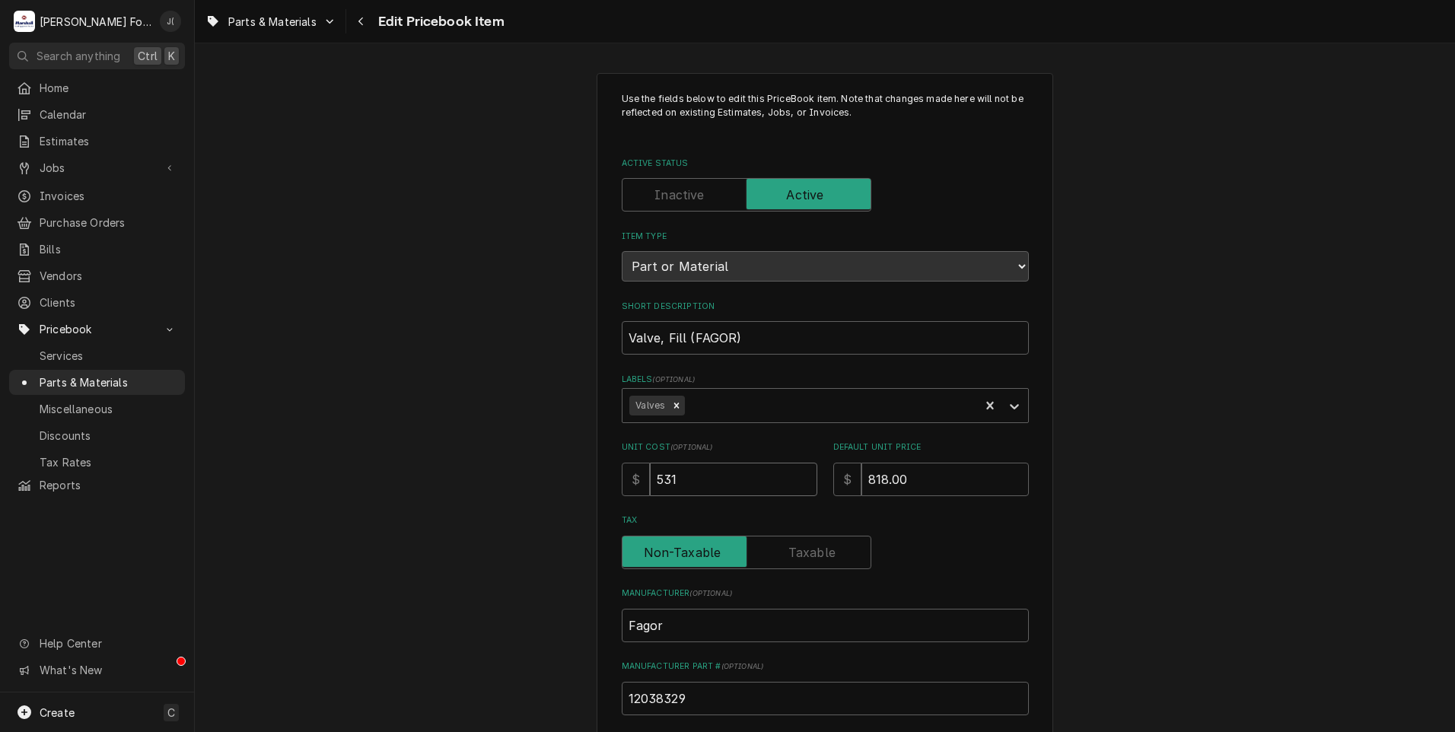
type textarea "x"
type input "531.4"
type textarea "x"
type input "531.43"
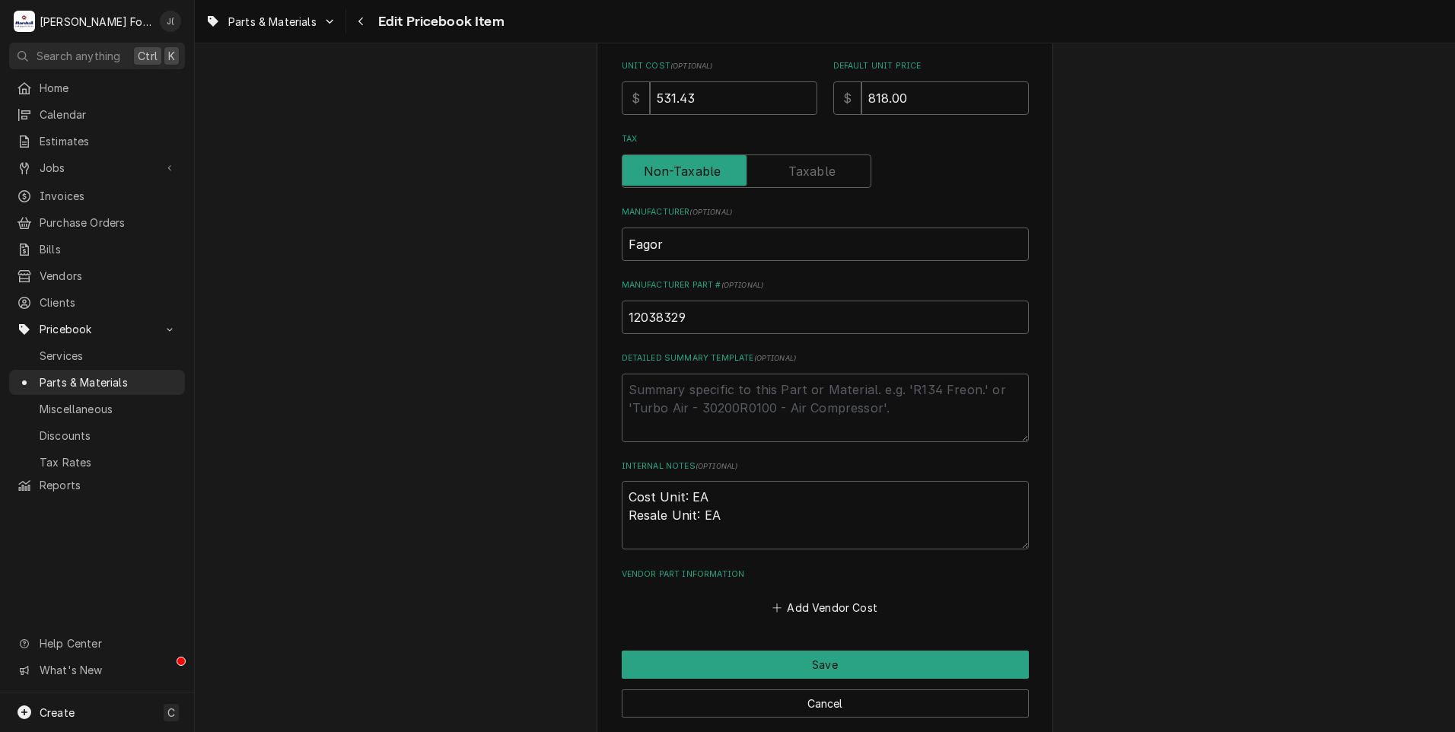
scroll to position [457, 0]
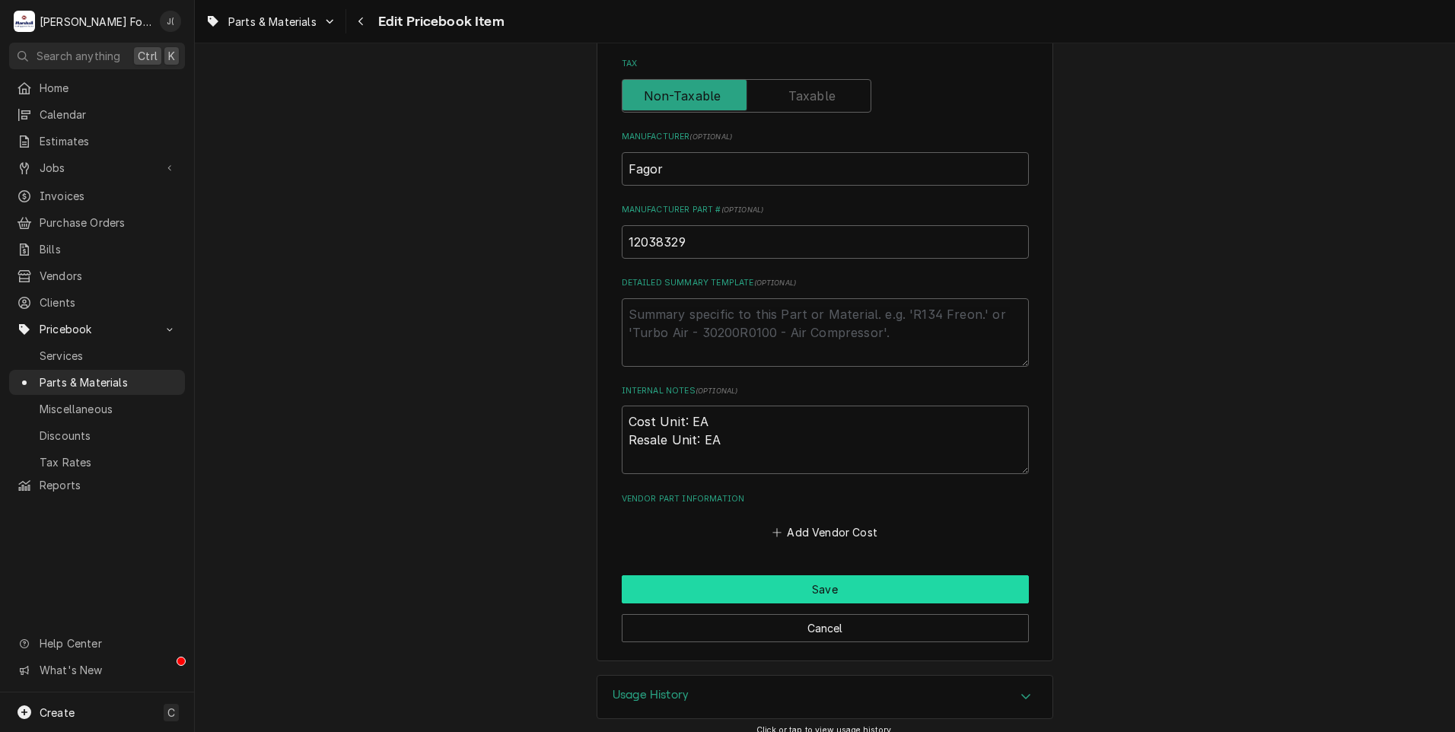
click at [792, 589] on button "Save" at bounding box center [825, 589] width 407 height 28
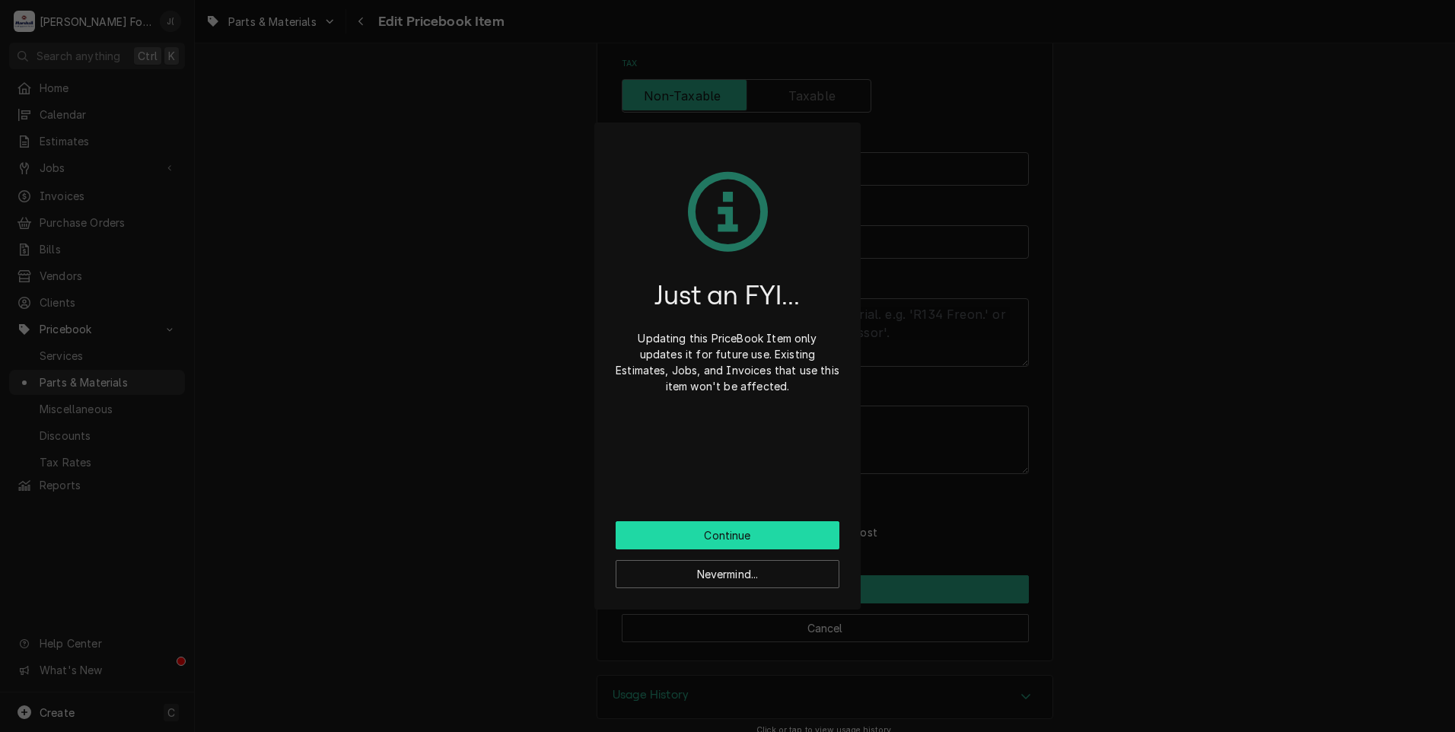
click at [741, 540] on button "Continue" at bounding box center [728, 535] width 224 height 28
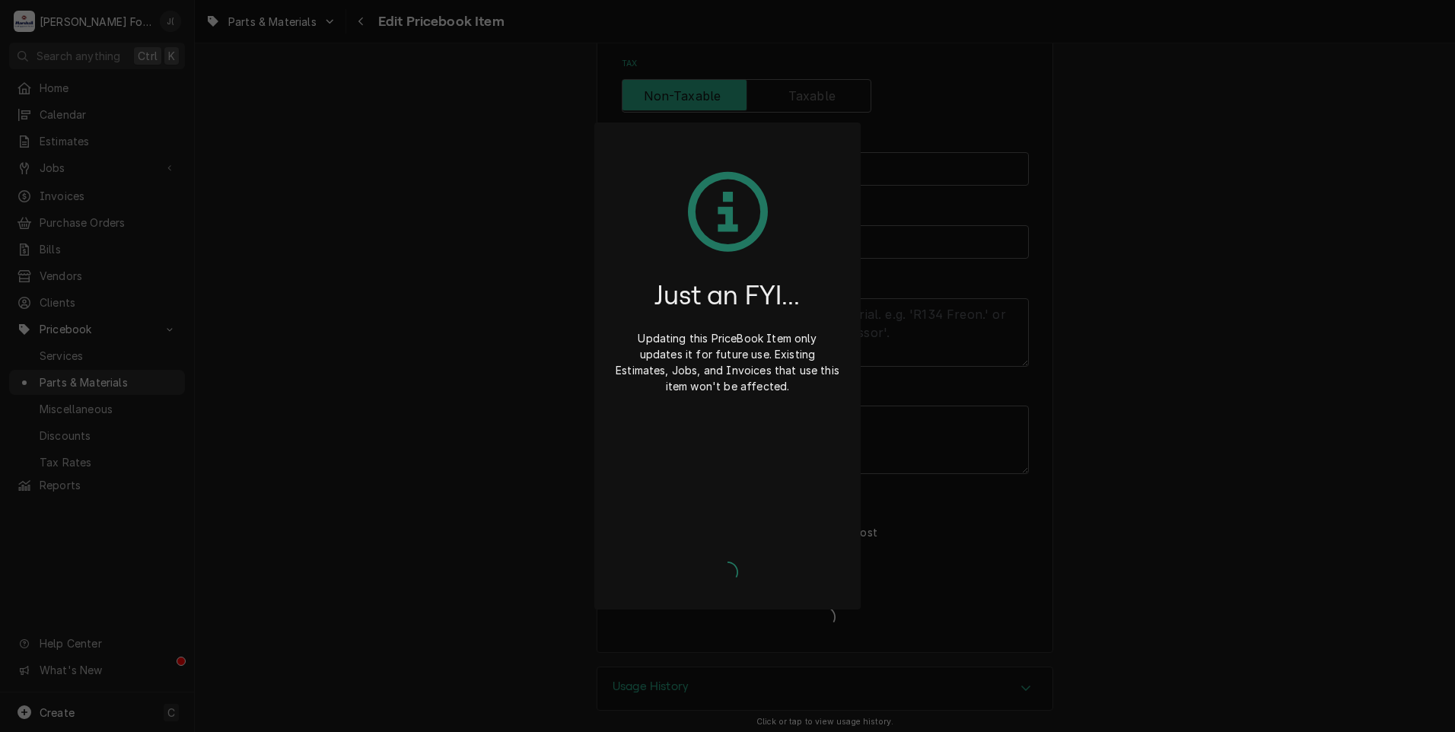
type textarea "x"
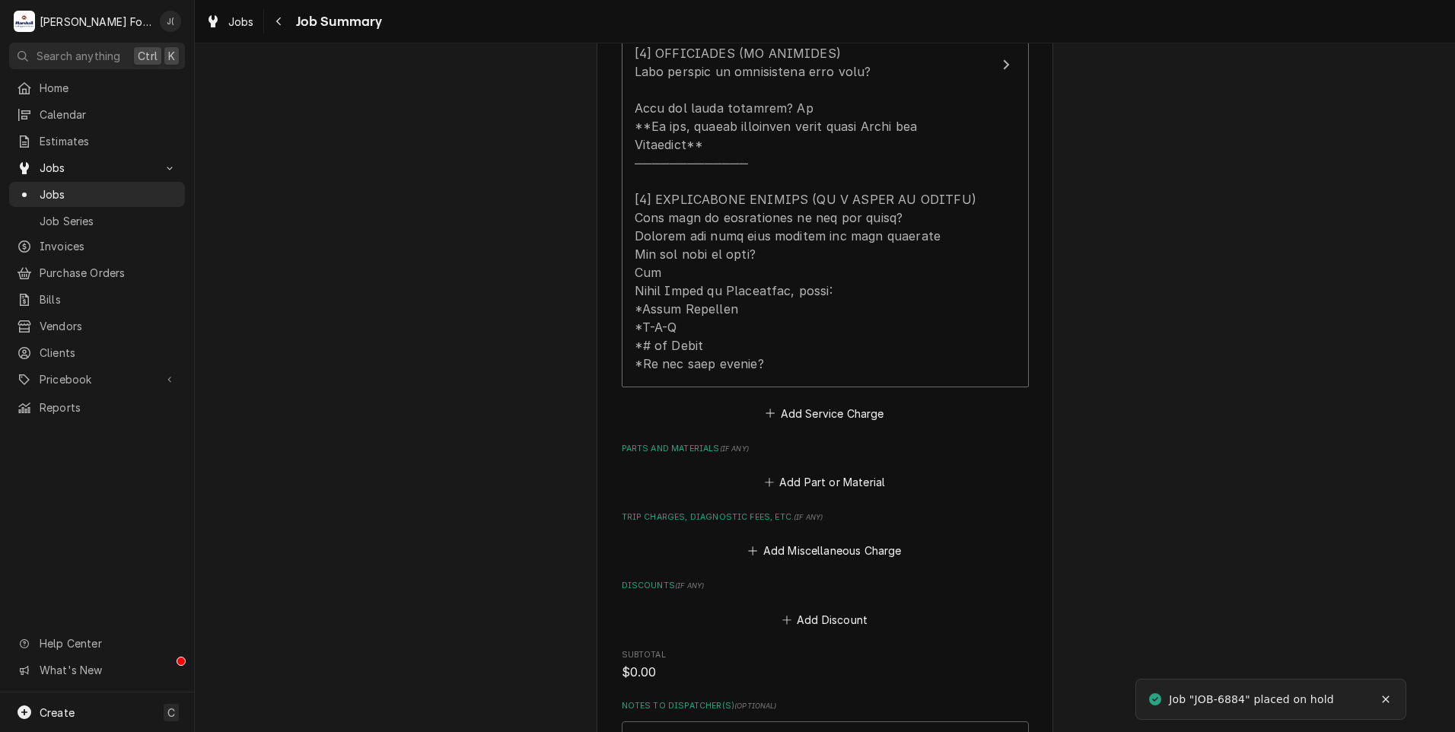
scroll to position [913, 0]
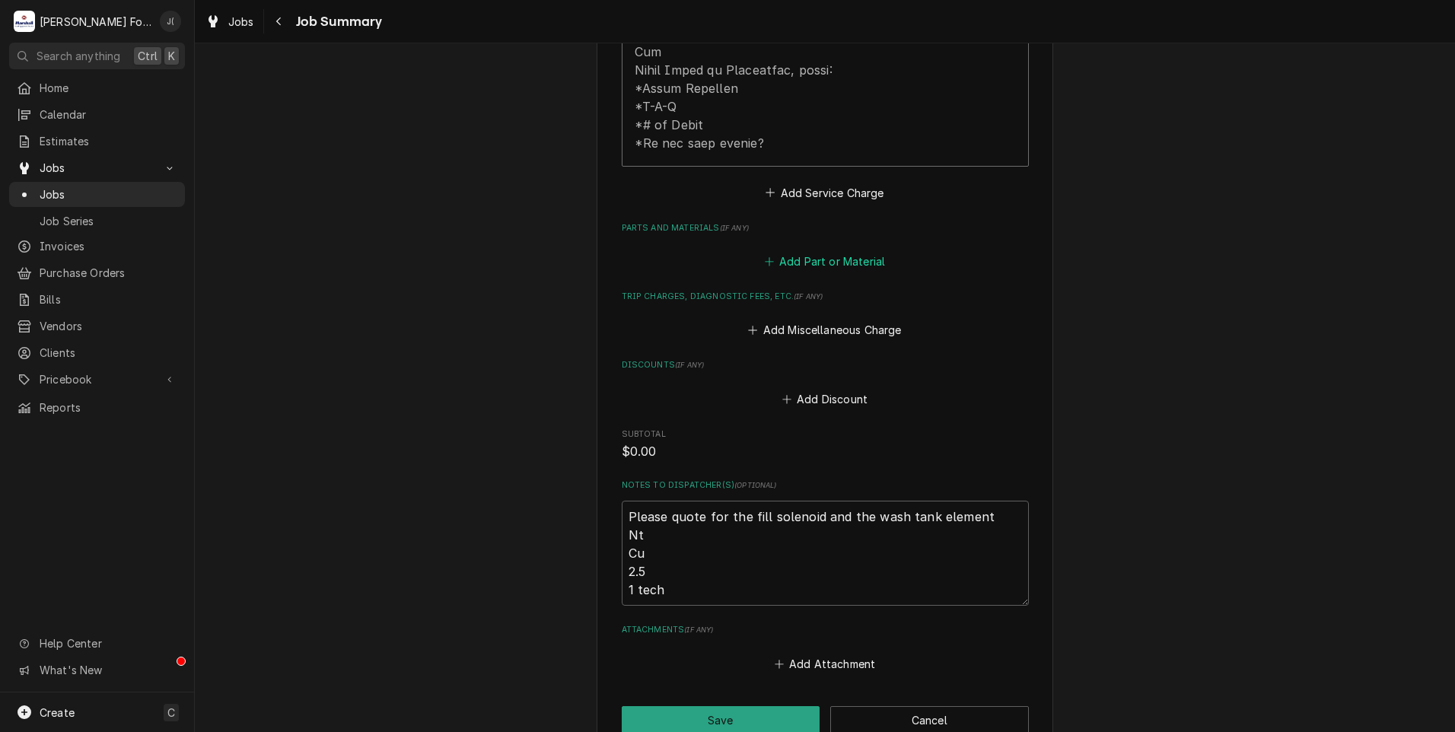
click at [807, 251] on button "Add Part or Material" at bounding box center [825, 261] width 126 height 21
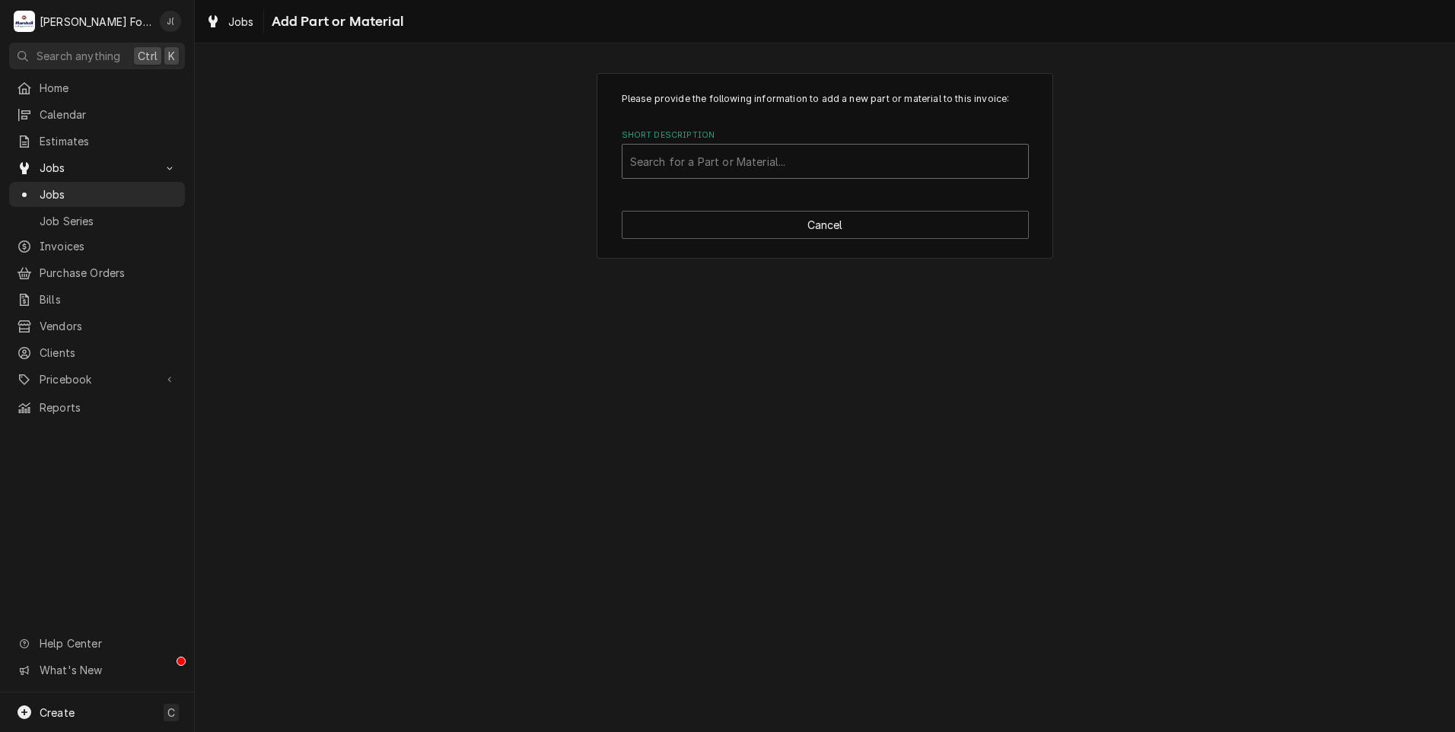
click at [638, 159] on div "Short Description" at bounding box center [825, 161] width 390 height 27
type input "12023778"
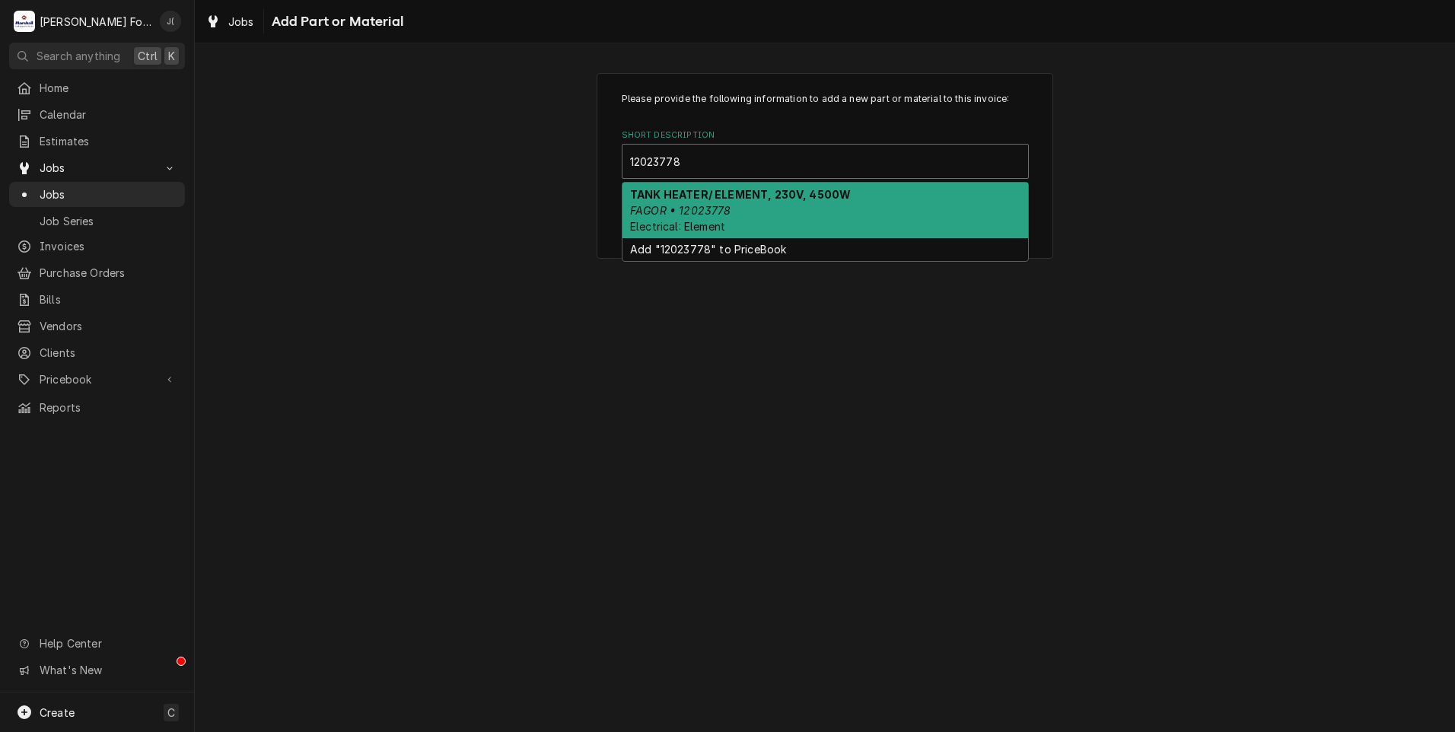
click at [725, 224] on div "TANK HEATER/ ELEMENT, 230V, 4500W FAGOR • 12023778 Electrical: Element" at bounding box center [826, 211] width 406 height 56
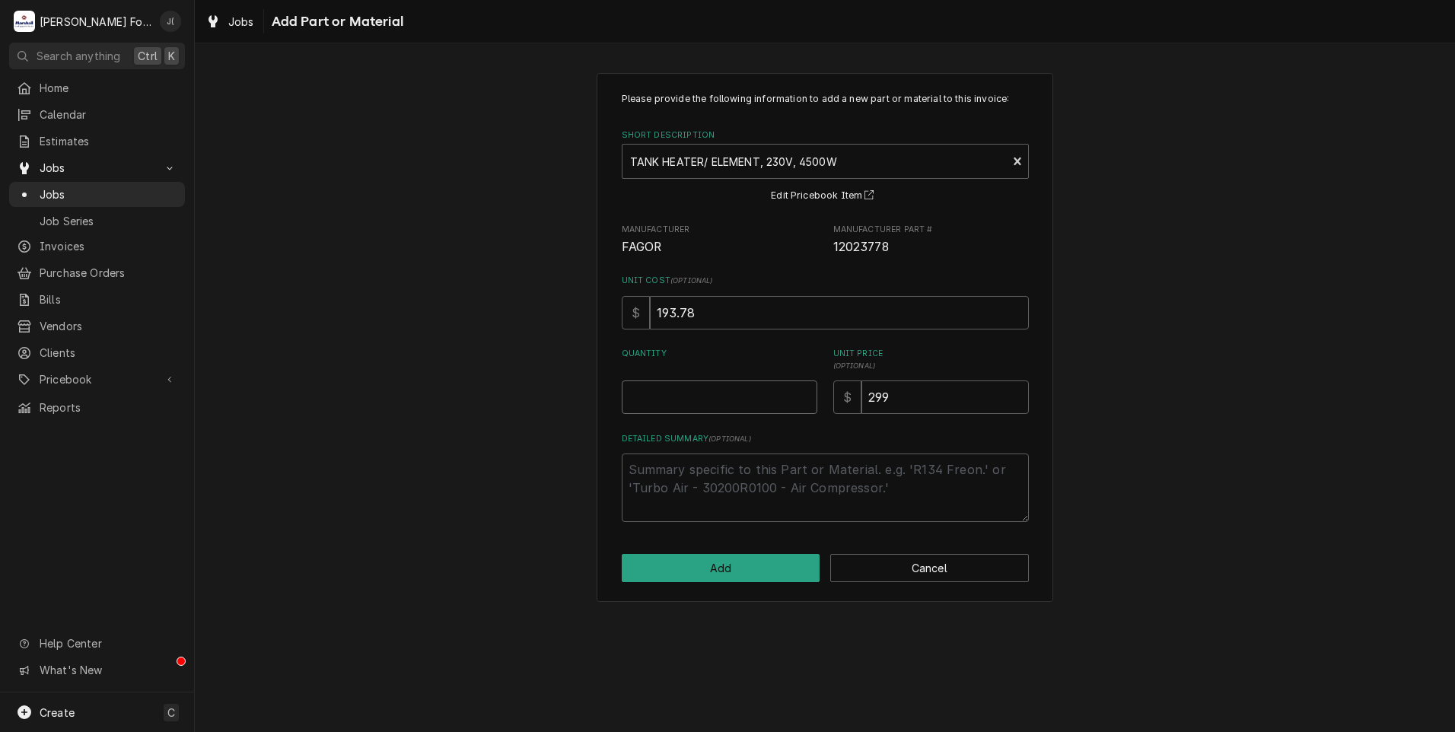
click at [697, 406] on input "Quantity" at bounding box center [720, 397] width 196 height 33
type textarea "x"
type input "1"
click at [729, 563] on button "Add" at bounding box center [721, 568] width 199 height 28
type textarea "x"
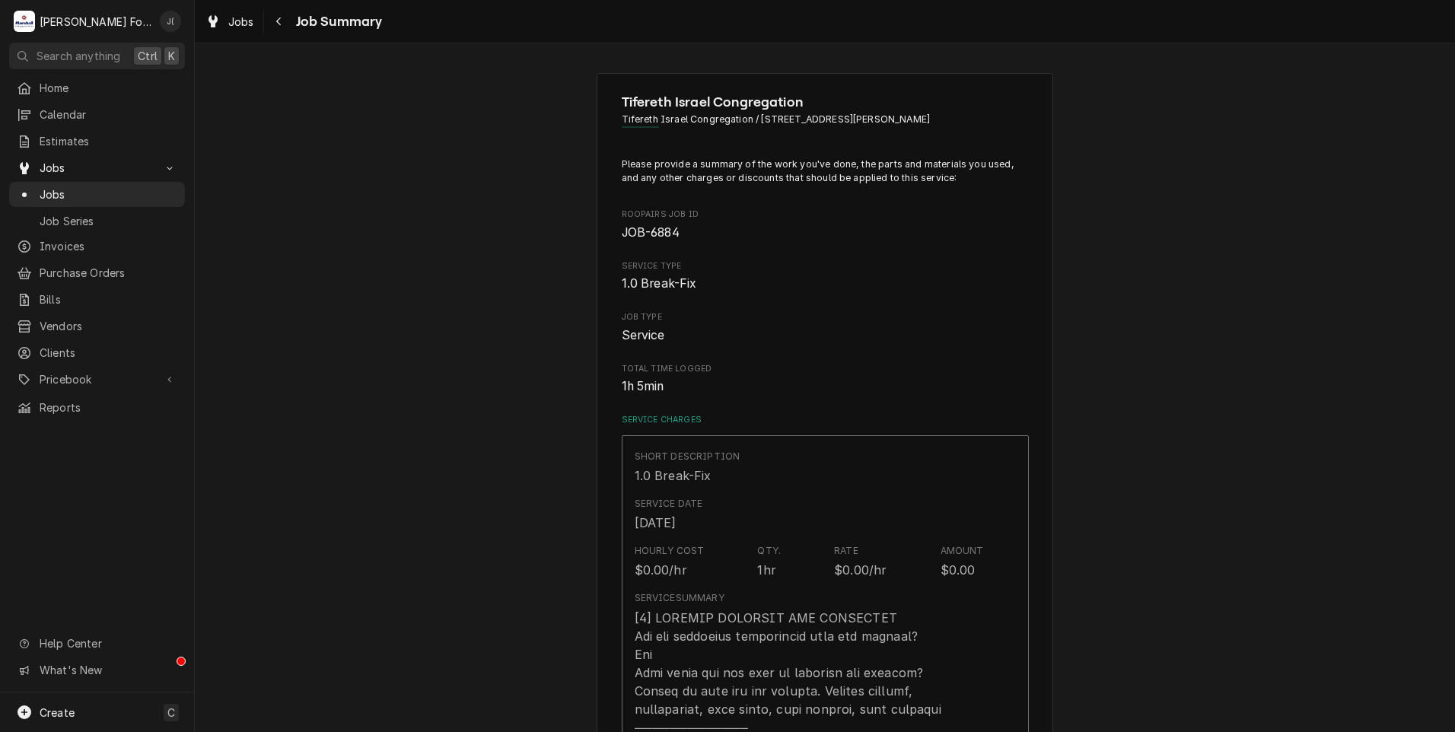
scroll to position [913, 0]
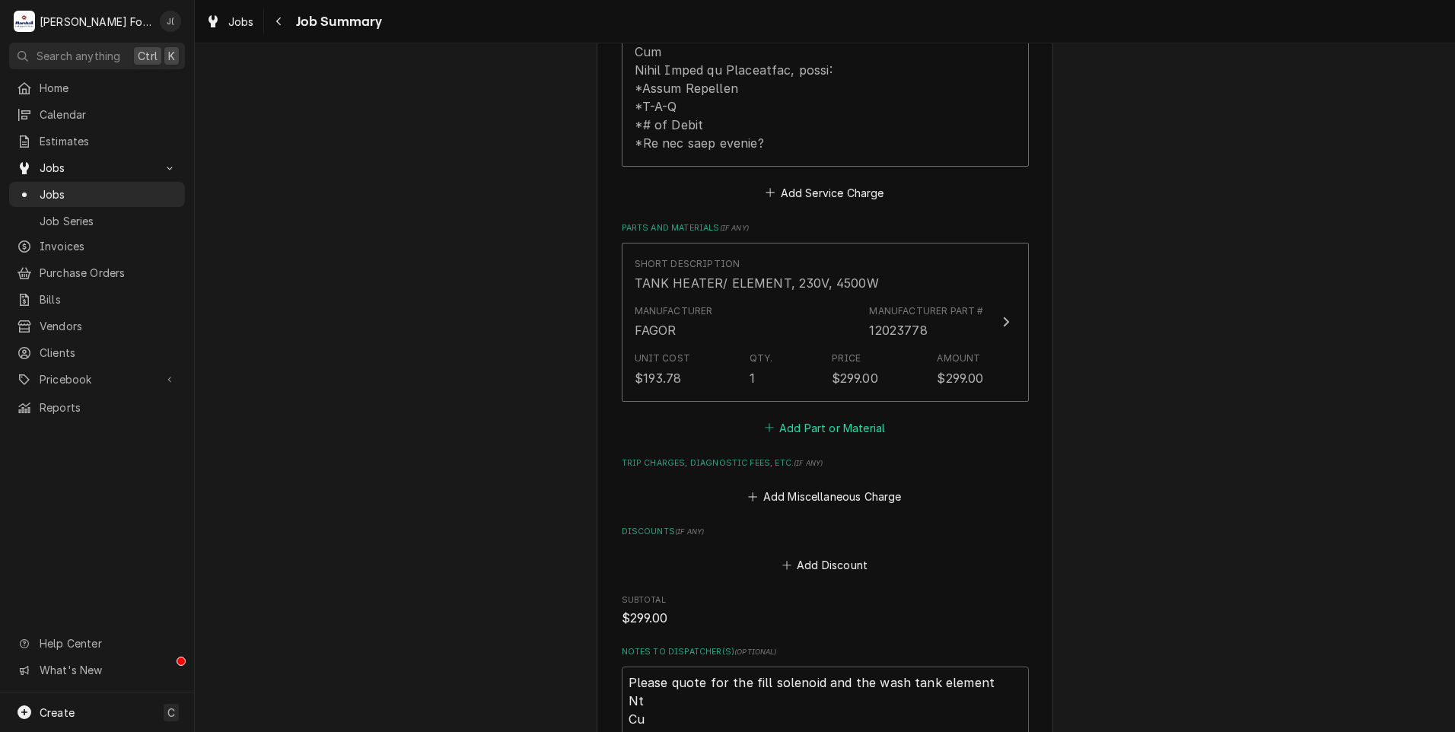
click at [795, 417] on button "Add Part or Material" at bounding box center [825, 427] width 126 height 21
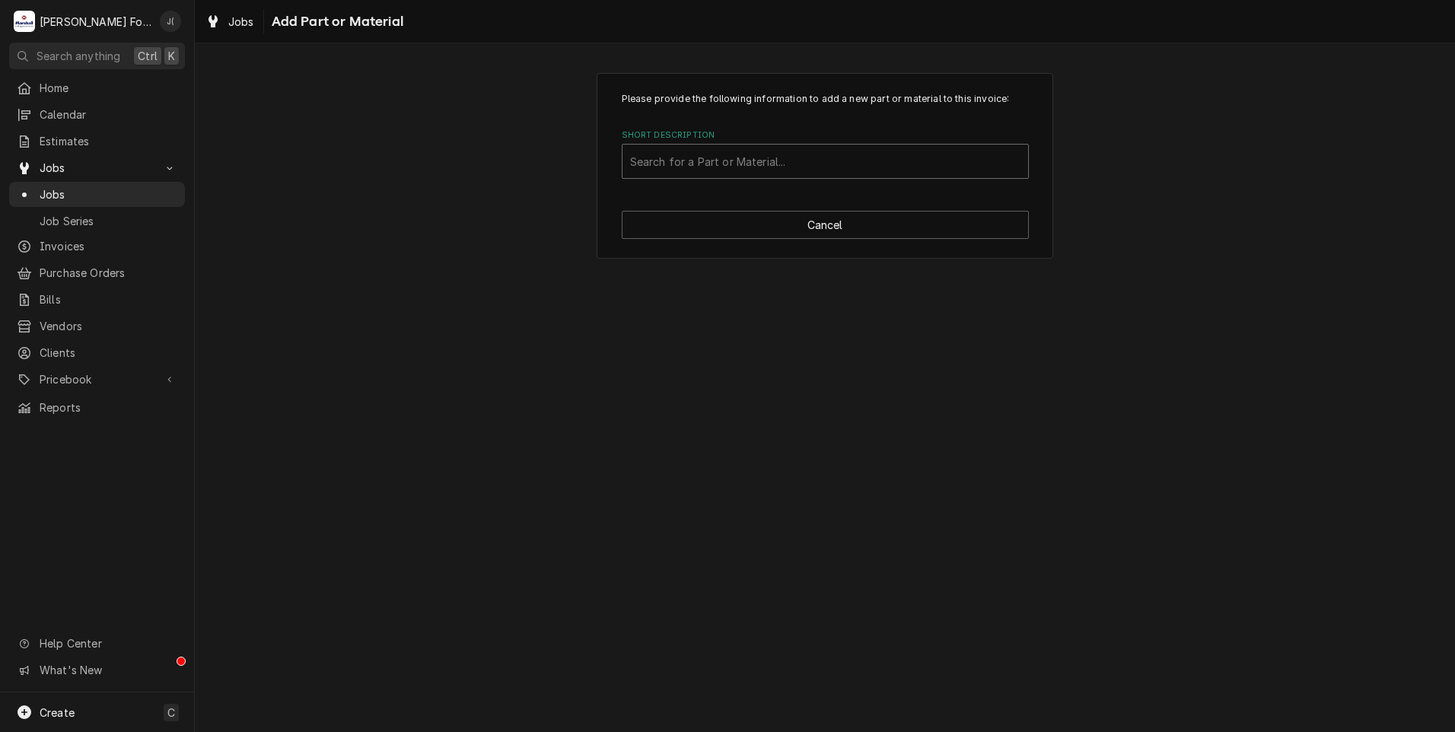
click at [782, 170] on div "Short Description" at bounding box center [825, 161] width 390 height 27
type input "12038329"
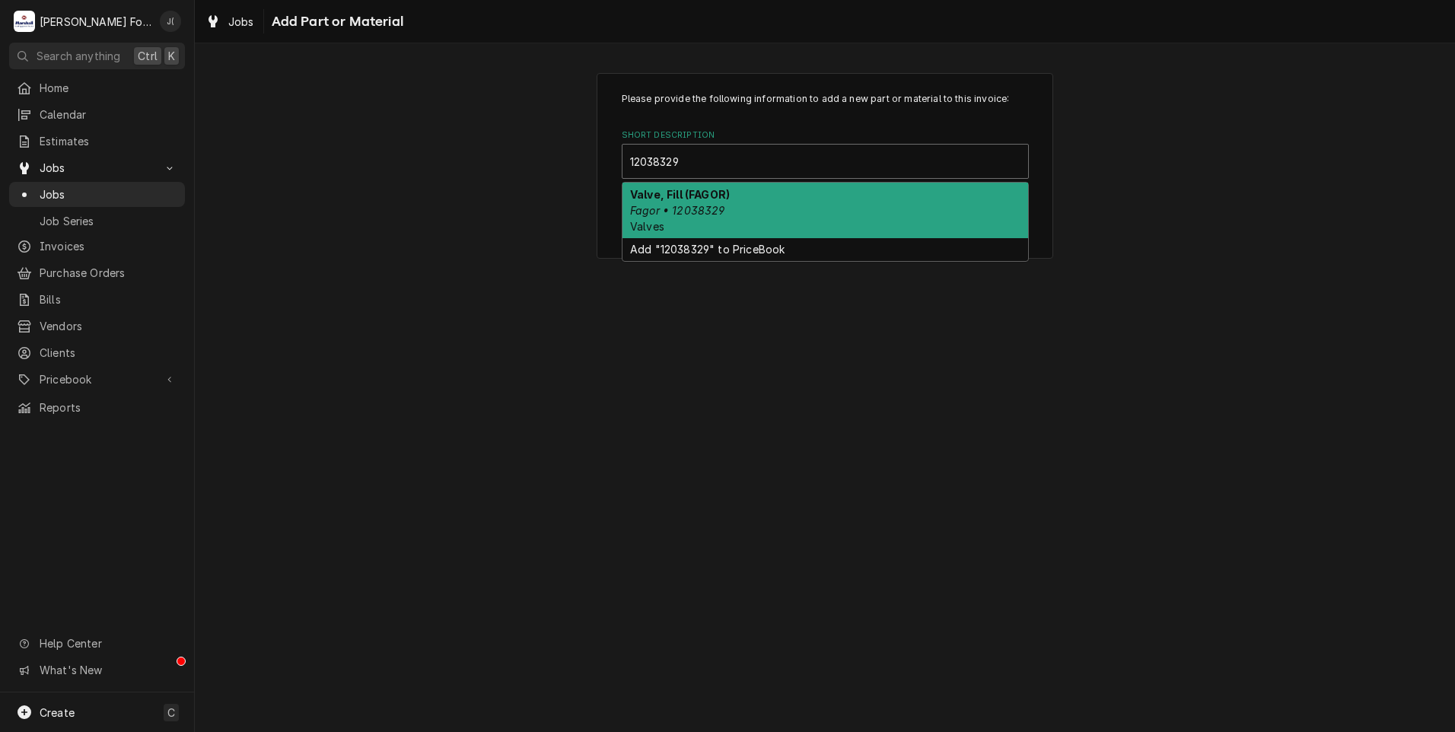
click at [796, 190] on div "Valve, Fill (FAGOR) Fagor • 12038329 Valves" at bounding box center [826, 211] width 406 height 56
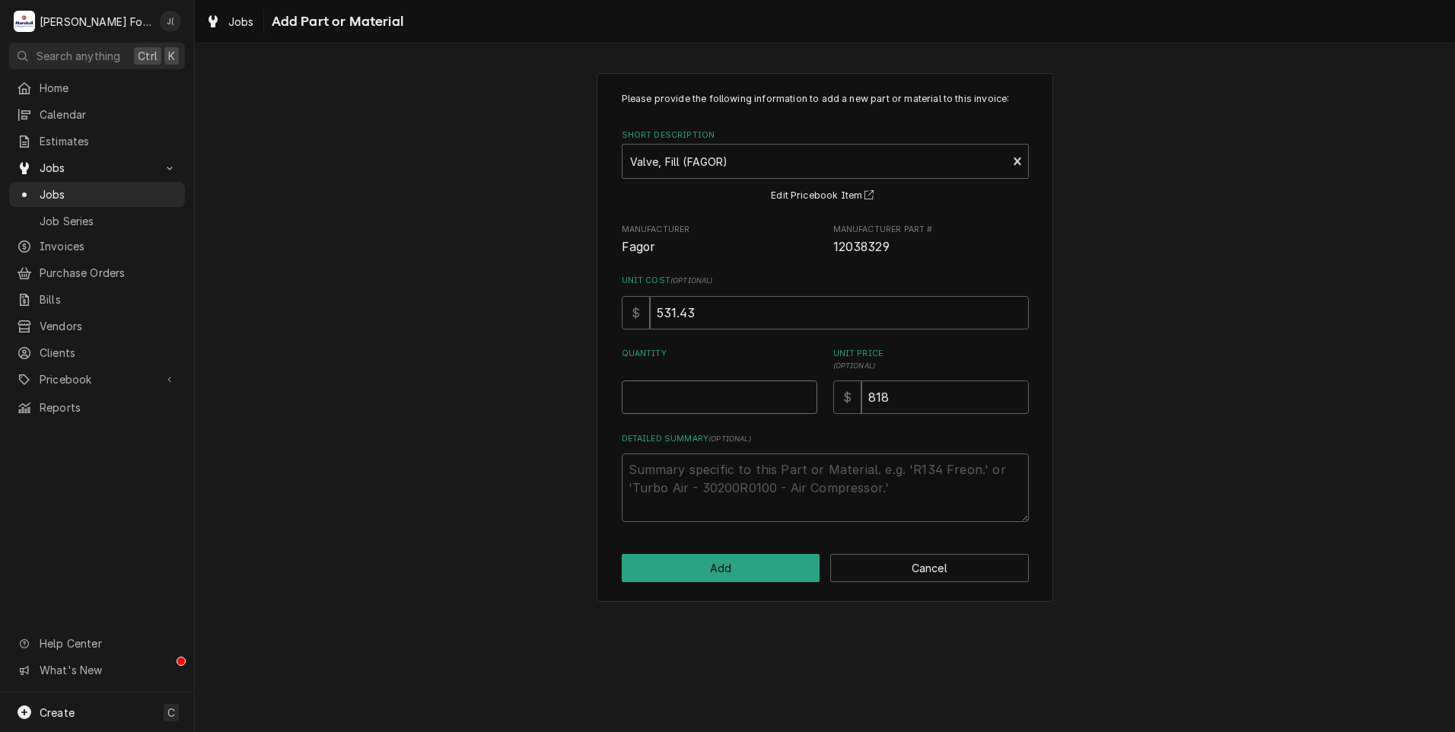
click at [724, 398] on input "Quantity" at bounding box center [720, 397] width 196 height 33
type textarea "x"
type input "1"
click at [747, 566] on button "Add" at bounding box center [721, 568] width 199 height 28
type textarea "x"
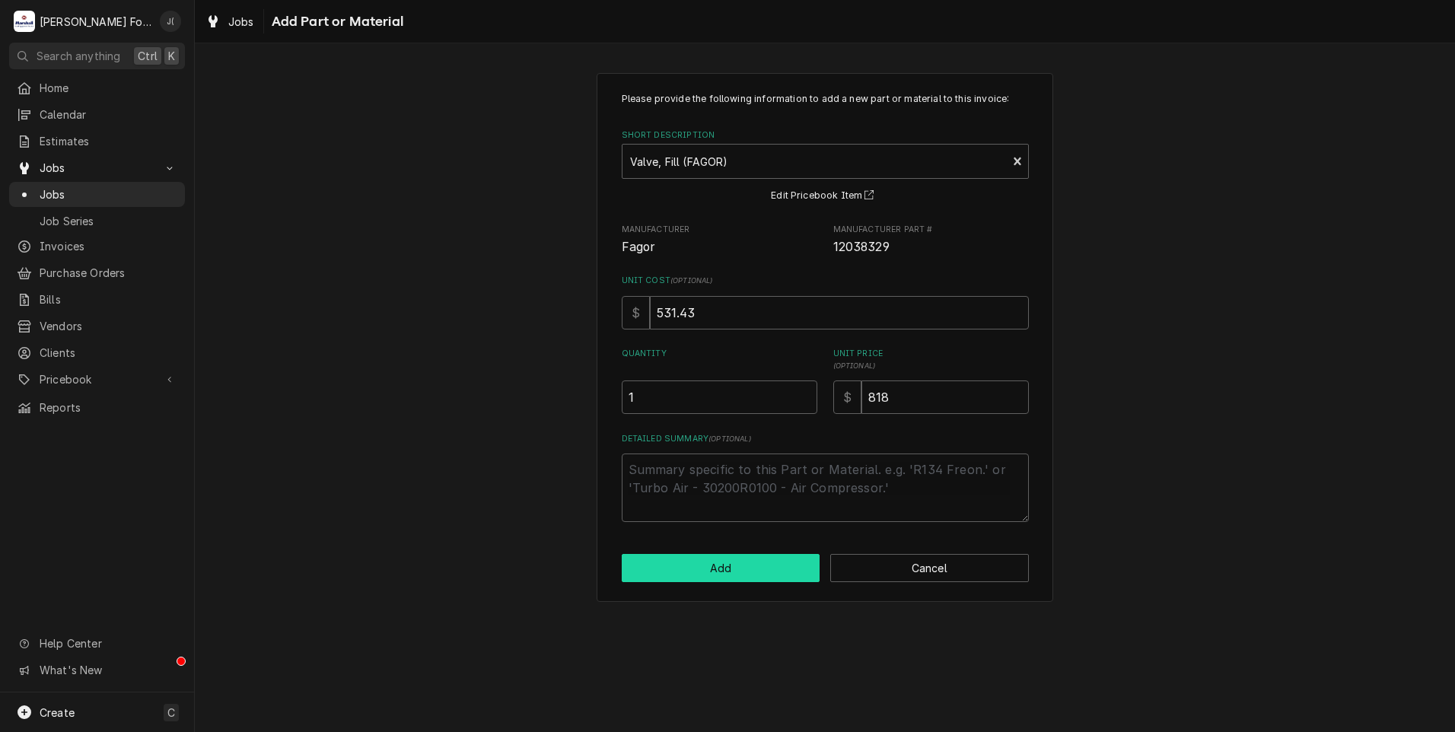
scroll to position [913, 0]
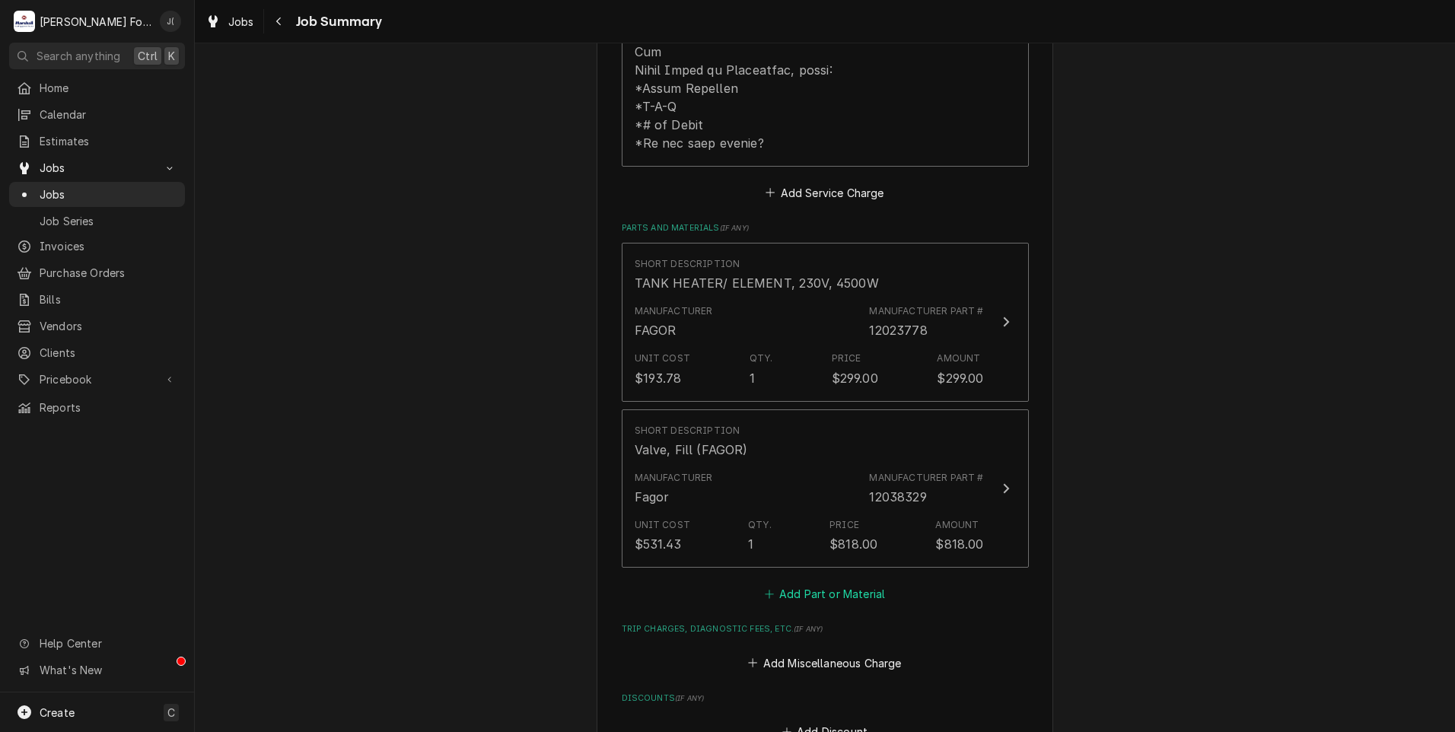
click at [790, 584] on button "Add Part or Material" at bounding box center [825, 594] width 126 height 21
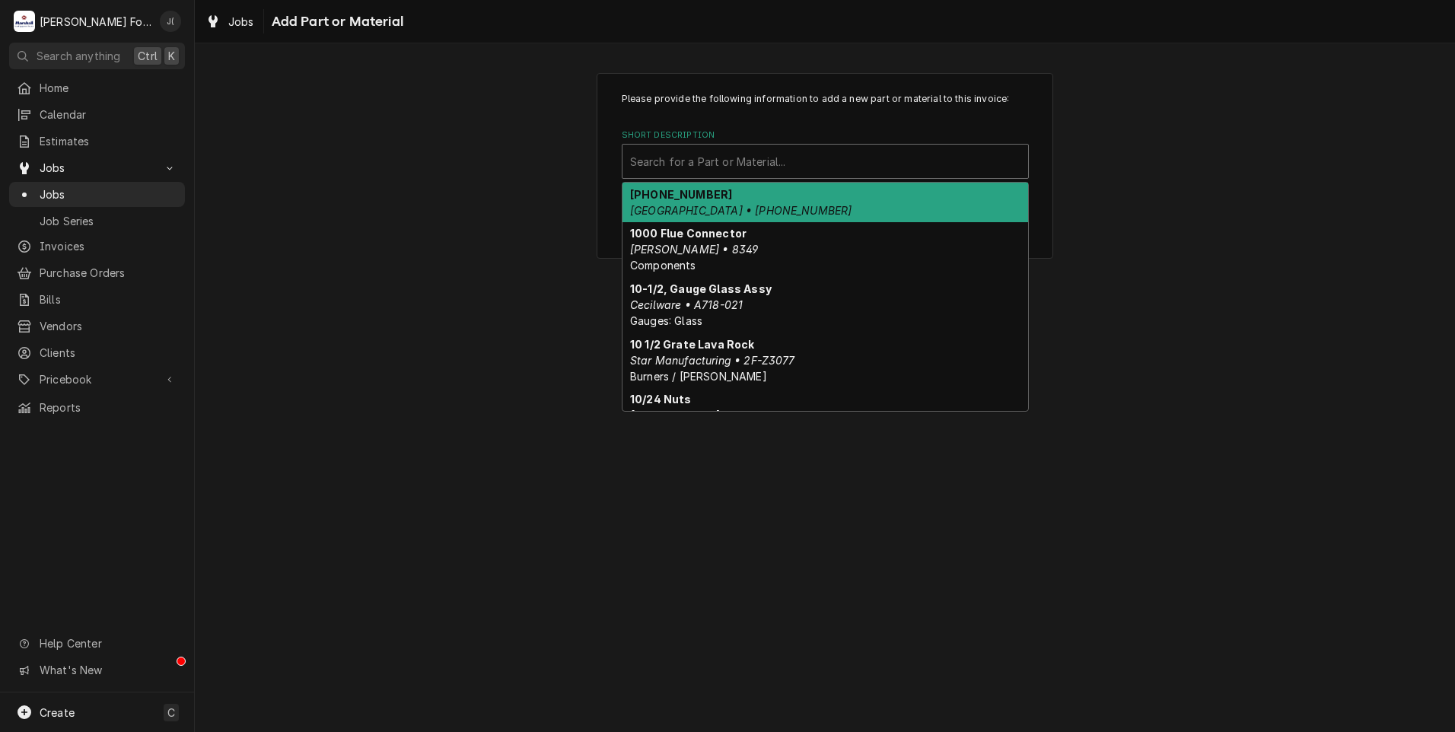
click at [686, 171] on div "Short Description" at bounding box center [825, 161] width 390 height 27
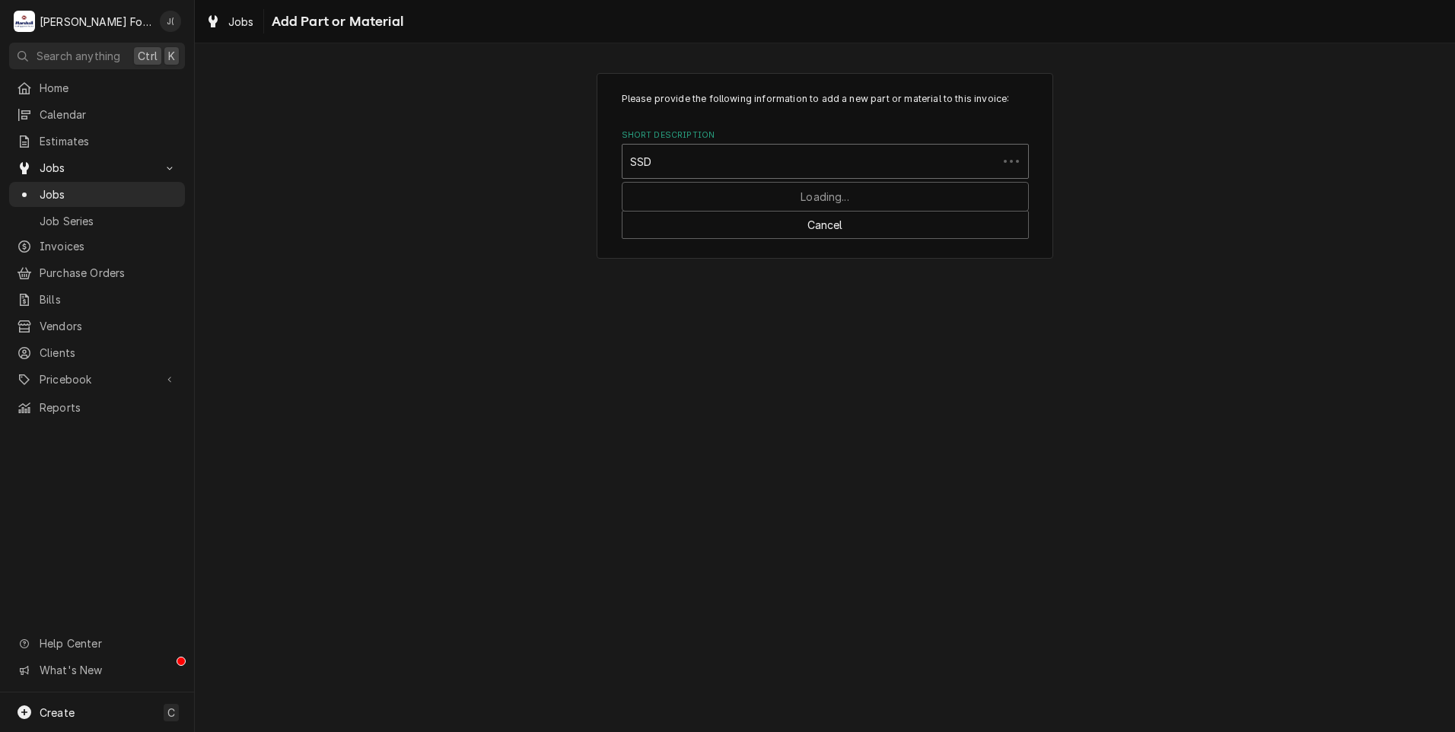
type input "SSDT"
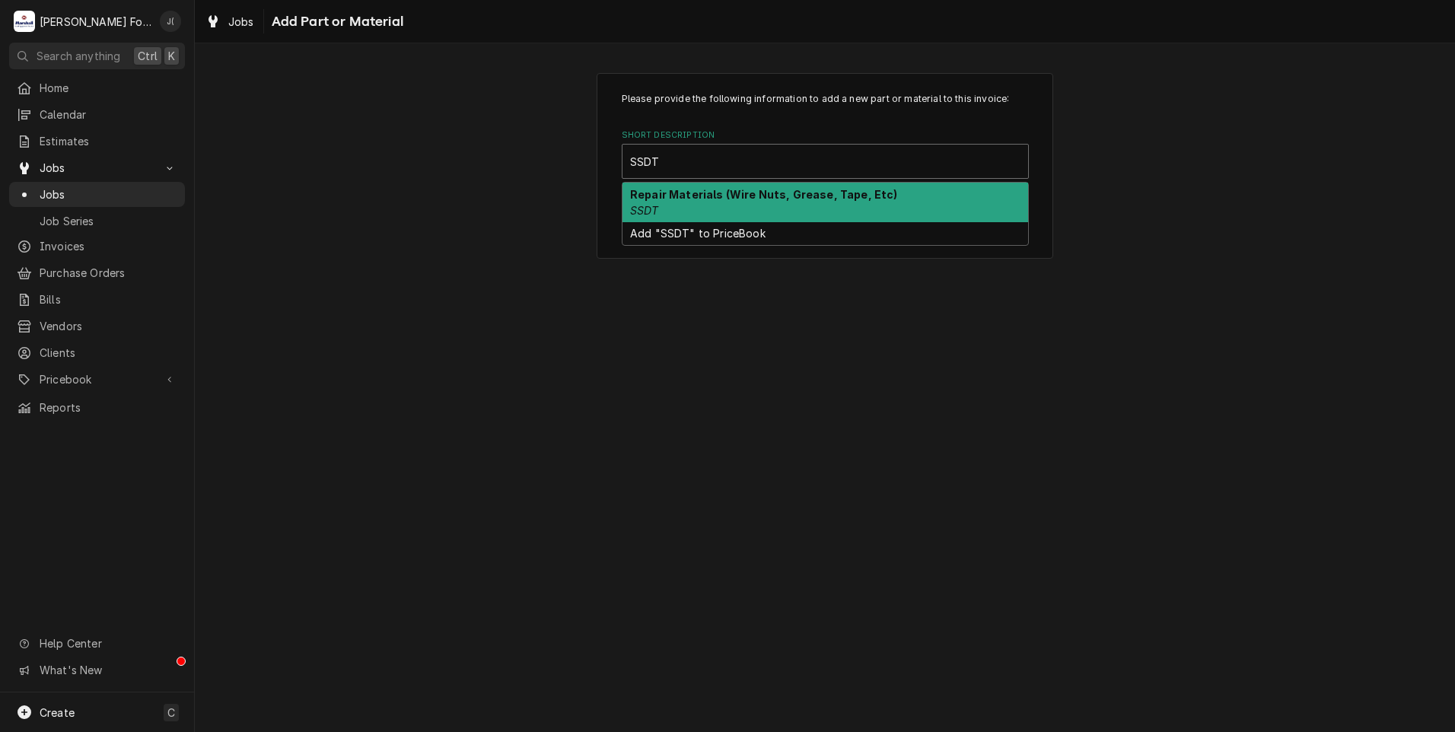
click at [691, 208] on div "Repair Materials (Wire Nuts, Grease, Tape, Etc) SSDT" at bounding box center [826, 203] width 406 height 40
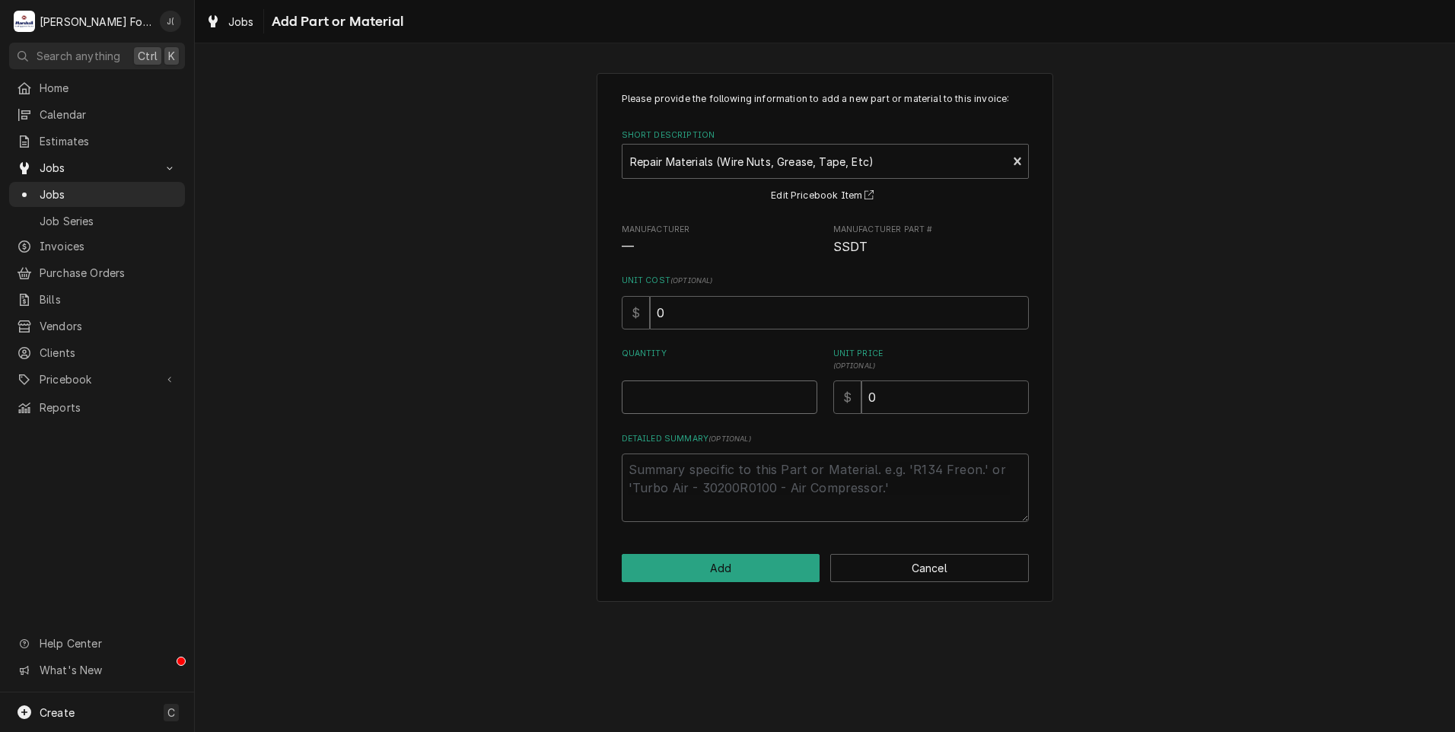
click at [680, 397] on input "Quantity" at bounding box center [720, 397] width 196 height 33
type textarea "x"
type input "1"
type textarea "x"
type input "2"
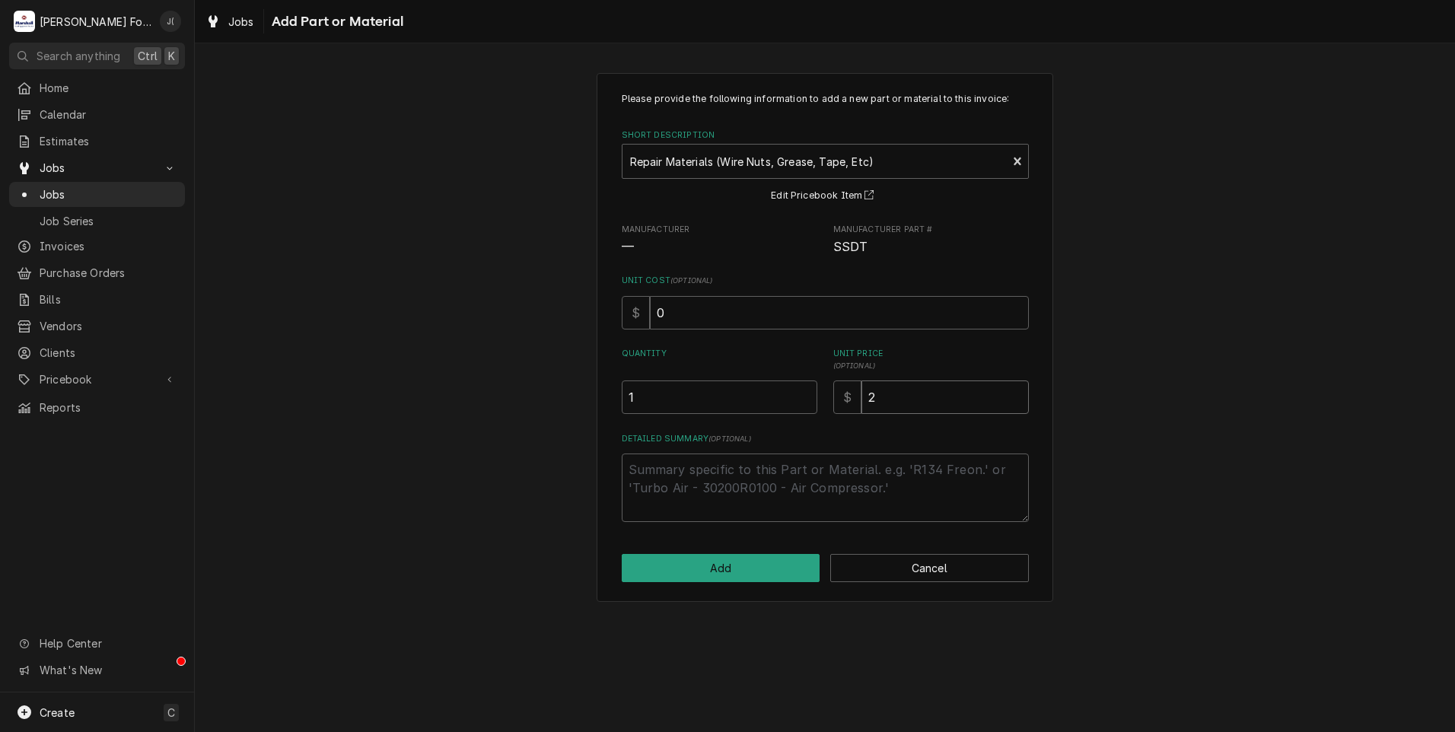
type textarea "x"
type input "20"
click at [755, 564] on button "Add" at bounding box center [721, 568] width 199 height 28
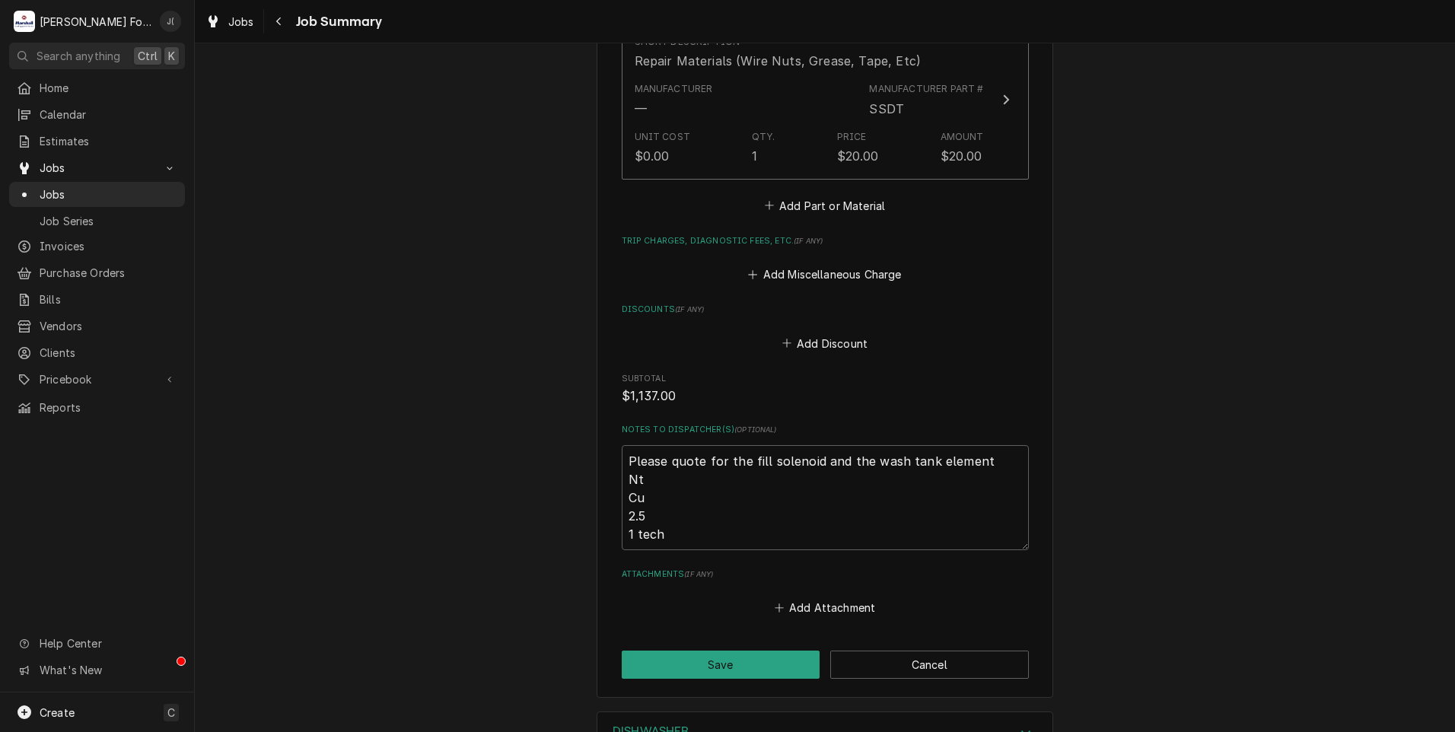
scroll to position [1573, 0]
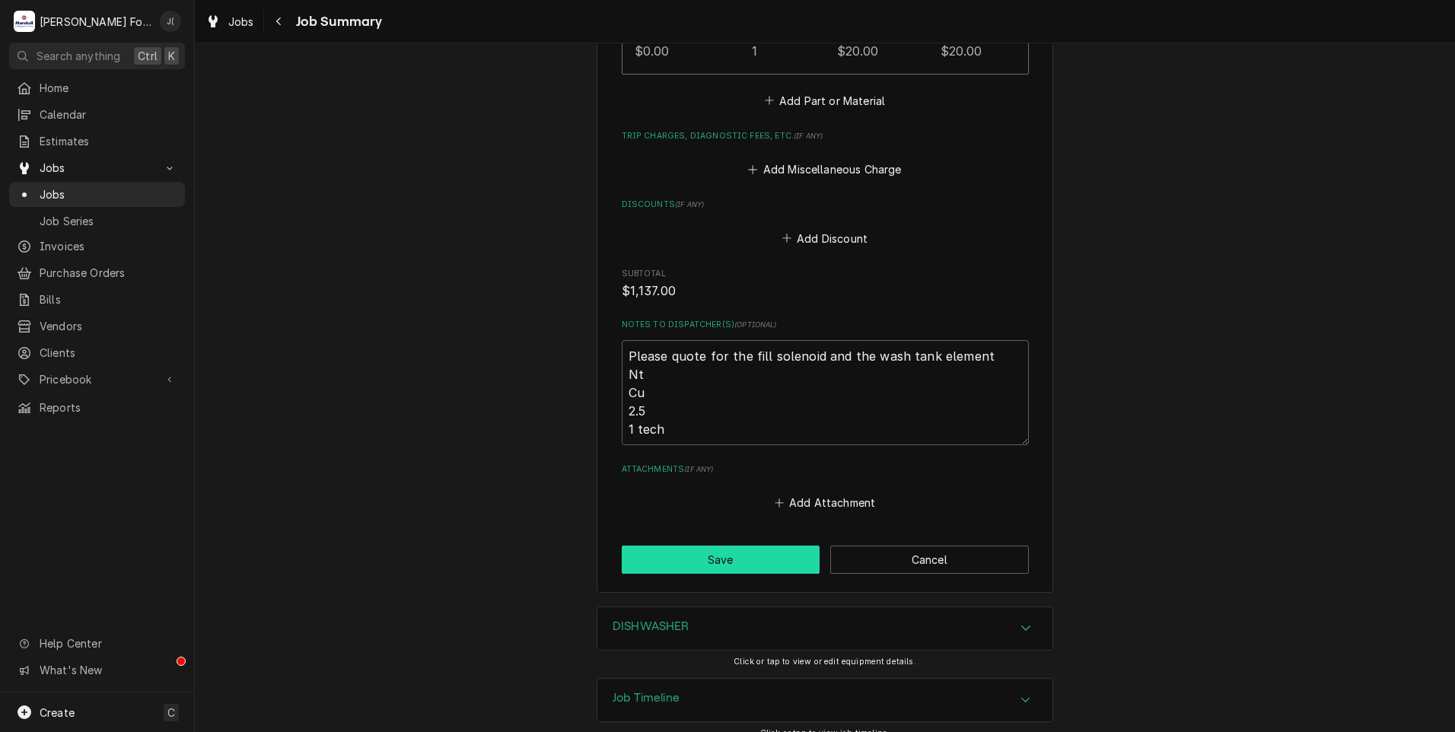
click at [731, 546] on button "Save" at bounding box center [721, 560] width 199 height 28
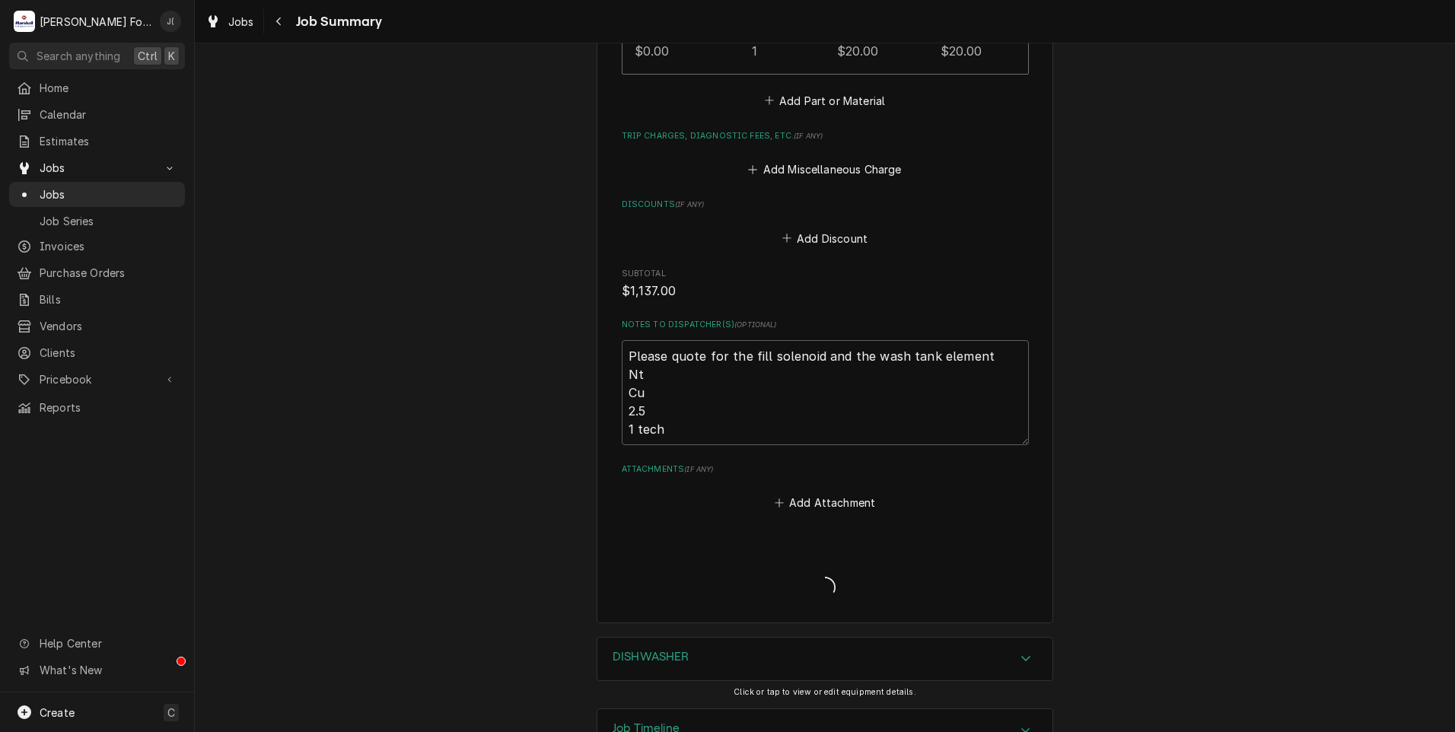
type textarea "x"
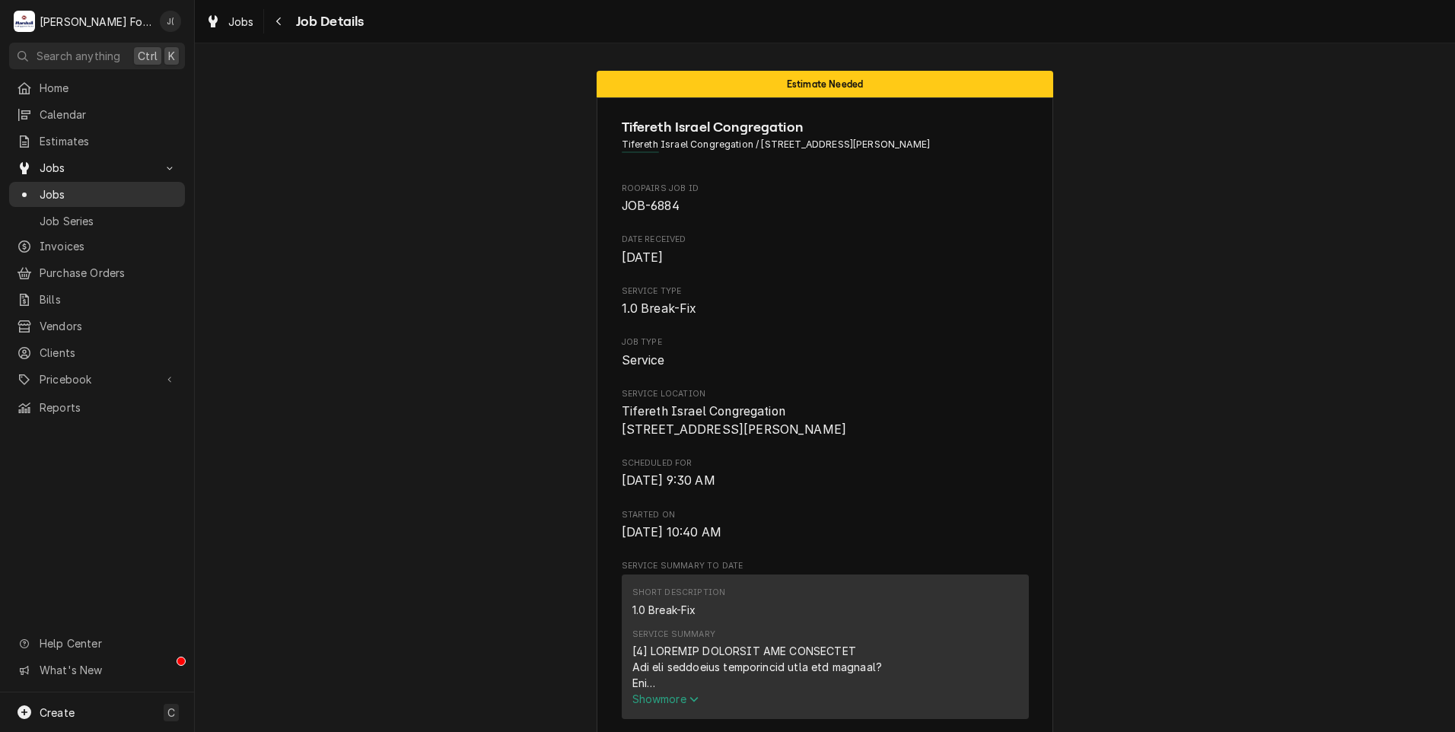
click at [75, 189] on span "Jobs" at bounding box center [109, 194] width 138 height 16
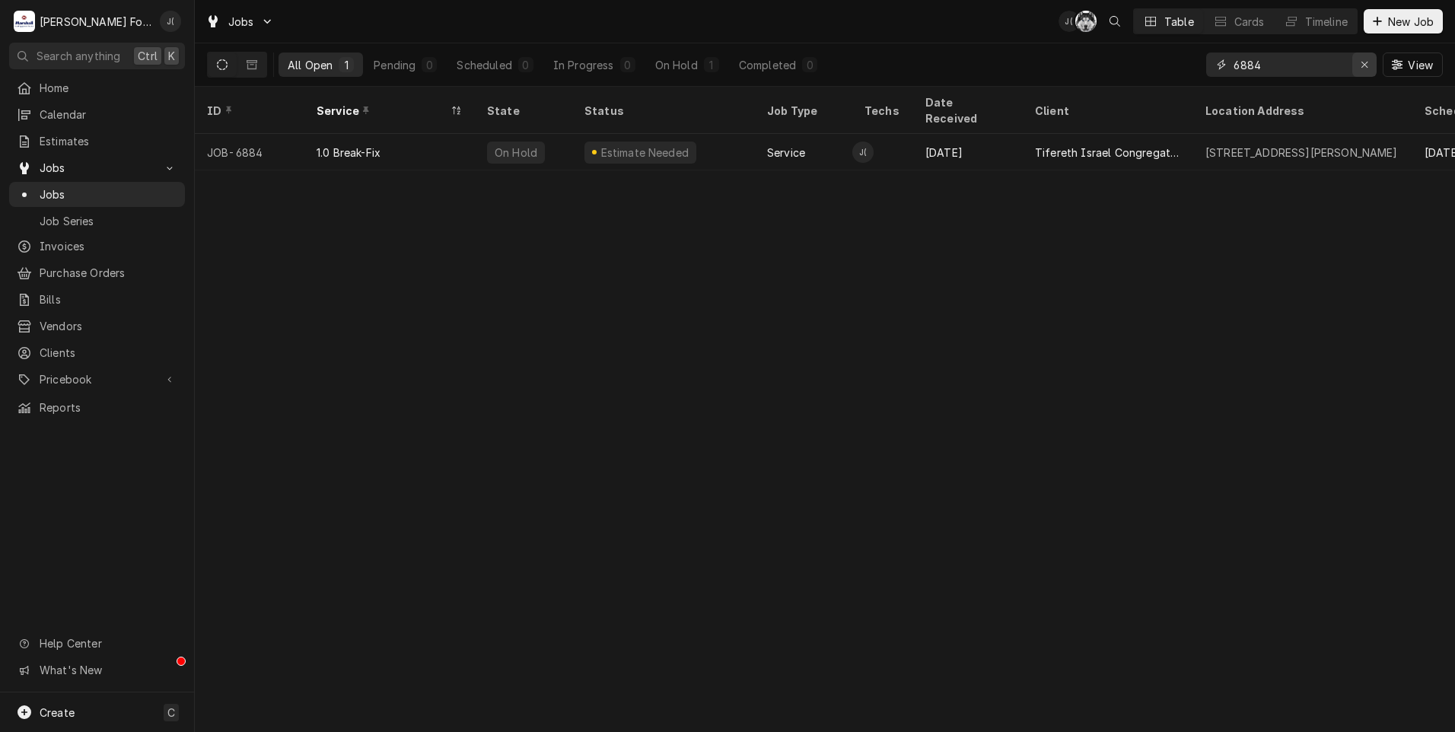
click at [1367, 62] on icon "Erase input" at bounding box center [1365, 64] width 8 height 11
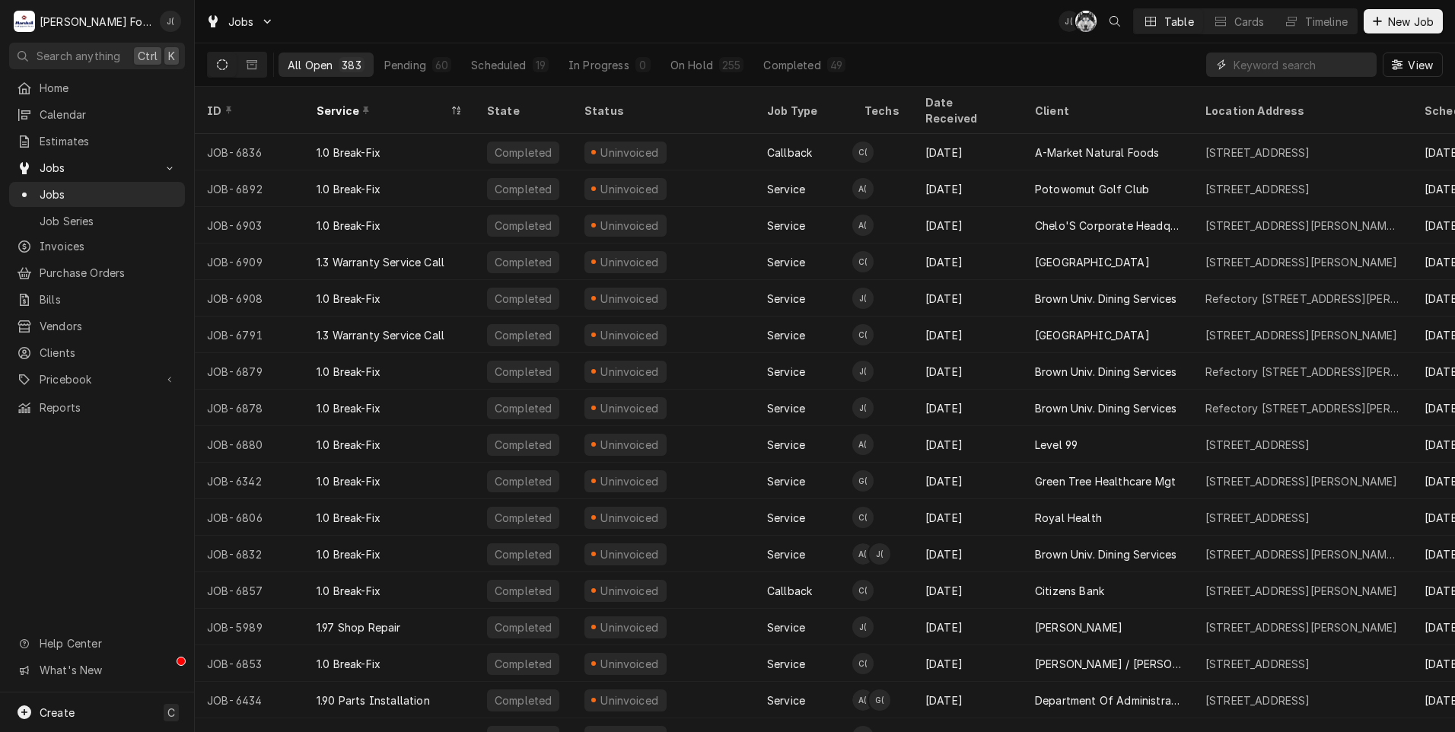
click at [1323, 58] on input "Dynamic Content Wrapper" at bounding box center [1301, 65] width 135 height 24
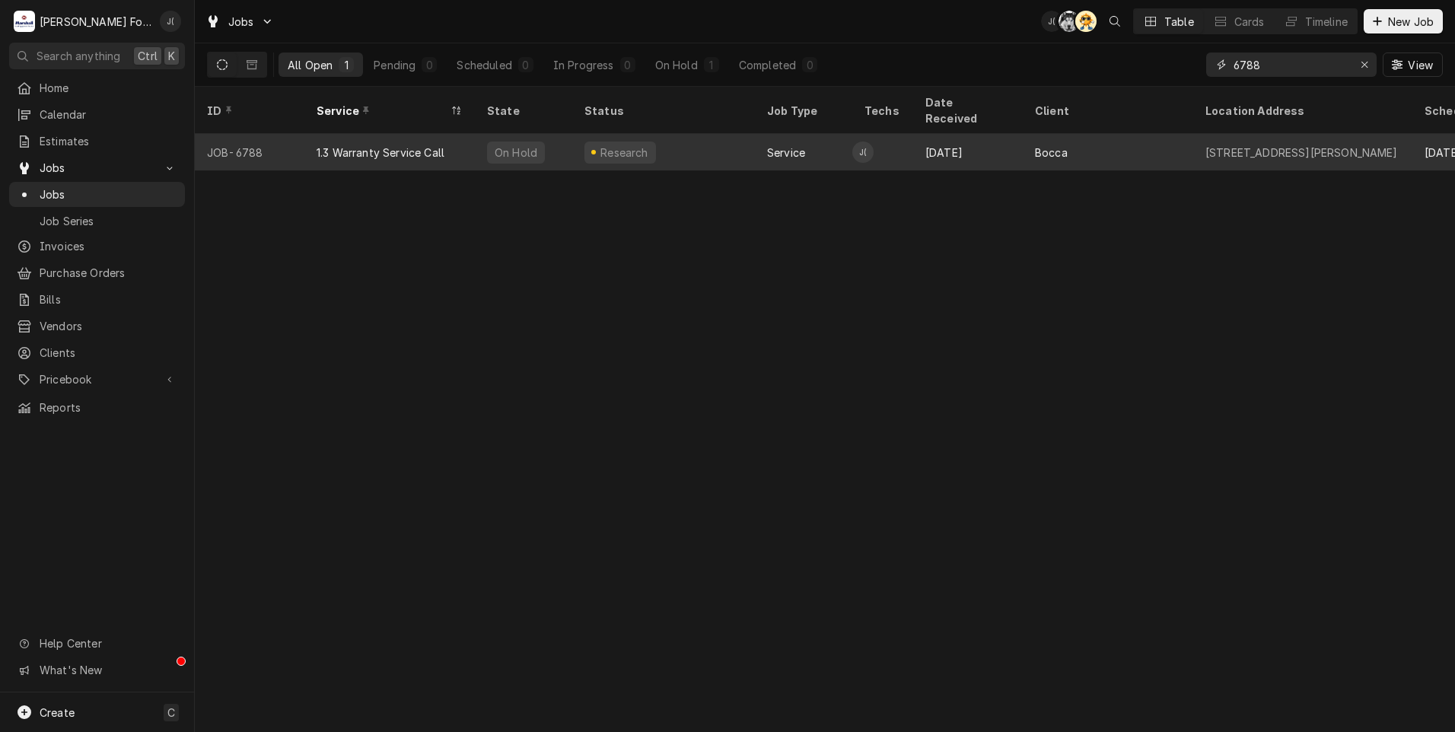
type input "6788"
click at [432, 134] on div "1.3 Warranty Service Call" at bounding box center [389, 152] width 170 height 37
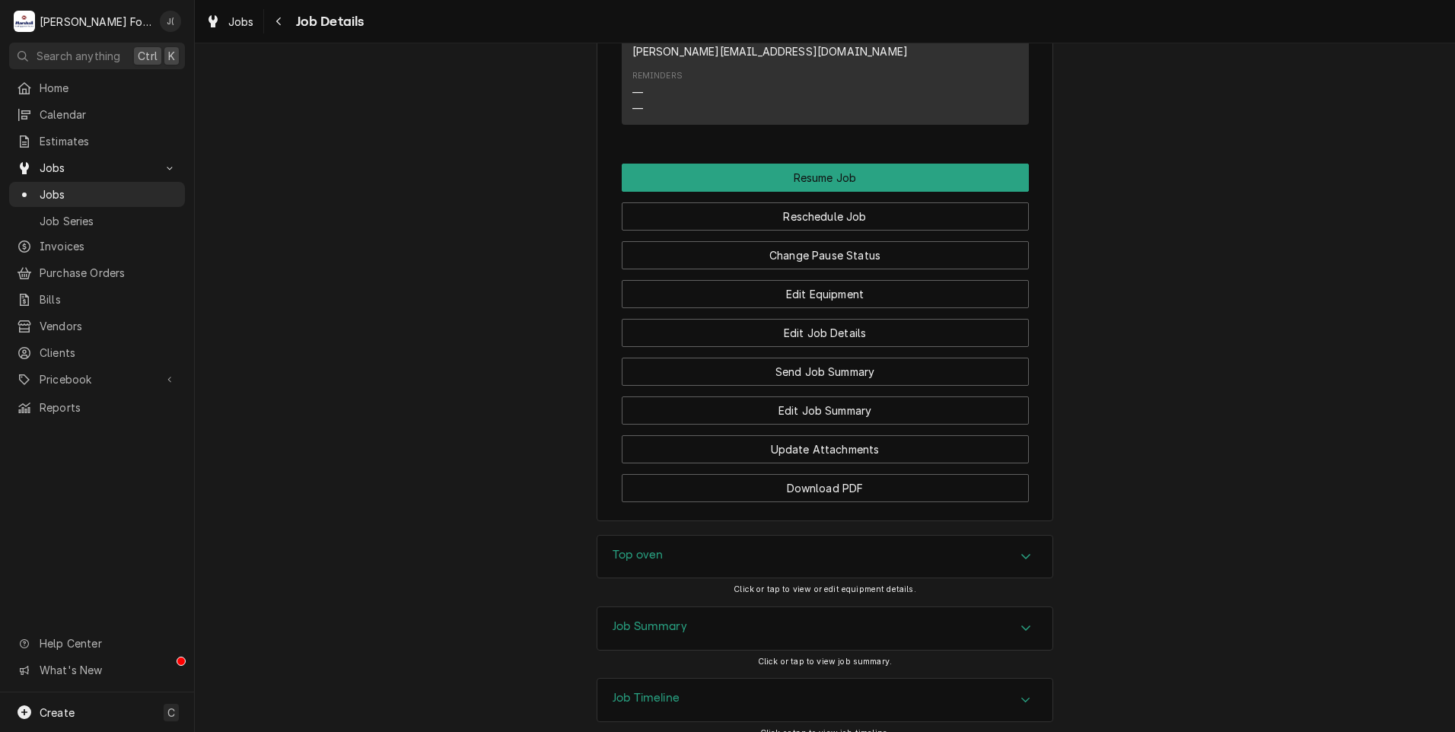
scroll to position [1827, 0]
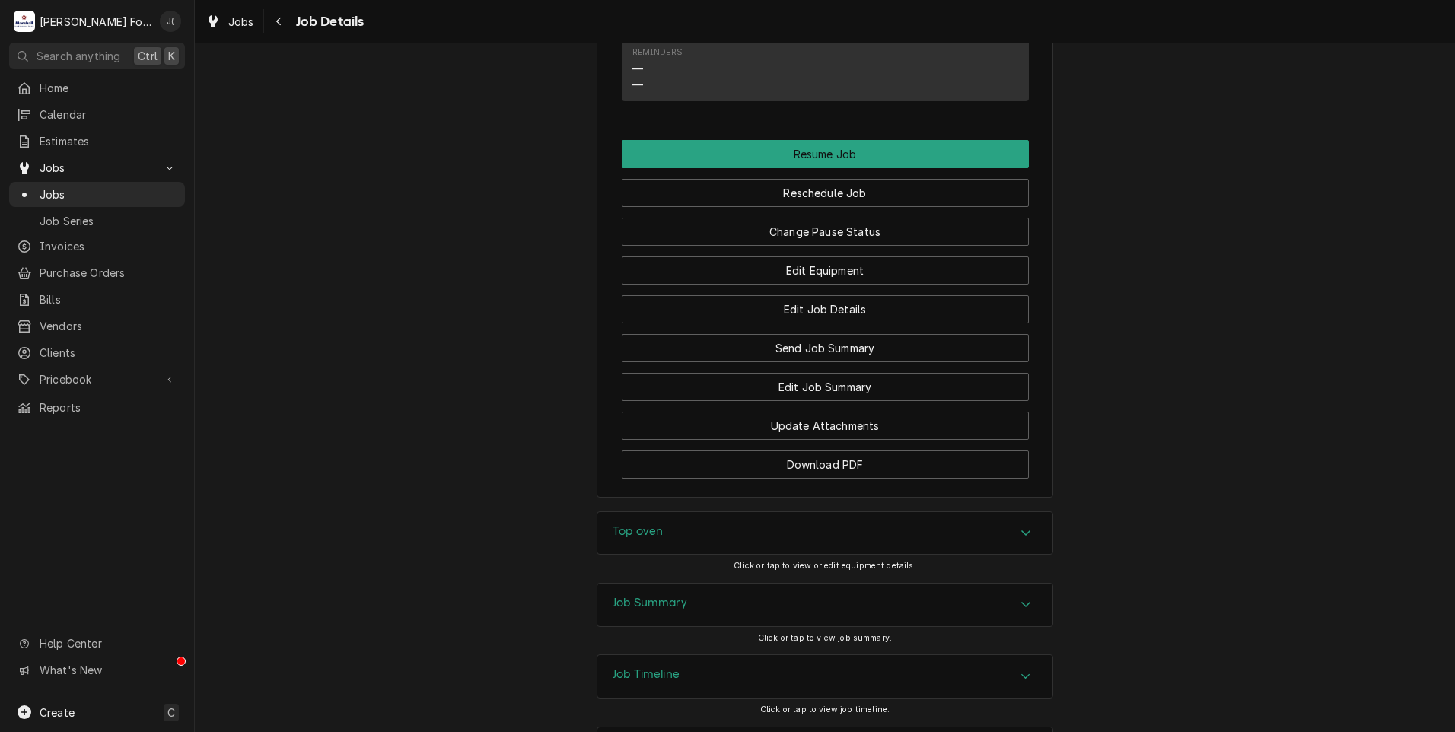
click at [663, 596] on h3 "Job Summary" at bounding box center [650, 603] width 75 height 14
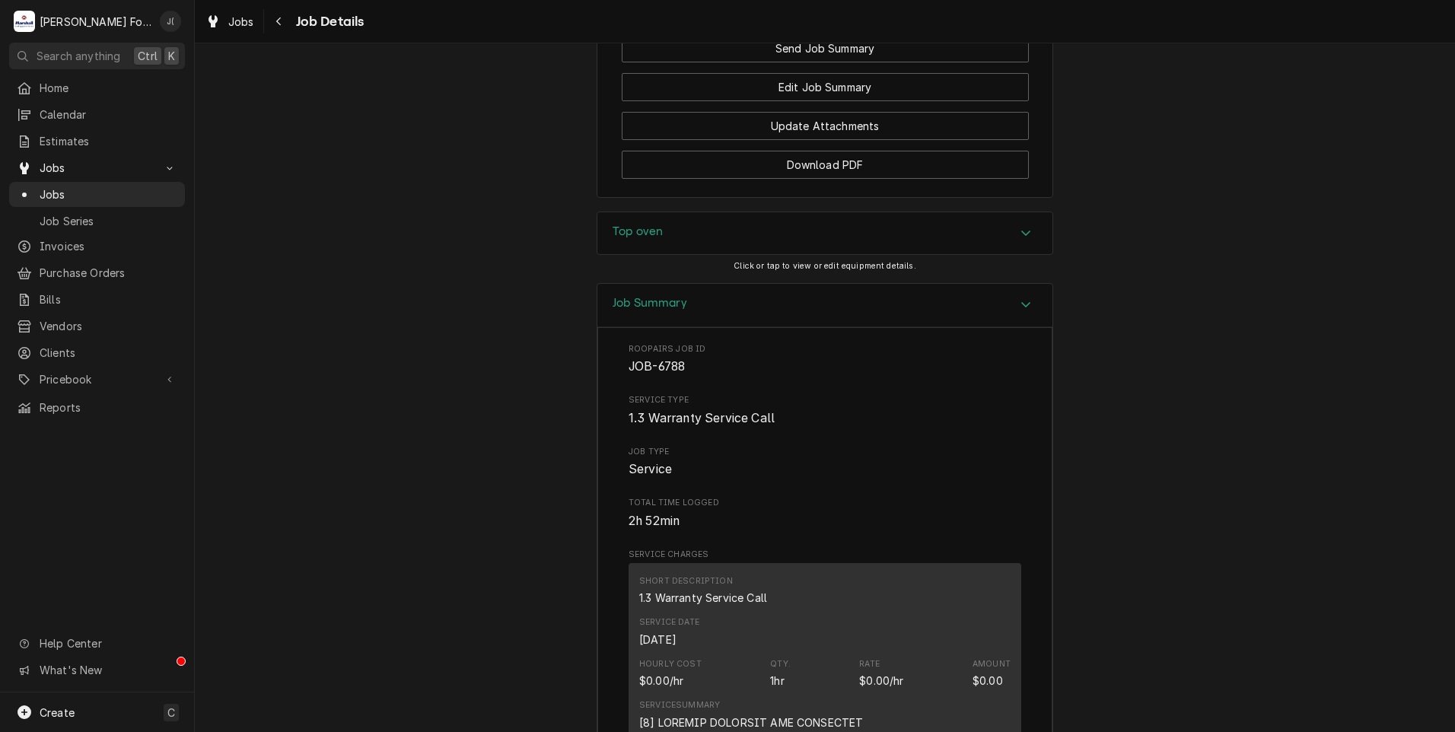
scroll to position [1993, 0]
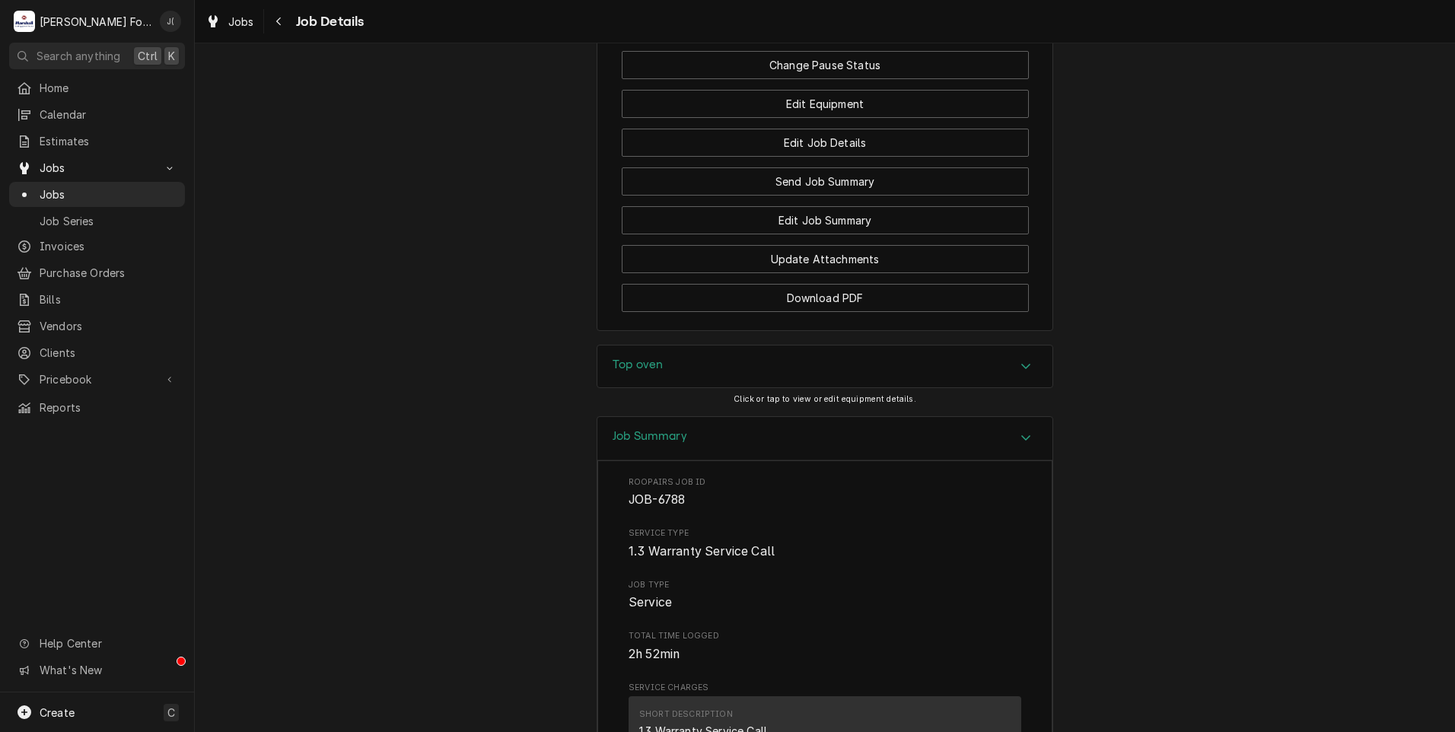
drag, startPoint x: 665, startPoint y: 341, endPoint x: 639, endPoint y: 337, distance: 26.2
click at [664, 346] on div "Top oven" at bounding box center [824, 367] width 455 height 43
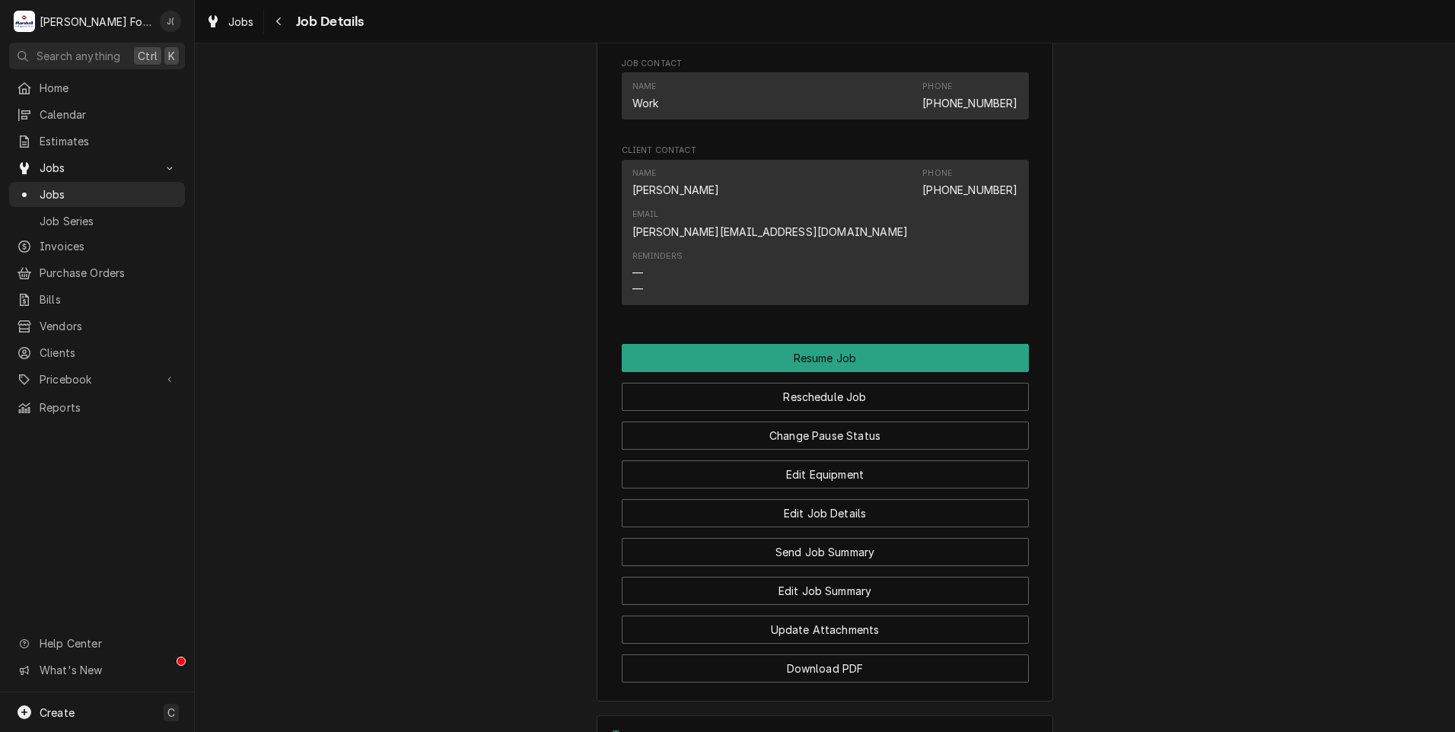
scroll to position [1537, 0]
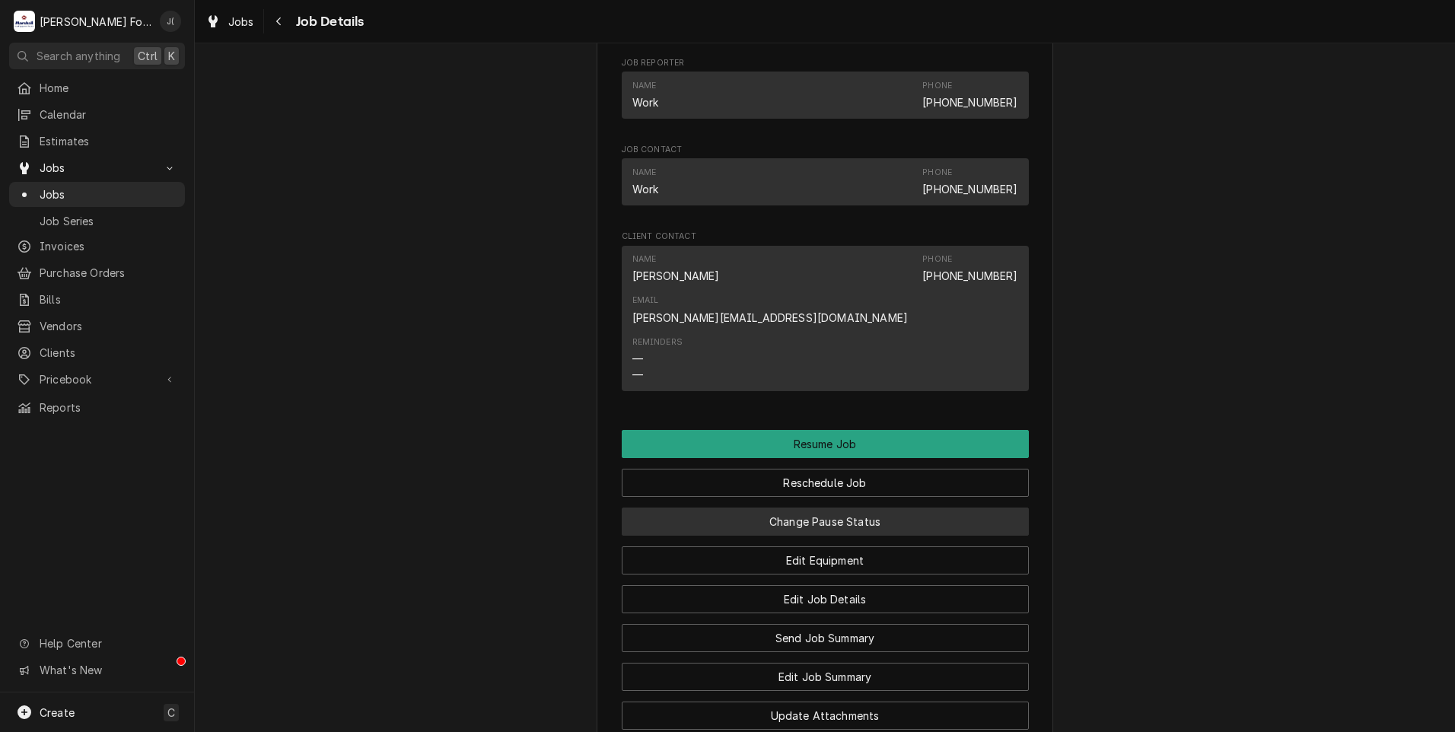
click at [856, 508] on button "Change Pause Status" at bounding box center [825, 522] width 407 height 28
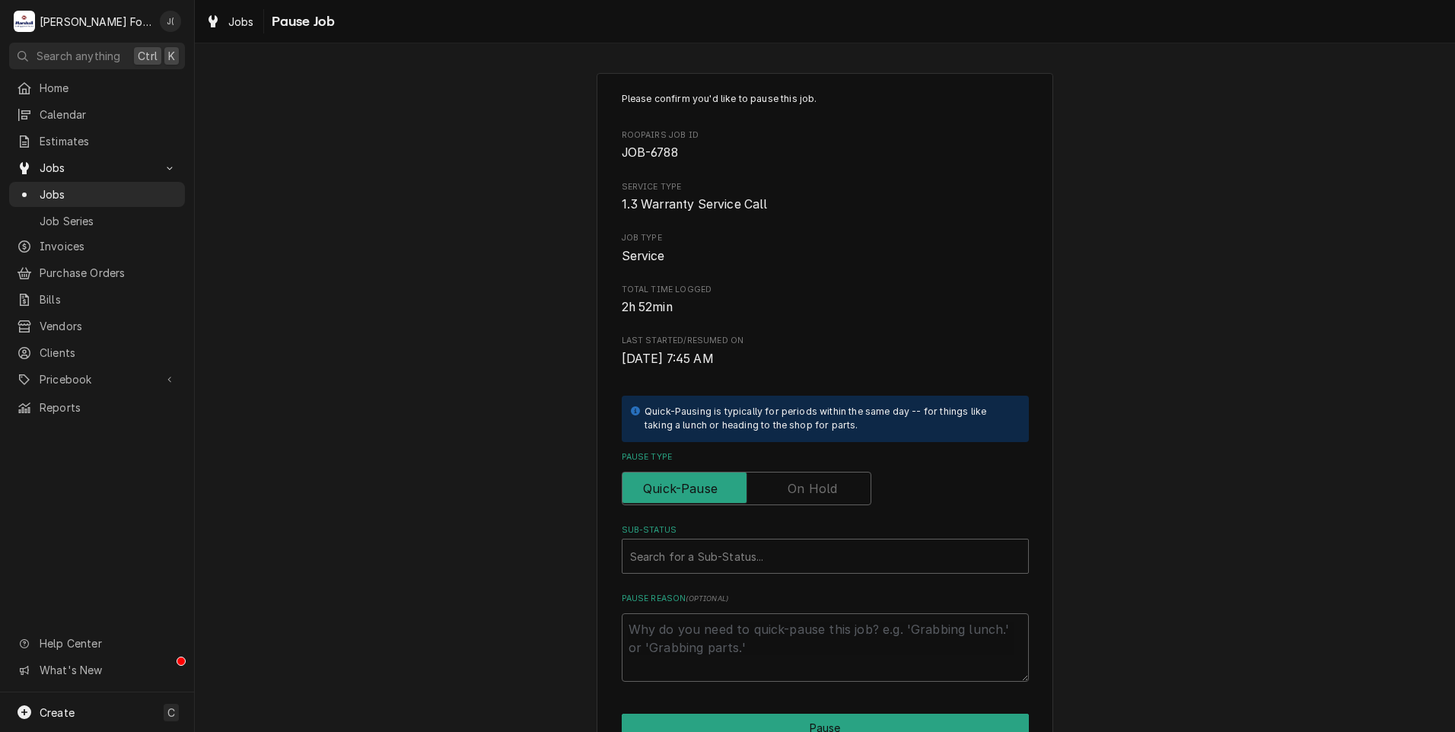
drag, startPoint x: 795, startPoint y: 488, endPoint x: 781, endPoint y: 525, distance: 39.7
click at [796, 488] on label "Pause Type" at bounding box center [747, 488] width 250 height 33
click at [796, 488] on input "Pause Type" at bounding box center [747, 488] width 236 height 33
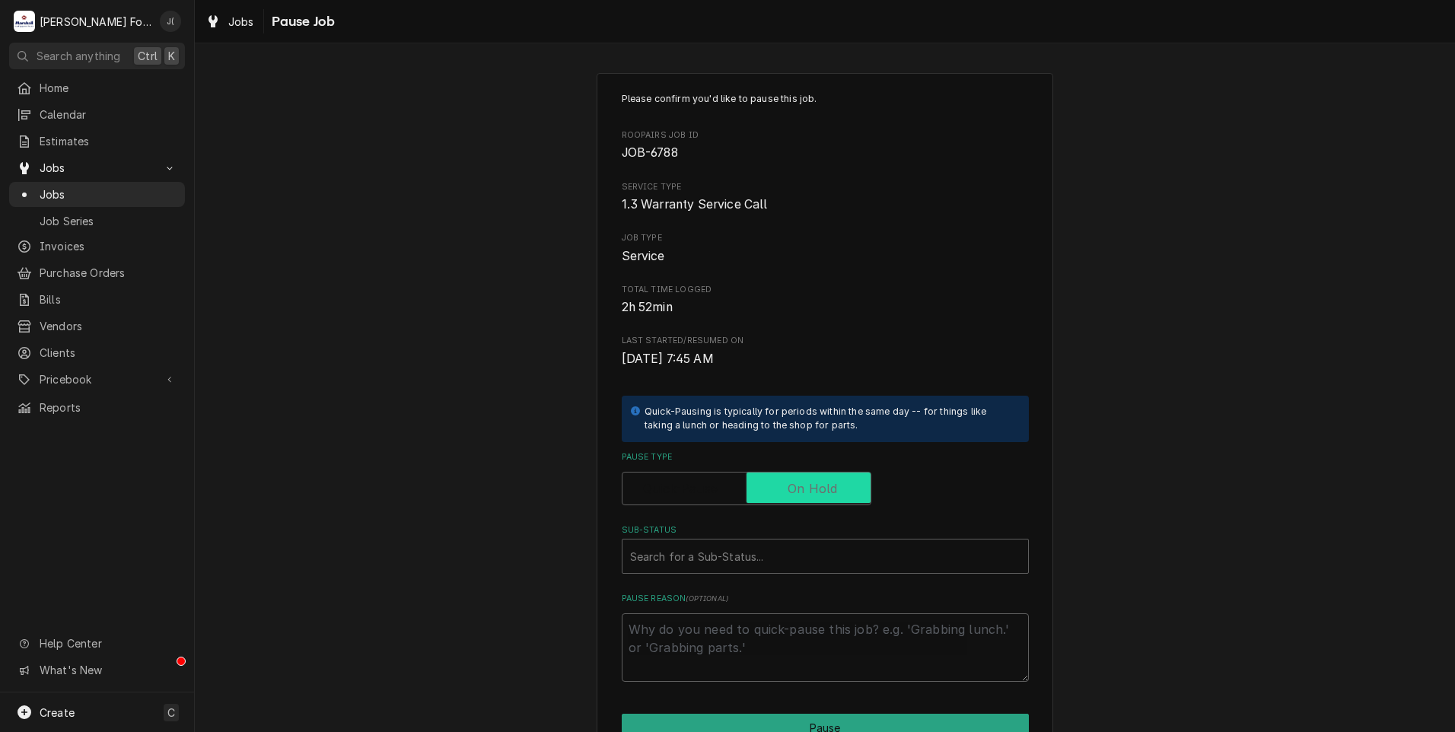
checkbox input "true"
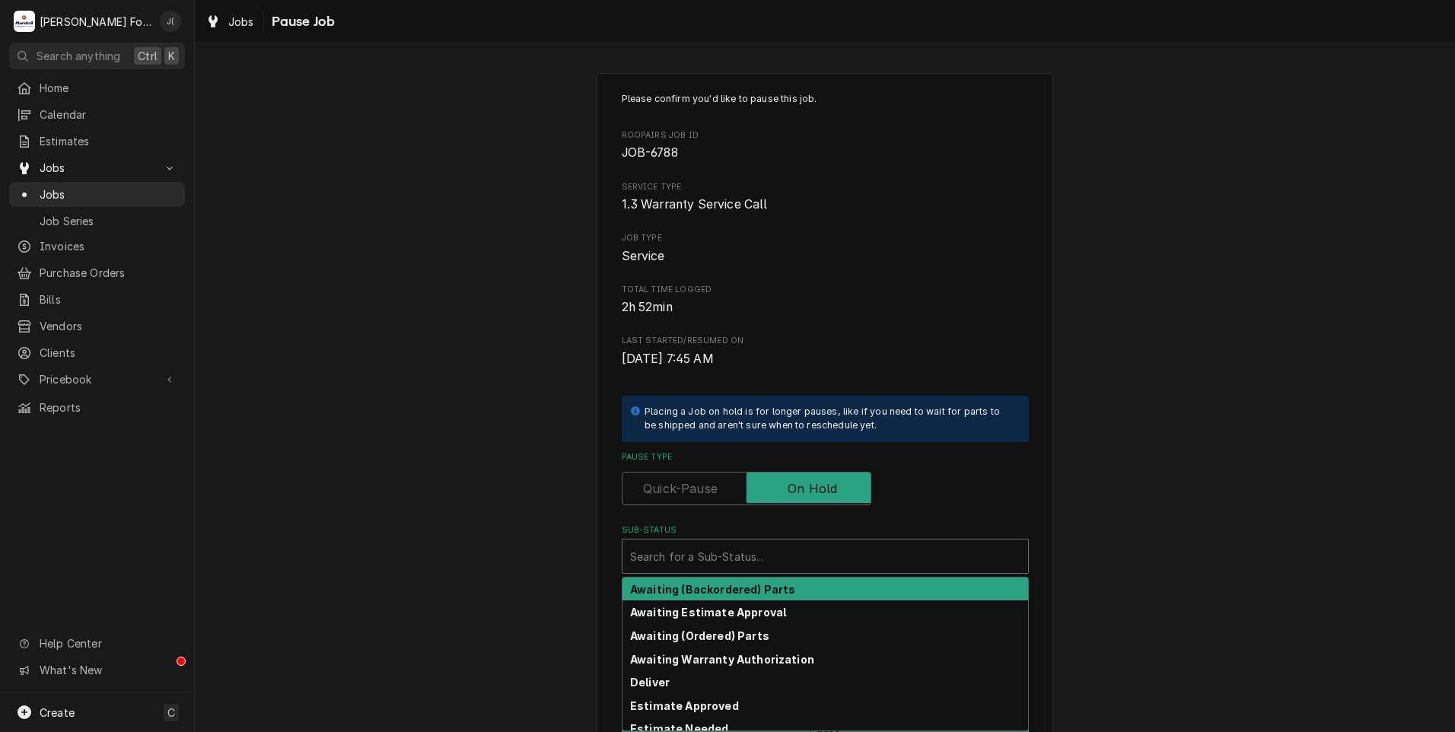
click at [767, 554] on div "Sub-Status" at bounding box center [825, 556] width 390 height 27
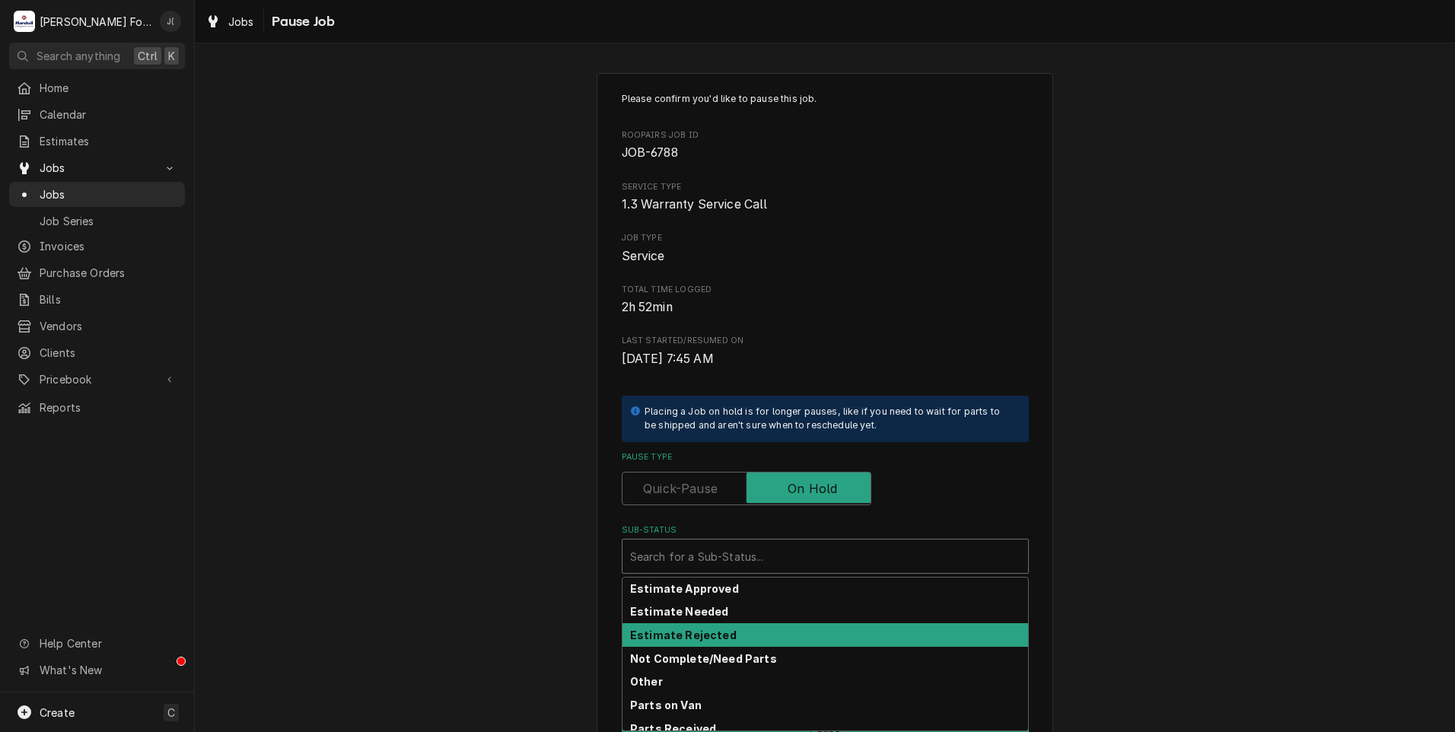
scroll to position [91, 0]
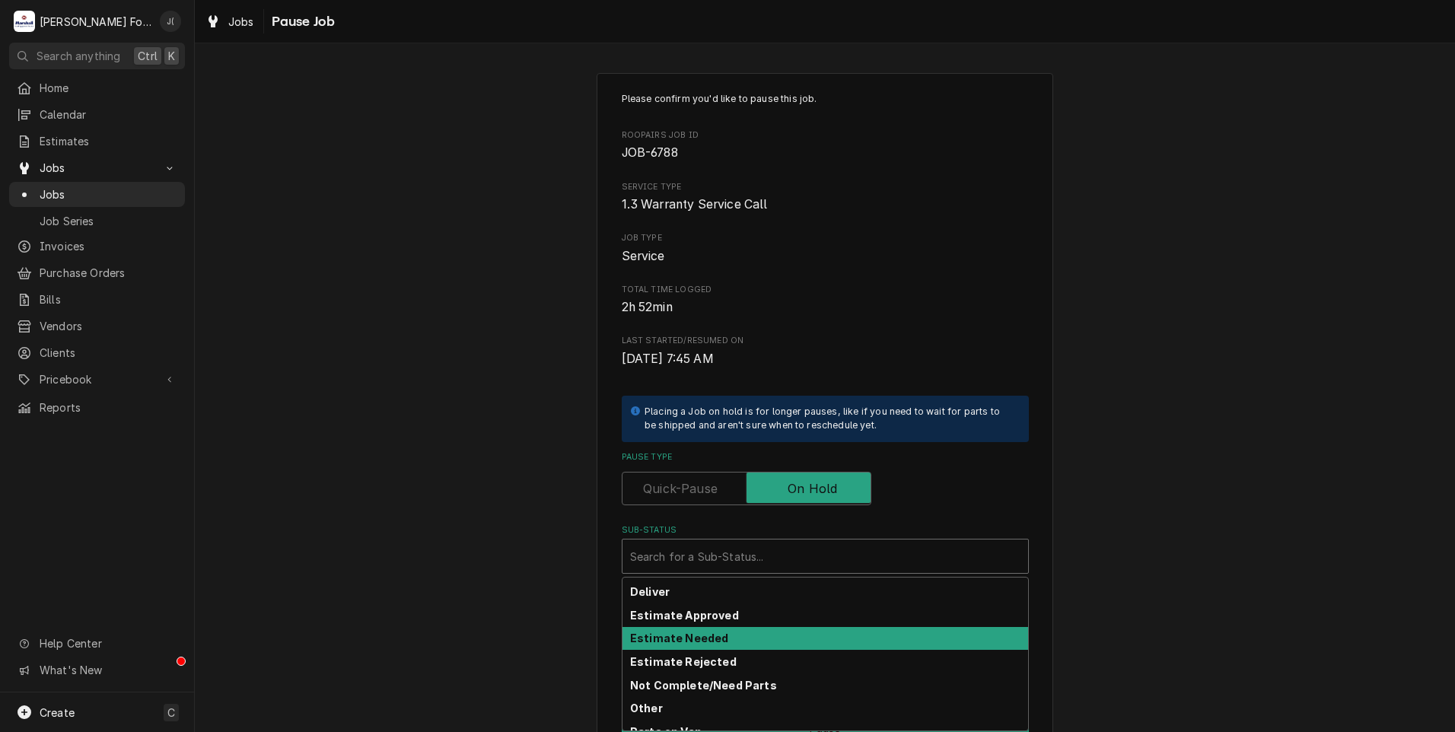
click at [712, 633] on div "Estimate Needed" at bounding box center [826, 639] width 406 height 24
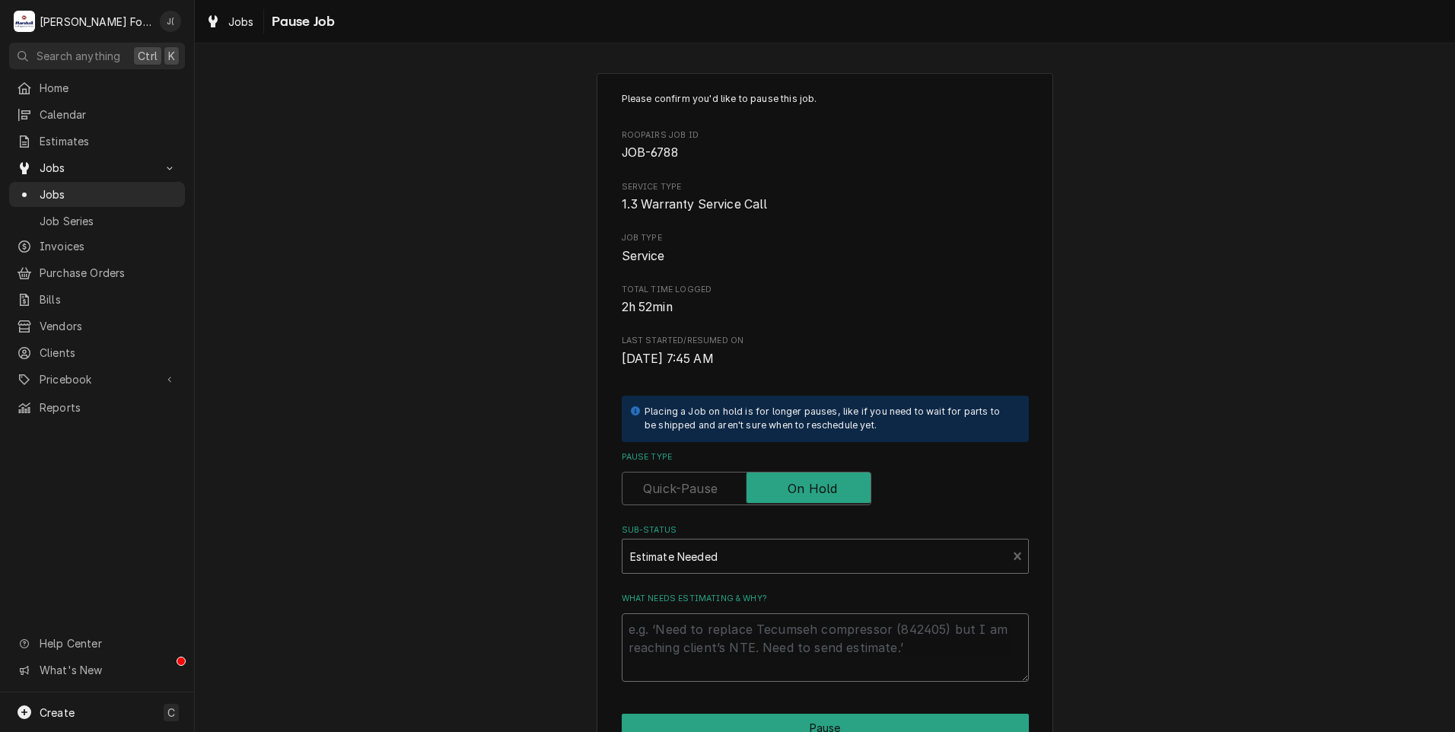
click at [718, 621] on textarea "What needs estimating & why?" at bounding box center [825, 647] width 407 height 68
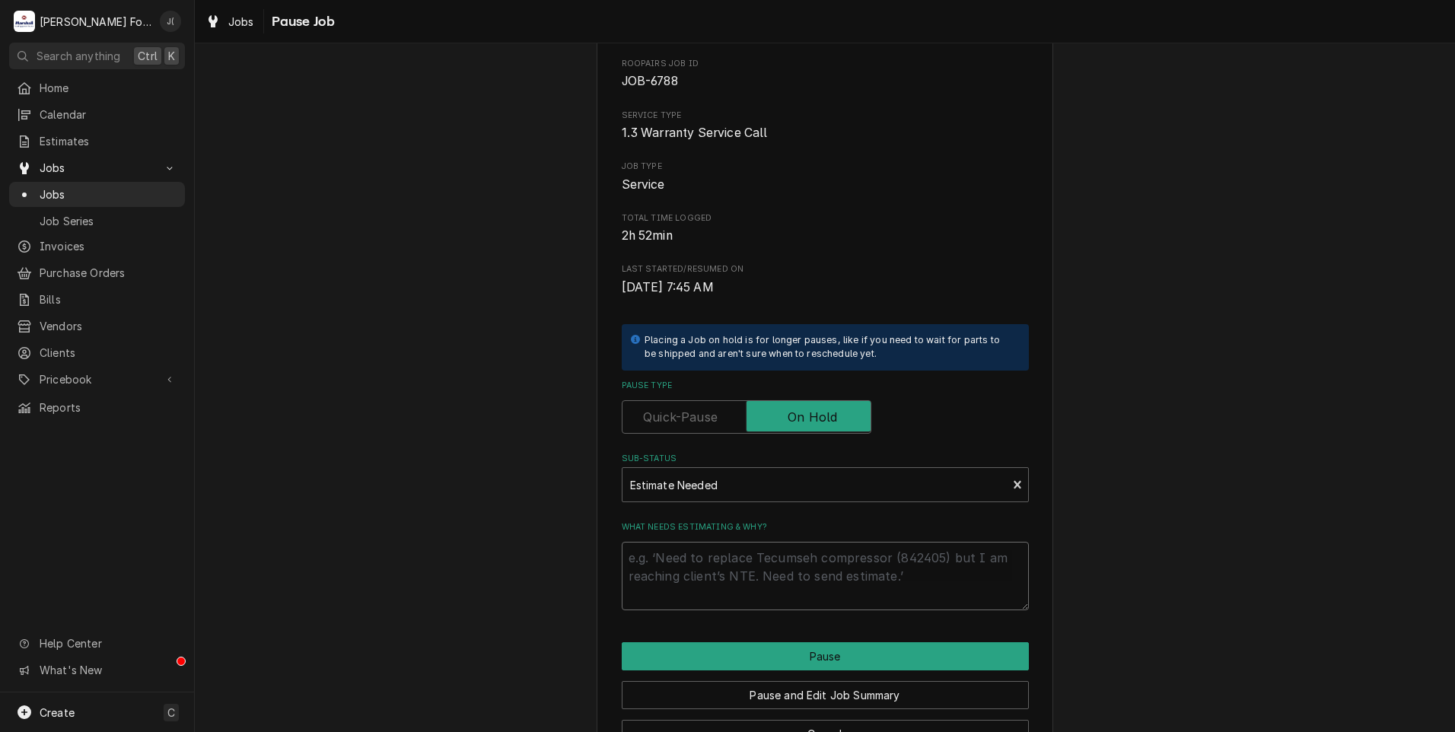
scroll to position [120, 0]
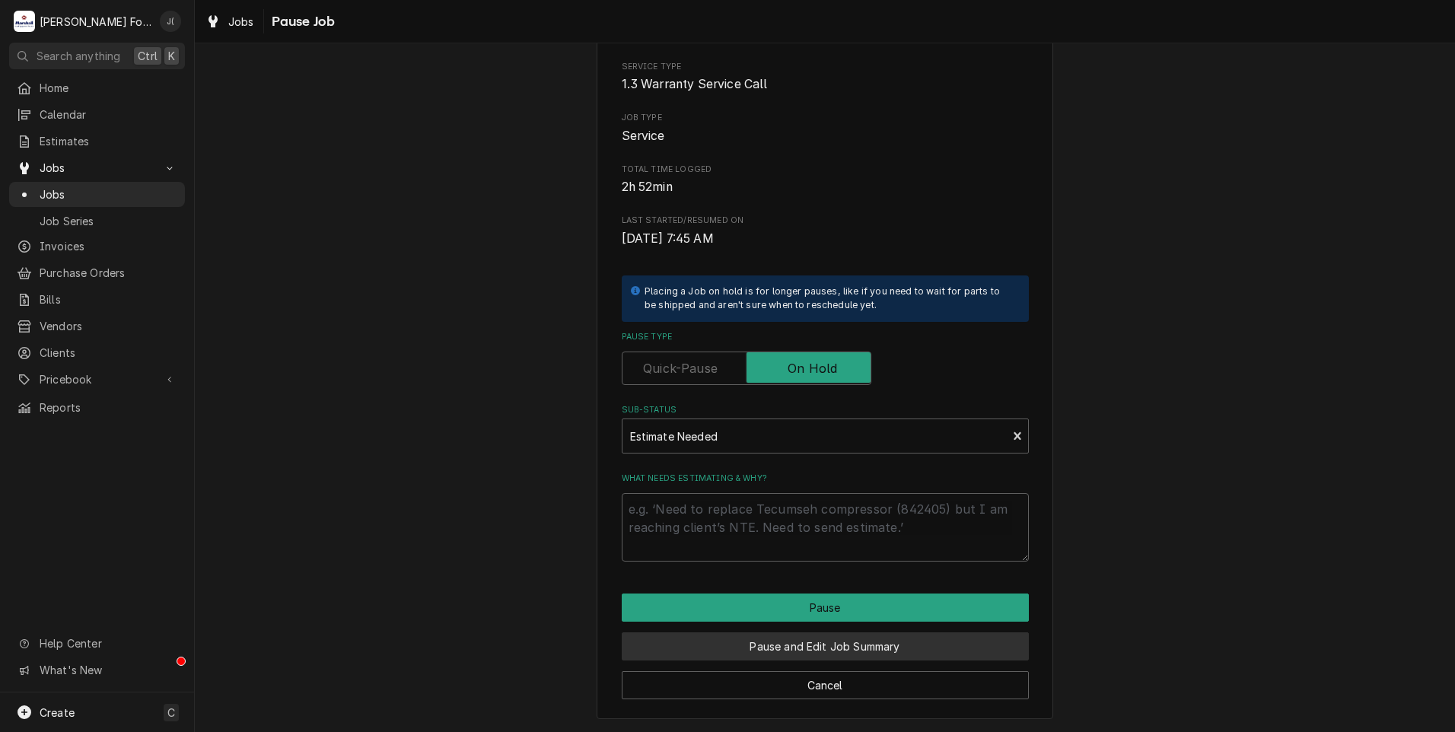
click at [725, 645] on button "Pause and Edit Job Summary" at bounding box center [825, 646] width 407 height 28
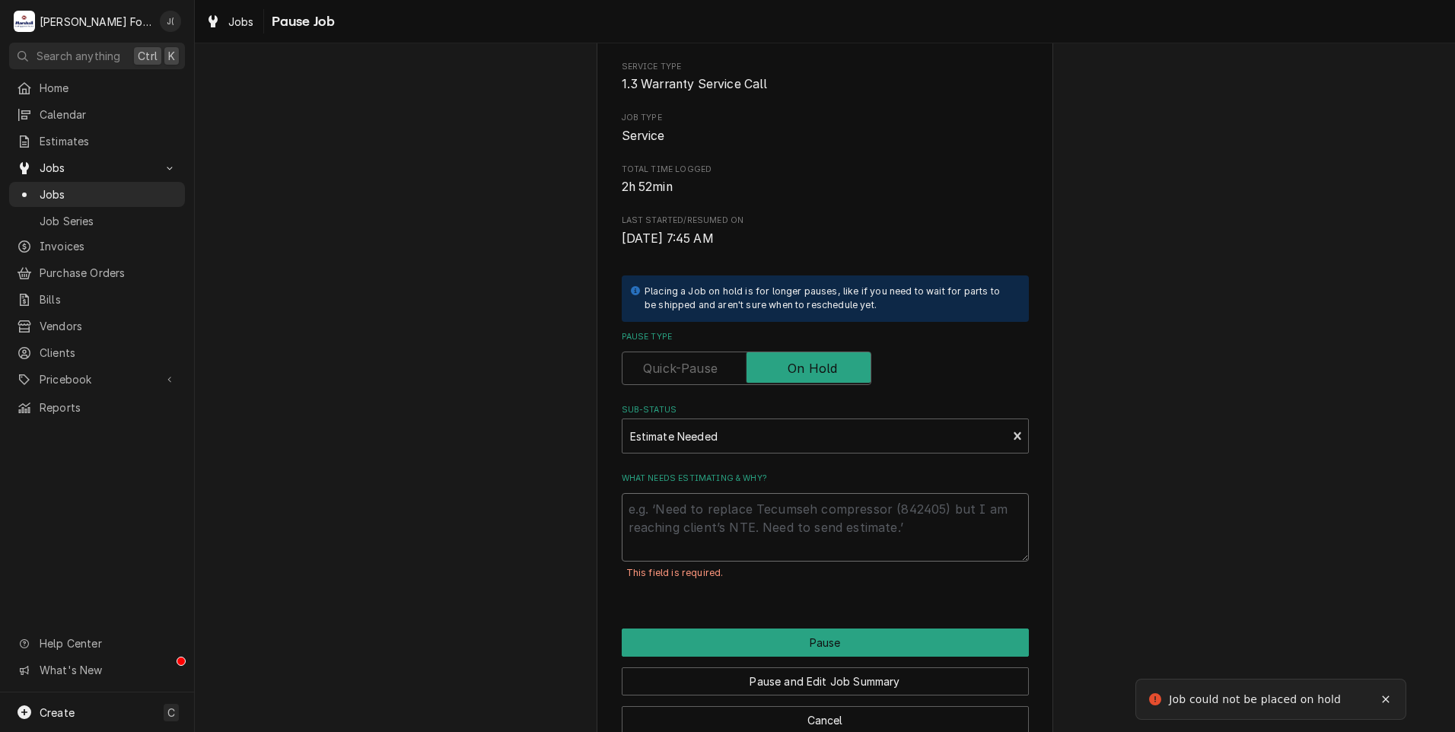
click at [689, 519] on textarea "What needs estimating & why?" at bounding box center [825, 527] width 407 height 68
type textarea "x"
type textarea "P"
type textarea "x"
type textarea "PR"
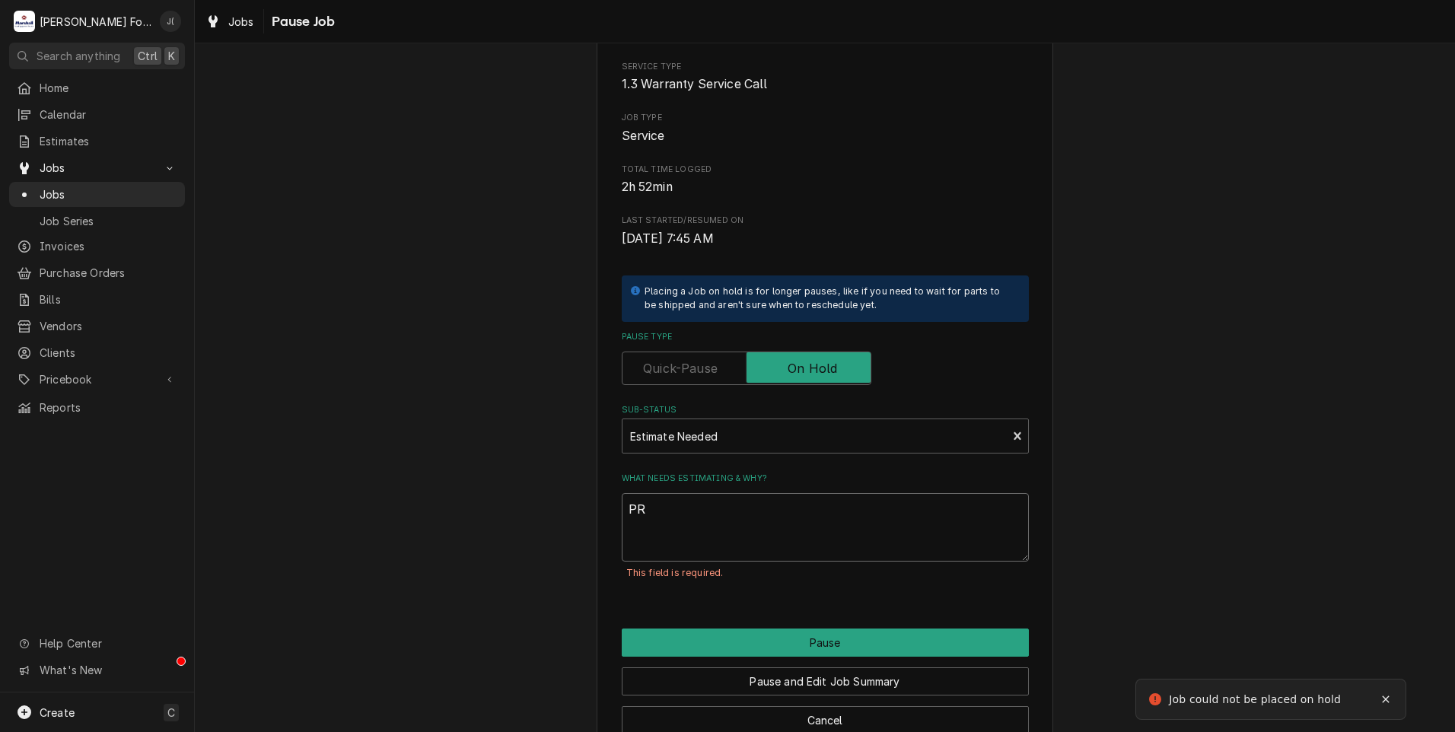
type textarea "x"
type textarea "PRI"
type textarea "x"
type textarea "PRIC"
type textarea "x"
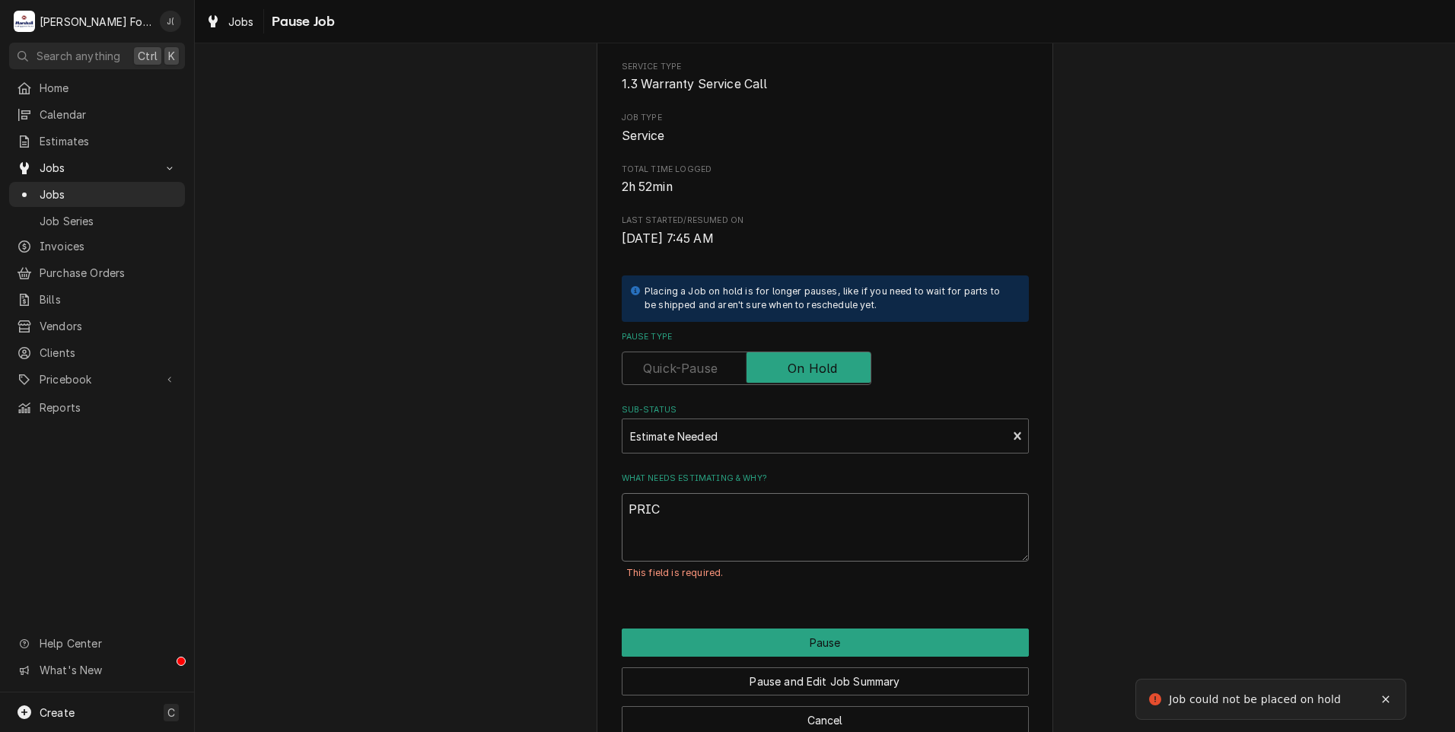
type textarea "PRICE"
type textarea "x"
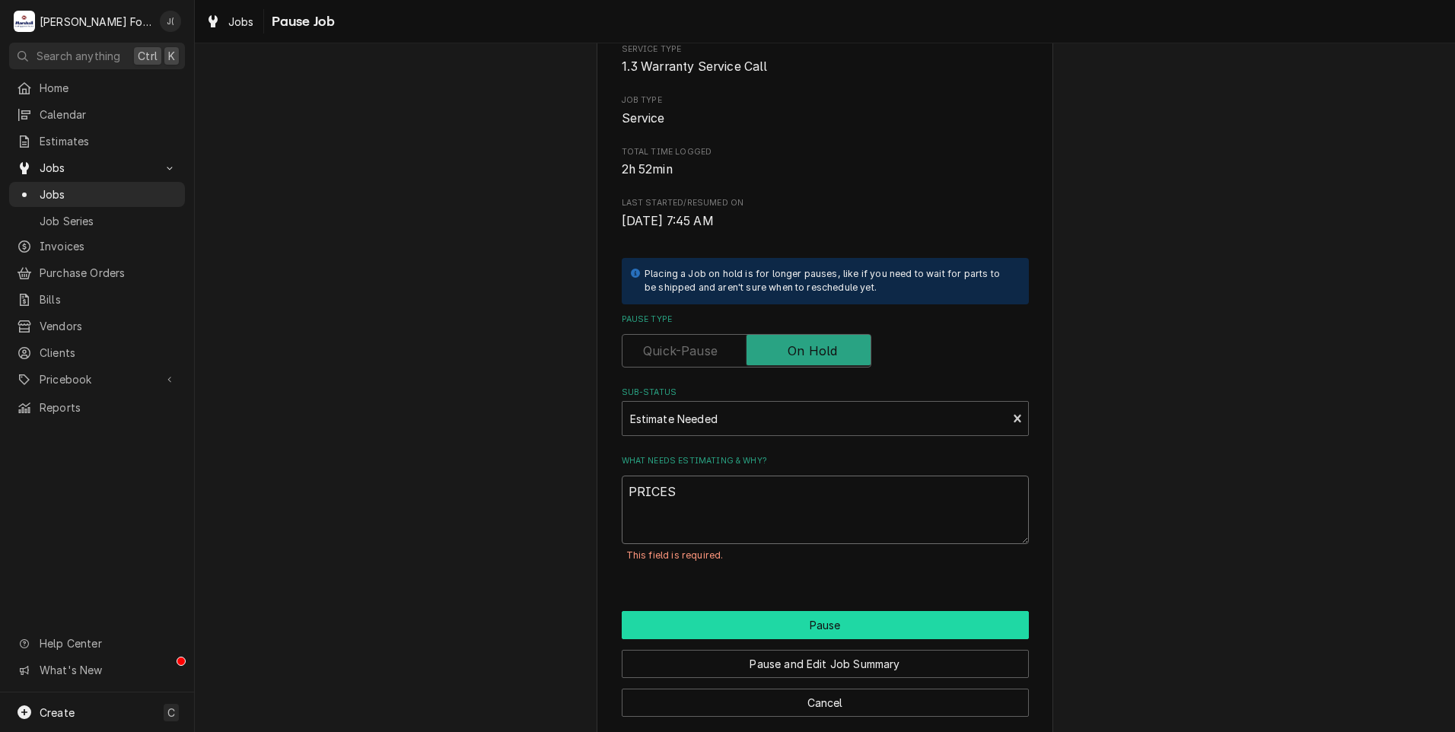
scroll to position [155, 0]
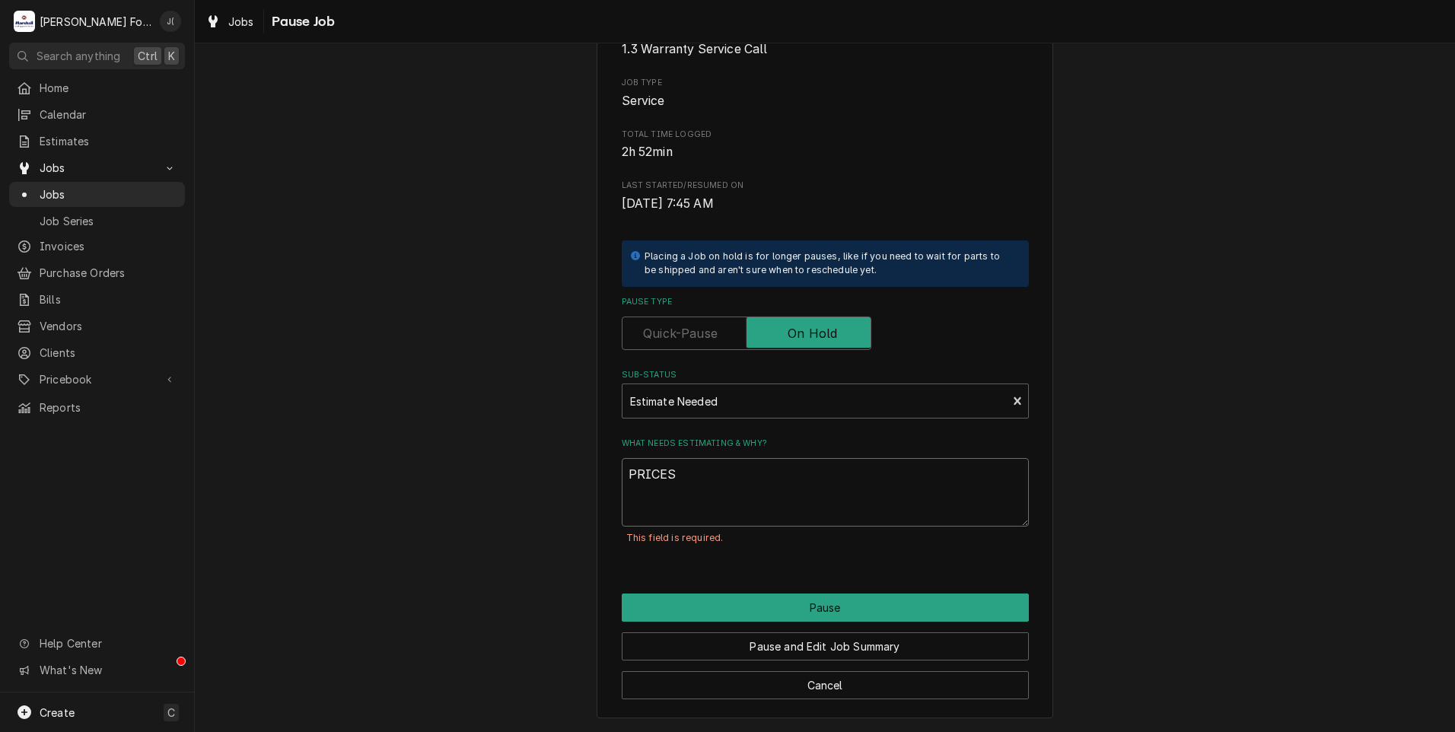
type textarea "PRICES"
click at [829, 662] on div "Cancel" at bounding box center [825, 680] width 407 height 39
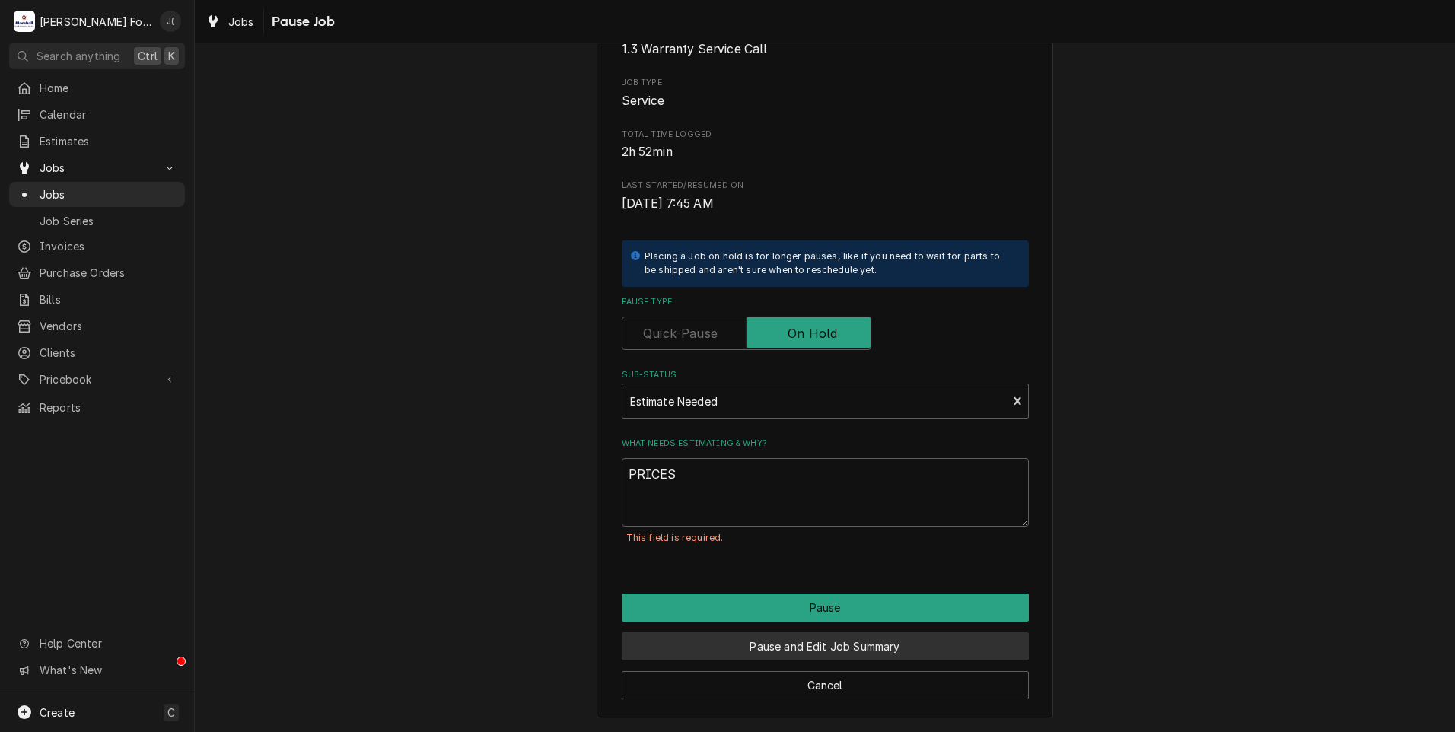
click at [832, 657] on button "Pause and Edit Job Summary" at bounding box center [825, 646] width 407 height 28
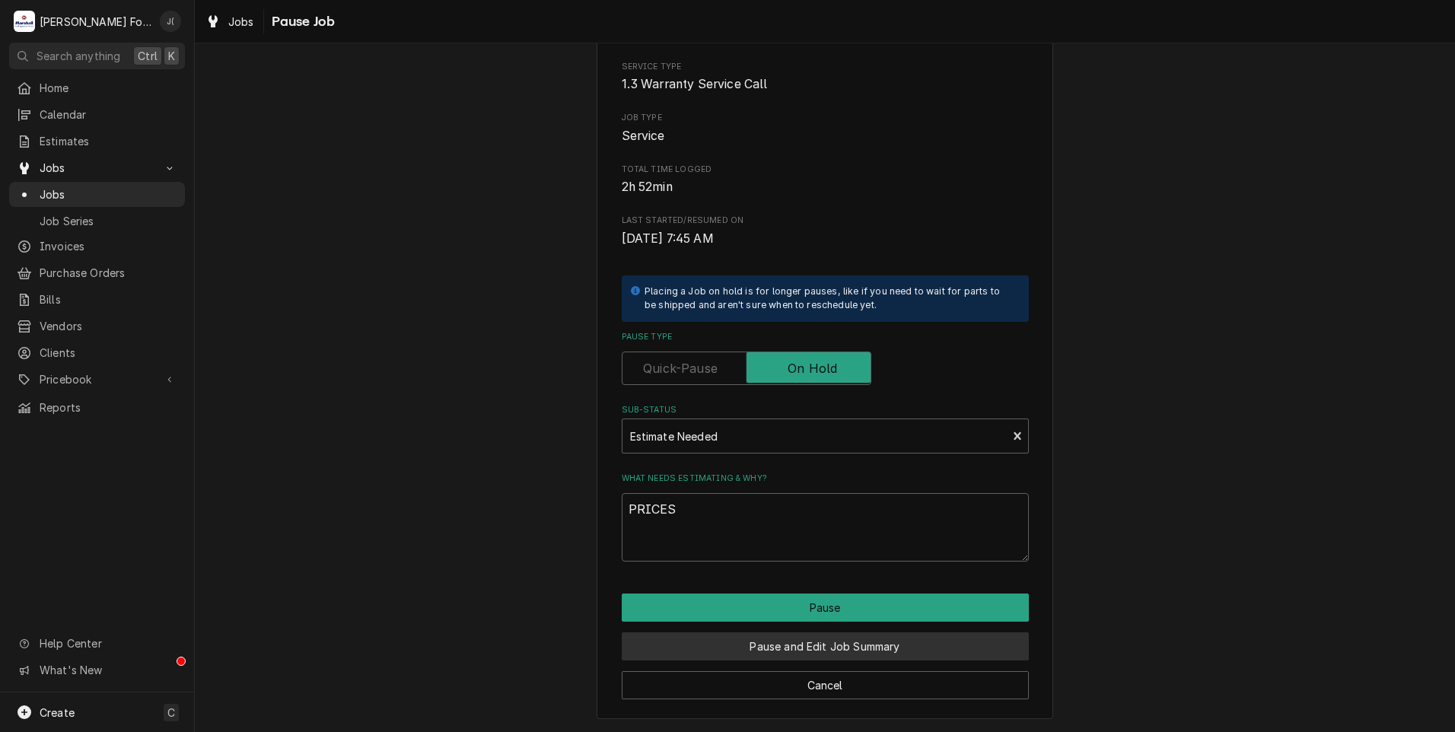
type textarea "x"
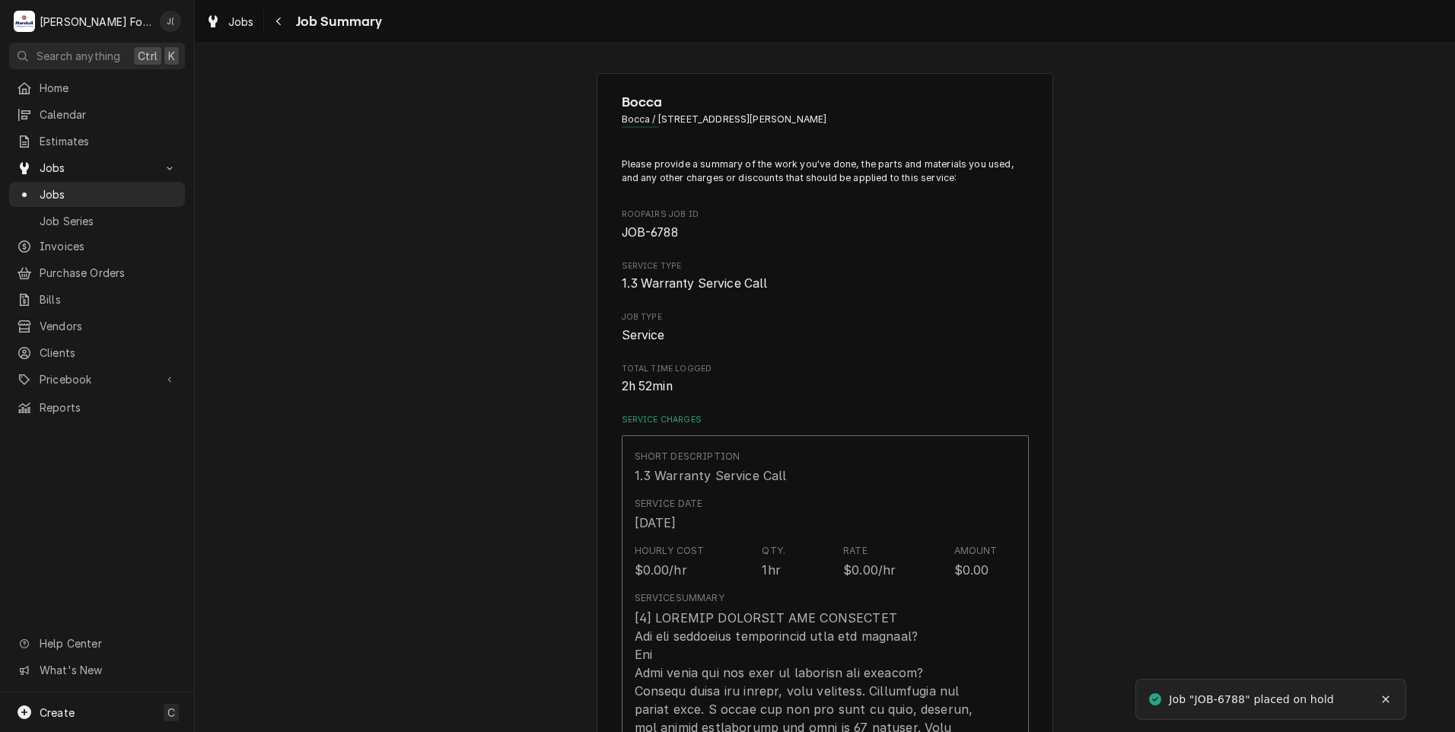
type textarea "x"
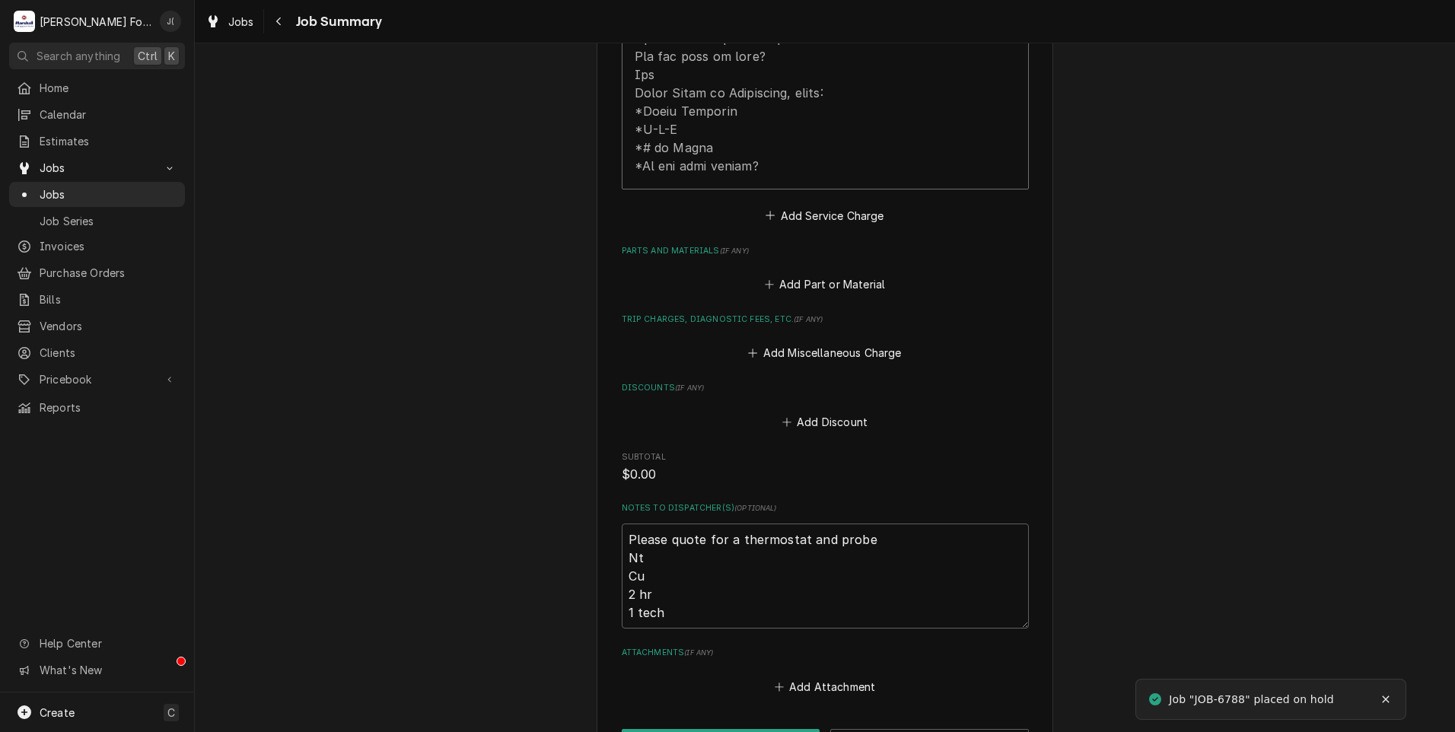
scroll to position [1066, 0]
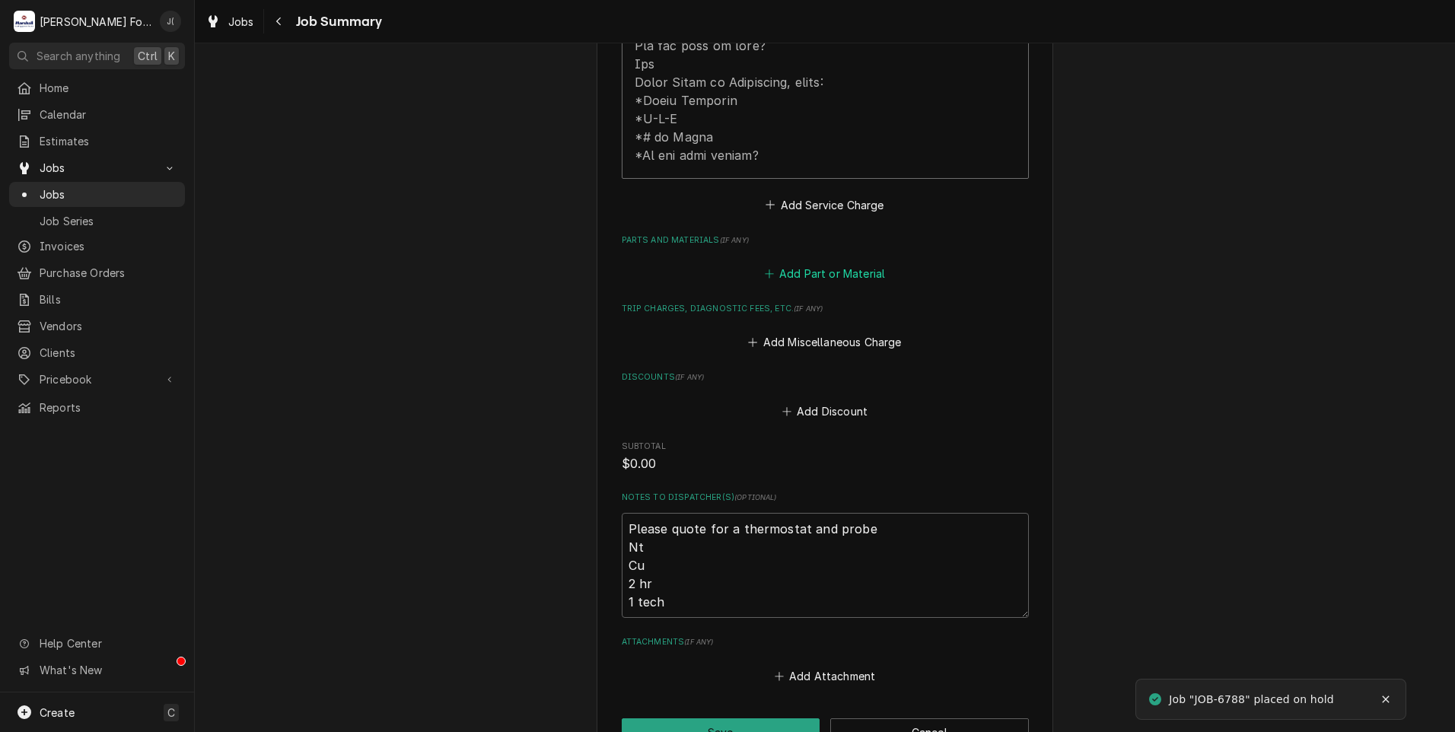
click at [798, 263] on button "Add Part or Material" at bounding box center [825, 273] width 126 height 21
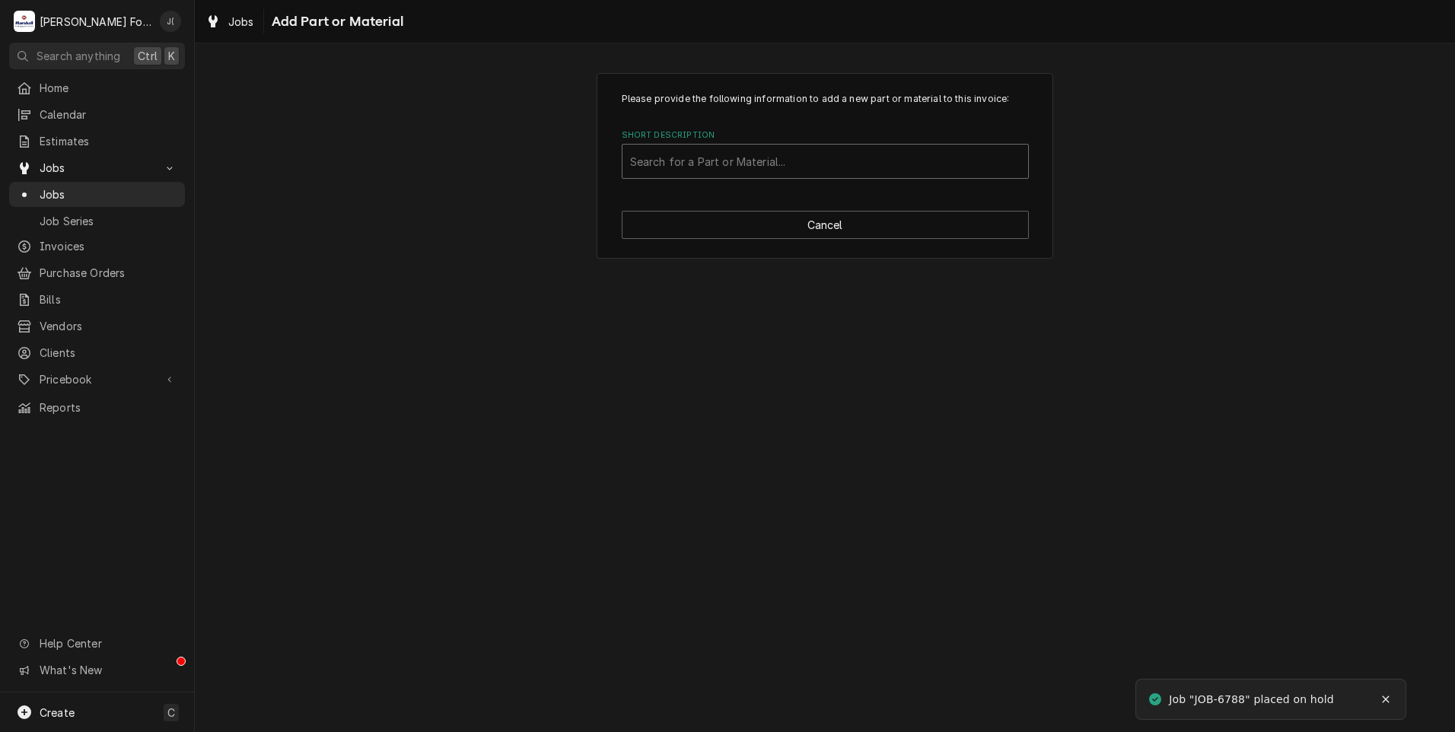
click at [717, 158] on div "Short Description" at bounding box center [825, 161] width 390 height 27
type input "1181998"
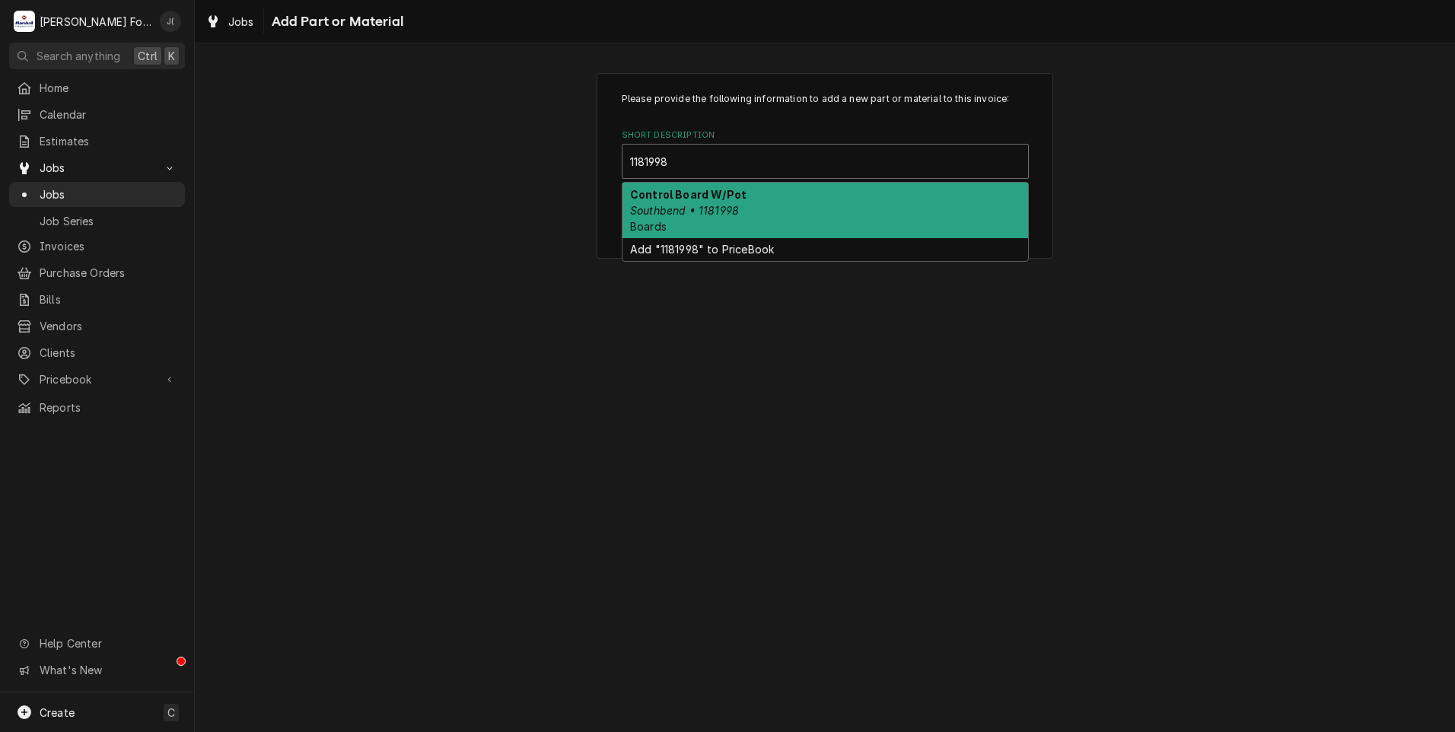
click at [820, 199] on div "Control Board W/Pot Southbend • 1181998 Boards" at bounding box center [826, 211] width 406 height 56
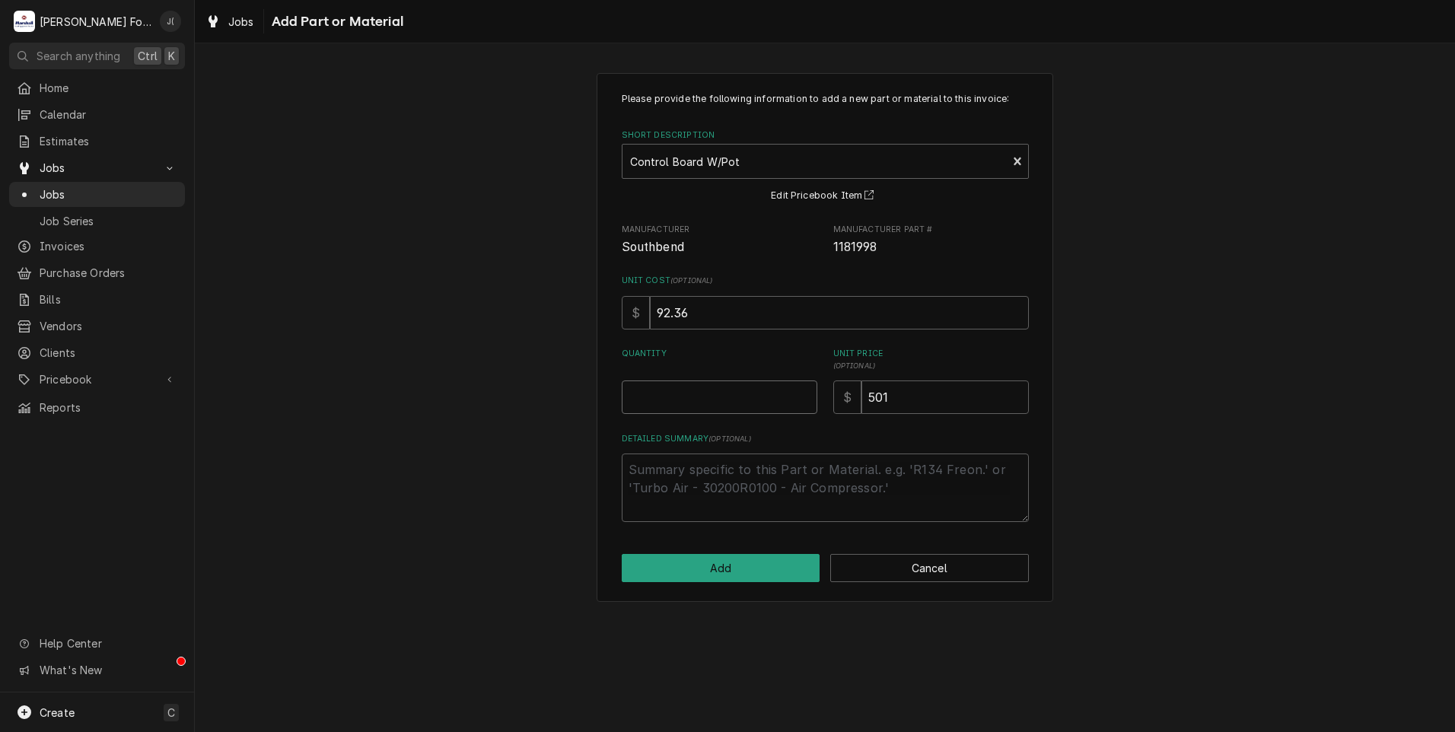
click at [672, 389] on input "Quantity" at bounding box center [720, 397] width 196 height 33
type textarea "x"
type input "1"
click at [767, 560] on button "Add" at bounding box center [721, 568] width 199 height 28
type textarea "x"
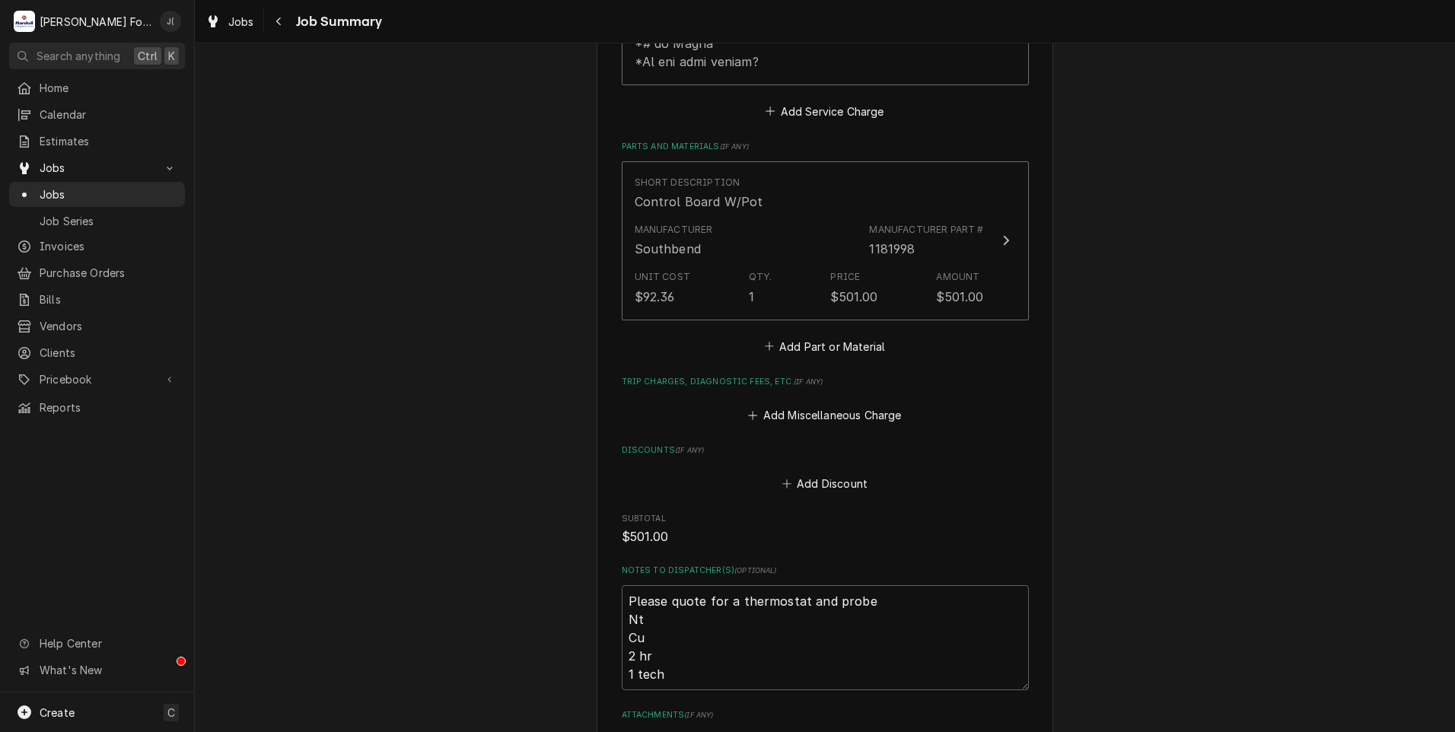
scroll to position [1142, 0]
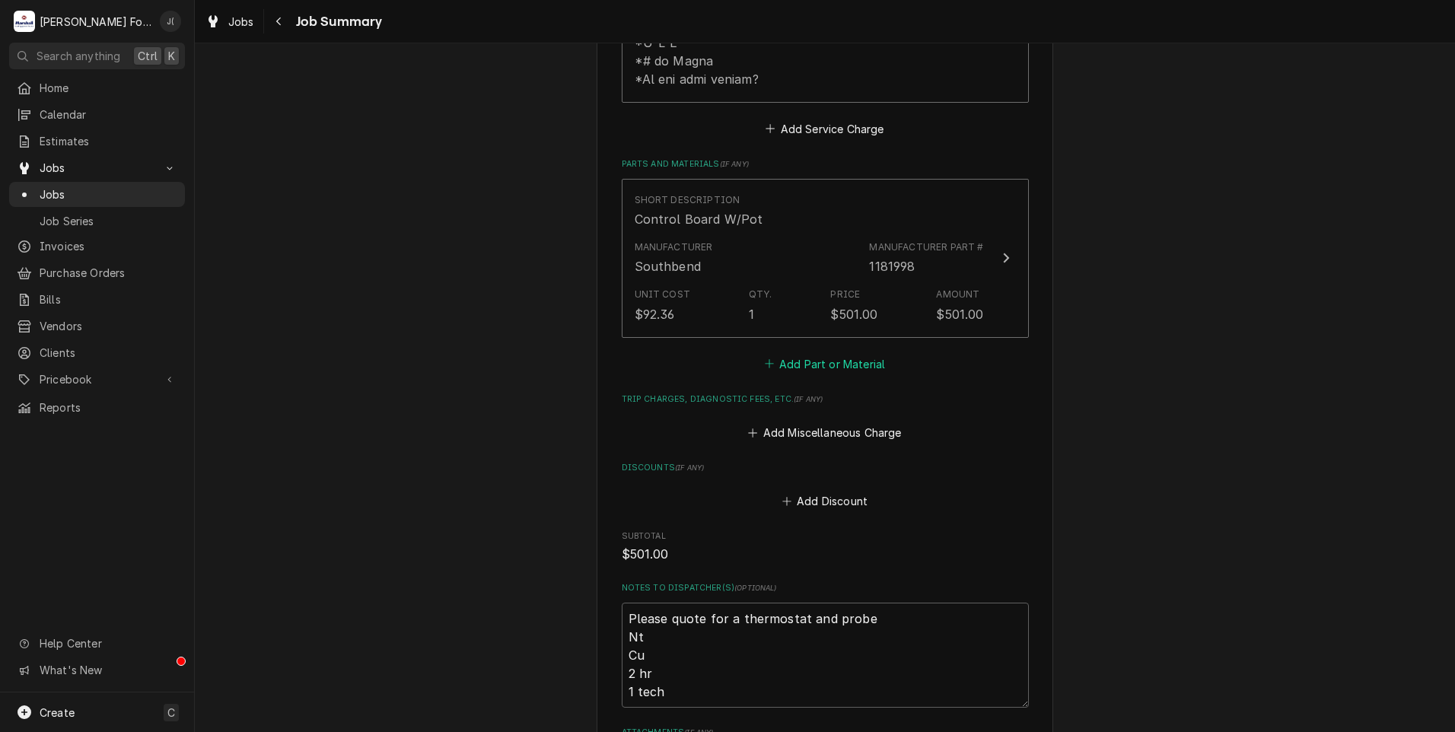
click at [820, 353] on button "Add Part or Material" at bounding box center [825, 363] width 126 height 21
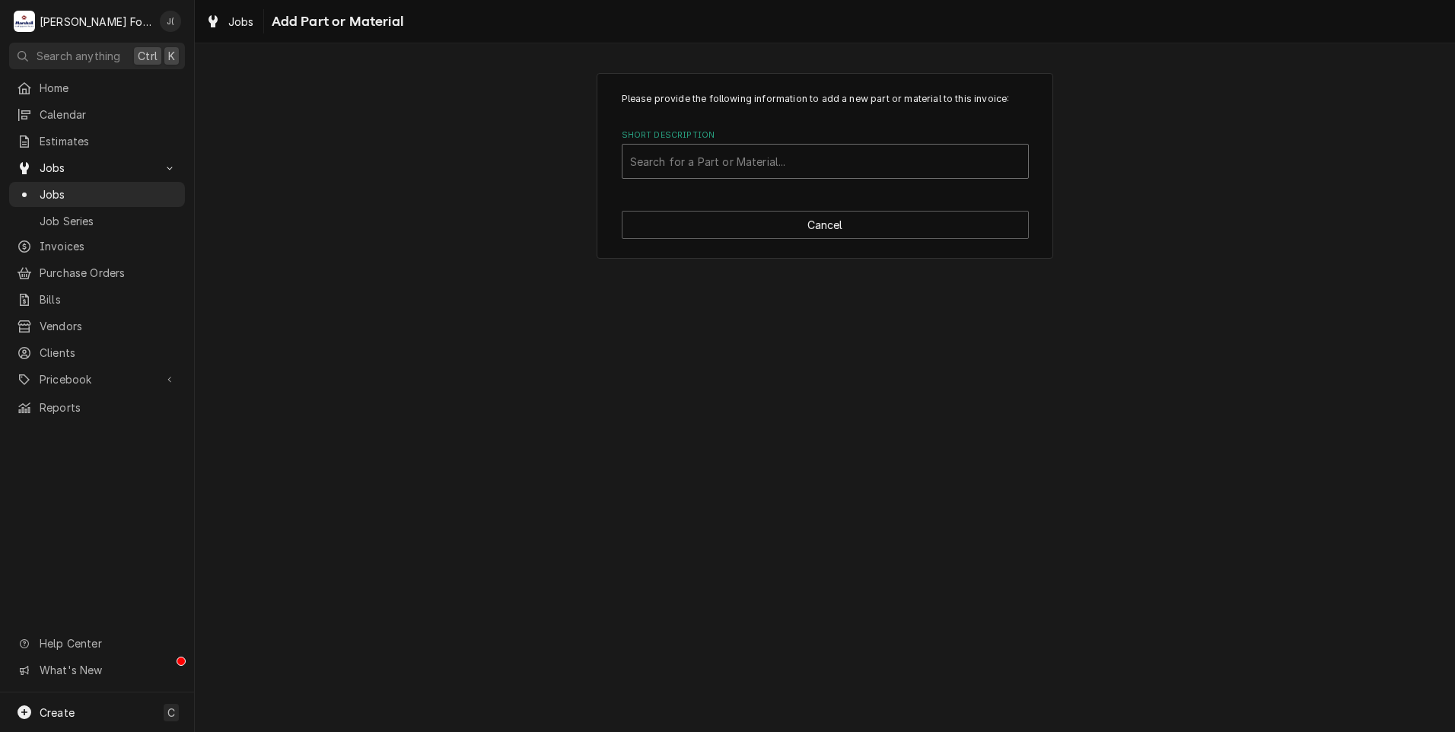
click at [763, 158] on div "Short Description" at bounding box center [825, 161] width 390 height 27
type input "1181996"
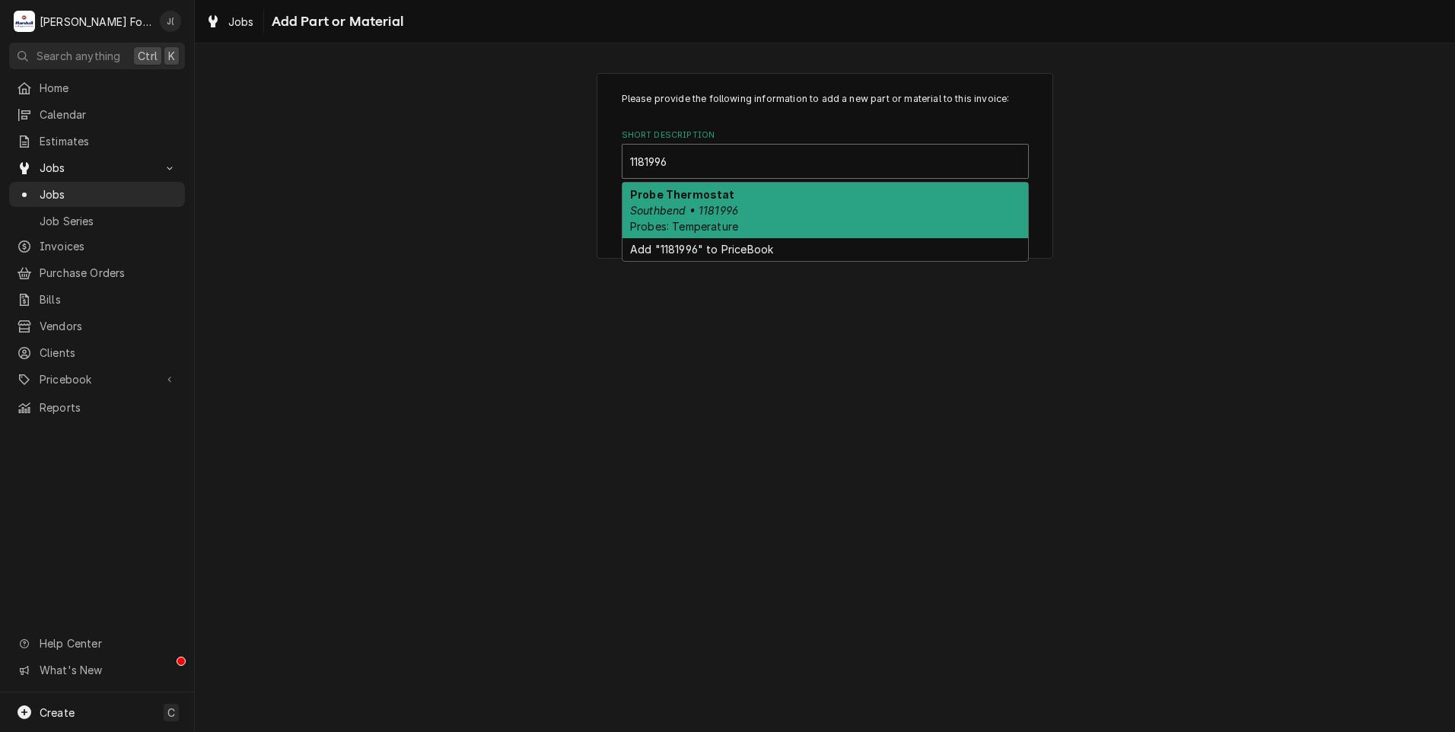
click at [731, 209] on em "Southbend • 1181996" at bounding box center [684, 210] width 108 height 13
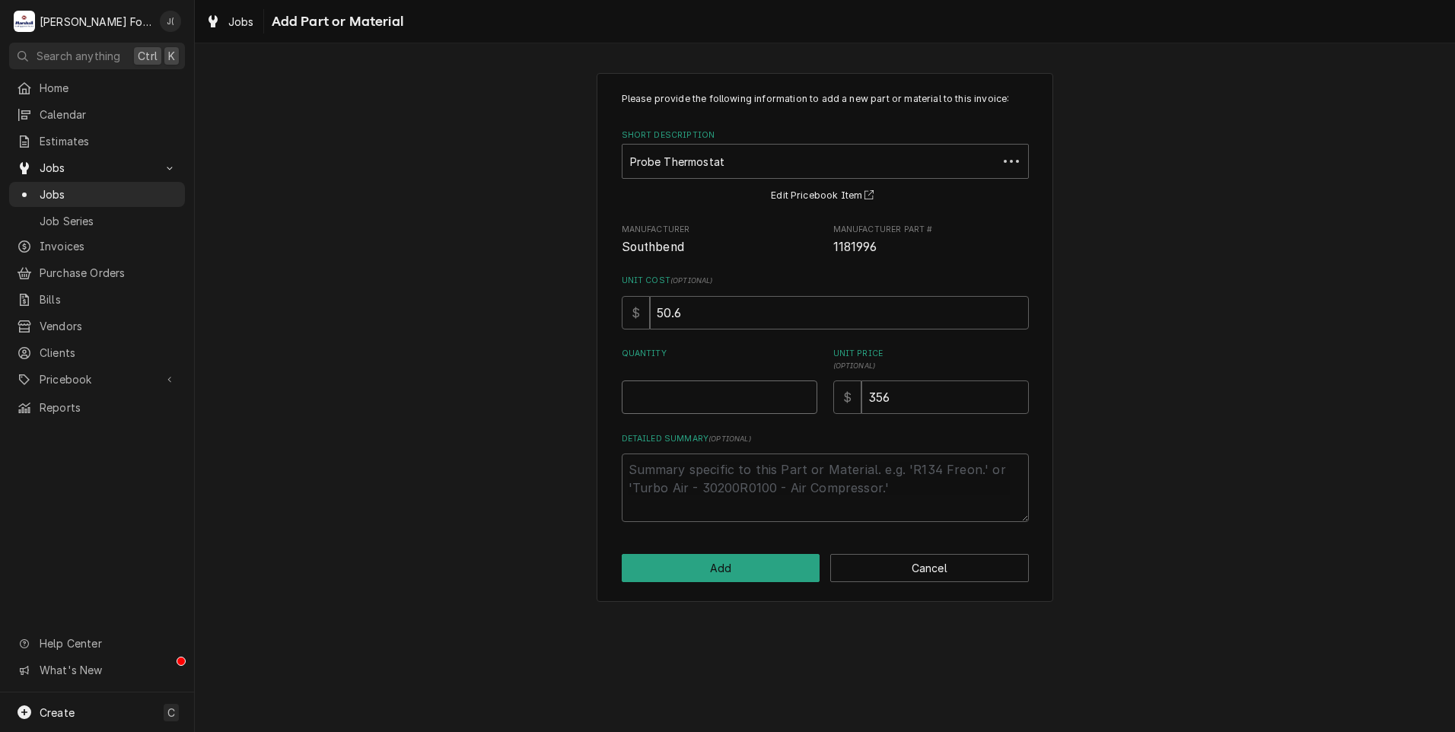
click at [729, 395] on input "Quantity" at bounding box center [720, 397] width 196 height 33
type textarea "x"
type input "1"
click at [754, 572] on button "Add" at bounding box center [721, 568] width 199 height 28
type textarea "x"
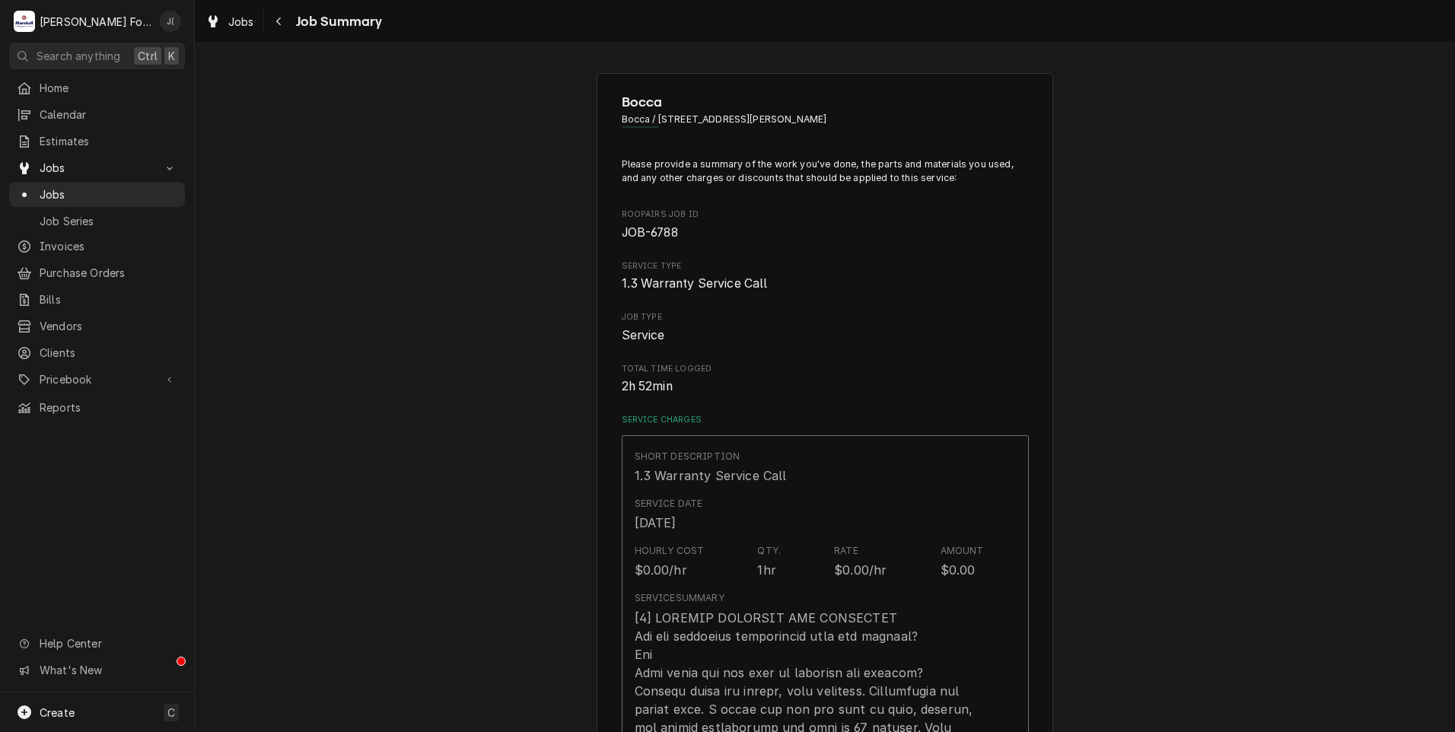
scroll to position [1142, 0]
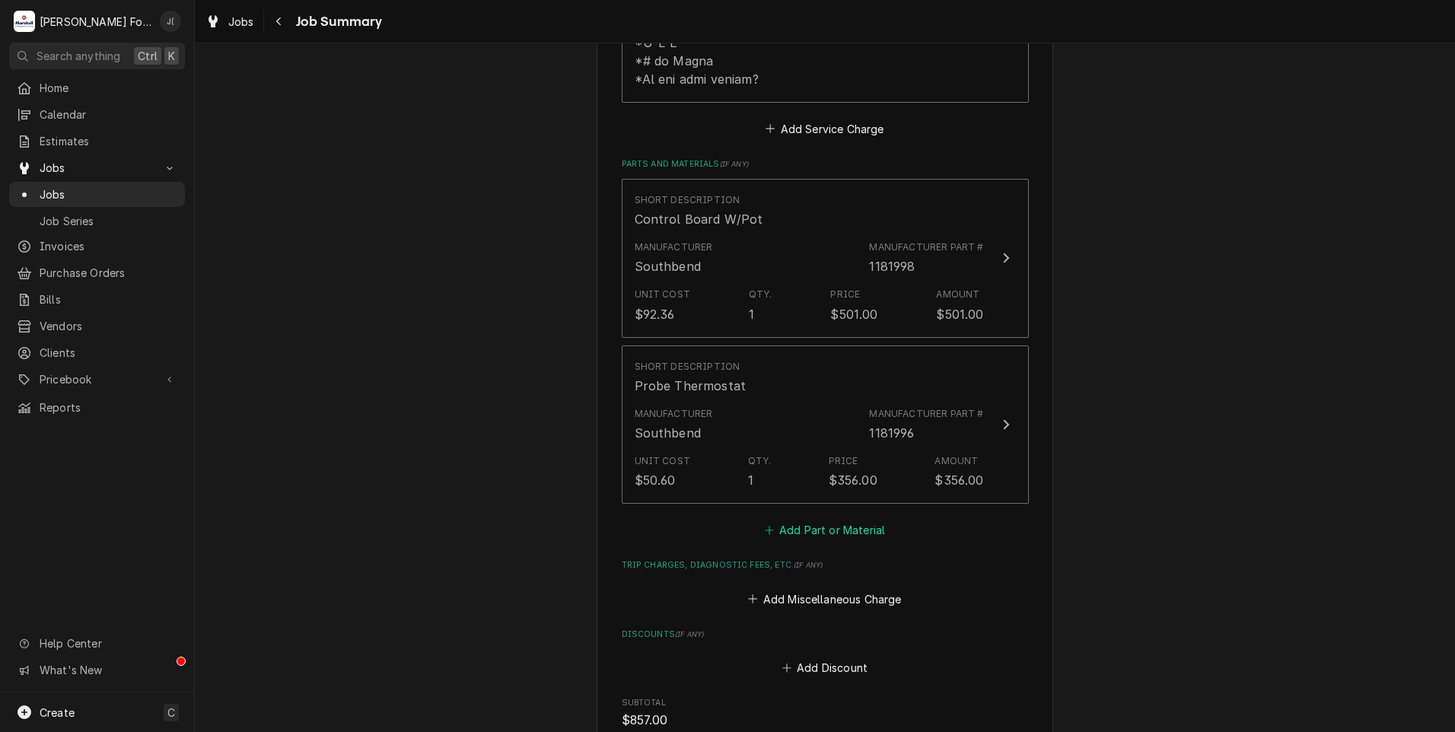
click at [820, 520] on button "Add Part or Material" at bounding box center [825, 530] width 126 height 21
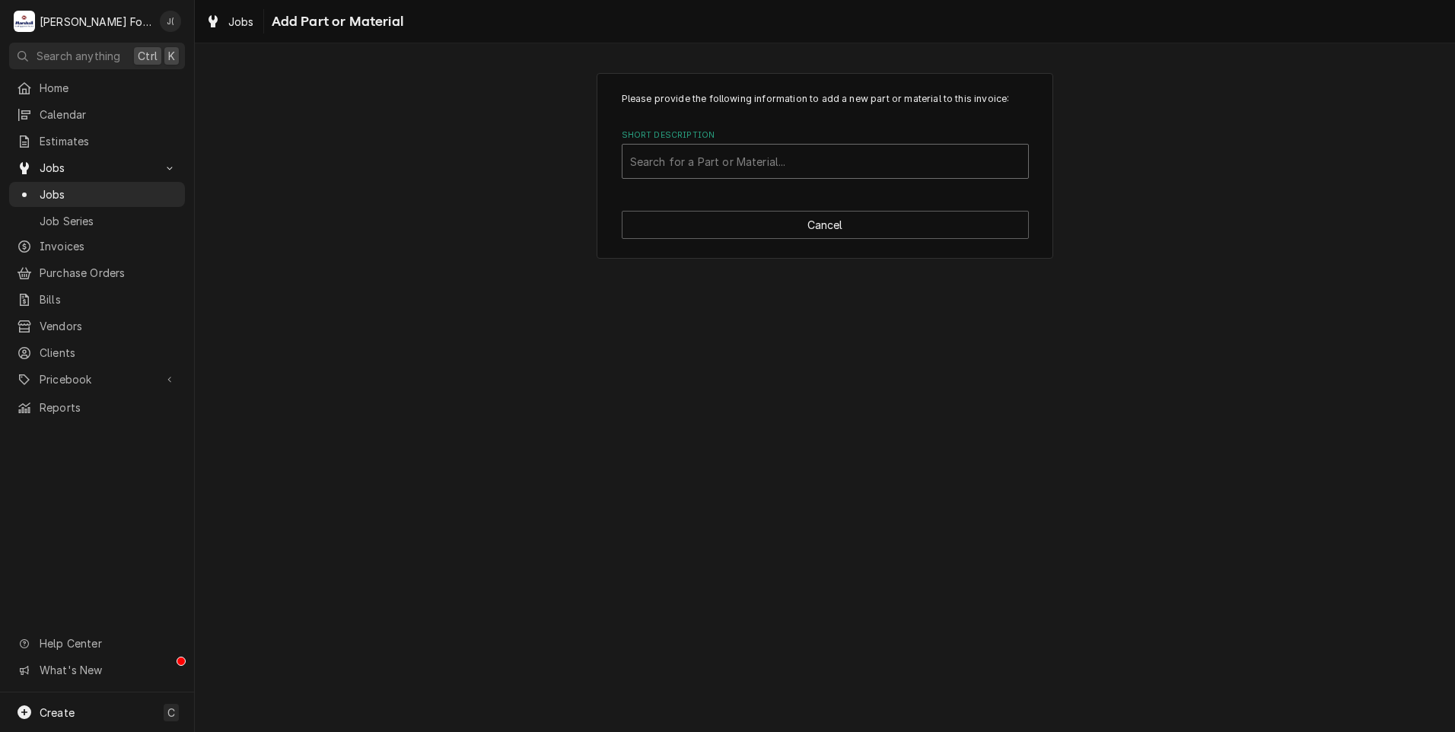
click at [790, 160] on div "Short Description" at bounding box center [825, 161] width 390 height 27
type input "SSDT"
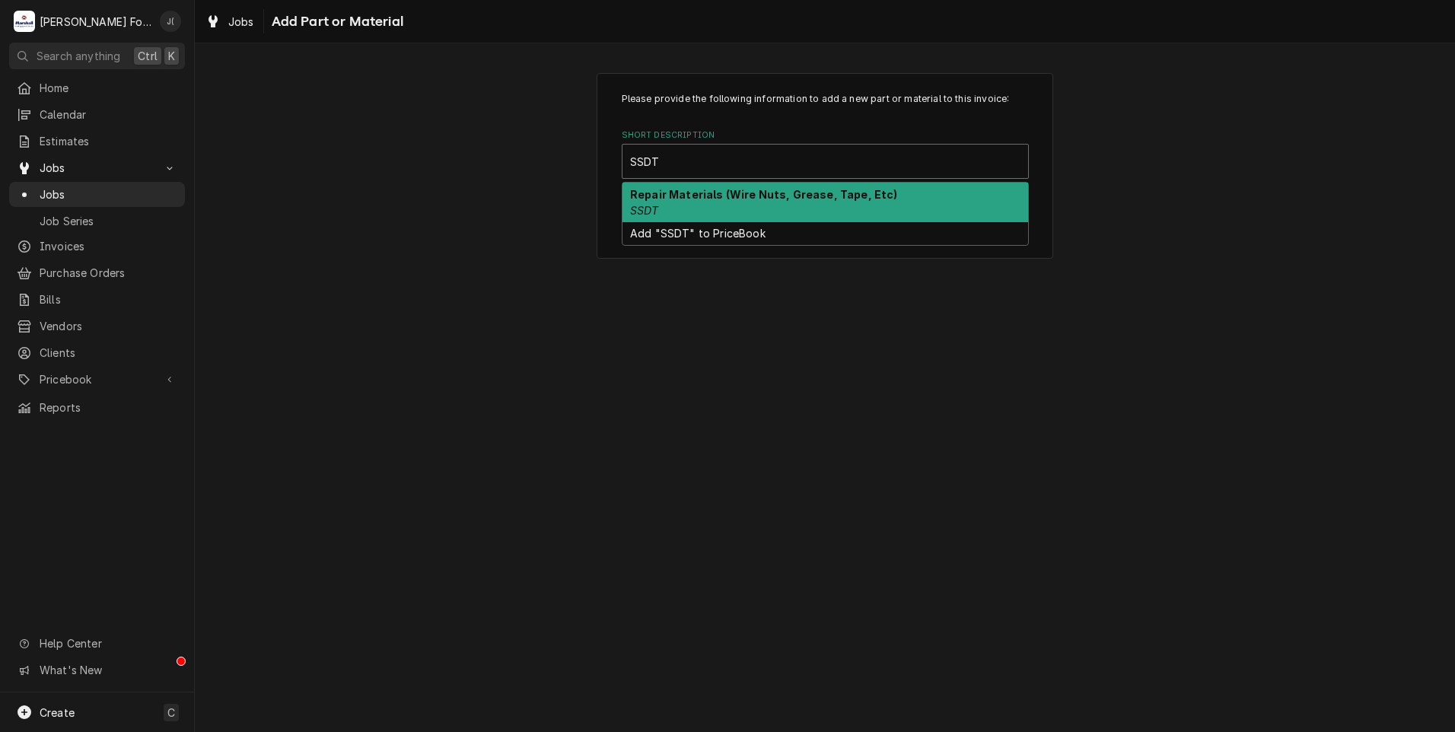
click at [690, 213] on div "Repair Materials (Wire Nuts, Grease, Tape, Etc) SSDT" at bounding box center [826, 203] width 406 height 40
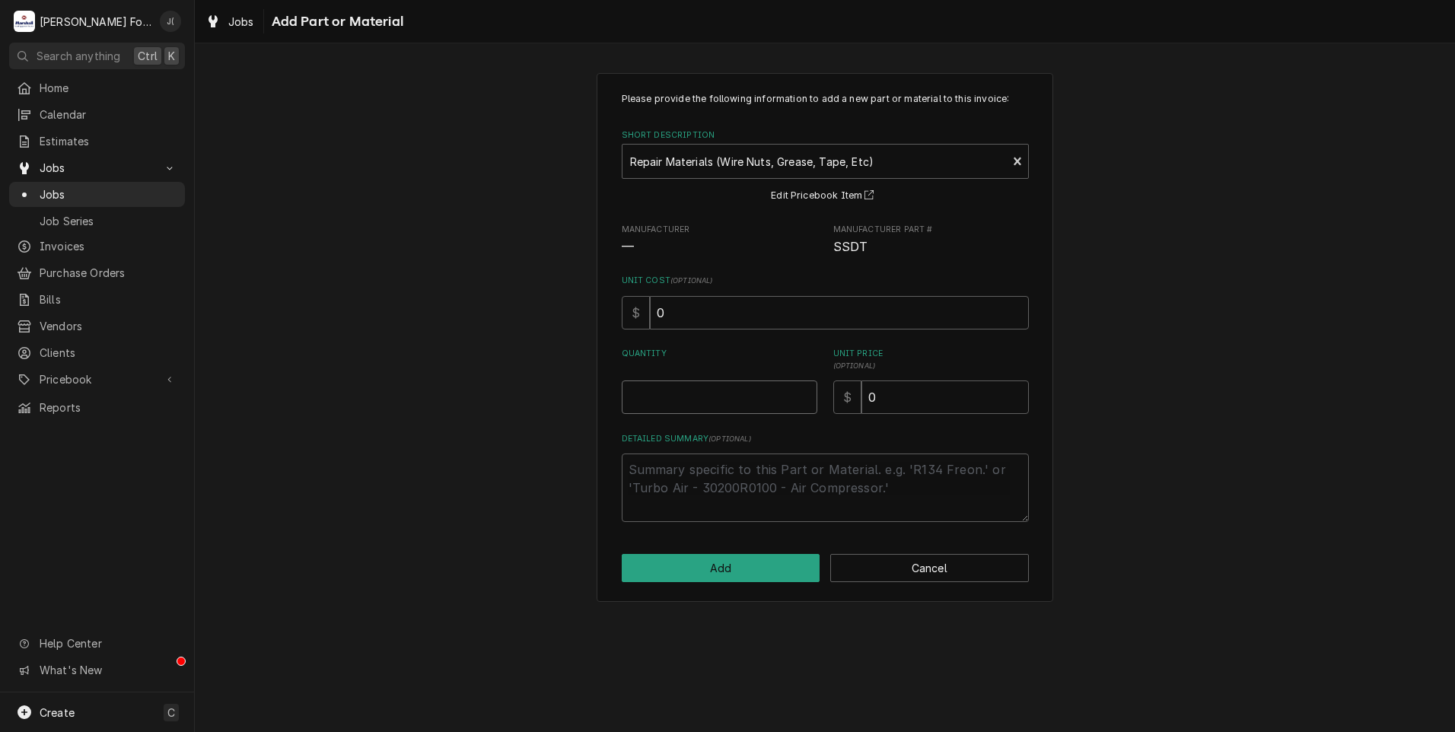
click at [747, 406] on input "Quantity" at bounding box center [720, 397] width 196 height 33
type textarea "x"
type input "1"
click at [869, 405] on input "0" at bounding box center [945, 397] width 167 height 33
type textarea "x"
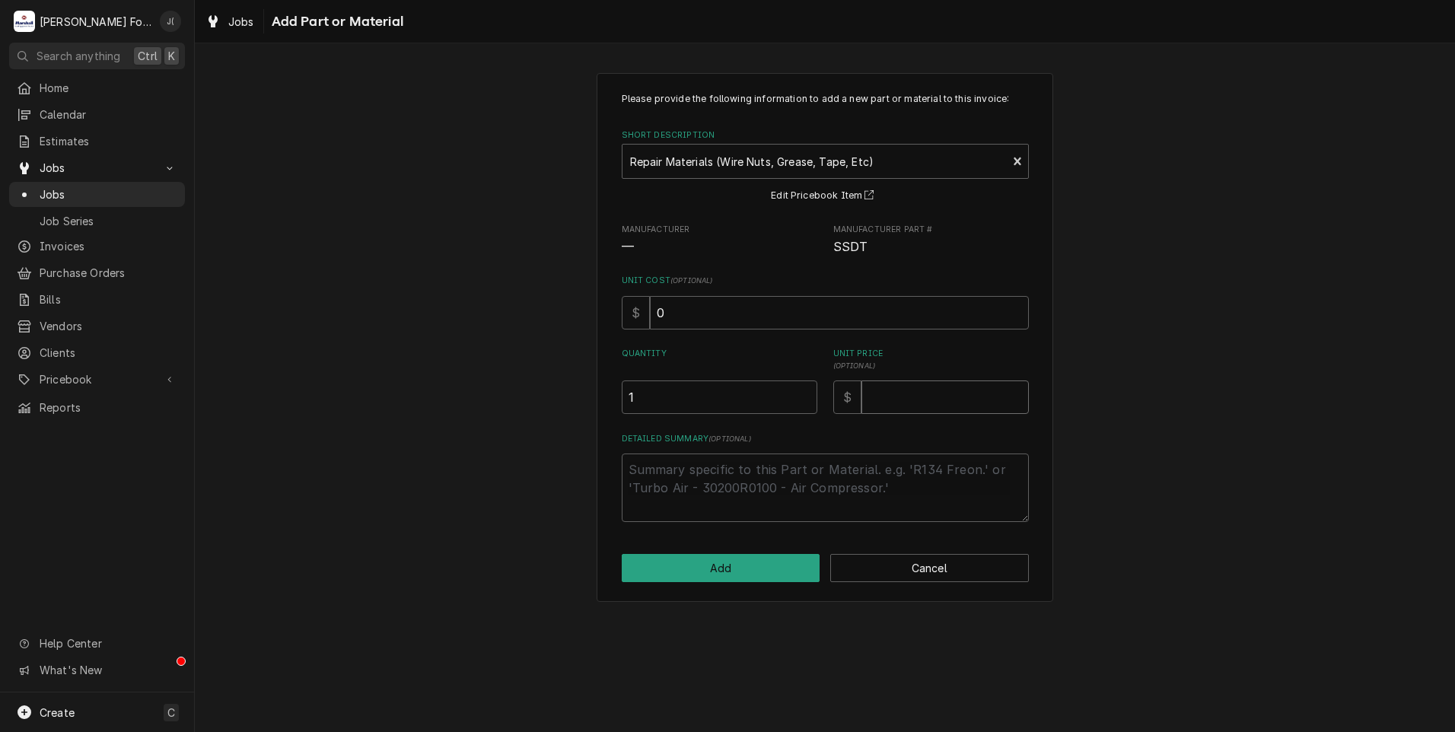
type textarea "x"
type input "2"
type textarea "x"
type input "20"
click at [757, 568] on button "Add" at bounding box center [721, 568] width 199 height 28
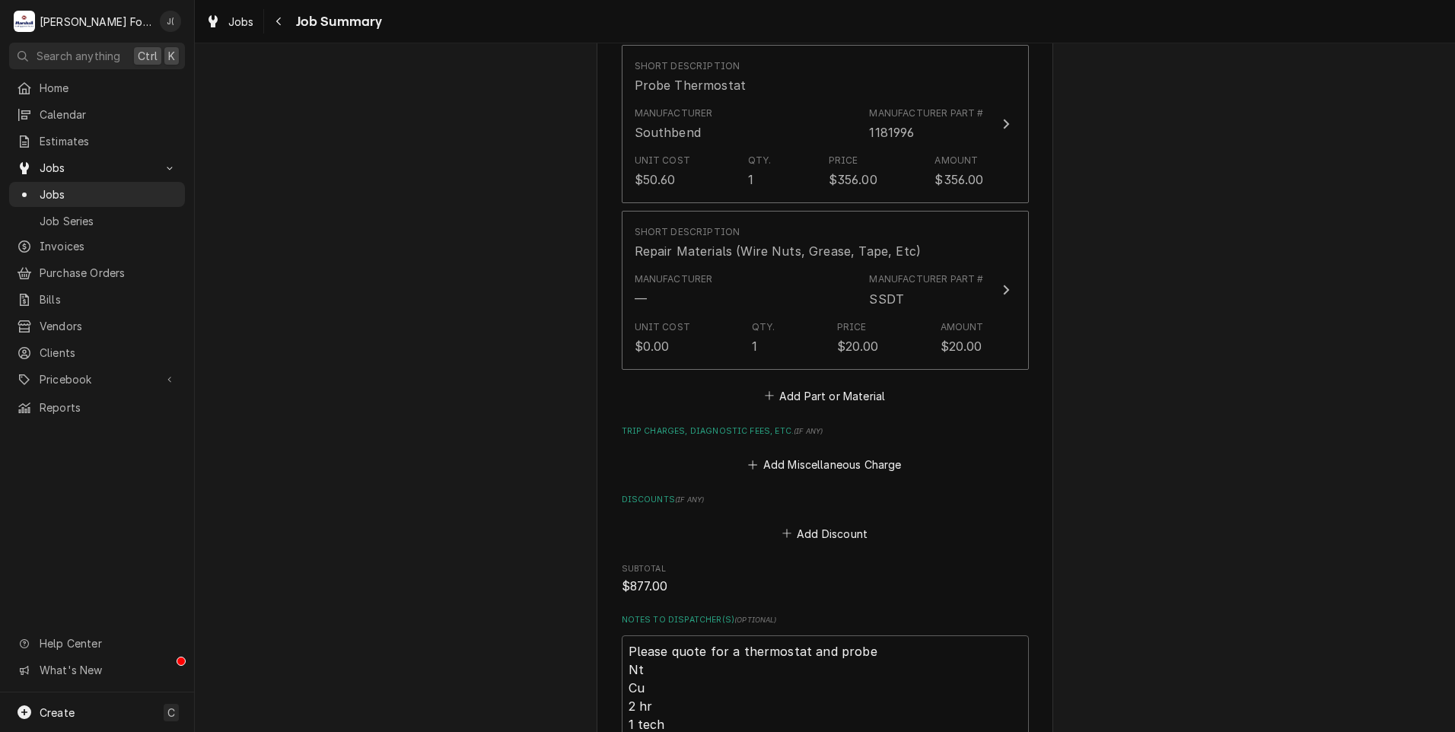
scroll to position [1701, 0]
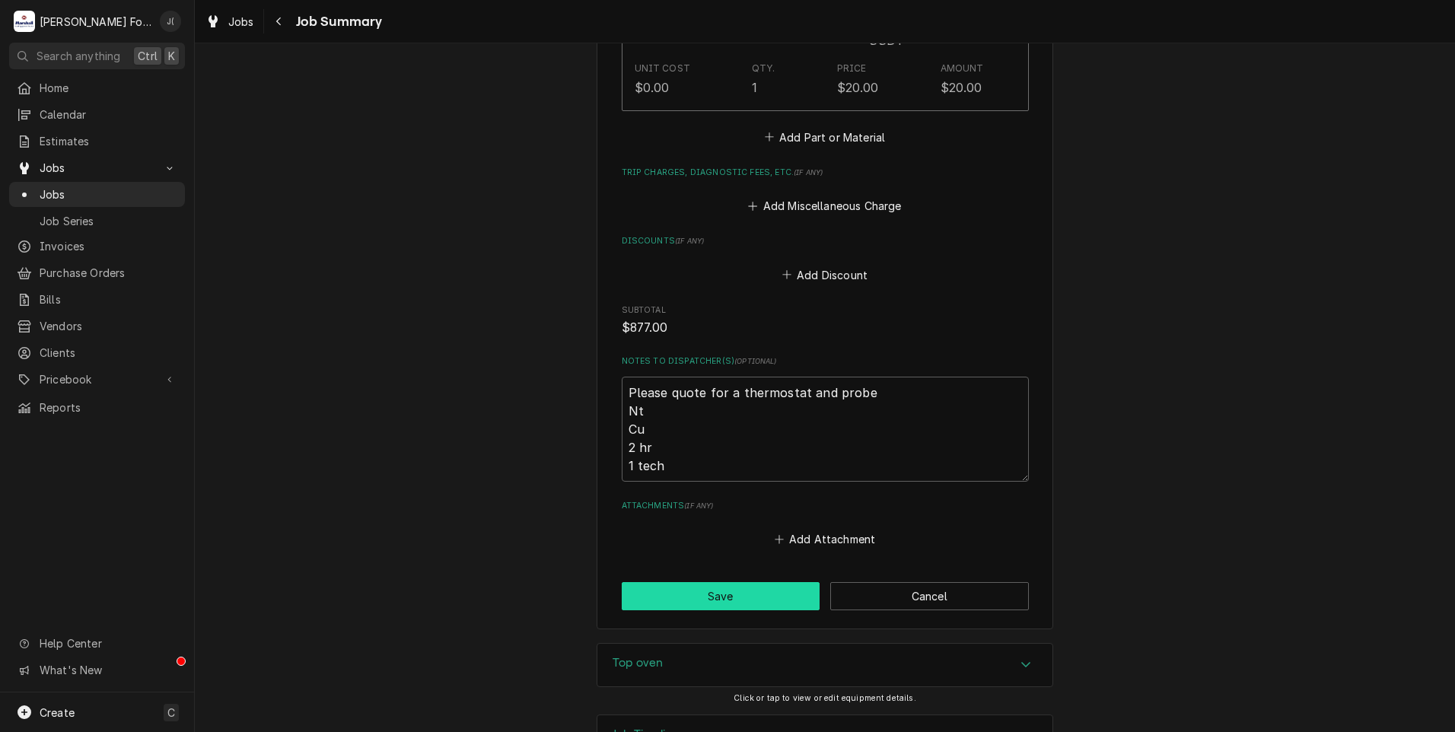
click at [702, 582] on button "Save" at bounding box center [721, 596] width 199 height 28
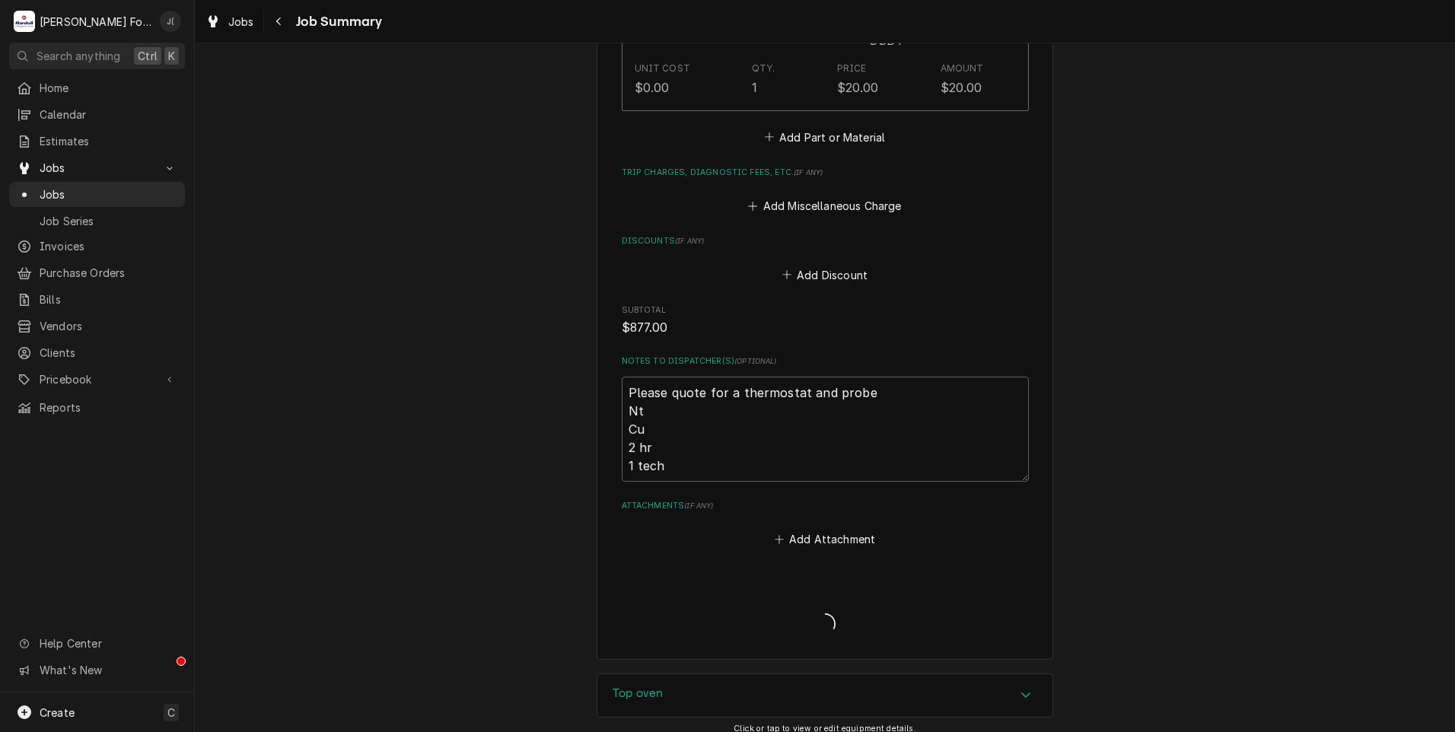
type textarea "x"
